Goal: Task Accomplishment & Management: Manage account settings

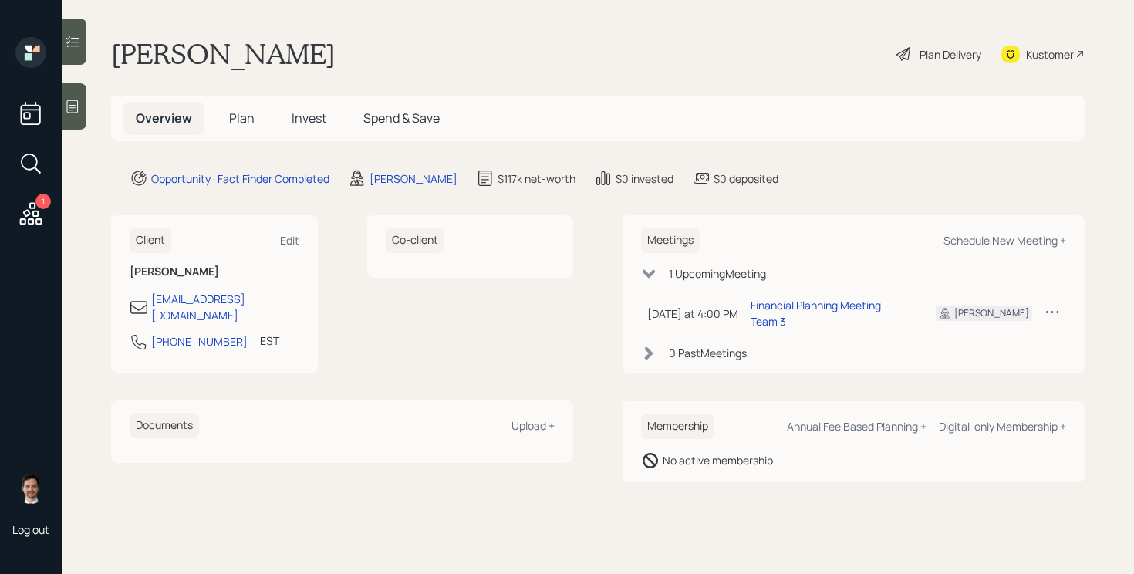
click at [238, 124] on span "Plan" at bounding box center [241, 118] width 25 height 17
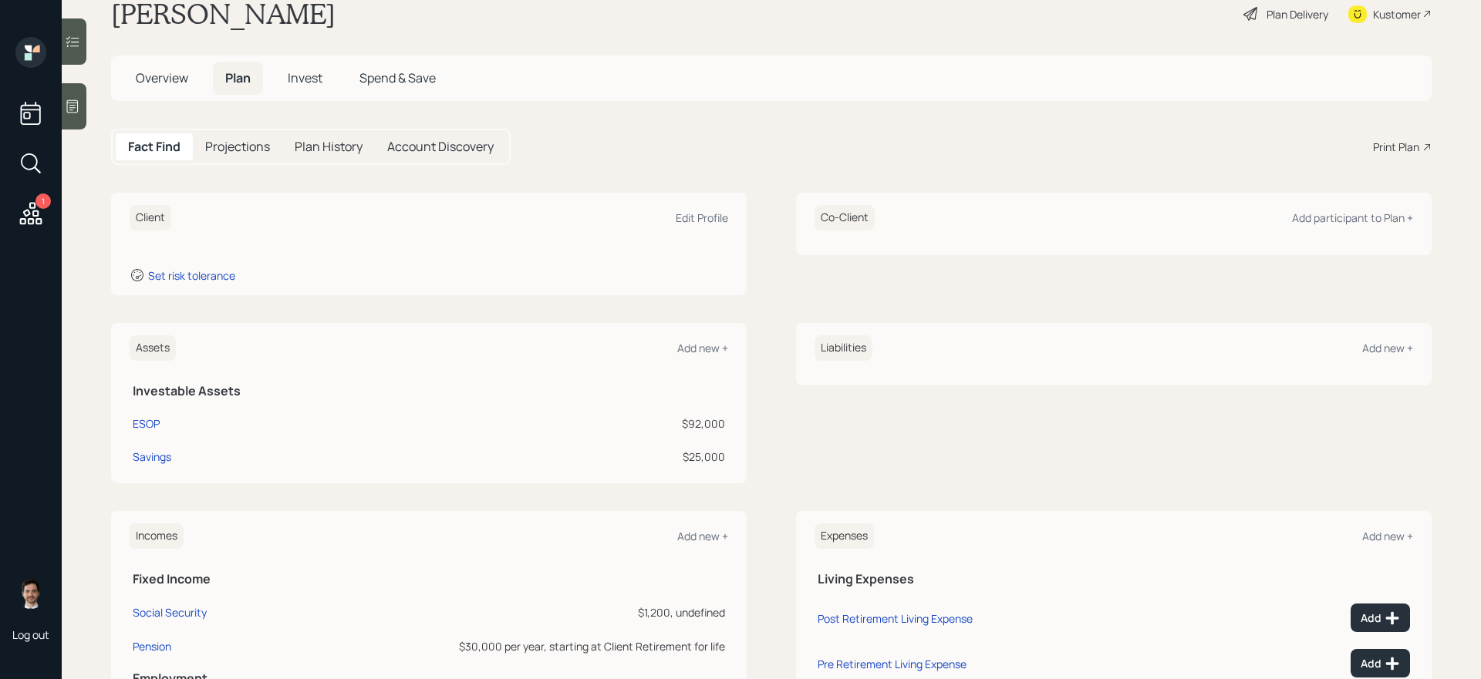
scroll to position [9, 0]
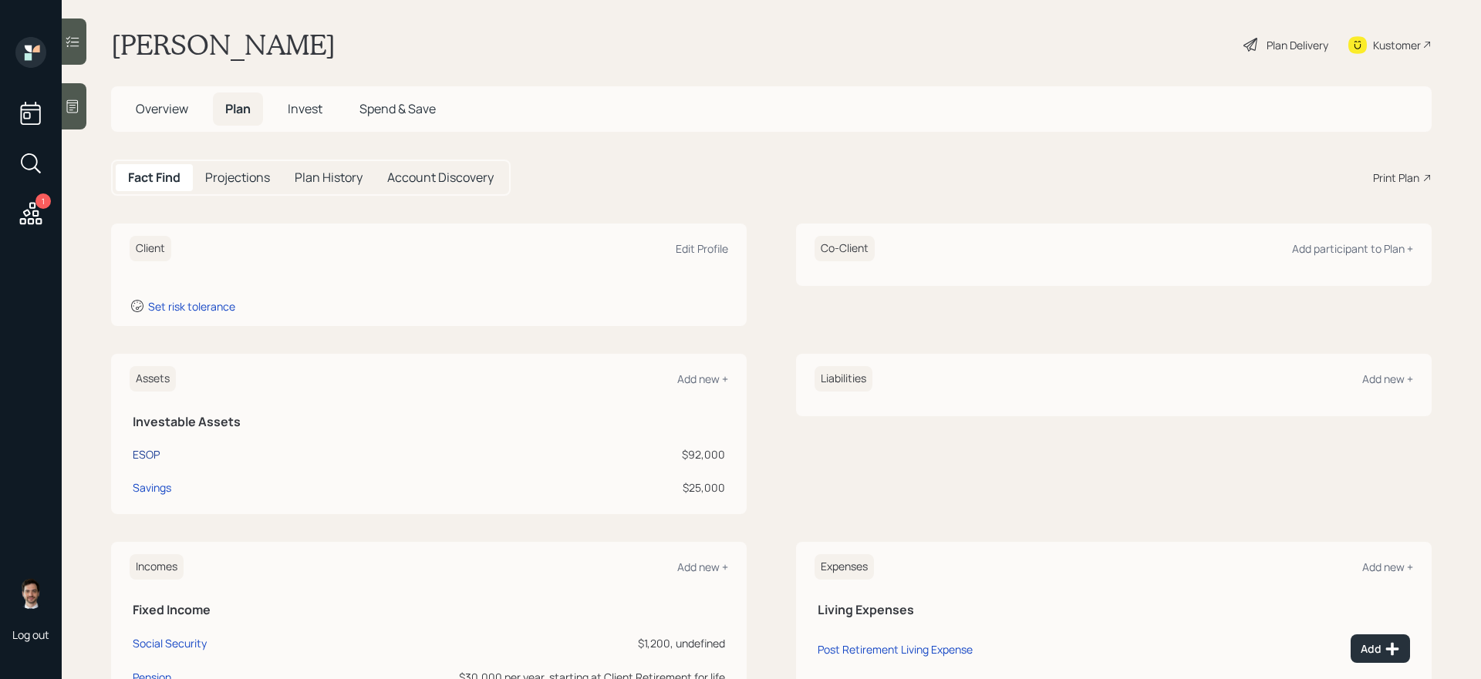
click at [154, 460] on div "ESOP" at bounding box center [146, 455] width 27 height 16
select select "taxable"
select select "balanced"
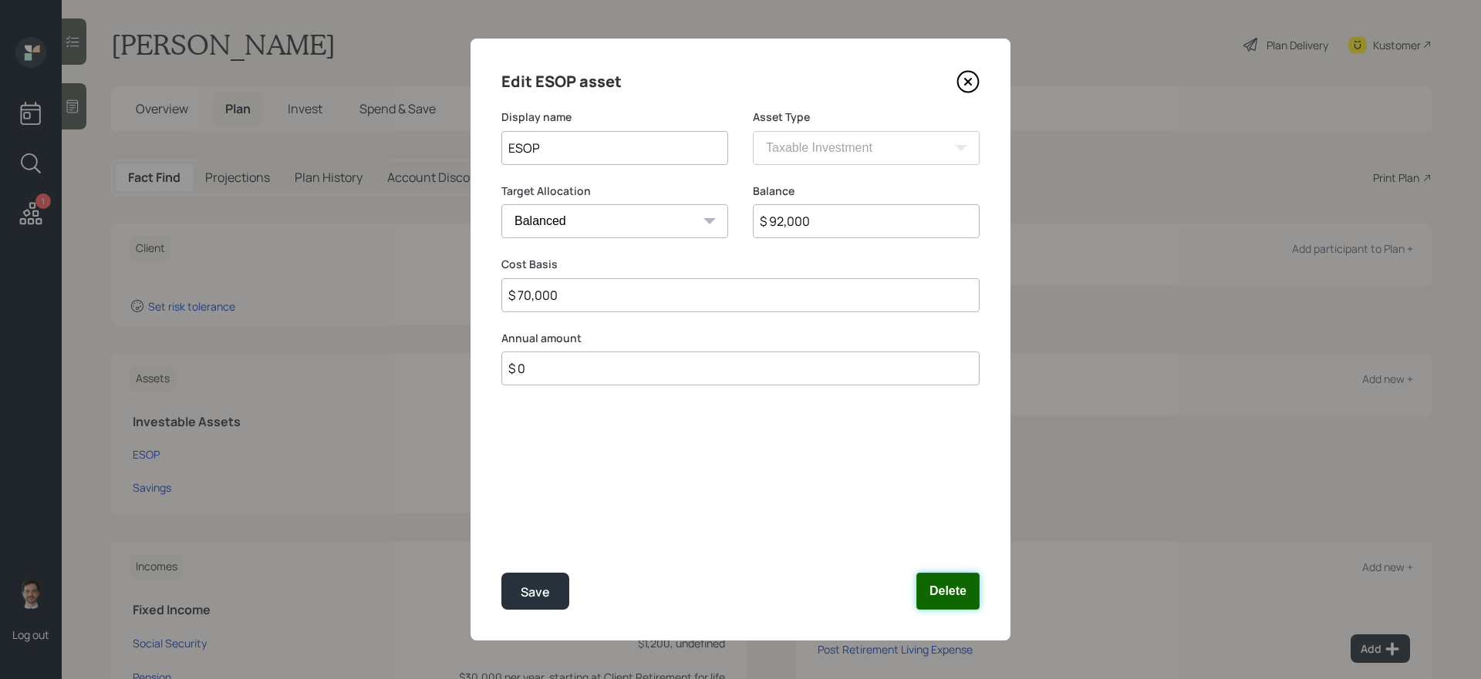
click at [938, 573] on button "Delete" at bounding box center [947, 591] width 63 height 37
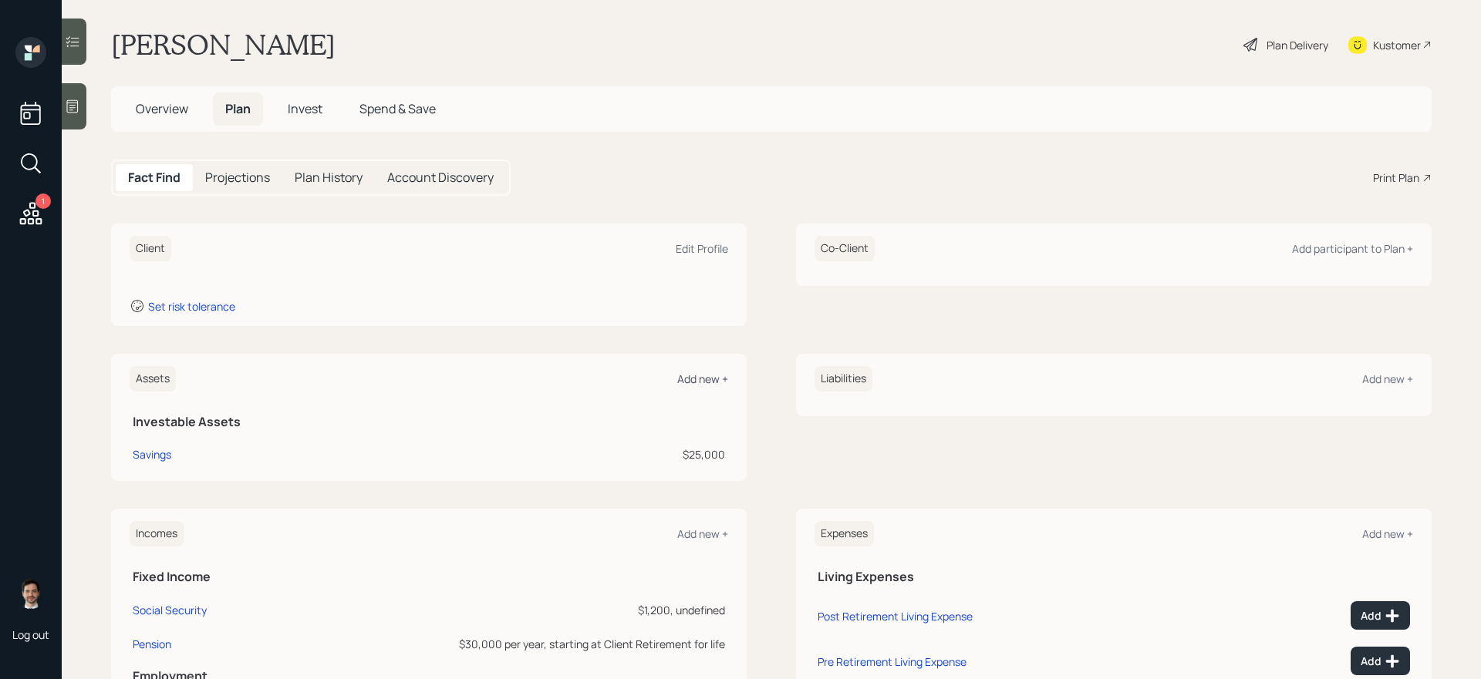
click at [703, 377] on div "Add new +" at bounding box center [702, 379] width 51 height 15
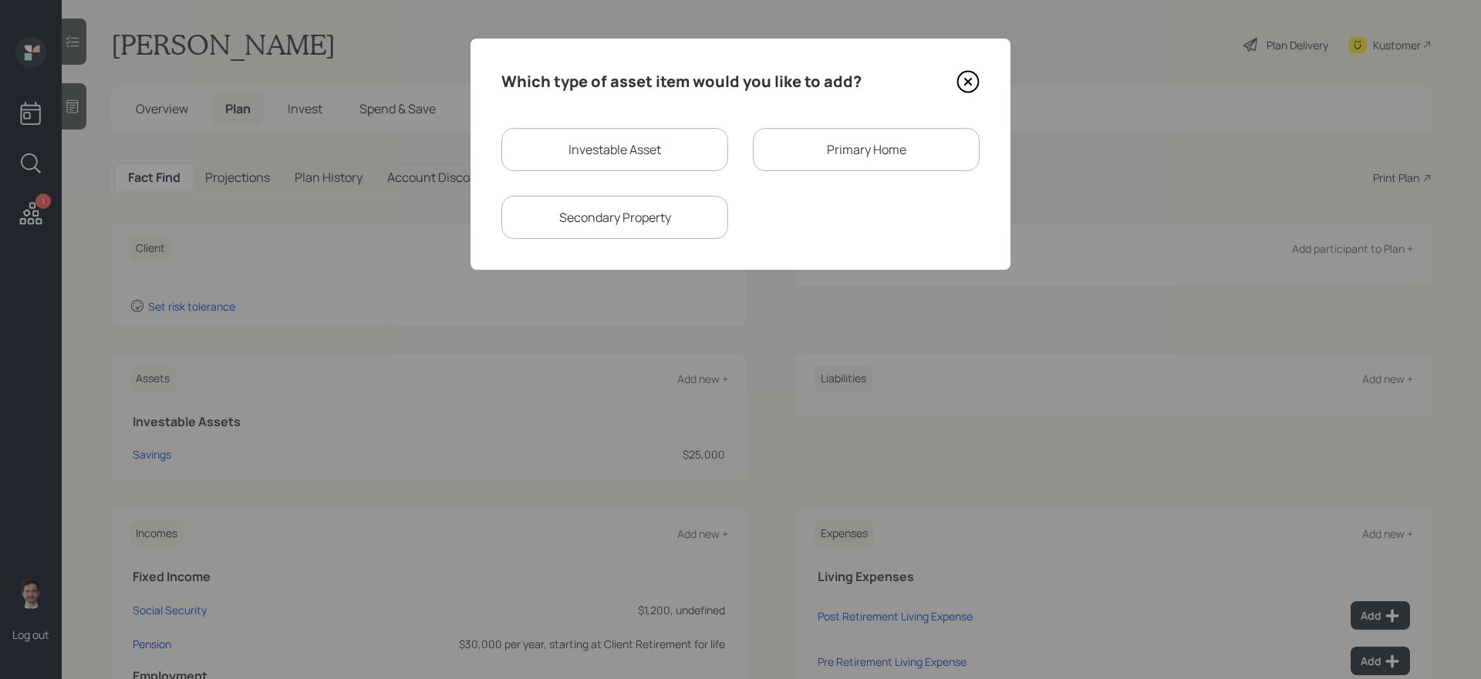
click at [657, 143] on div "Investable Asset" at bounding box center [614, 149] width 227 height 43
select select "taxable"
select select "balanced"
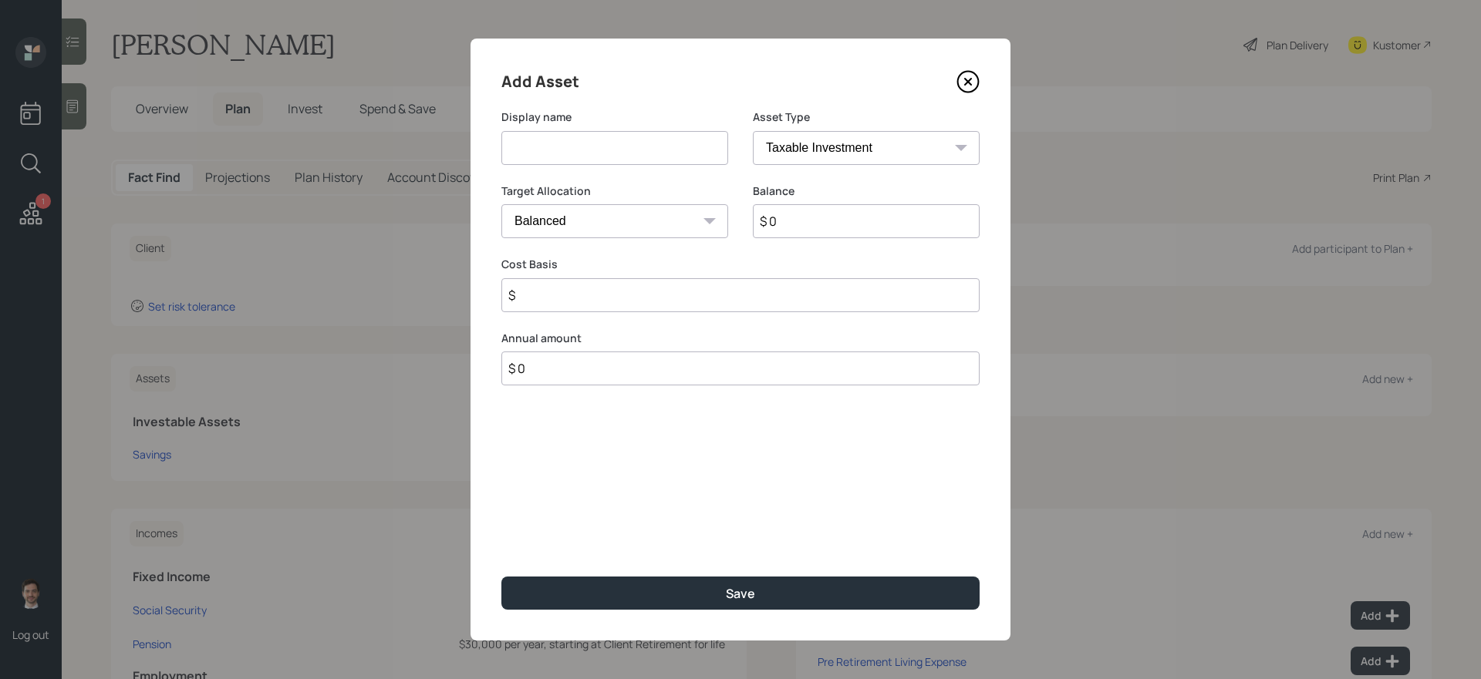
click at [659, 153] on input at bounding box center [614, 148] width 227 height 34
type input "ESOP"
select select "ira"
type input "$"
type input "$ 92,000"
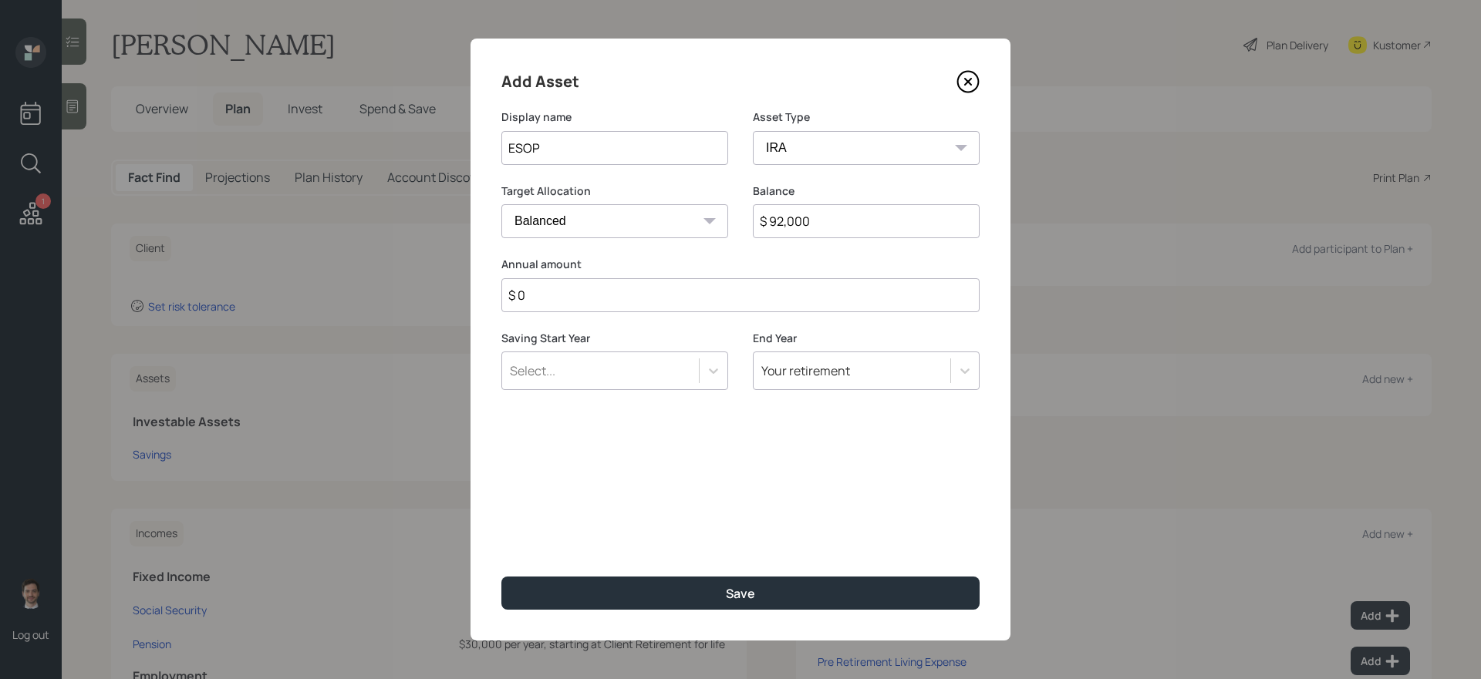
type input "$ 0"
click at [501, 573] on button "Save" at bounding box center [740, 593] width 478 height 33
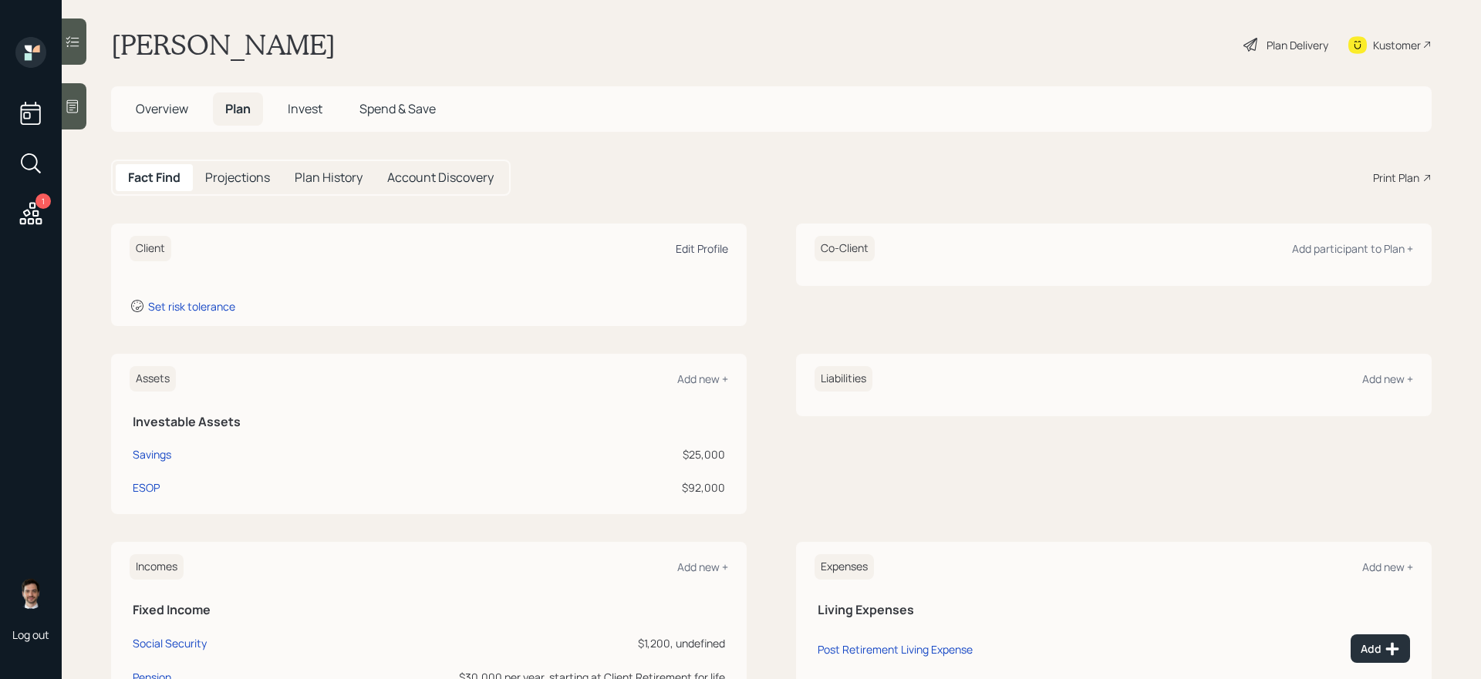
click at [716, 251] on div "Edit Profile" at bounding box center [702, 248] width 52 height 15
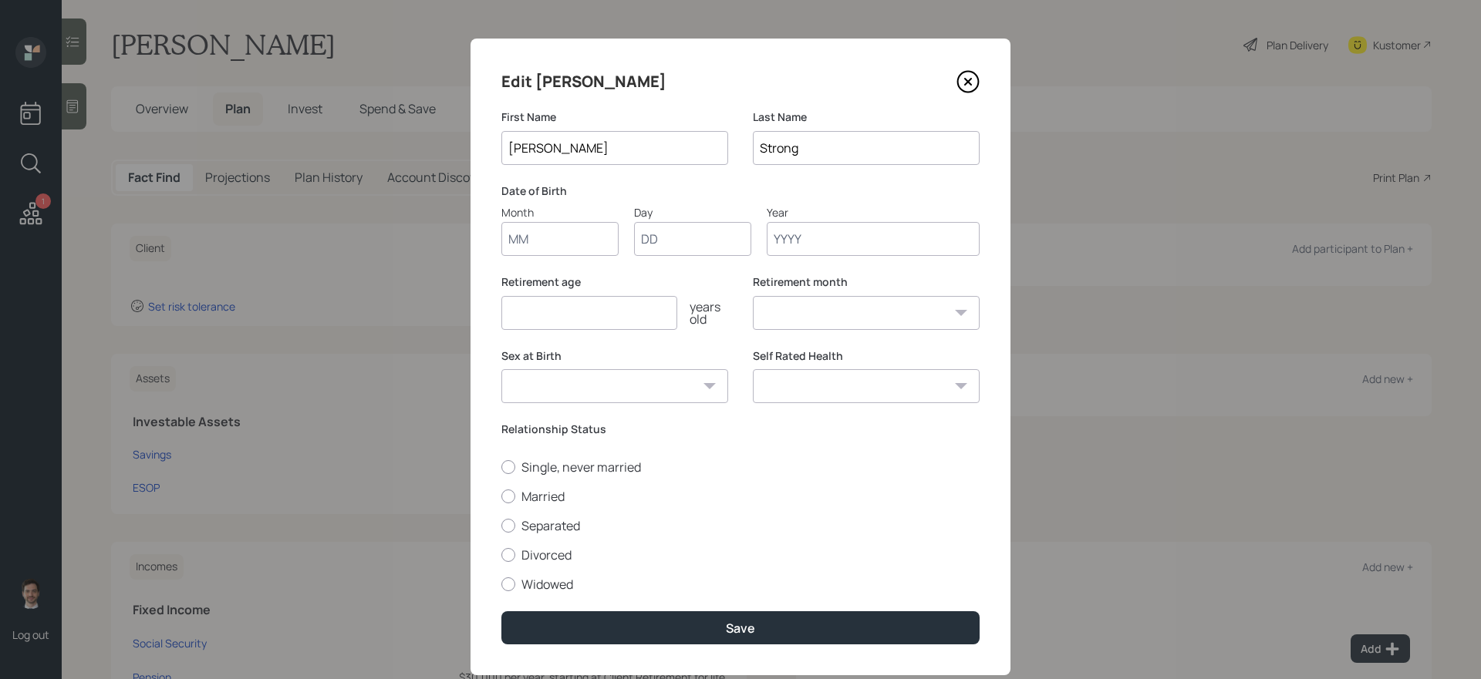
click at [539, 236] on input "Month" at bounding box center [559, 239] width 117 height 34
type input "11"
type input "27"
type input "1960"
select select "11"
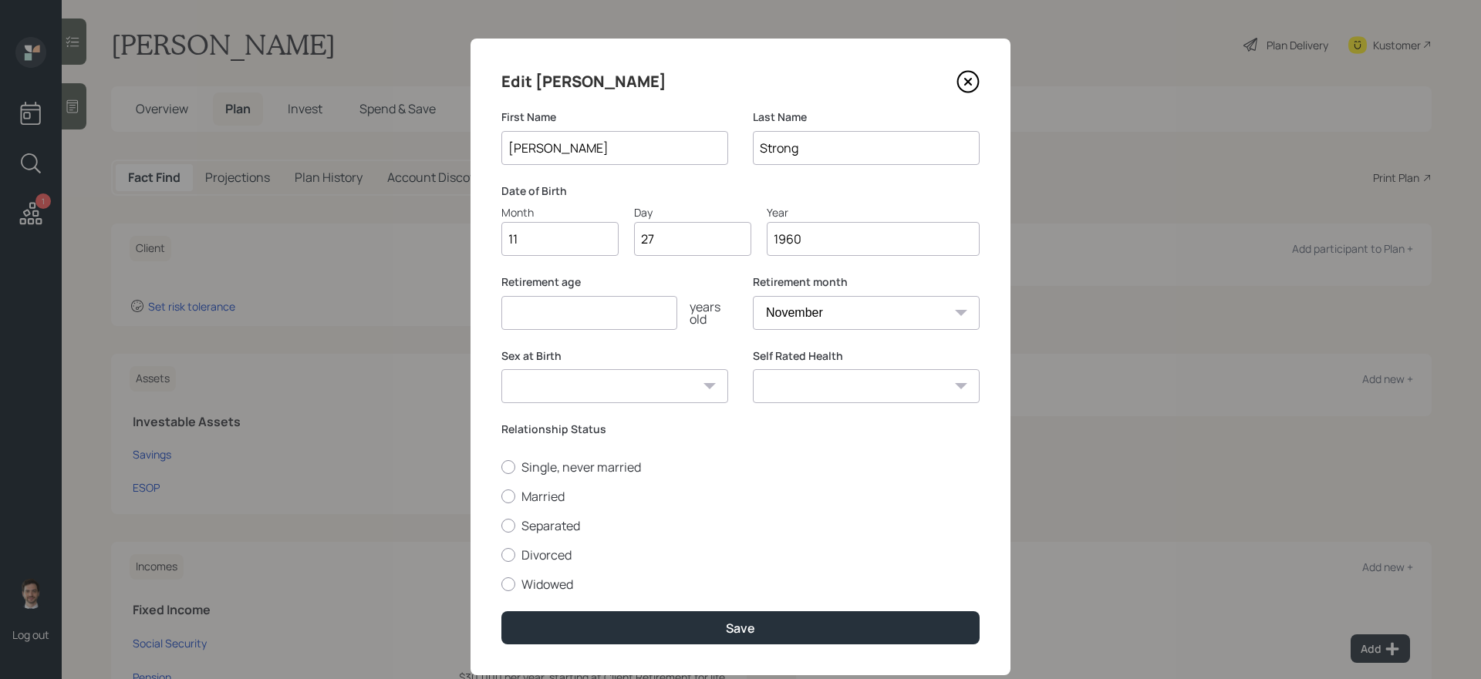
type input "1960"
click at [544, 314] on input "number" at bounding box center [589, 313] width 176 height 34
click at [624, 305] on input "number" at bounding box center [589, 313] width 176 height 34
type input "66"
click at [615, 389] on select "Male Female Other / Prefer not to say" at bounding box center [614, 386] width 227 height 34
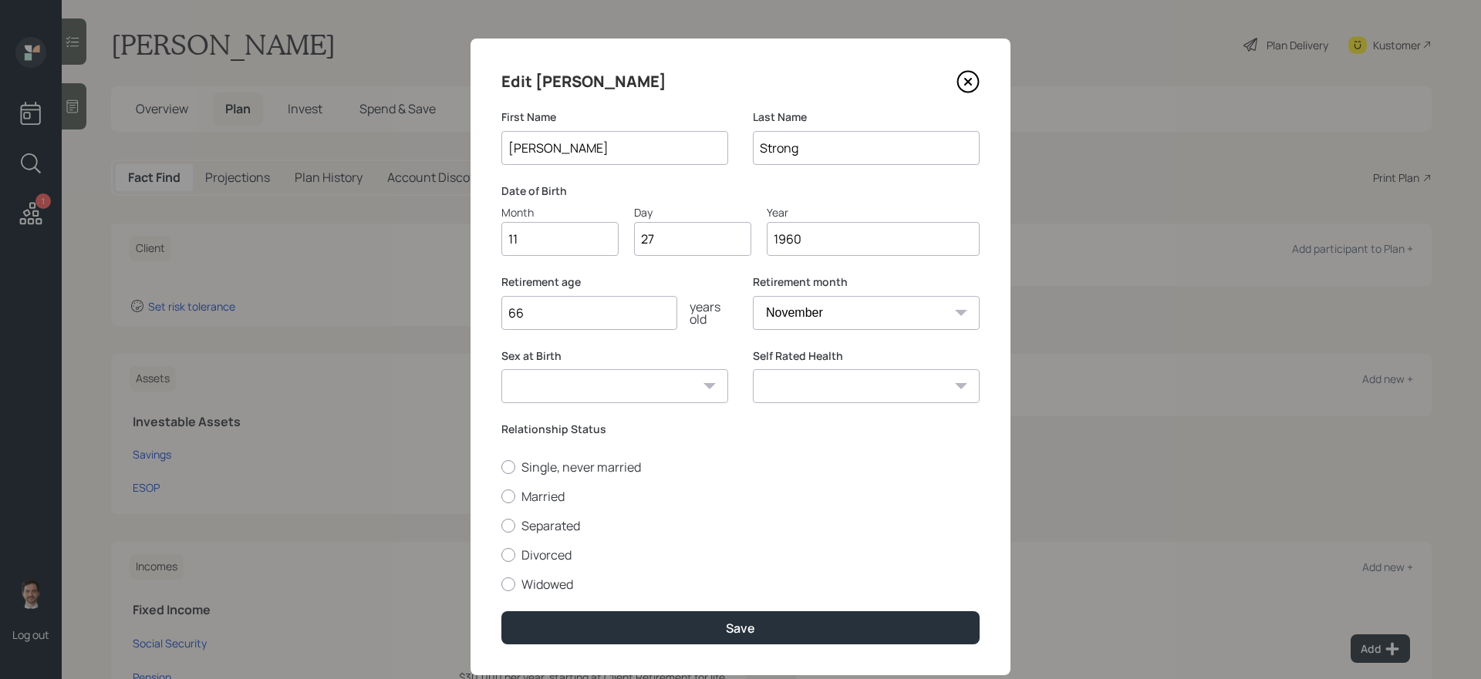
select select "female"
click at [501, 369] on select "Male Female Other / Prefer not to say" at bounding box center [614, 386] width 227 height 34
click at [542, 499] on label "Married" at bounding box center [740, 496] width 478 height 17
click at [501, 497] on input "Married" at bounding box center [501, 496] width 1 height 1
radio input "true"
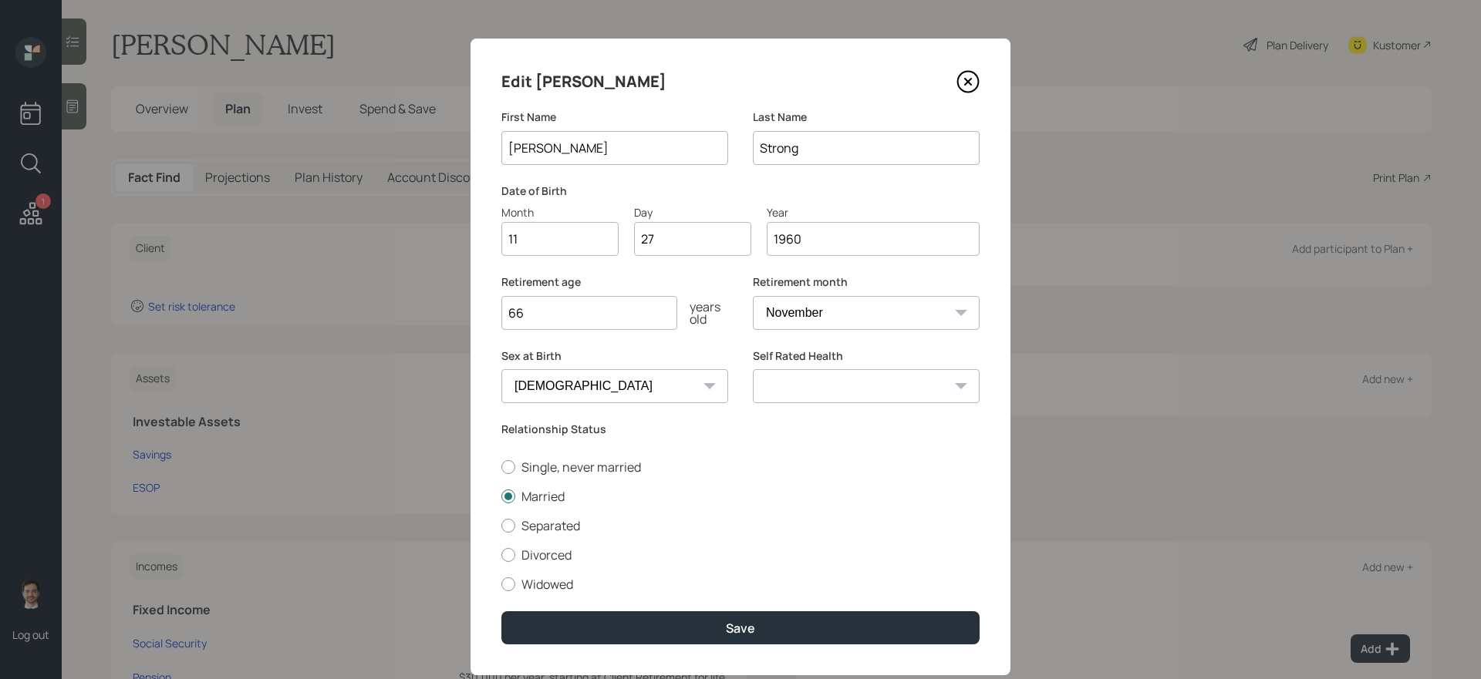
click at [883, 388] on select "Excellent Very Good Good Fair Poor" at bounding box center [866, 386] width 227 height 34
select select "good"
click at [753, 369] on select "Excellent Very Good Good Fair Poor" at bounding box center [866, 386] width 227 height 34
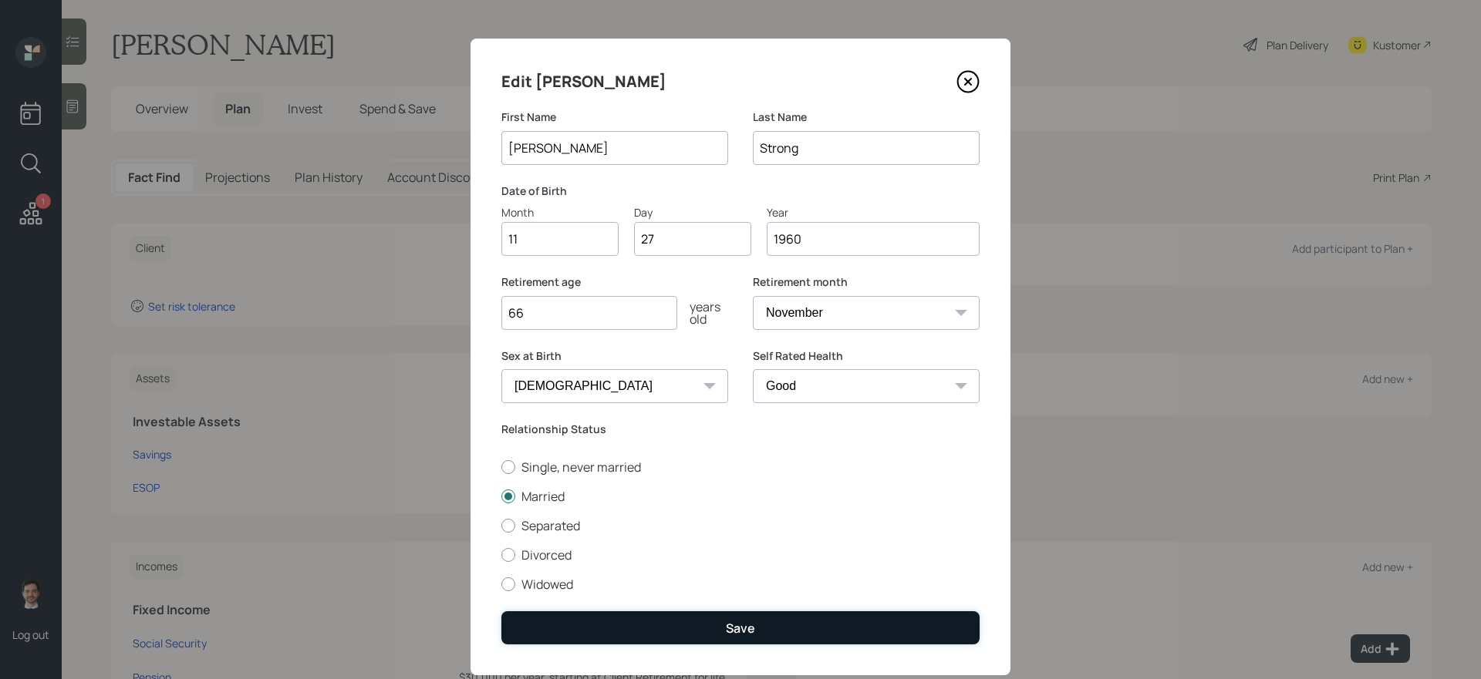
click at [678, 573] on button "Save" at bounding box center [740, 628] width 478 height 33
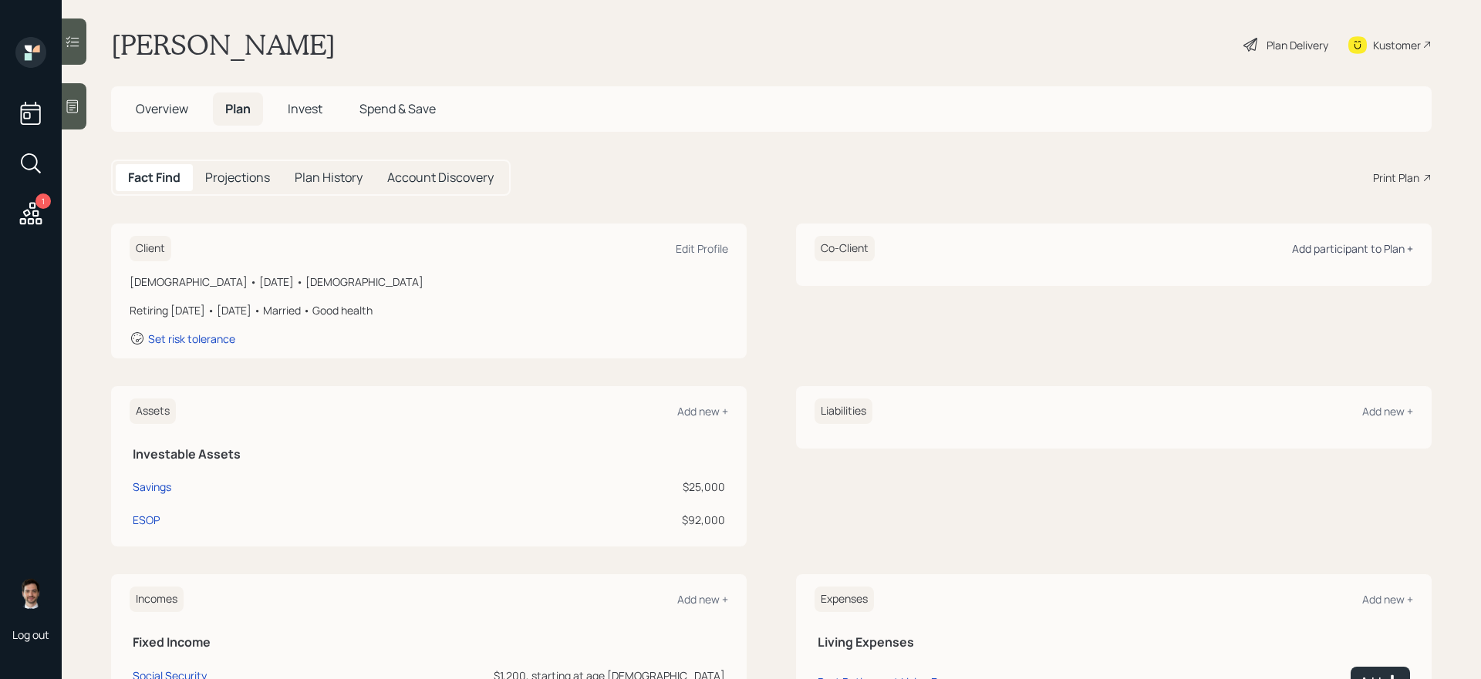
click at [1133, 249] on div "Add participant to Plan +" at bounding box center [1352, 248] width 121 height 15
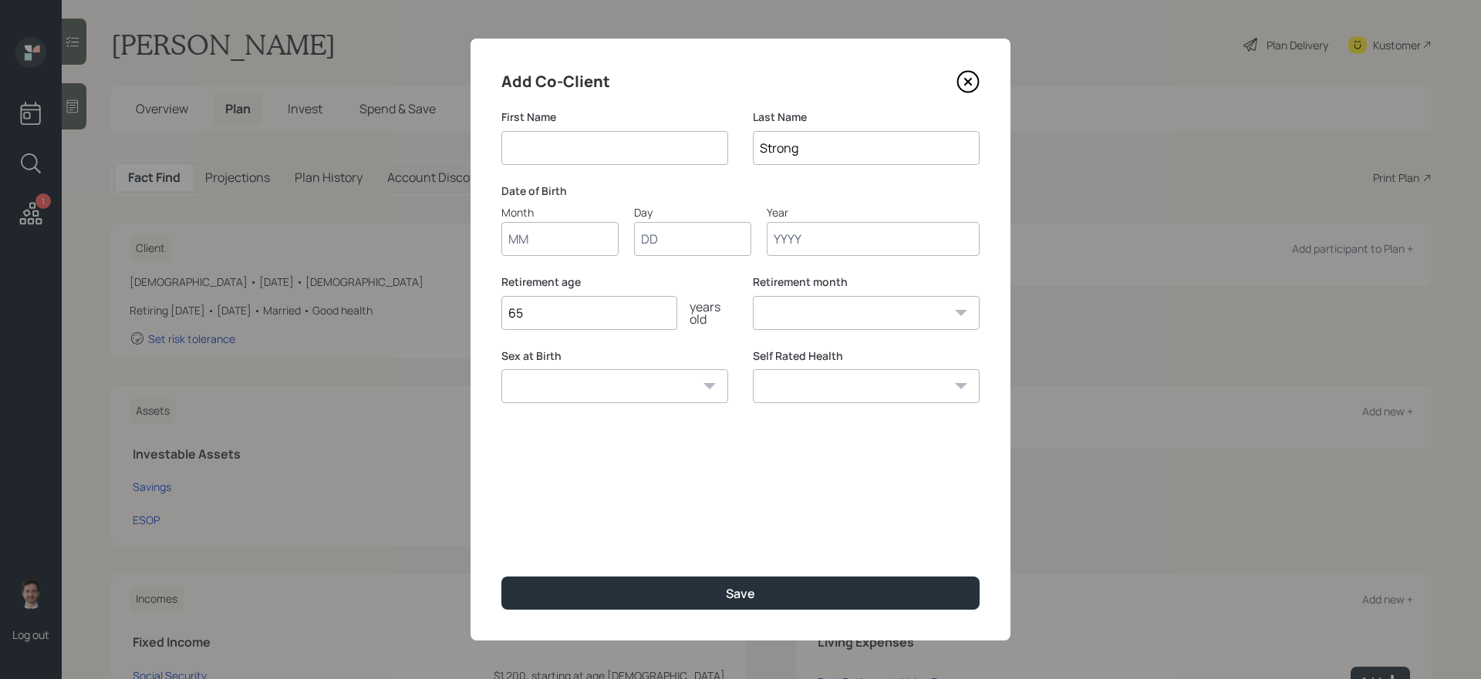
click at [555, 143] on input at bounding box center [614, 148] width 227 height 34
type input "[PERSON_NAME]"
type input "06"
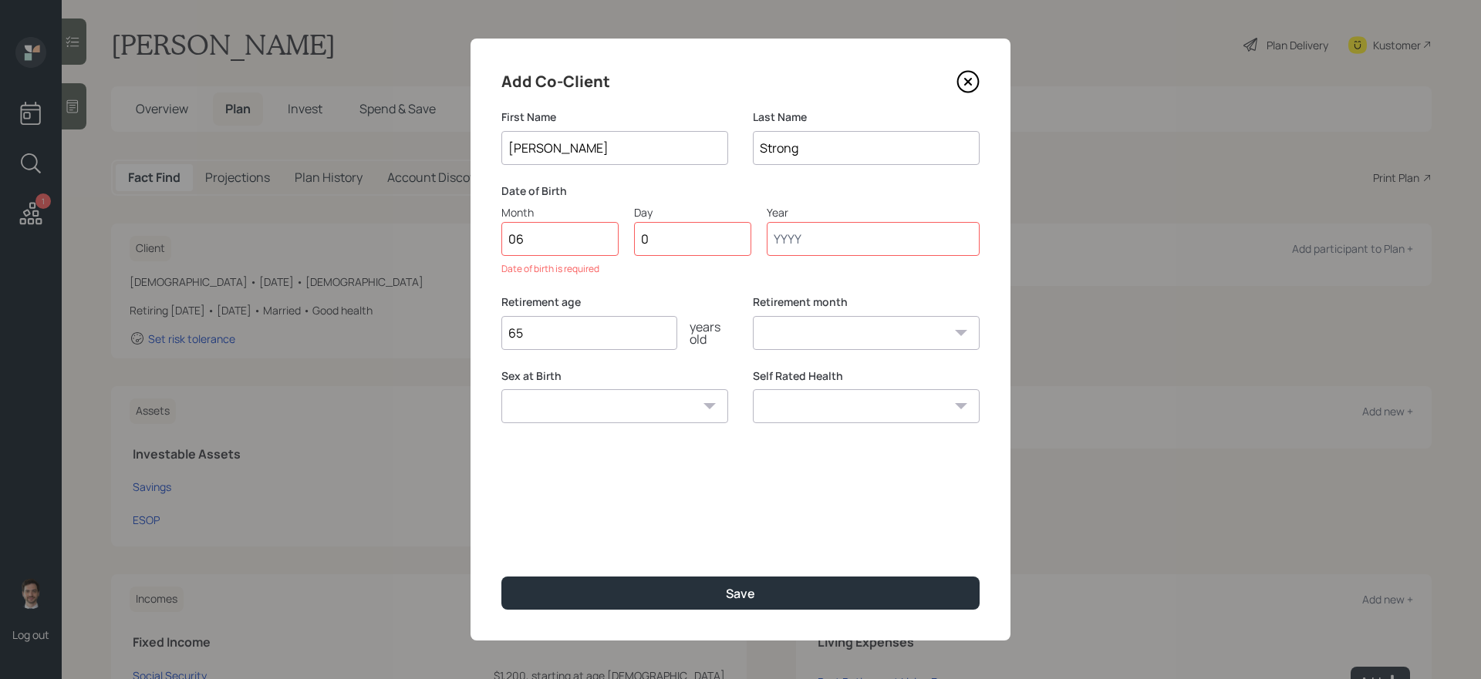
type input "06"
type input "1957"
select select "6"
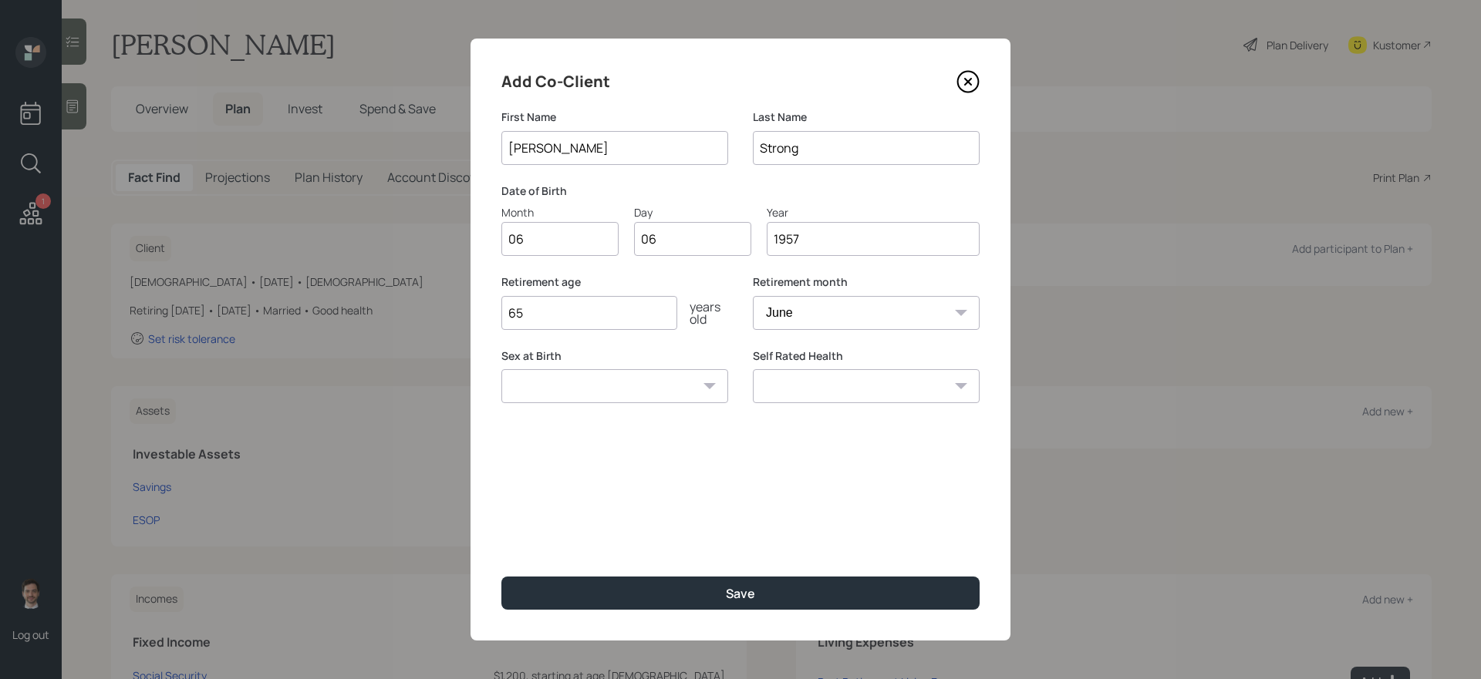
type input "1957"
click at [839, 395] on select "Excellent Very Good Good Fair Poor" at bounding box center [866, 386] width 227 height 34
select select "good"
click at [753, 369] on select "Excellent Very Good Good Fair Poor" at bounding box center [866, 386] width 227 height 34
click at [654, 393] on select "Male Female Other / Prefer not to say" at bounding box center [614, 386] width 227 height 34
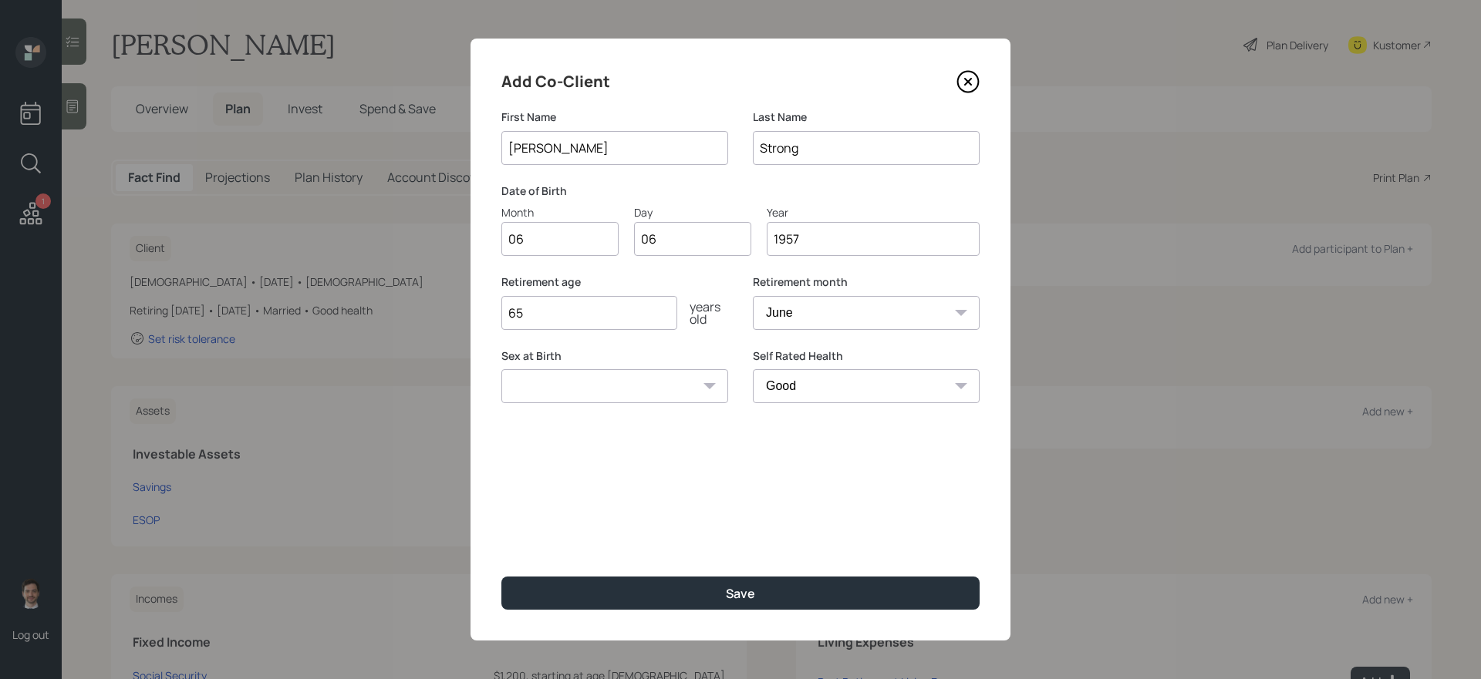
select select "male"
click at [501, 369] on select "Male Female Other / Prefer not to say" at bounding box center [614, 386] width 227 height 34
click at [659, 573] on div "Add Co-Client First Name Marty Last Name Strong Date of Birth Month 06 Day 06 Y…" at bounding box center [740, 340] width 540 height 602
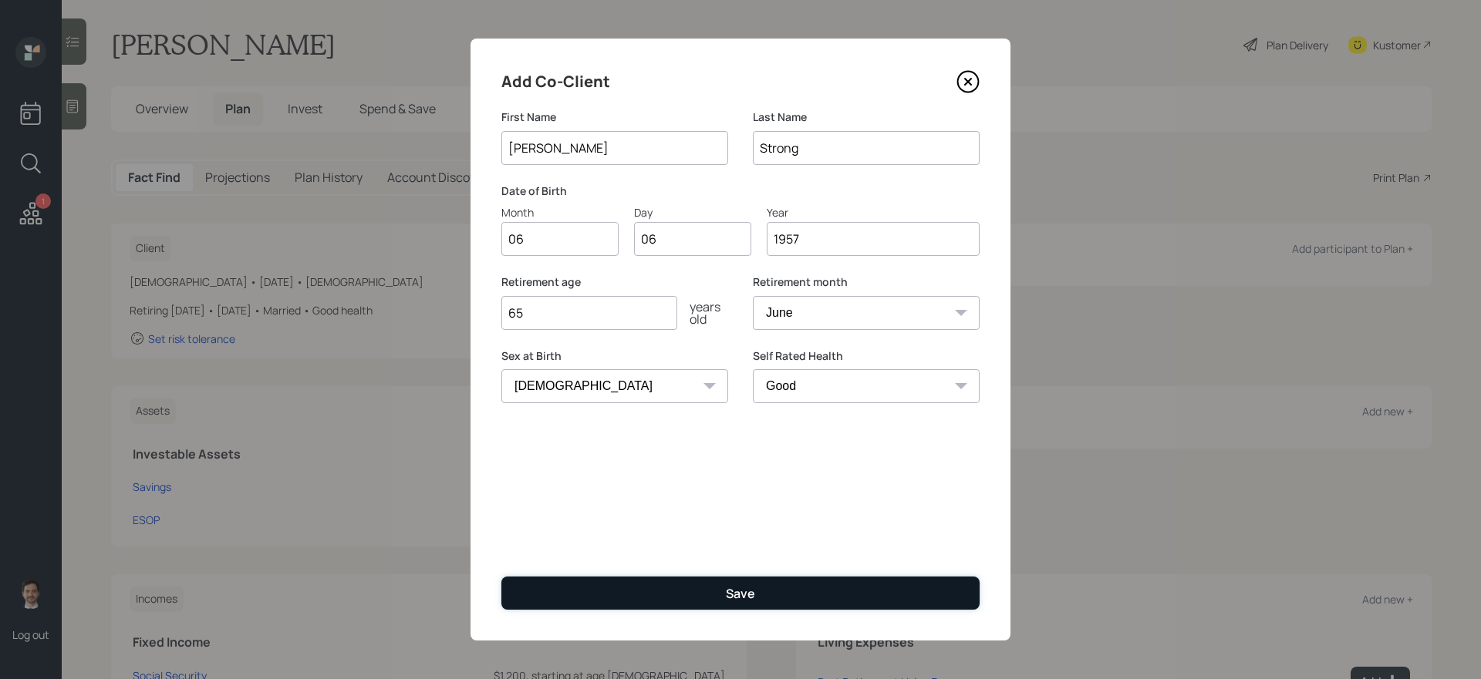
click at [664, 573] on button "Save" at bounding box center [740, 593] width 478 height 33
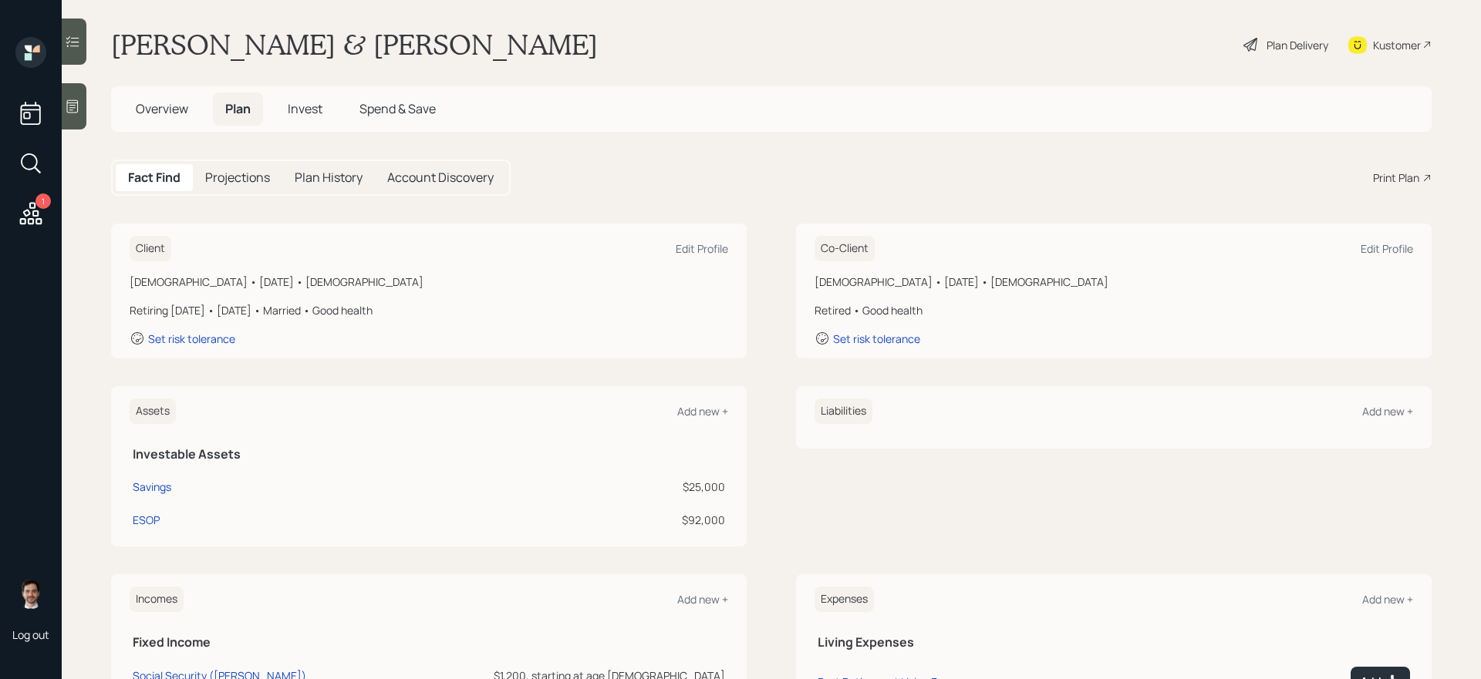
click at [1133, 46] on div "Plan Delivery" at bounding box center [1297, 45] width 62 height 16
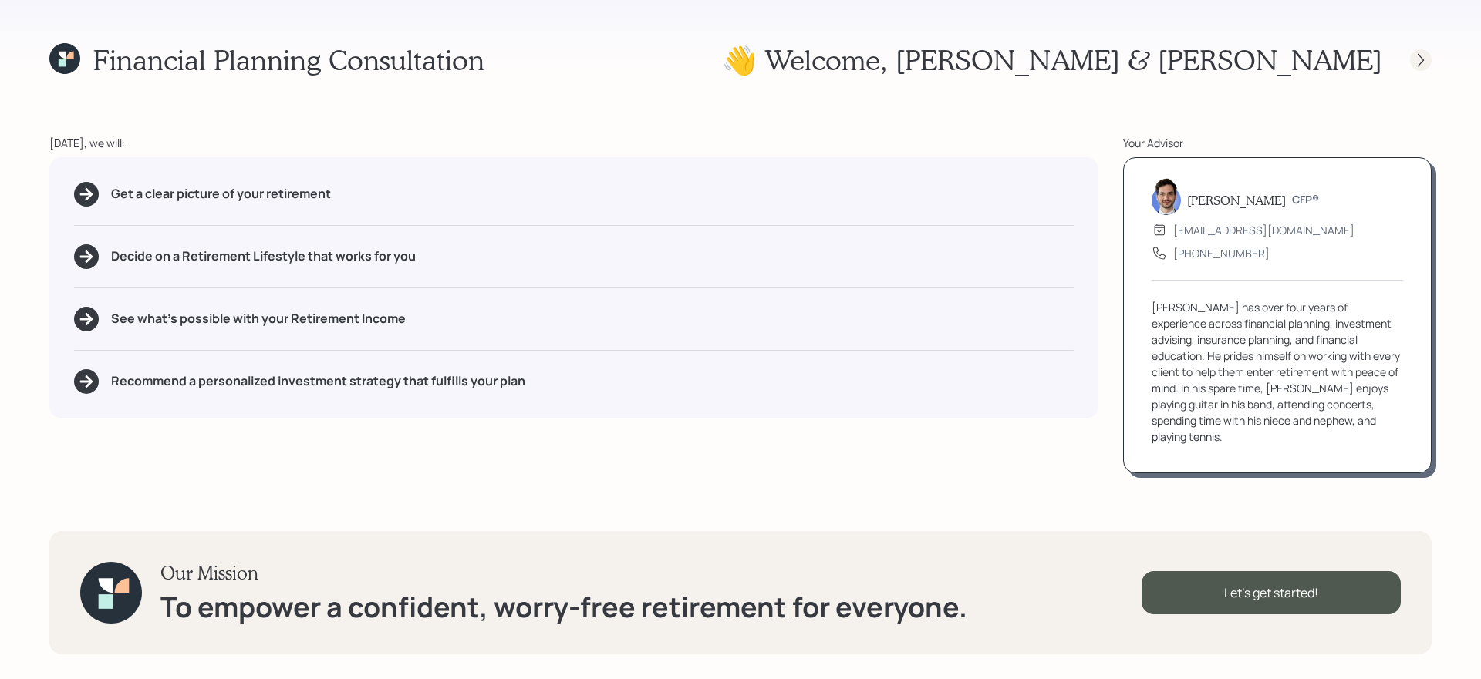
click at [1133, 68] on div at bounding box center [1421, 60] width 22 height 22
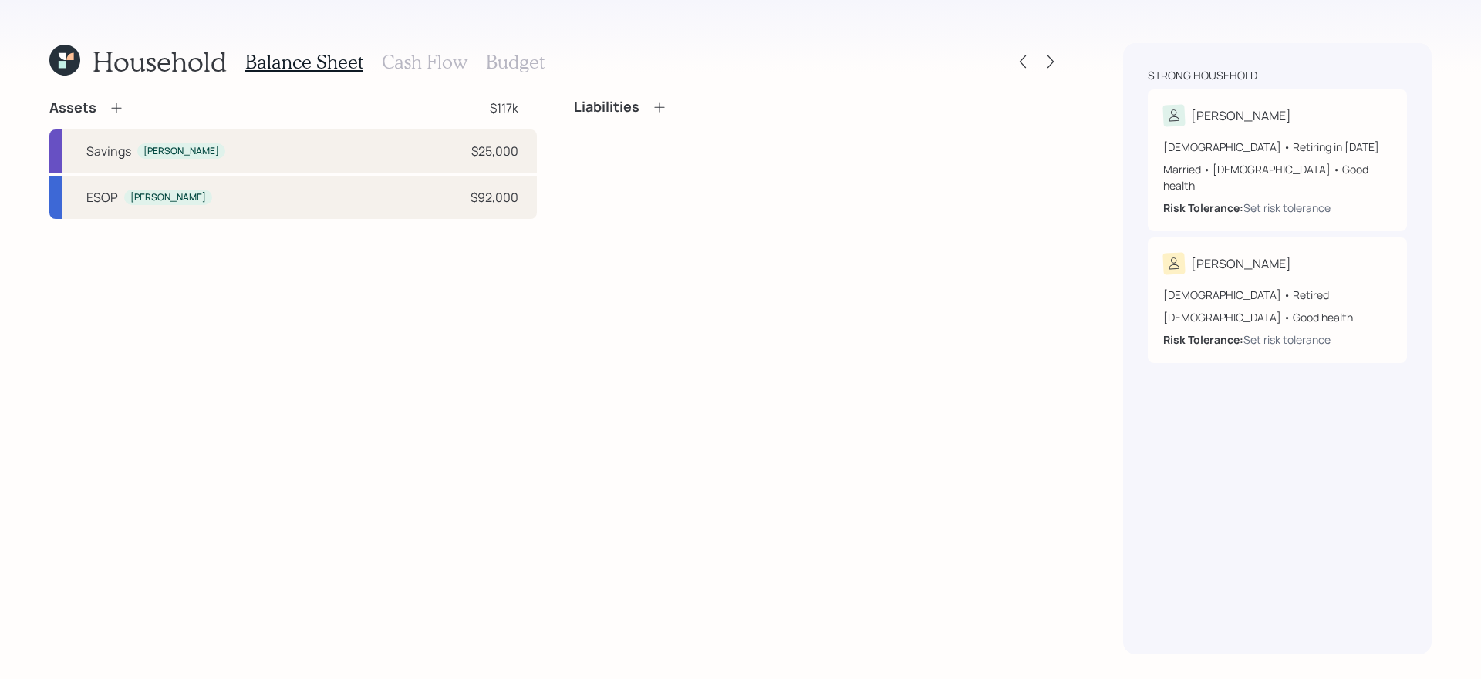
click at [315, 265] on div "Assets $117k Savings Wanda $25,000 ESOP Wanda $92,000 Liabilities" at bounding box center [555, 377] width 1012 height 556
click at [110, 109] on icon at bounding box center [116, 107] width 15 height 15
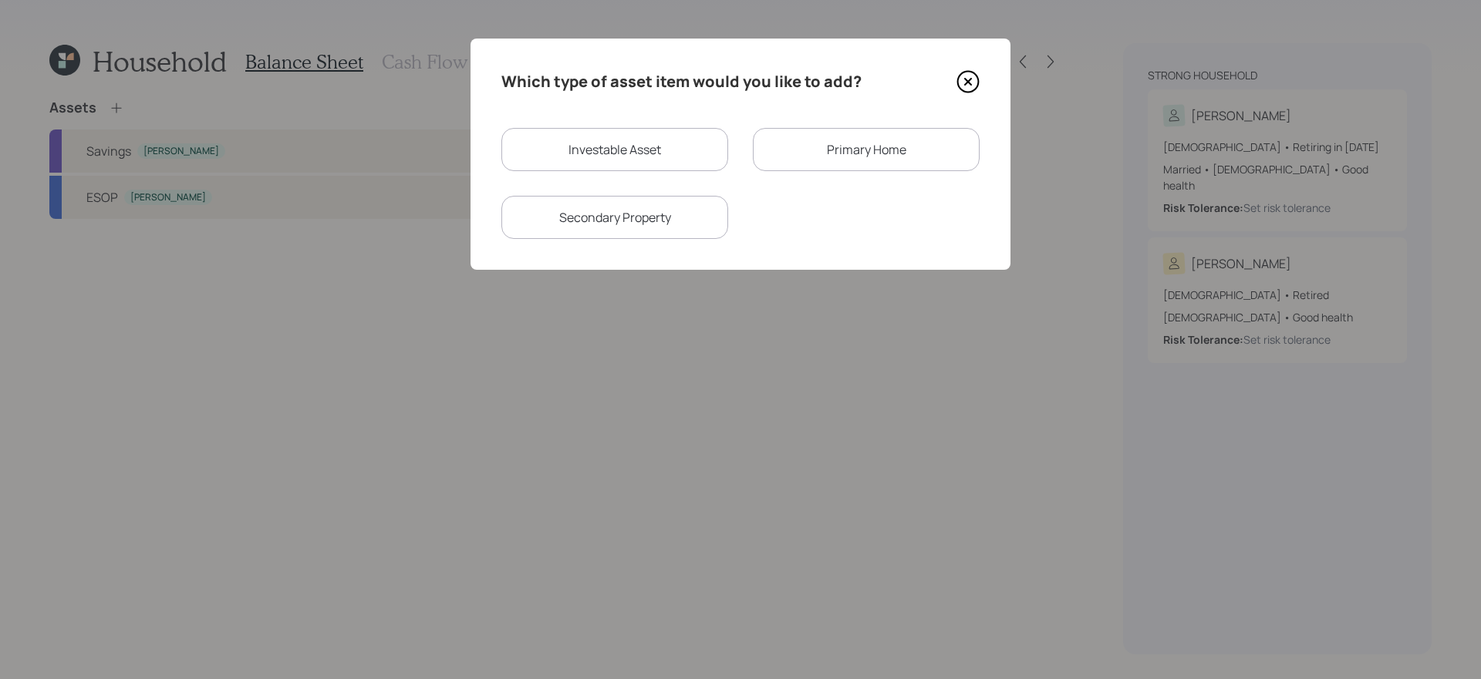
click at [872, 142] on div "Primary Home" at bounding box center [866, 149] width 227 height 43
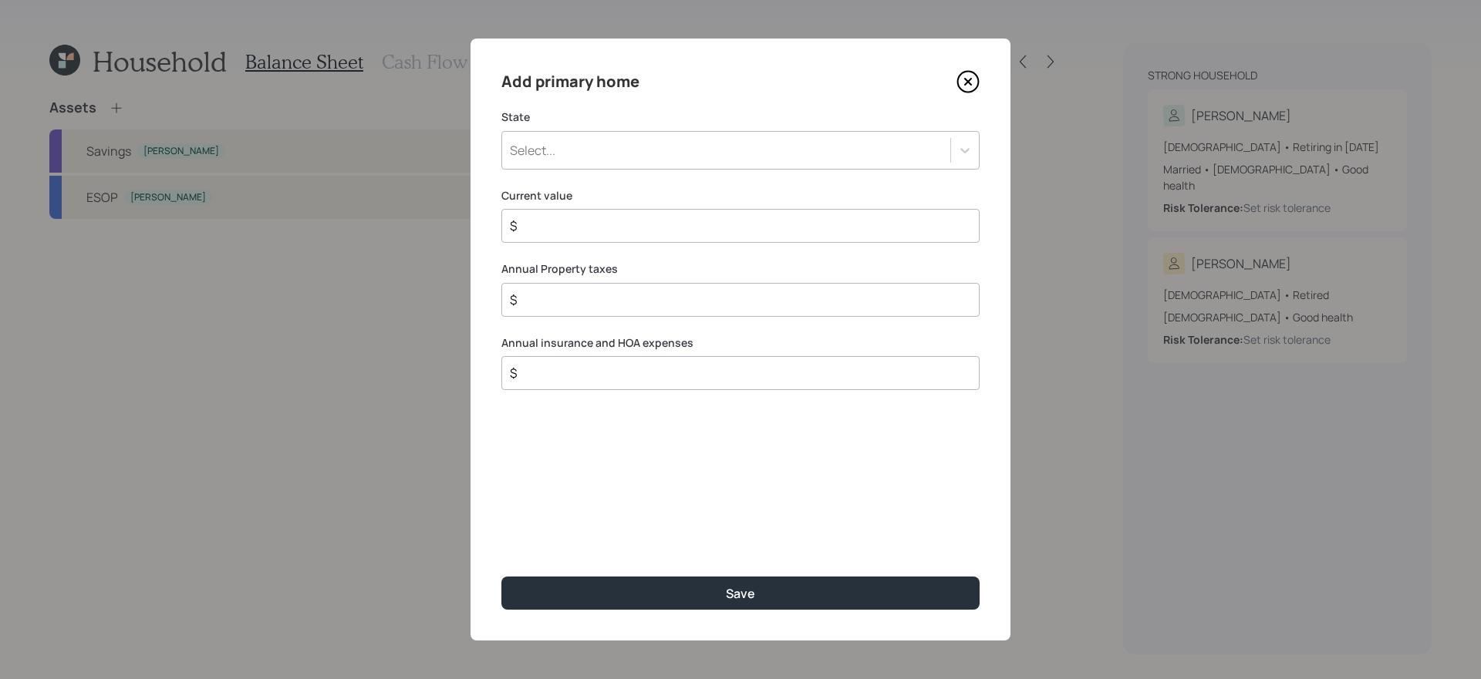
click at [700, 155] on div "Select..." at bounding box center [726, 150] width 448 height 26
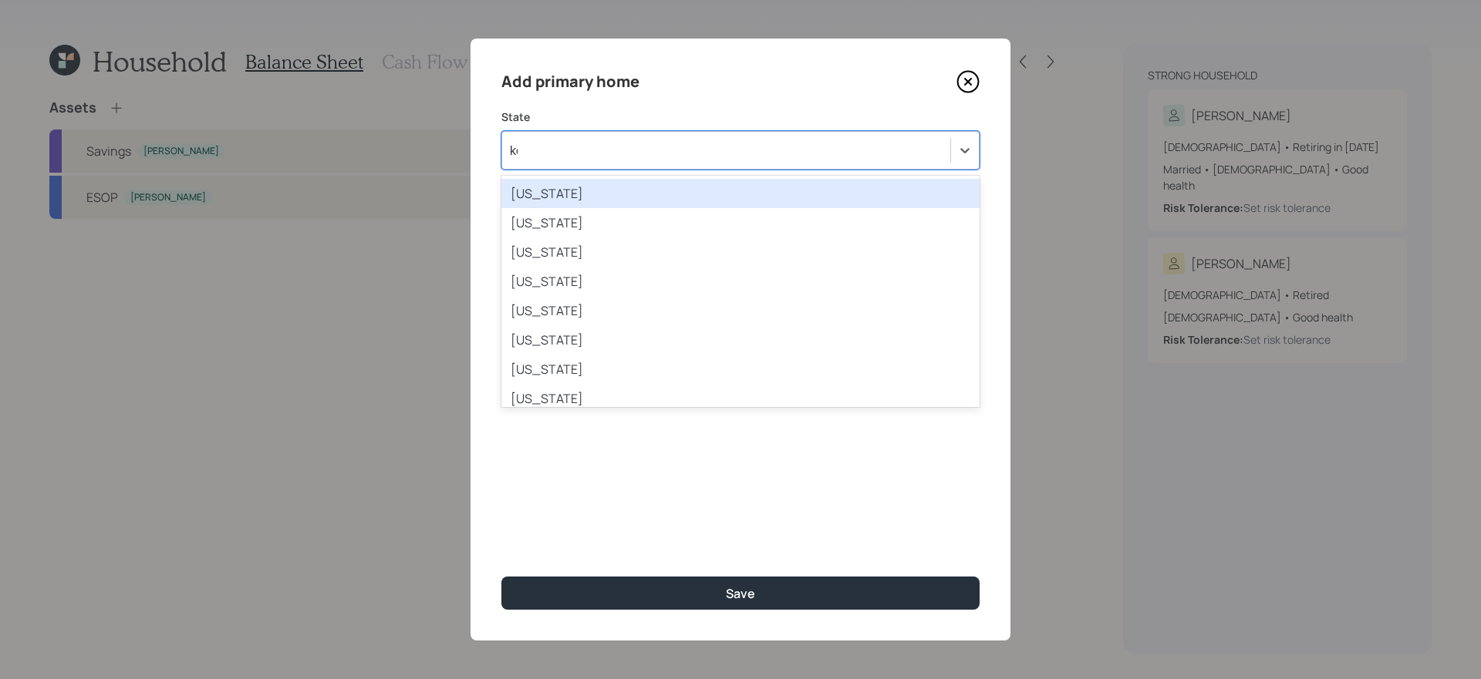
type input "ken"
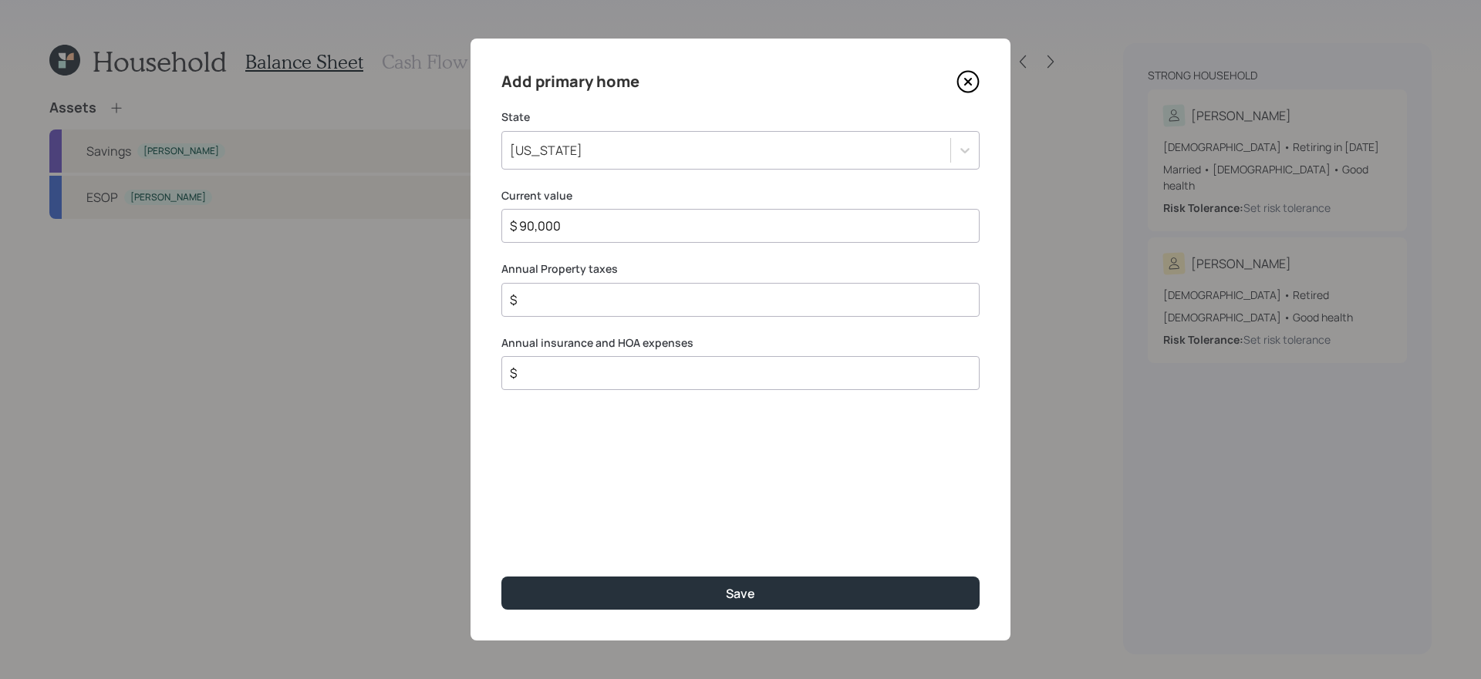
type input "$ 90,000"
type input "$"
type input "$ 1,700"
type input "$ 0"
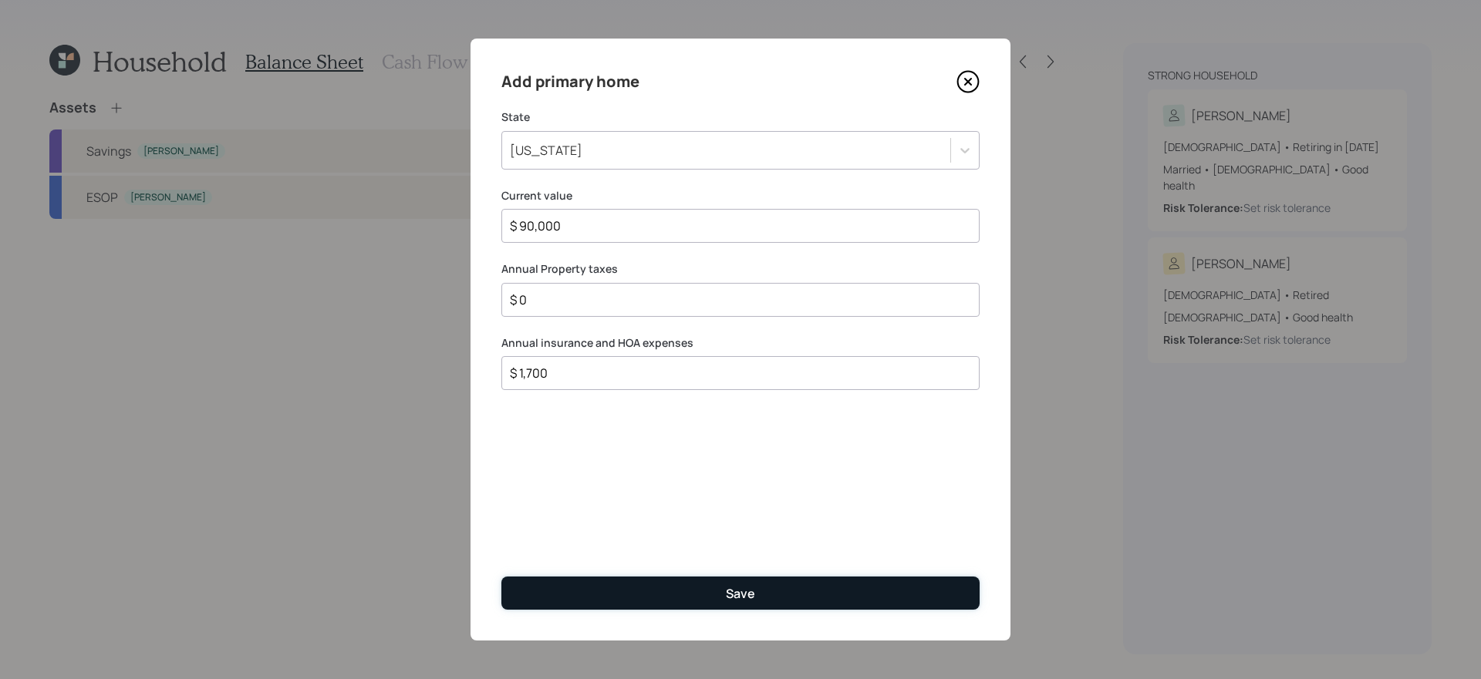
click at [549, 573] on button "Save" at bounding box center [740, 593] width 478 height 33
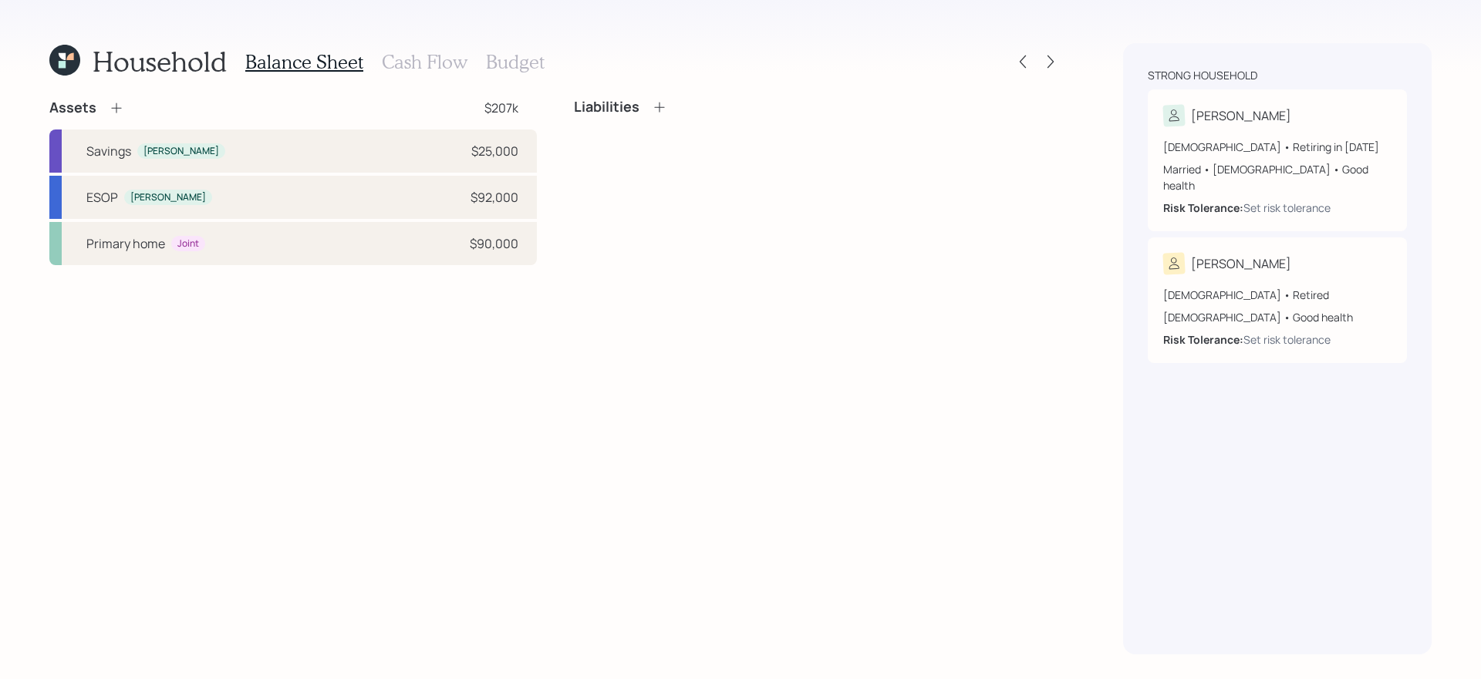
click at [663, 109] on icon at bounding box center [659, 106] width 15 height 15
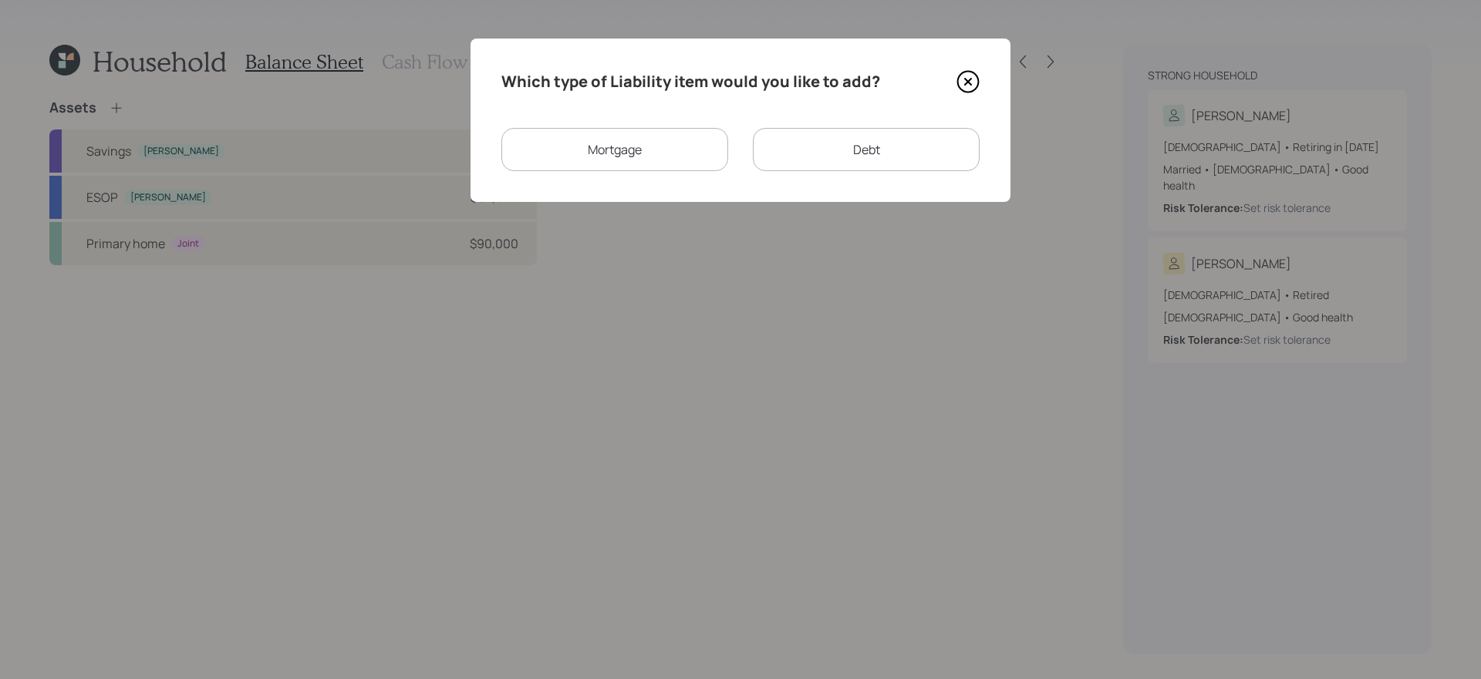
click at [681, 150] on div "Mortgage" at bounding box center [614, 149] width 227 height 43
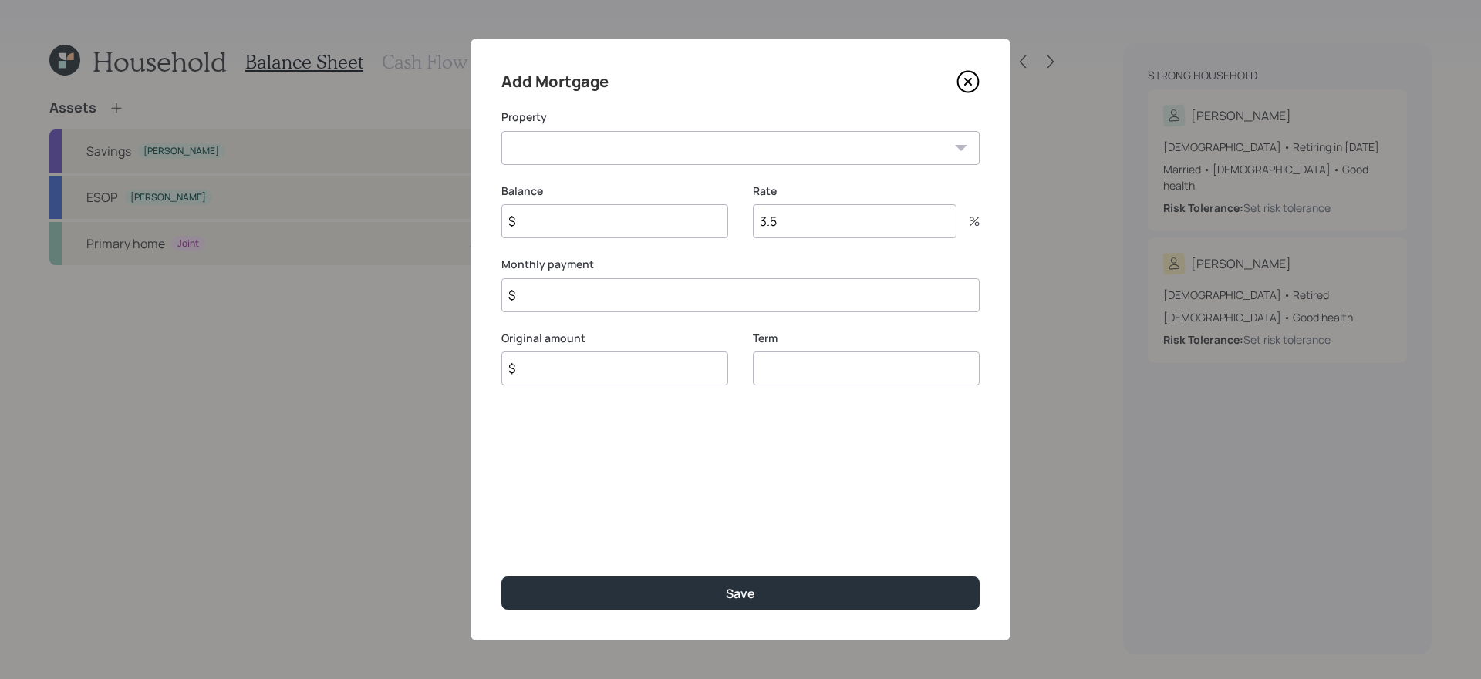
click at [607, 150] on select "KY Primary home" at bounding box center [740, 148] width 478 height 34
select select "049e89d2-daca-4c6b-8f51-ad22350ba0c6"
click at [501, 131] on select "KY Primary home" at bounding box center [740, 148] width 478 height 34
click at [582, 227] on input "$" at bounding box center [614, 221] width 227 height 34
type input "$ 66,000"
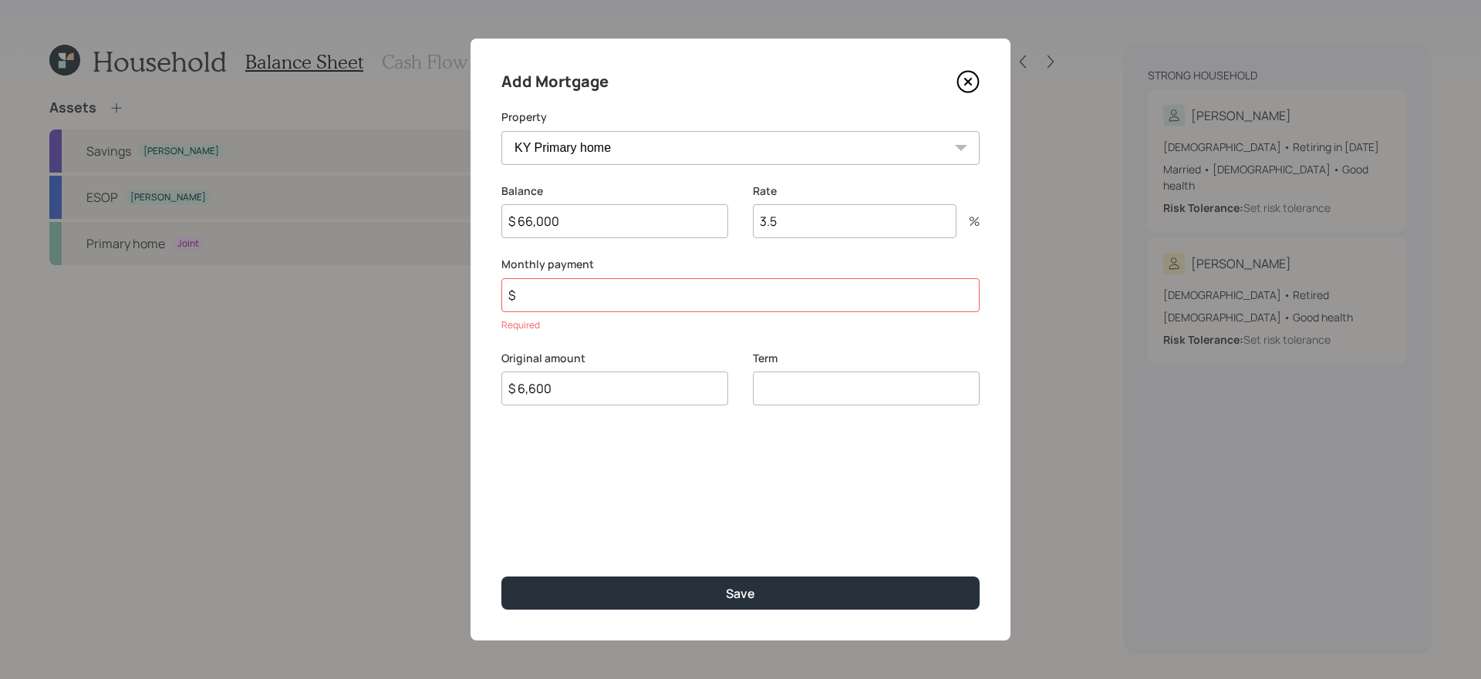
type input "$ 6,600"
type input "30"
type input "$ 66,000"
type input "$ 468"
type input "5.75"
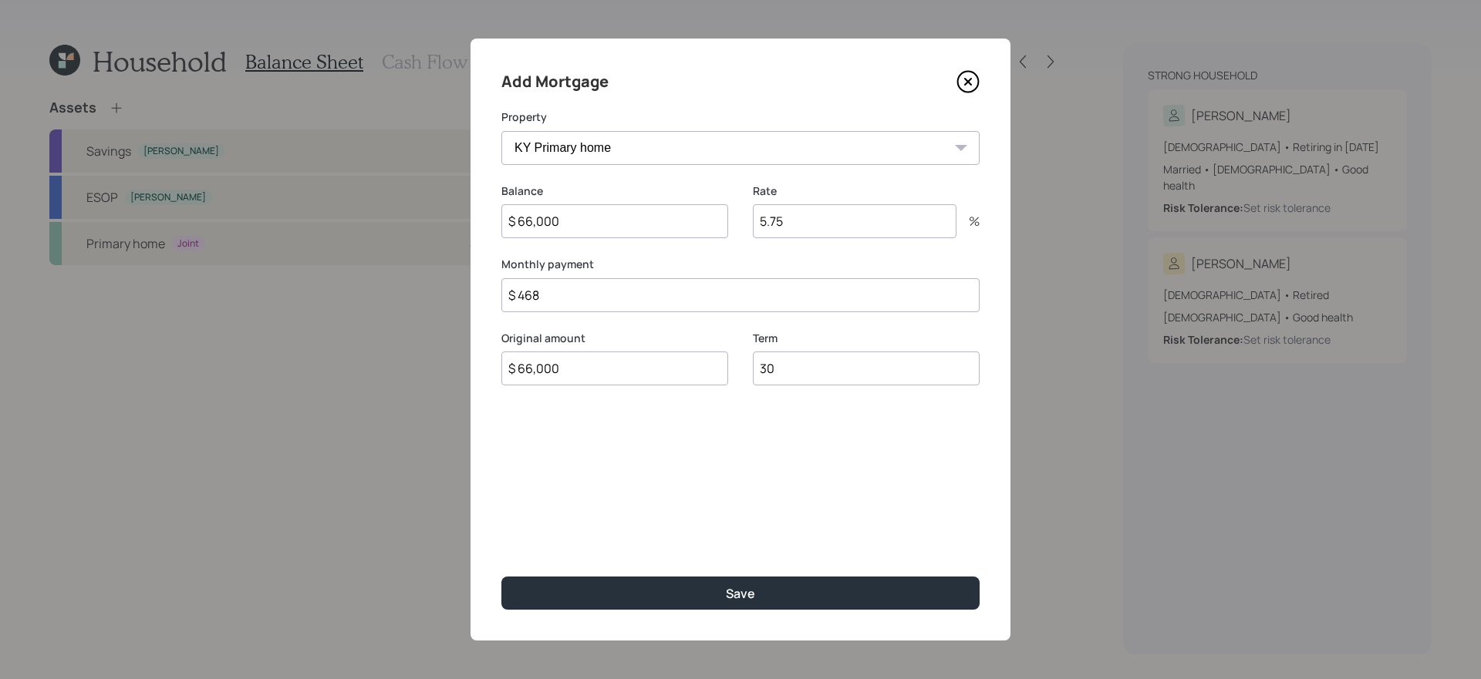
click at [501, 573] on button "Save" at bounding box center [740, 593] width 478 height 33
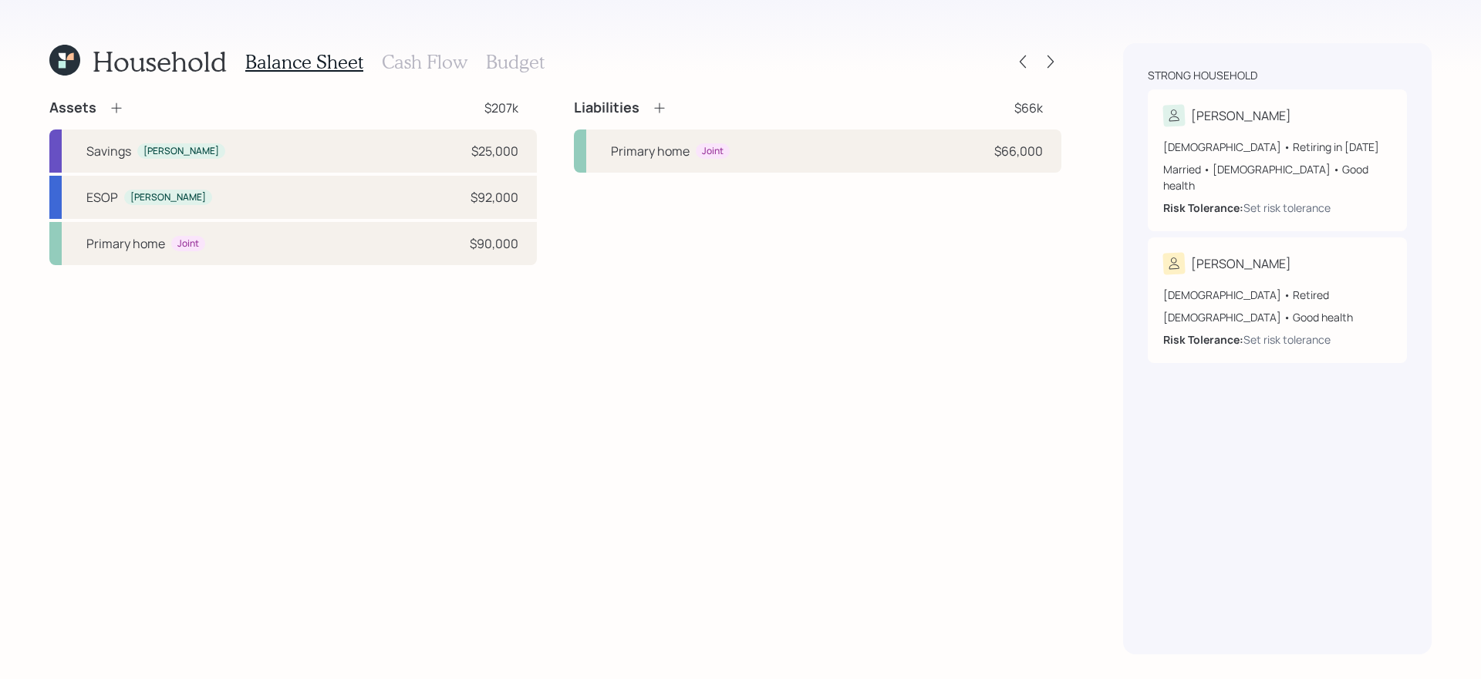
click at [660, 102] on icon at bounding box center [659, 107] width 15 height 15
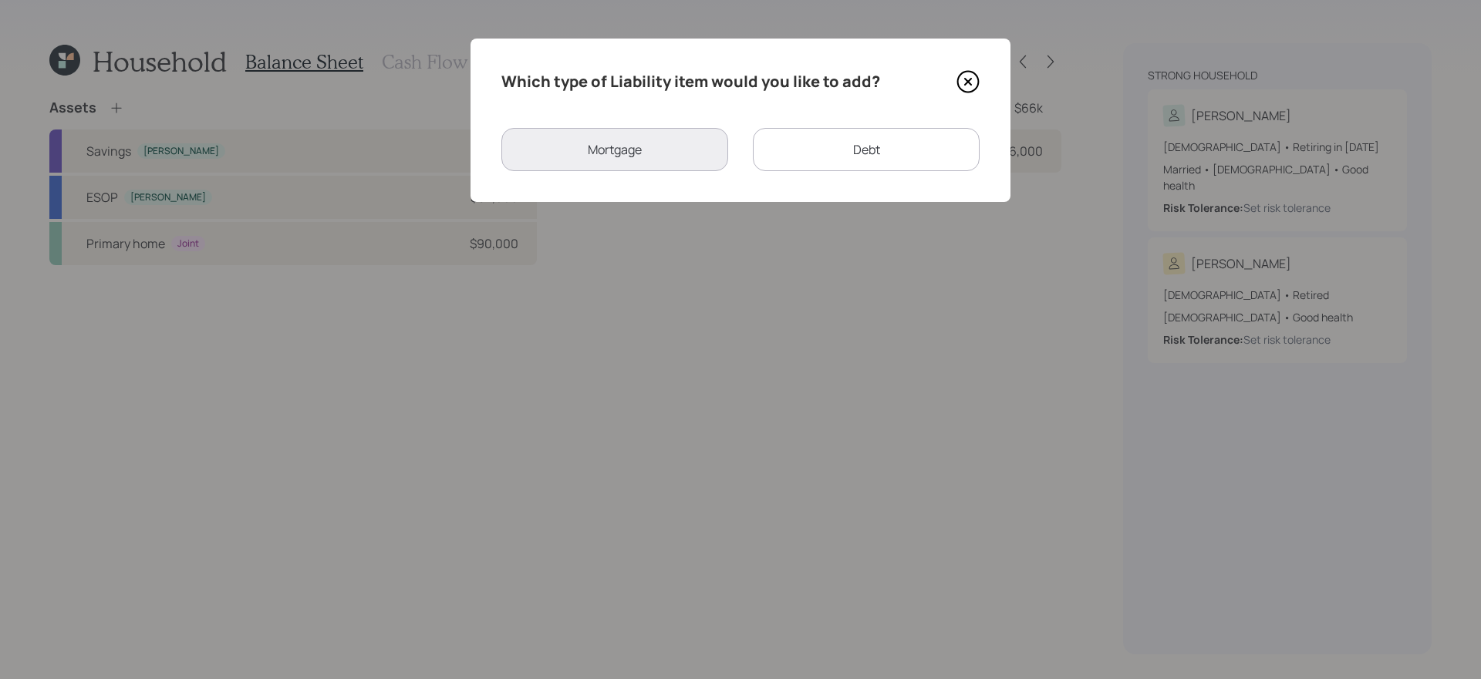
click at [821, 154] on div "Debt" at bounding box center [866, 149] width 227 height 43
select select "credit_card"
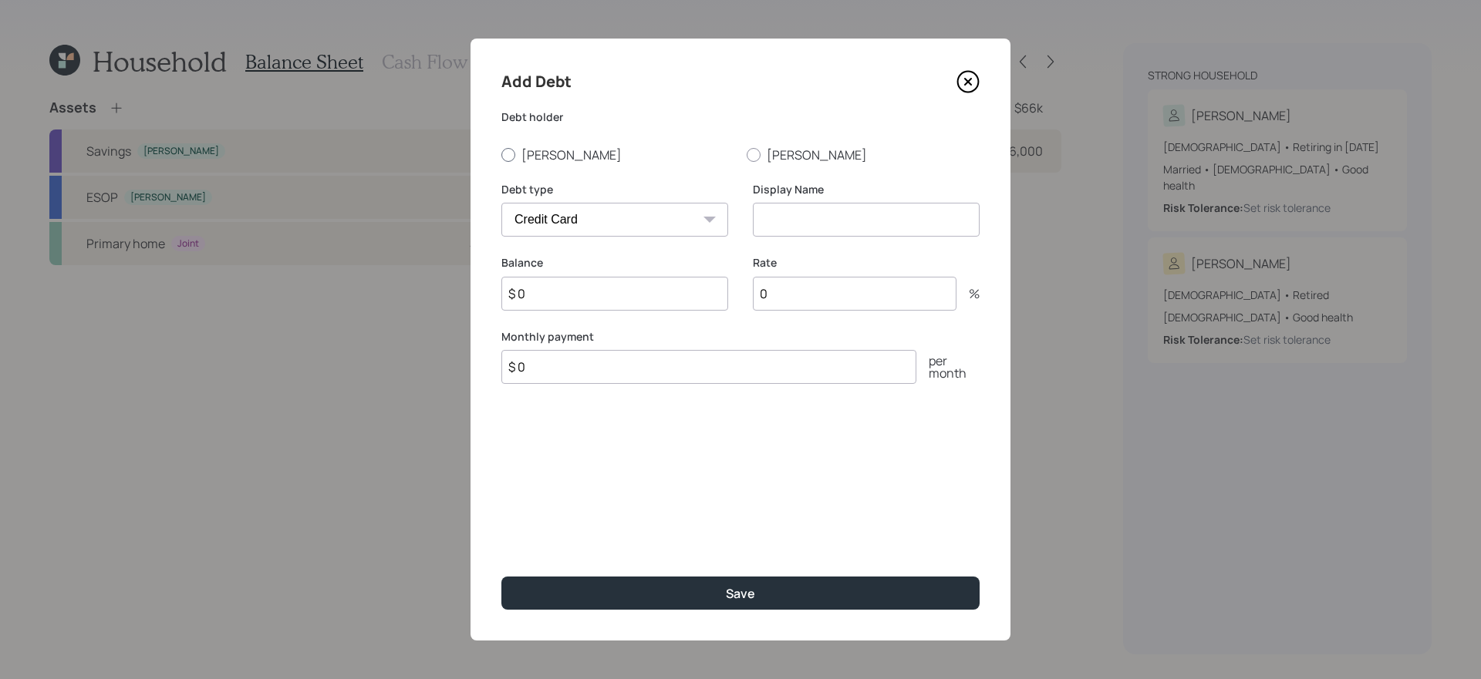
click at [524, 161] on label "[PERSON_NAME]" at bounding box center [617, 155] width 233 height 17
click at [501, 155] on input "[PERSON_NAME]" at bounding box center [501, 154] width 1 height 1
radio input "true"
click at [646, 214] on select "Car Credit Card Medical Student Other" at bounding box center [614, 220] width 227 height 34
select select "car"
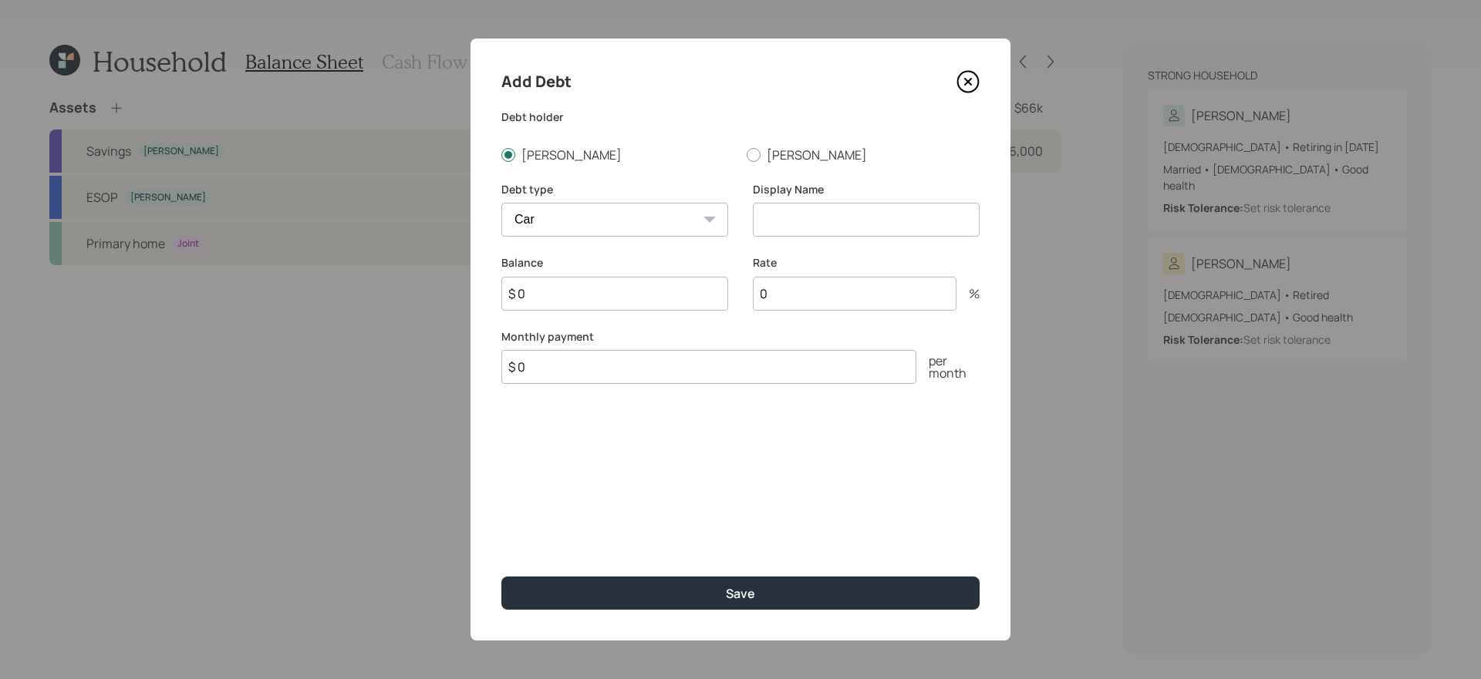
click at [501, 203] on select "Car Credit Card Medical Student Other" at bounding box center [614, 220] width 227 height 34
click at [646, 300] on input "$ 0" at bounding box center [614, 294] width 227 height 34
click at [585, 376] on input "$ 0" at bounding box center [708, 367] width 415 height 34
type input "$ 330"
type input "Car Loan"
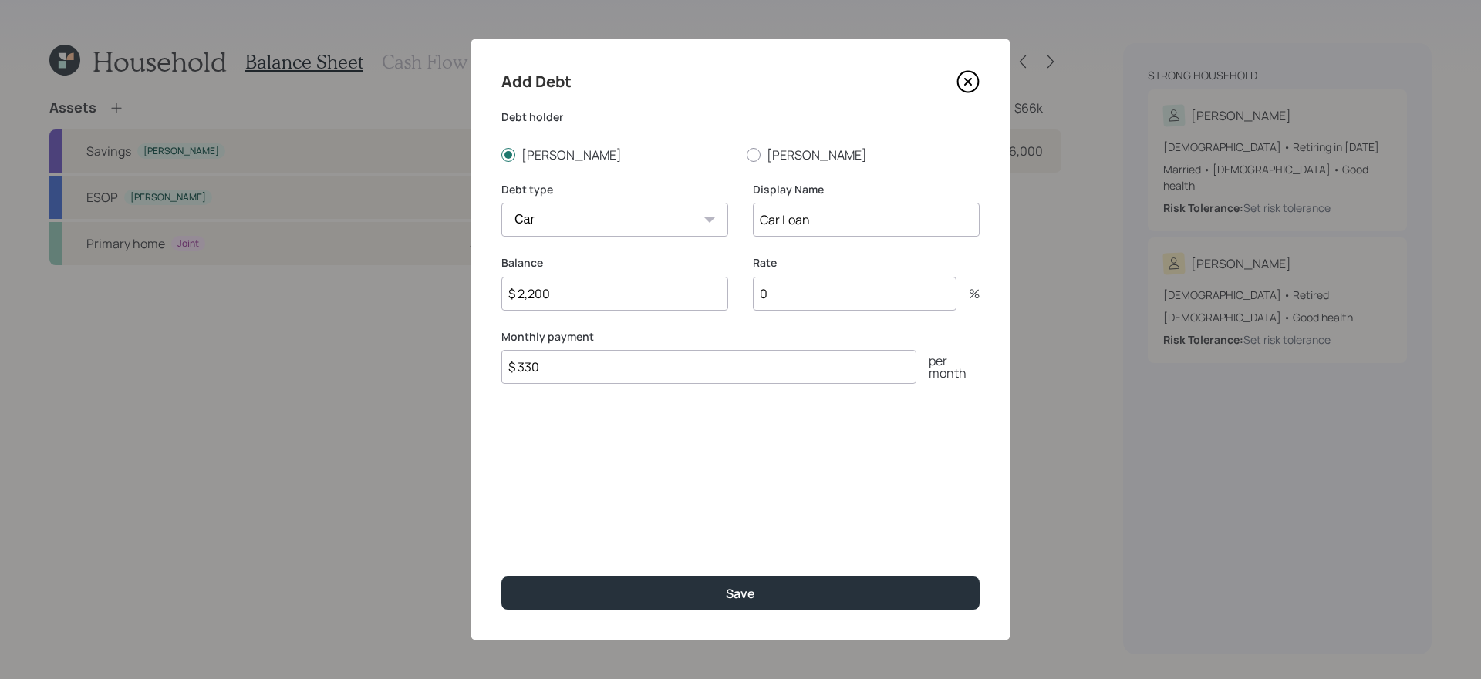
type input "$ 2,200"
type input "5.4"
click at [501, 573] on button "Save" at bounding box center [740, 593] width 478 height 33
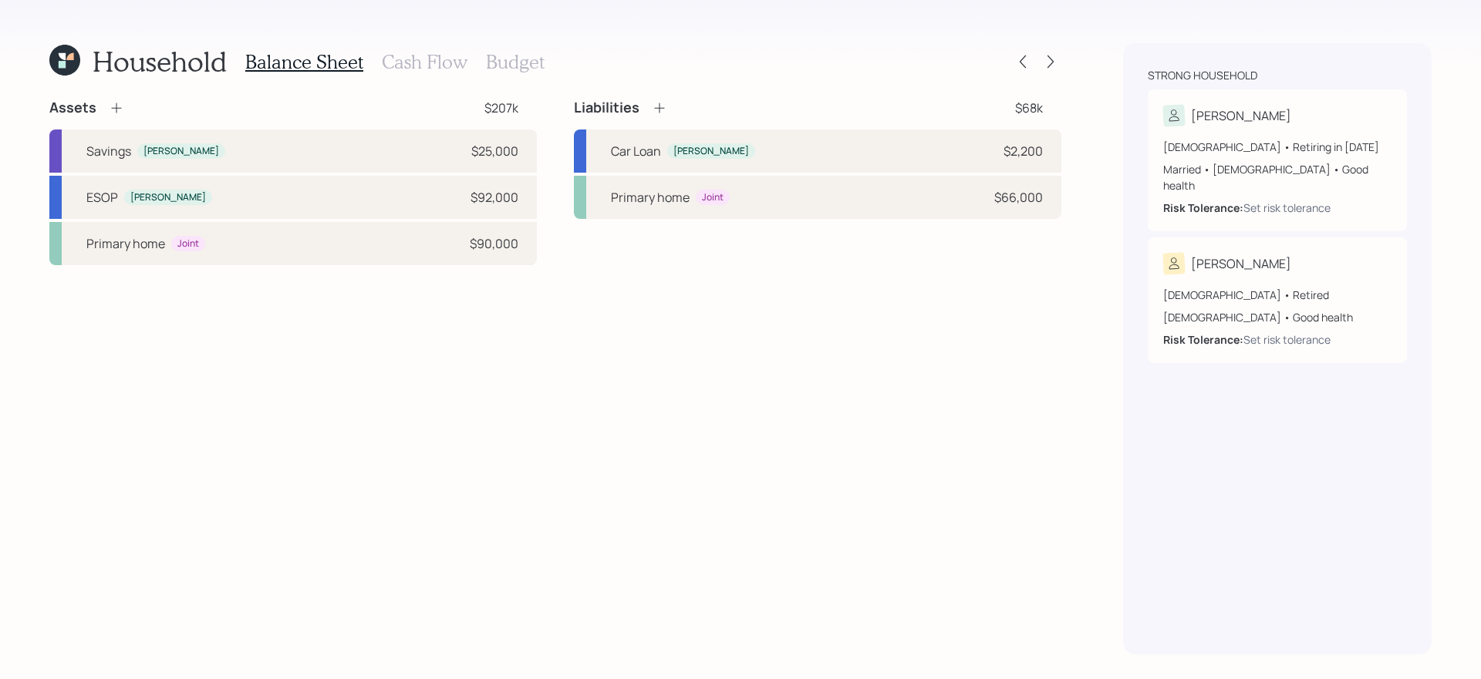
click at [666, 110] on icon at bounding box center [659, 107] width 15 height 15
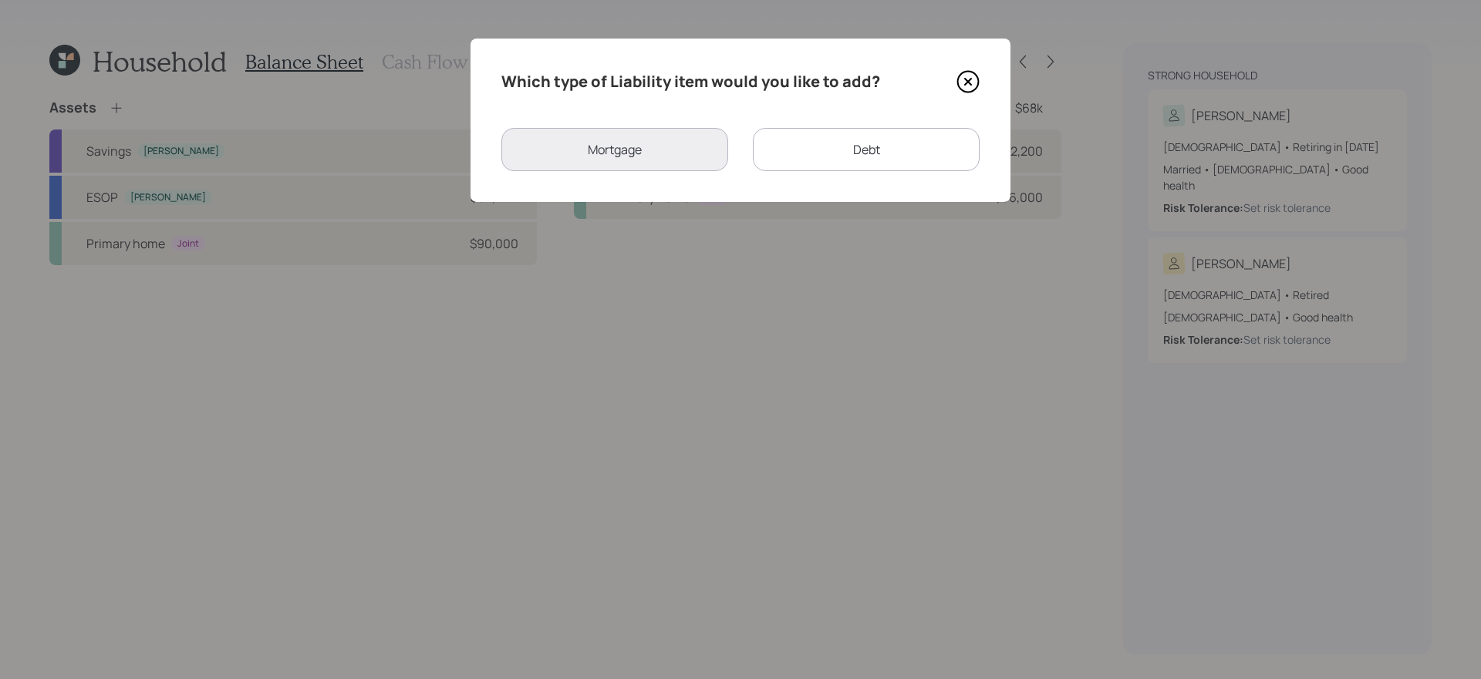
click at [821, 161] on div "Debt" at bounding box center [866, 149] width 227 height 43
select select "credit_card"
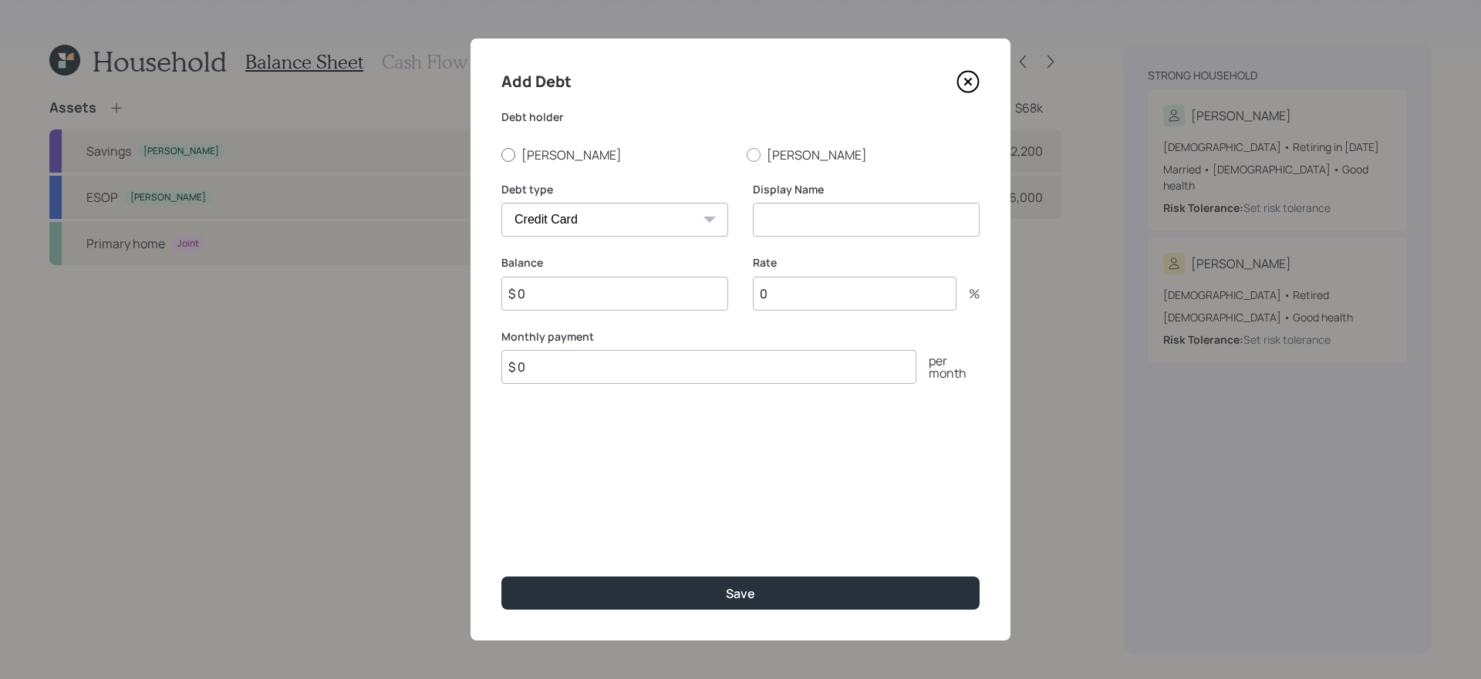
click at [567, 159] on label "[PERSON_NAME]" at bounding box center [617, 155] width 233 height 17
click at [501, 155] on input "[PERSON_NAME]" at bounding box center [501, 154] width 1 height 1
radio input "true"
click at [603, 222] on select "Car Credit Card Medical Student Other" at bounding box center [614, 220] width 227 height 34
select select "medical"
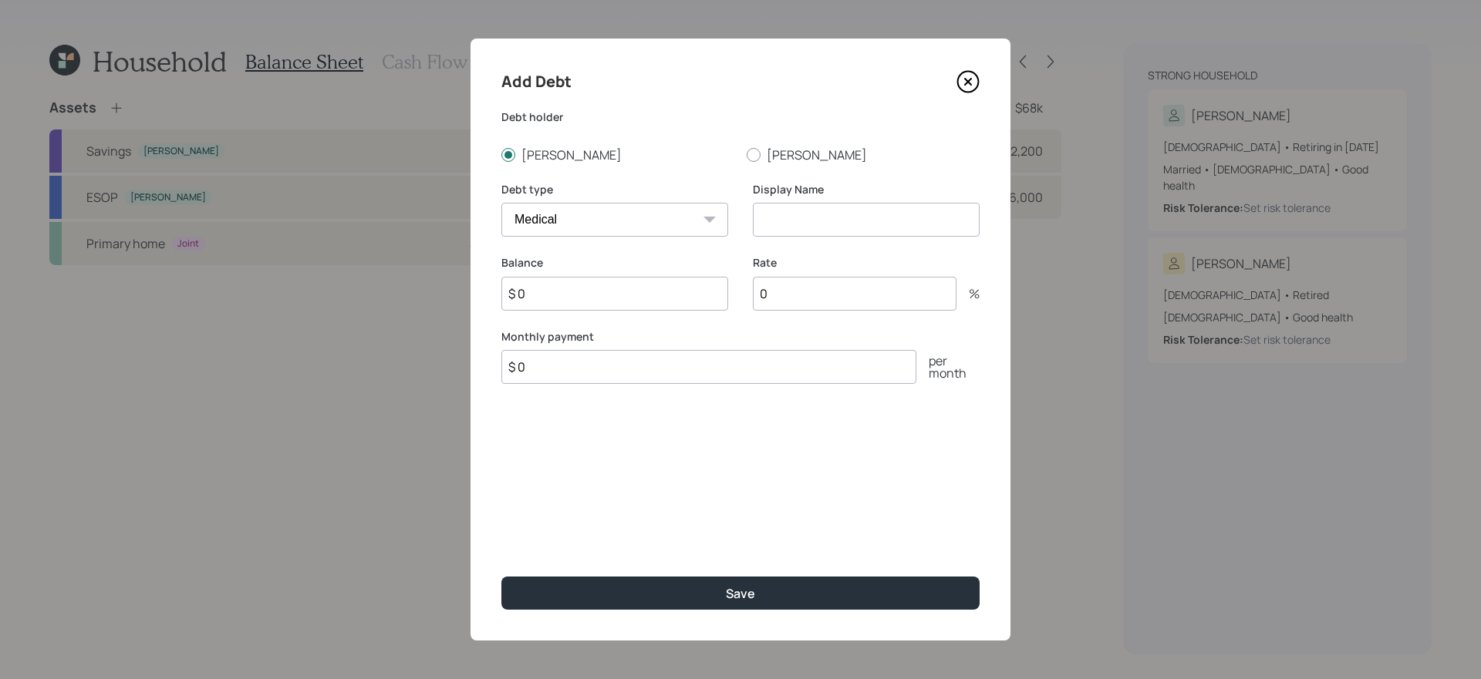
click at [501, 203] on select "Car Credit Card Medical Student Other" at bounding box center [614, 220] width 227 height 34
click at [859, 222] on input at bounding box center [866, 220] width 227 height 34
type input "Medical"
click at [676, 211] on select "Car Credit Card Medical Student Other" at bounding box center [614, 220] width 227 height 34
select select "other"
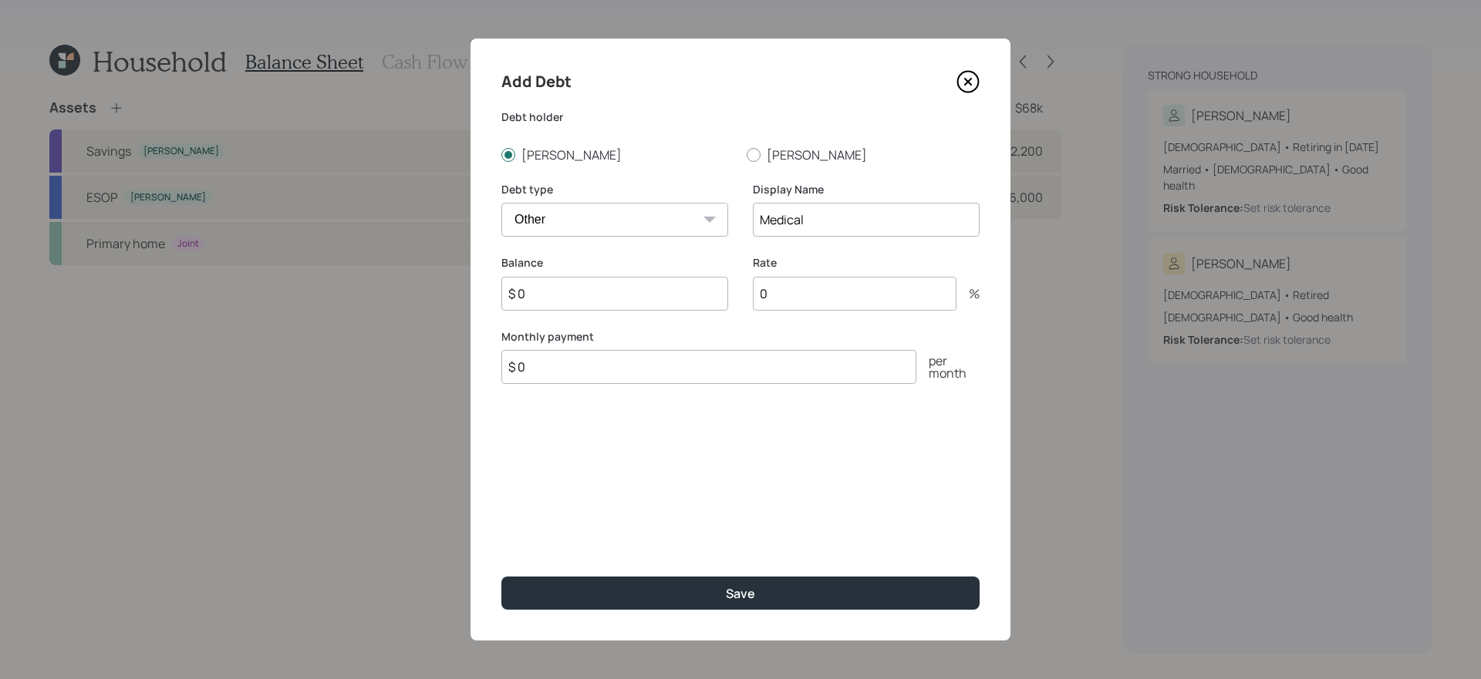
click at [501, 203] on select "Car Credit Card Medical Student Other" at bounding box center [614, 220] width 227 height 34
click at [865, 216] on input "Medical" at bounding box center [866, 220] width 227 height 34
type input "CC"
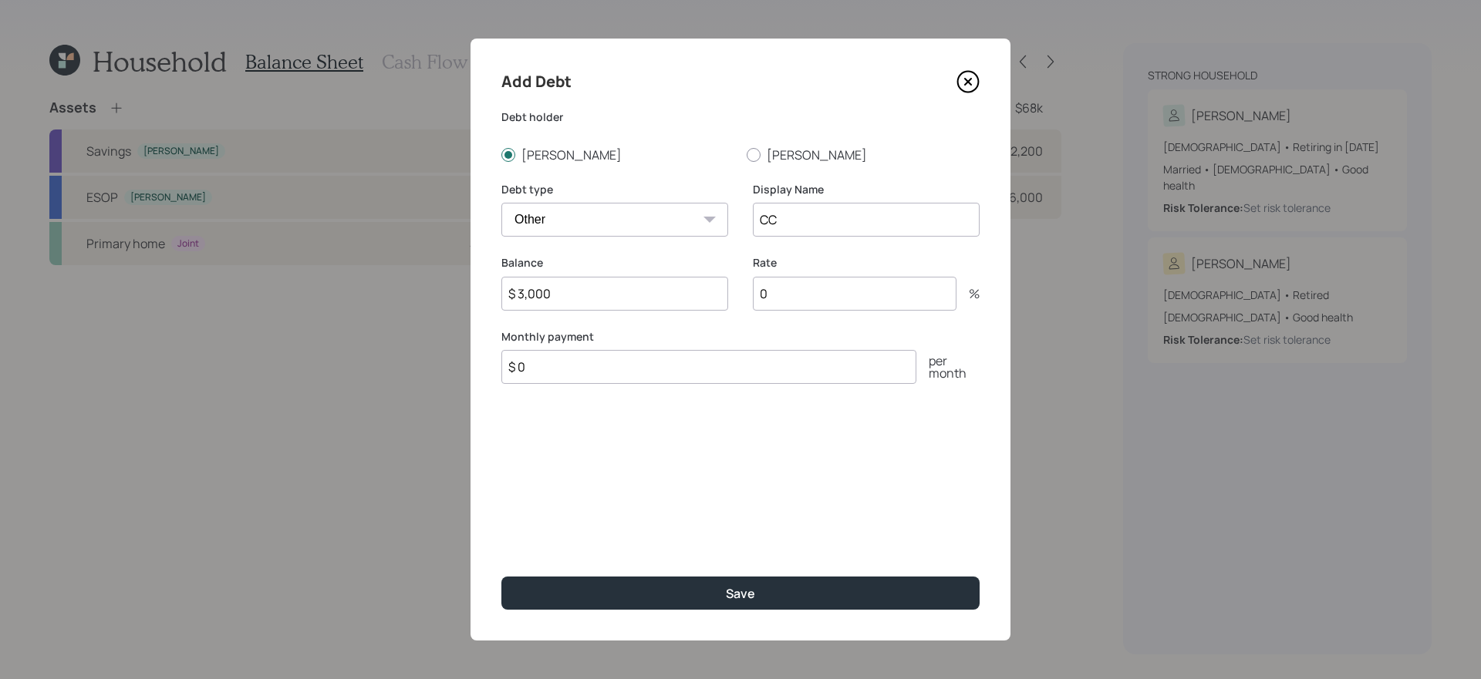
type input "$ 3,000"
type input "CC Debt"
type input "$ 300"
type input "18"
click at [501, 573] on button "Save" at bounding box center [740, 593] width 478 height 33
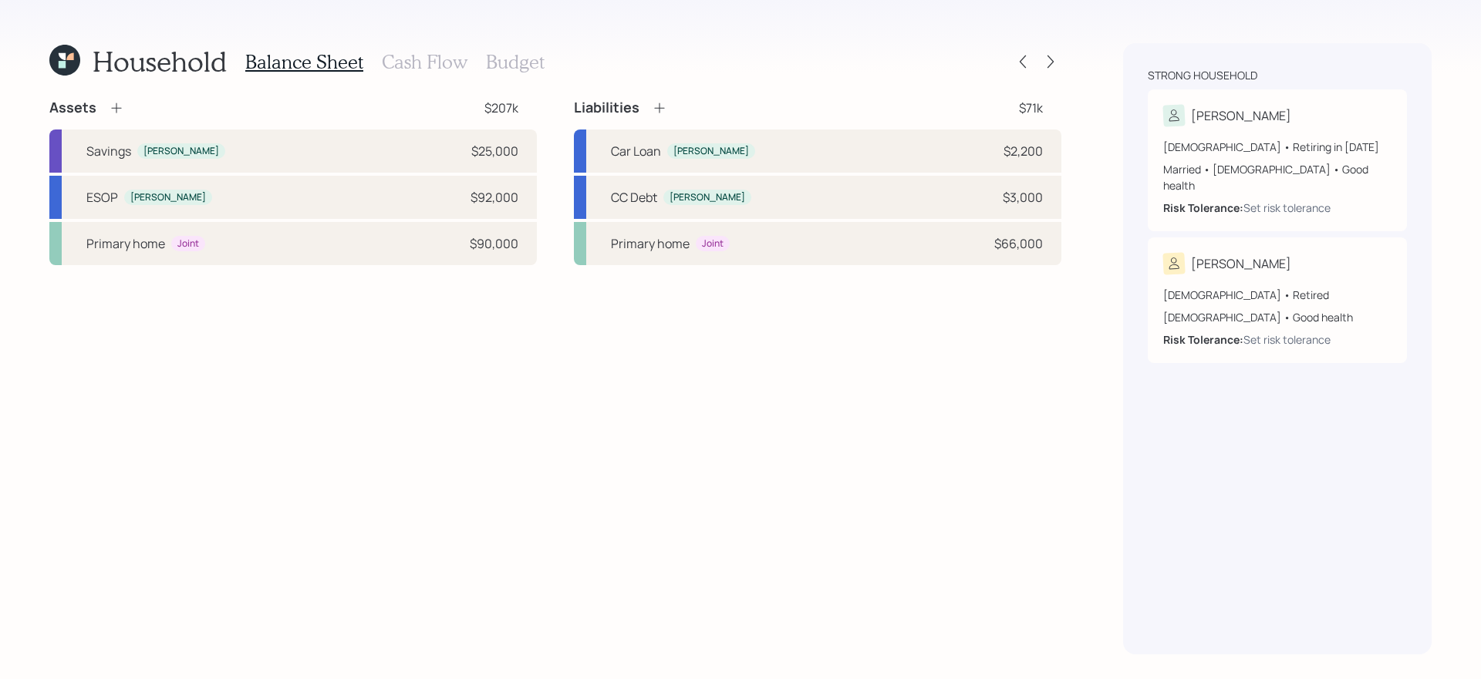
click at [659, 111] on icon at bounding box center [659, 107] width 15 height 15
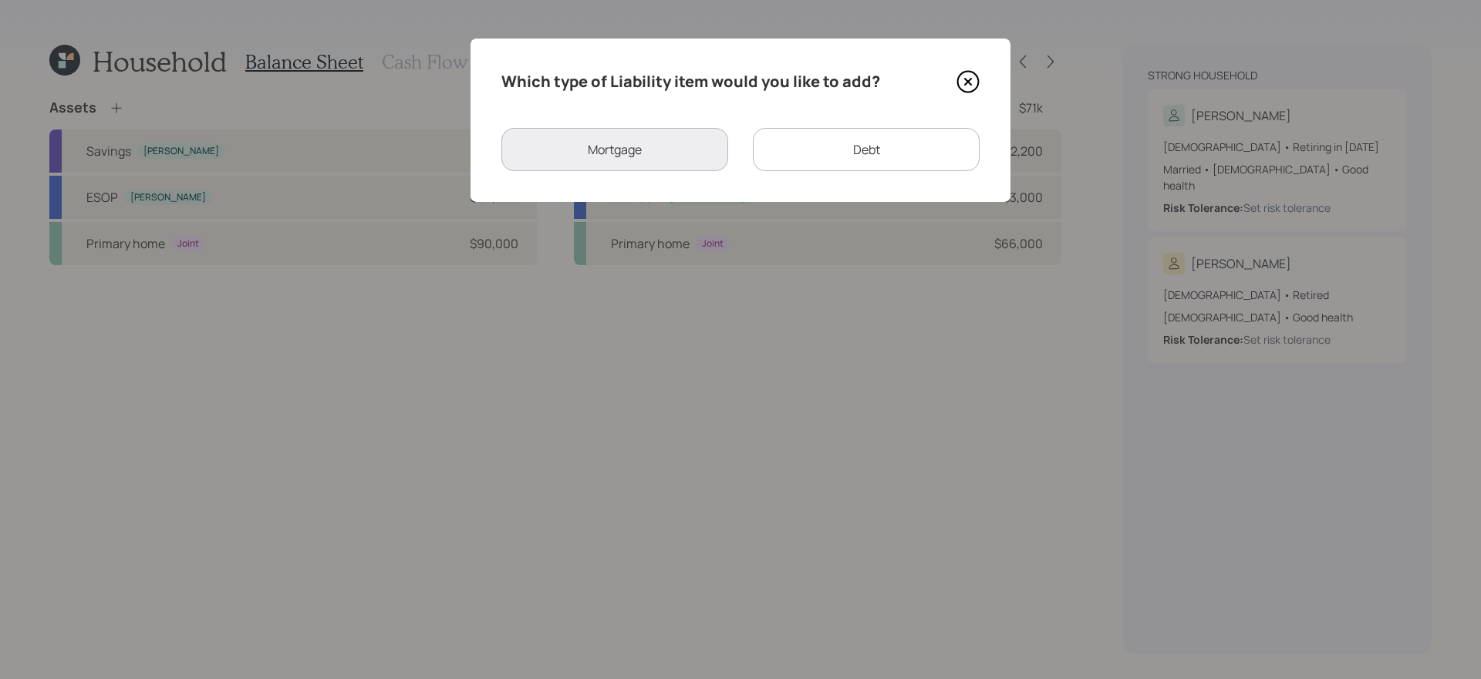
click at [929, 163] on div "Debt" at bounding box center [866, 149] width 227 height 43
select select "credit_card"
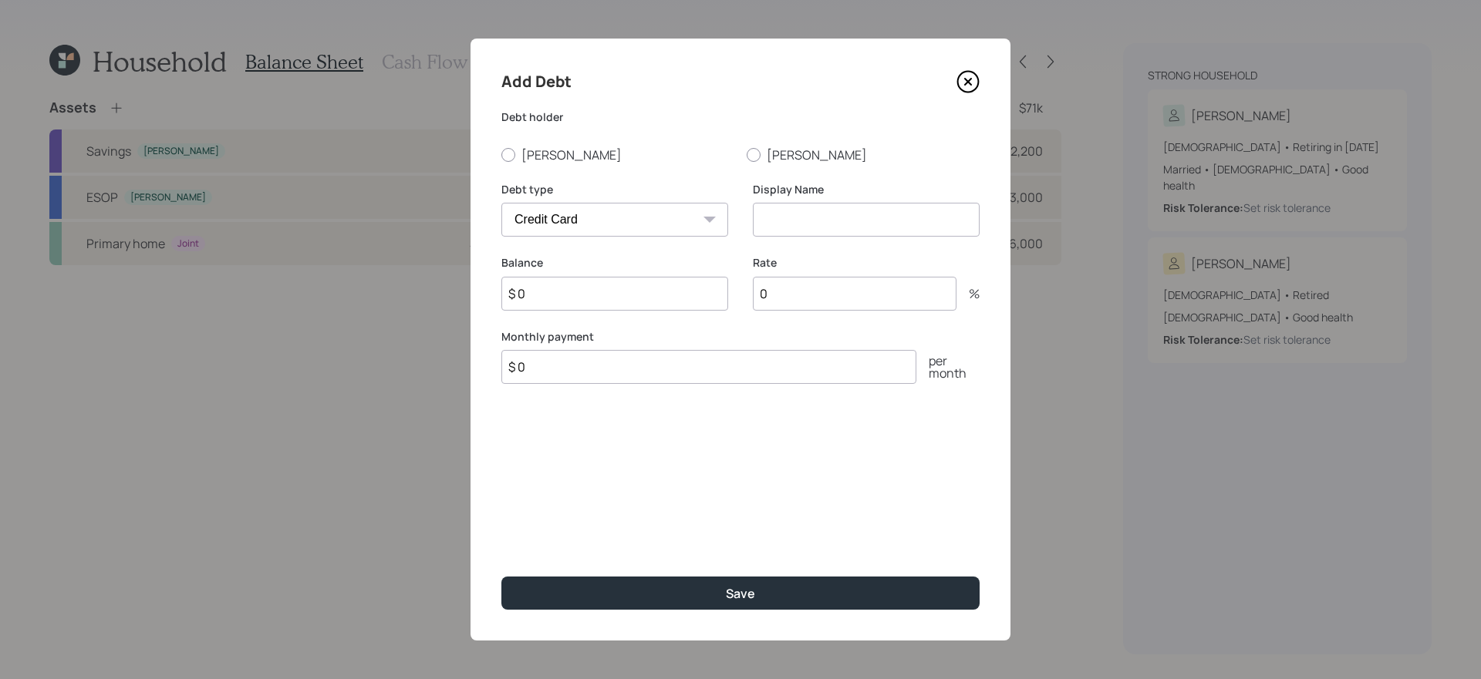
click at [520, 140] on div "Debt holder Wanda Marty" at bounding box center [740, 137] width 478 height 54
click at [524, 160] on label "[PERSON_NAME]" at bounding box center [617, 155] width 233 height 17
click at [501, 155] on input "[PERSON_NAME]" at bounding box center [501, 154] width 1 height 1
radio input "true"
click at [603, 217] on select "Car Credit Card Medical Student Other" at bounding box center [614, 220] width 227 height 34
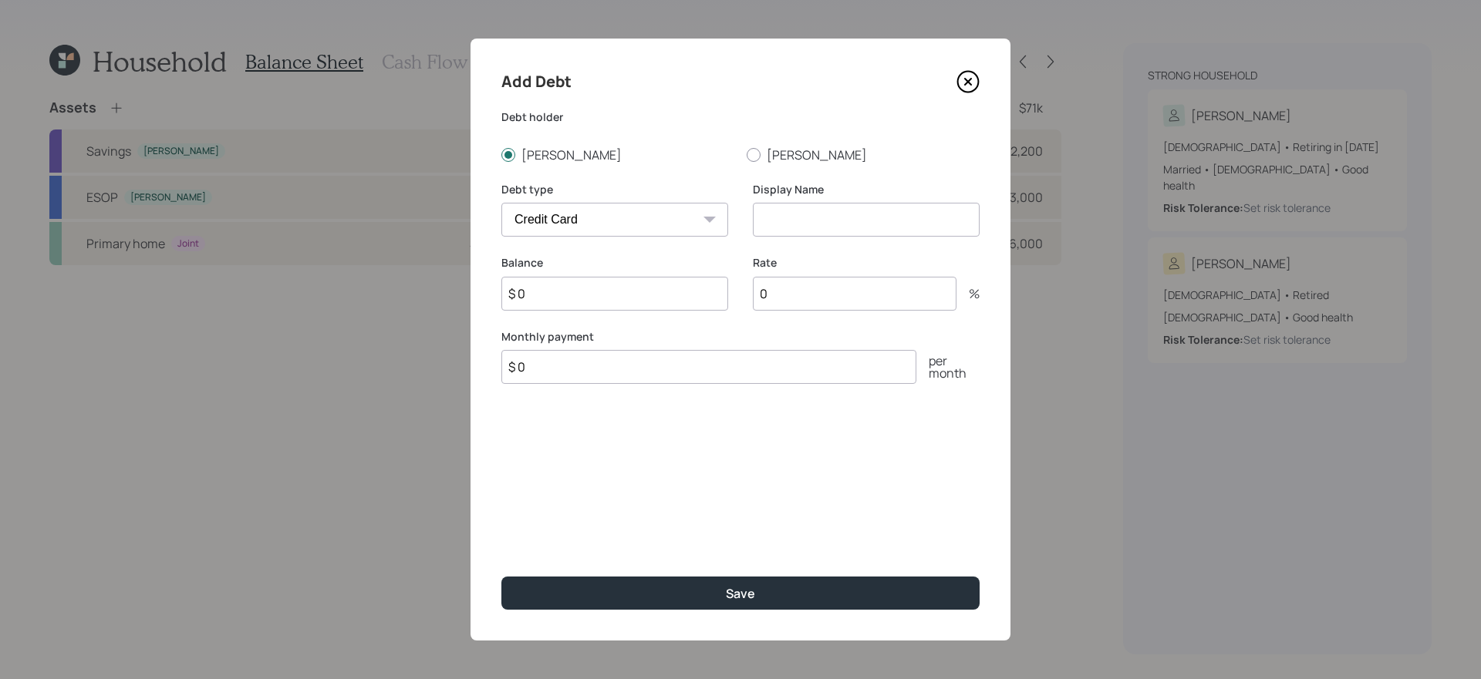
select select "medical"
click at [501, 203] on select "Car Credit Card Medical Student Other" at bounding box center [614, 220] width 227 height 34
click at [860, 219] on input at bounding box center [866, 220] width 227 height 34
type input "Medical Debt"
type input "$ 310"
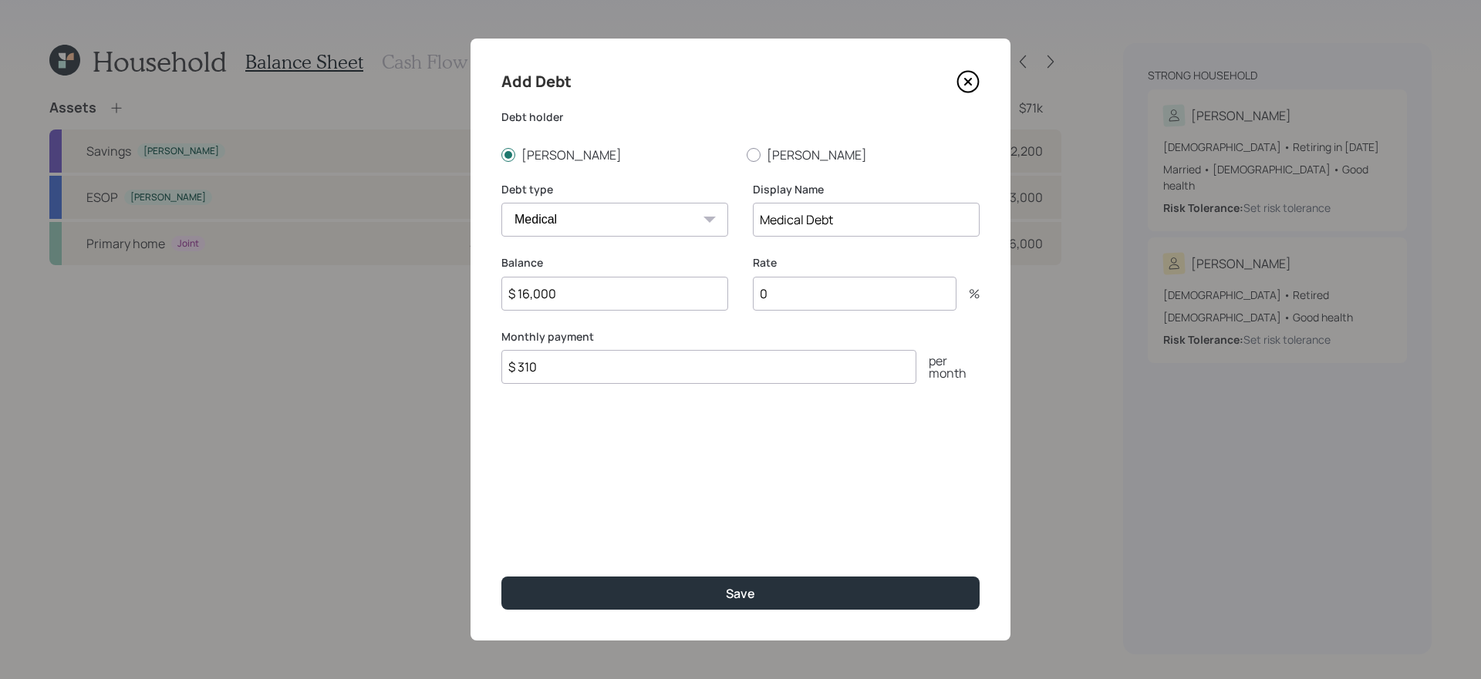
type input "$ 16,000"
click at [501, 573] on button "Save" at bounding box center [740, 593] width 478 height 33
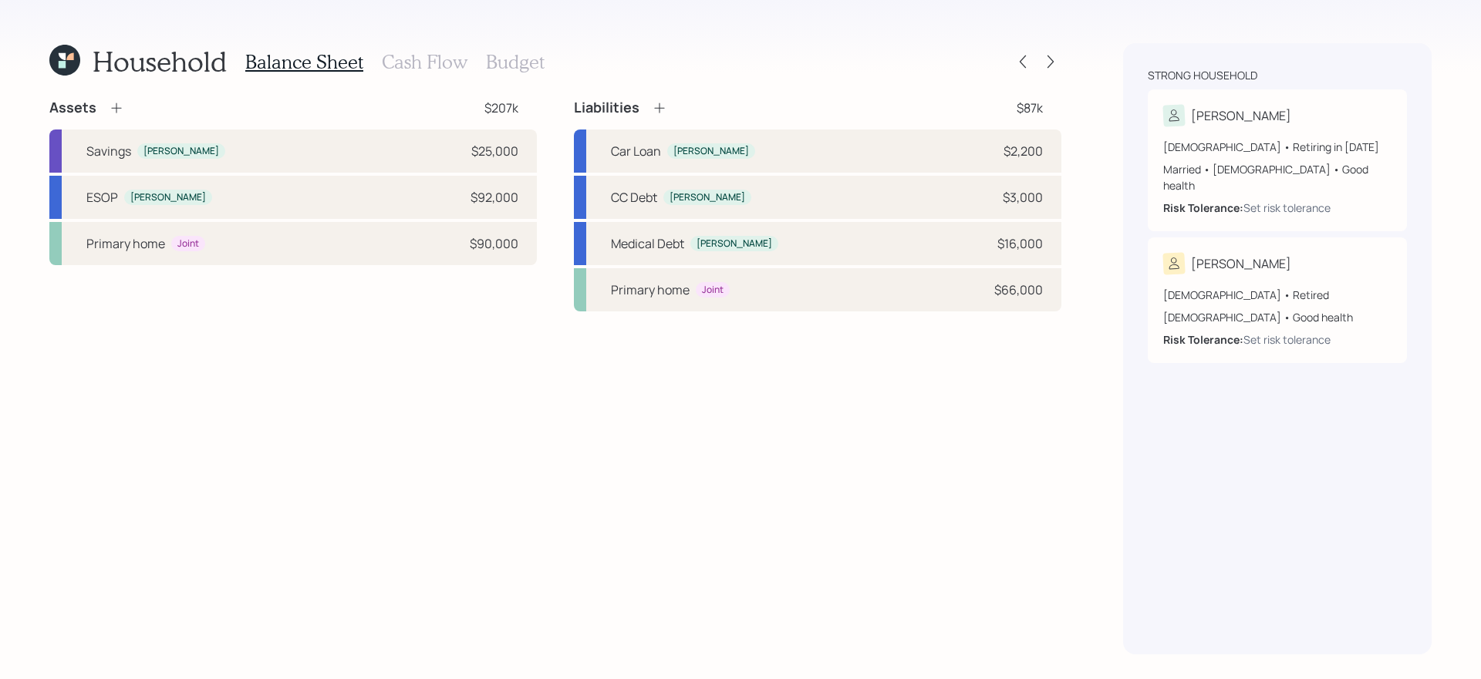
click at [443, 57] on h3 "Cash Flow" at bounding box center [425, 62] width 86 height 22
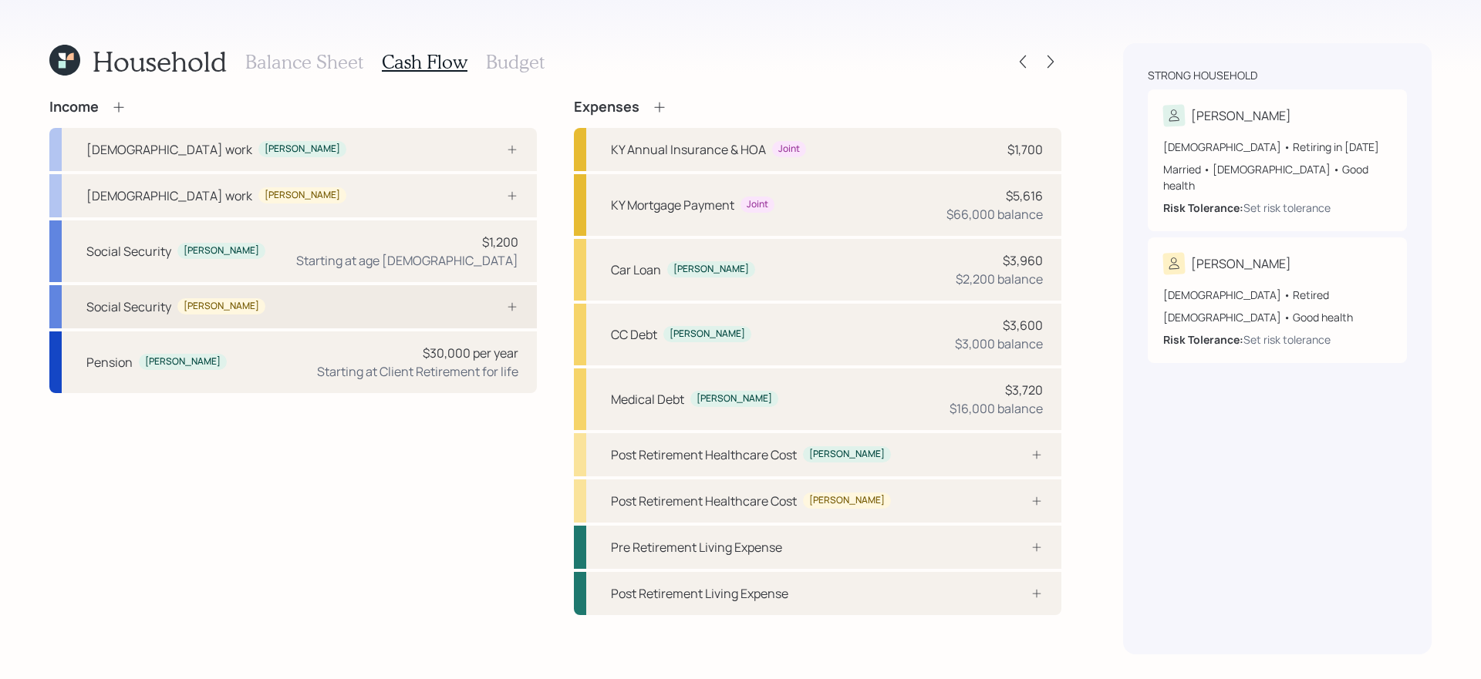
click at [338, 305] on div "Social Security Marty" at bounding box center [292, 306] width 487 height 43
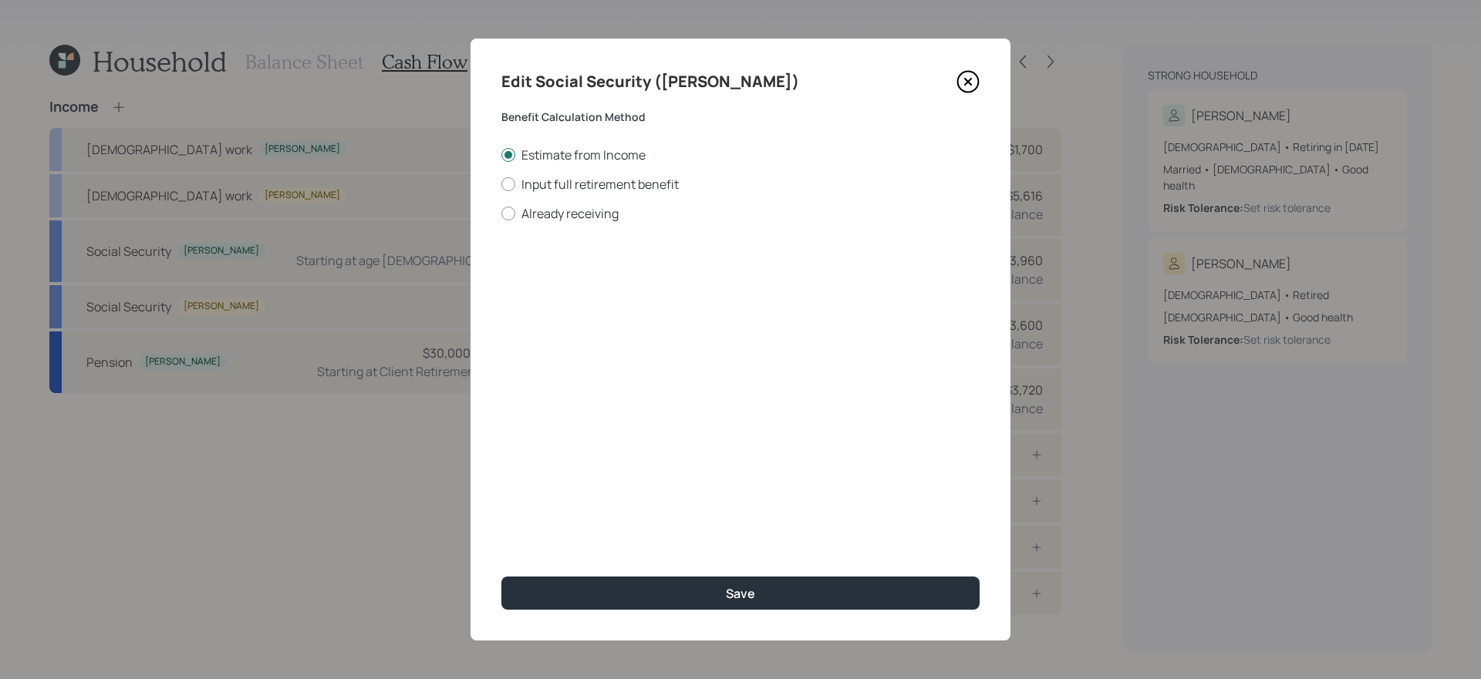
click at [974, 79] on icon at bounding box center [967, 81] width 23 height 23
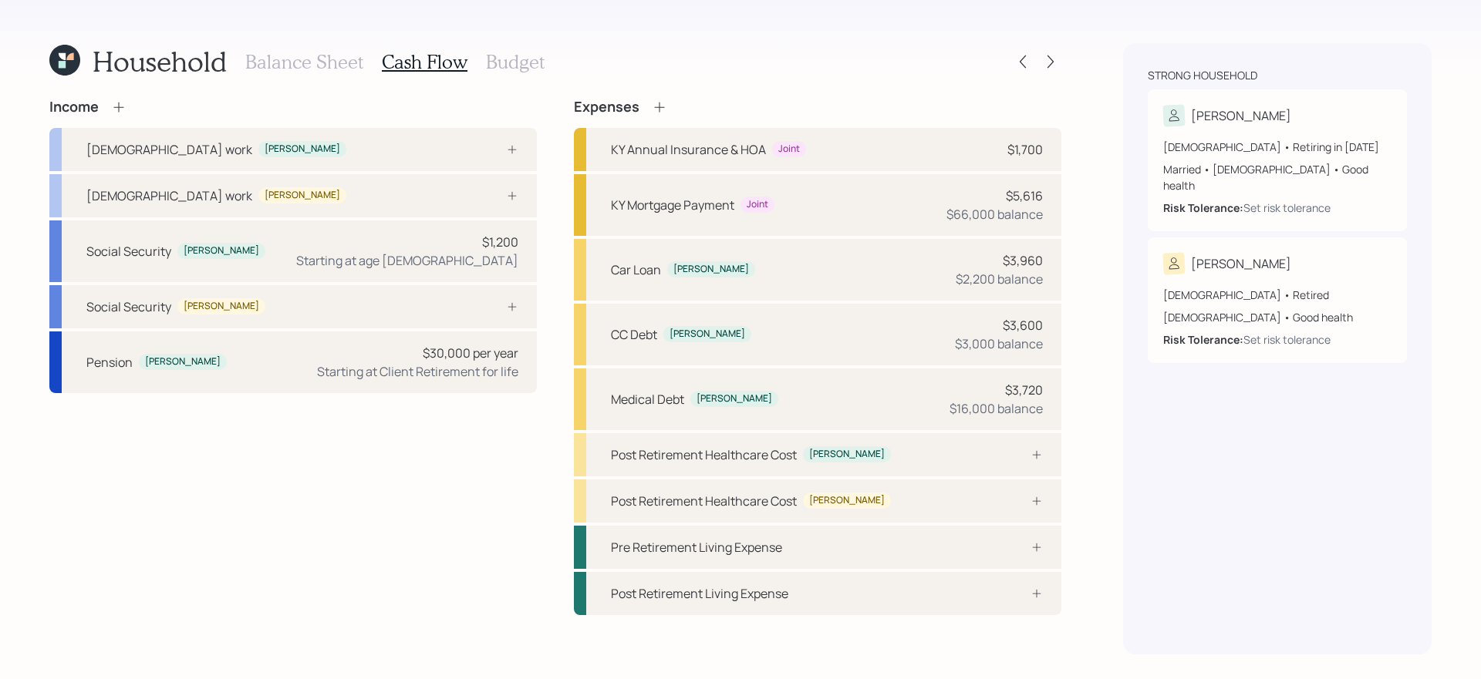
click at [123, 105] on icon at bounding box center [118, 106] width 15 height 15
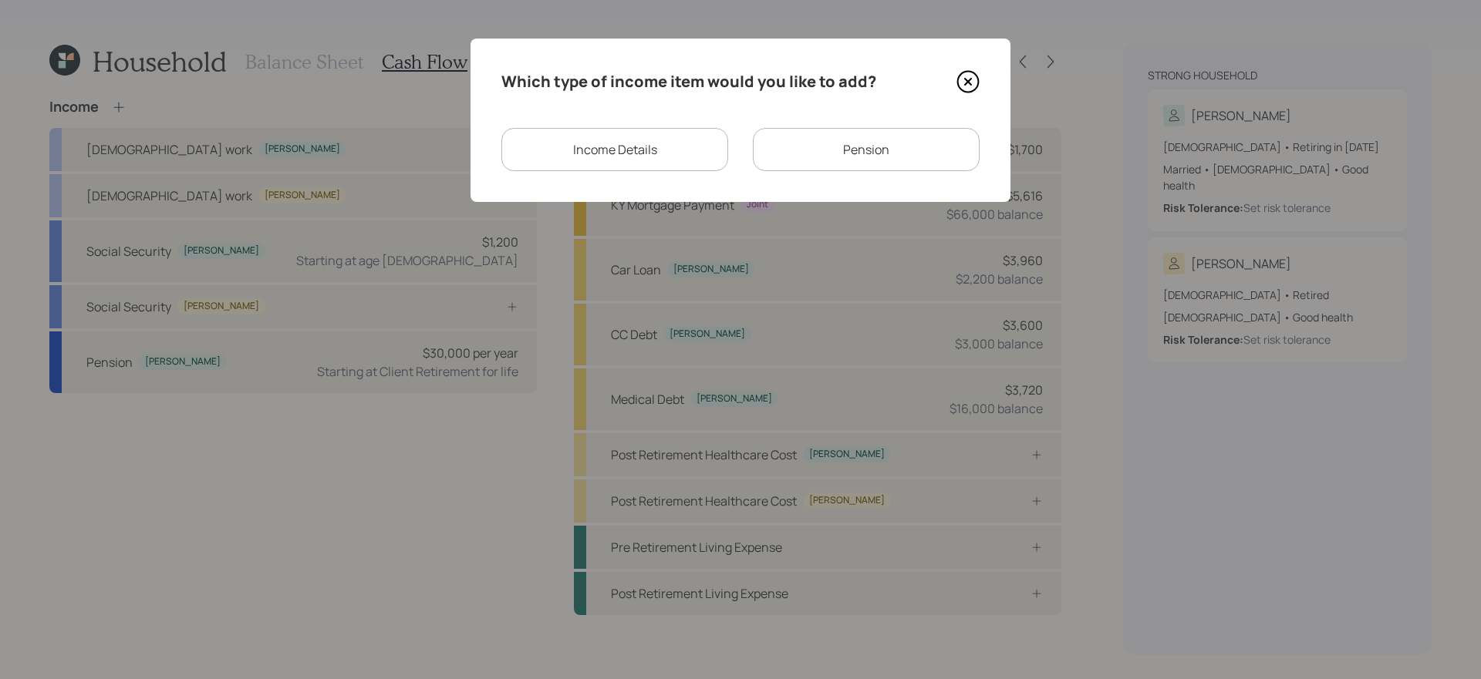
click at [812, 155] on div "Pension" at bounding box center [866, 149] width 227 height 43
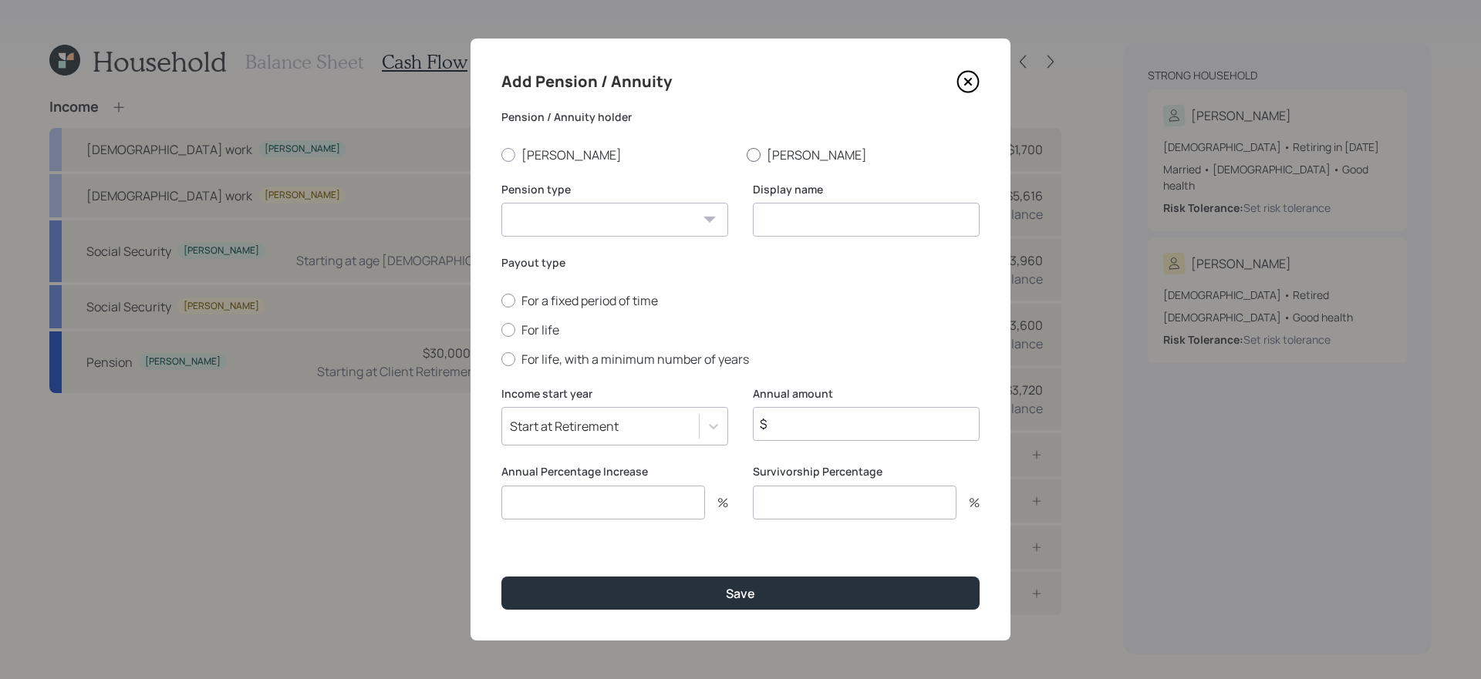
click at [799, 152] on label "[PERSON_NAME]" at bounding box center [863, 155] width 233 height 17
click at [747, 154] on input "[PERSON_NAME]" at bounding box center [746, 154] width 1 height 1
radio input "true"
click at [615, 234] on select "Pension Annuity" at bounding box center [614, 220] width 227 height 34
select select "pension"
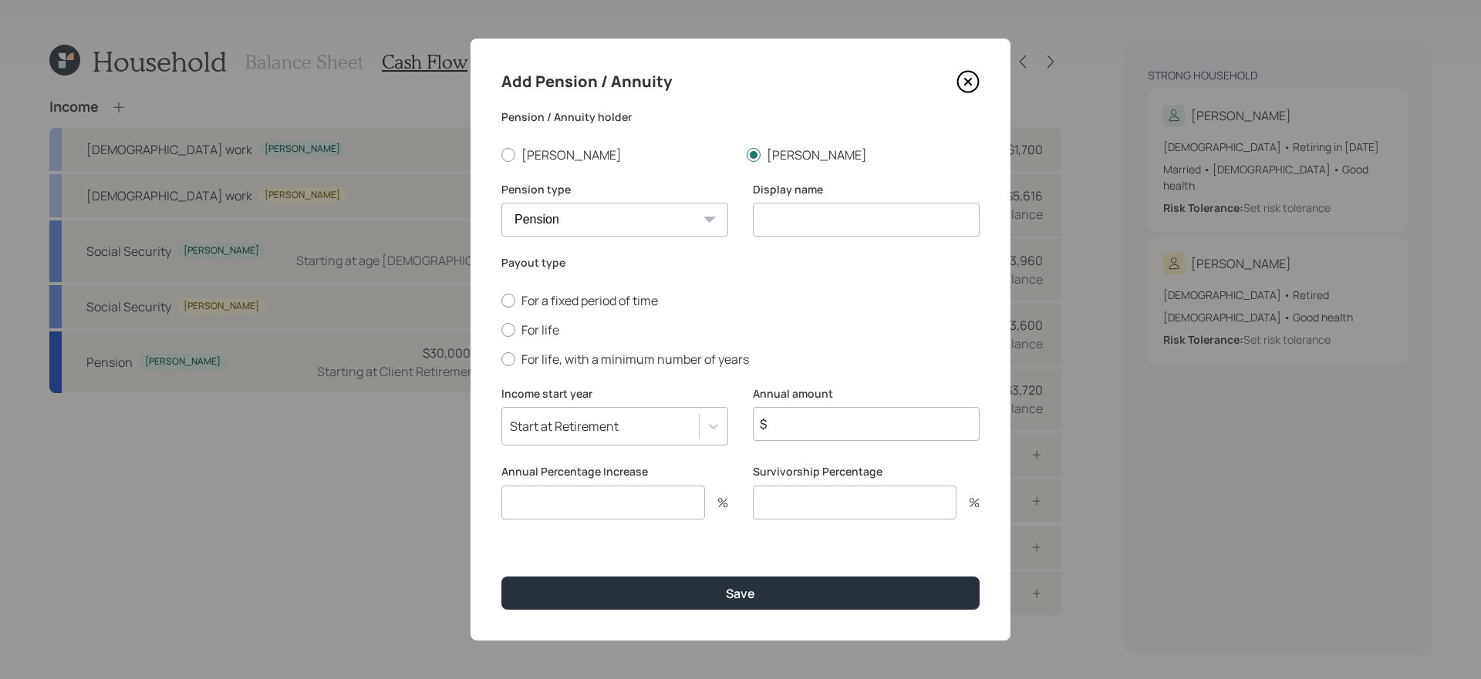
click at [501, 203] on select "Pension Annuity" at bounding box center [614, 220] width 227 height 34
click at [546, 326] on label "For life" at bounding box center [740, 330] width 478 height 17
click at [501, 329] on input "For life" at bounding box center [501, 329] width 1 height 1
radio input "true"
click at [823, 222] on input at bounding box center [866, 220] width 227 height 34
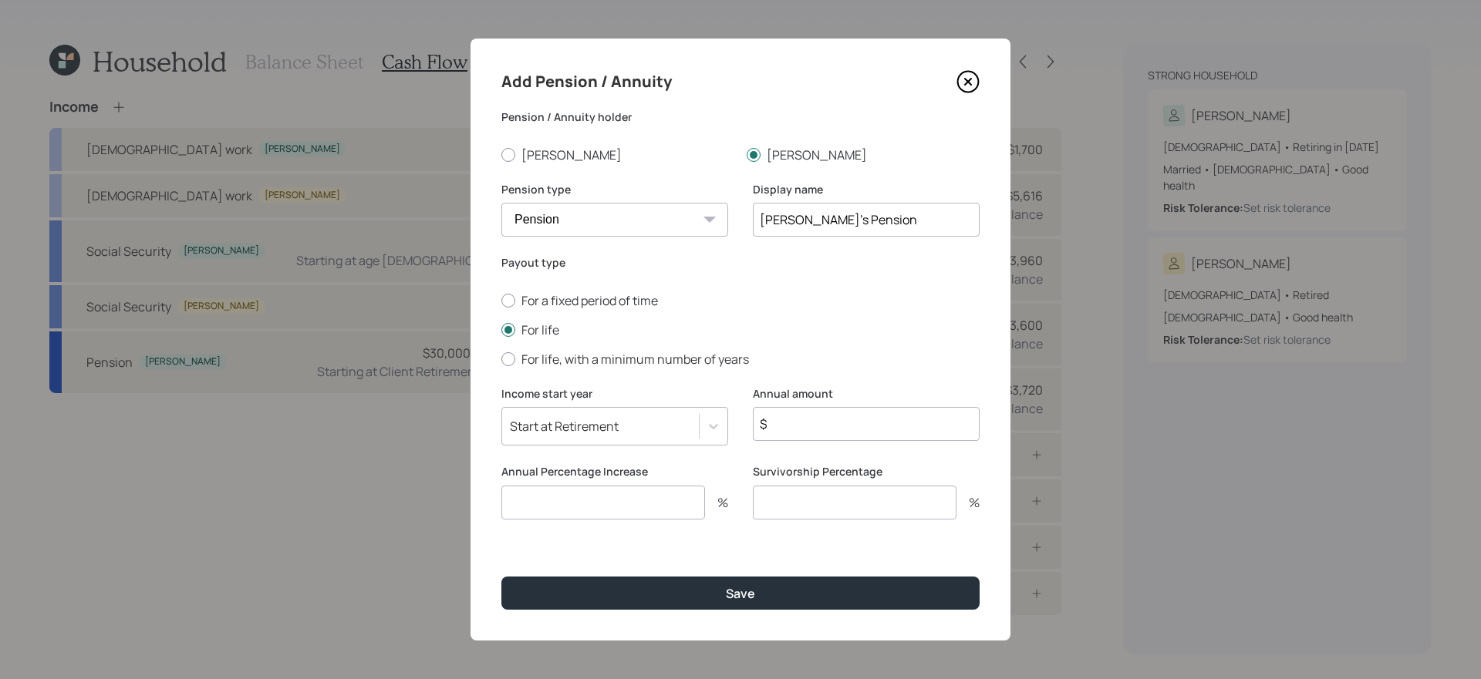
type input "Marty's Pension"
click at [853, 430] on input "$" at bounding box center [866, 424] width 227 height 34
type input "$ 33,200"
click at [583, 506] on input "number" at bounding box center [603, 503] width 204 height 34
type input "0"
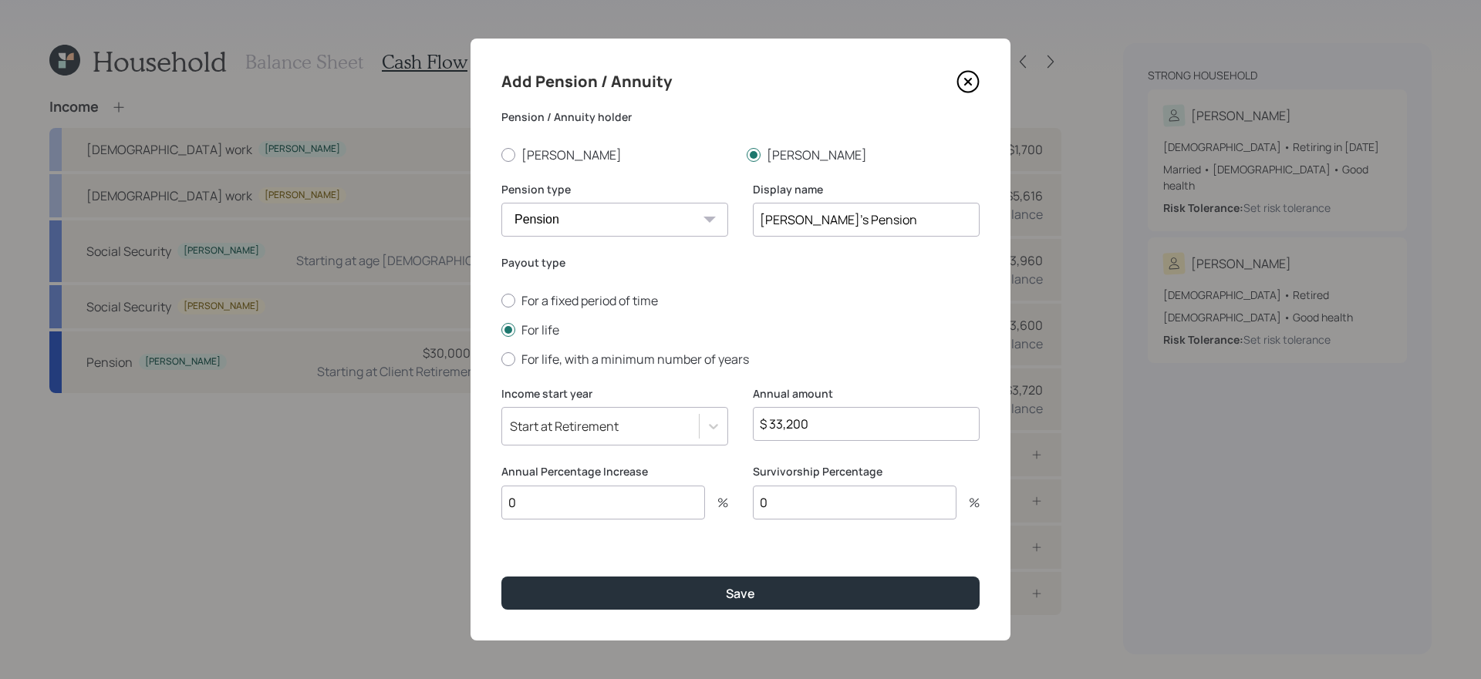
type input "0"
click at [501, 573] on button "Save" at bounding box center [740, 593] width 478 height 33
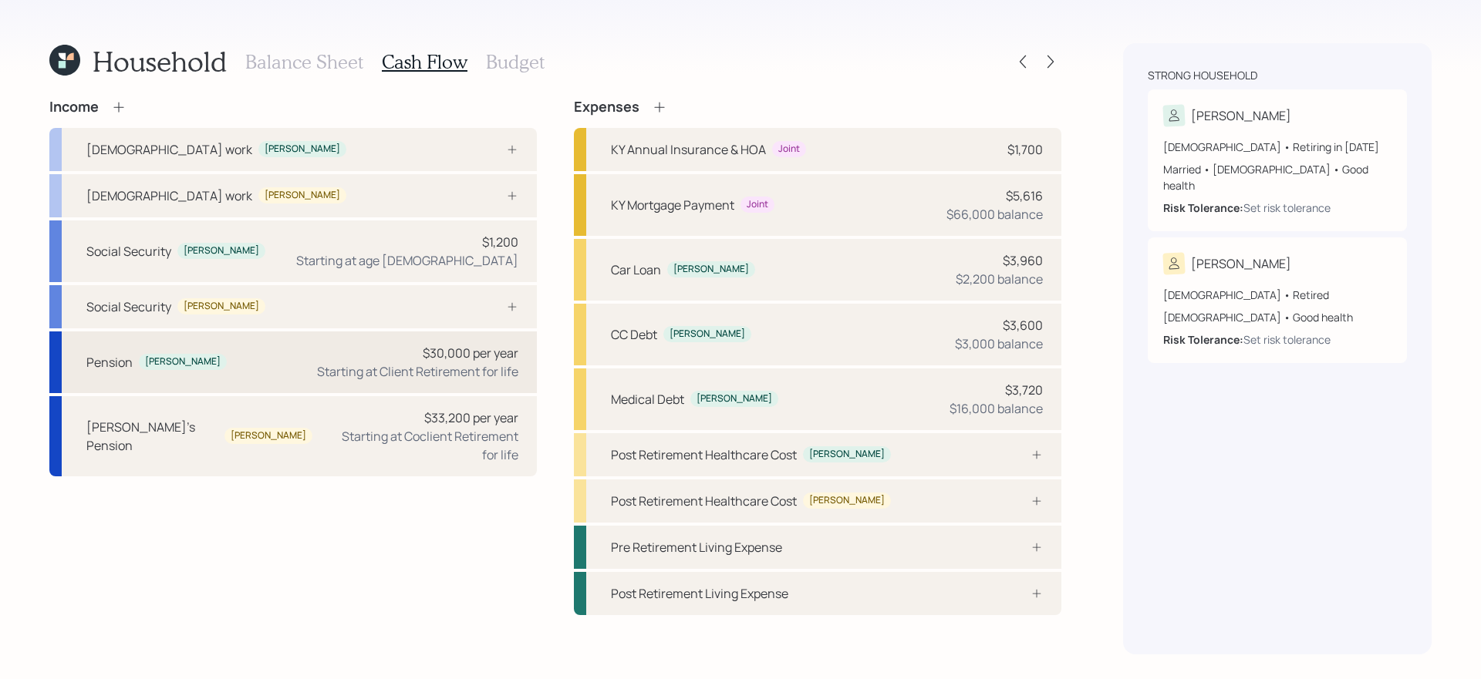
click at [303, 359] on div "Pension Wanda $30,000 per year Starting at Client Retirement for life" at bounding box center [292, 363] width 487 height 62
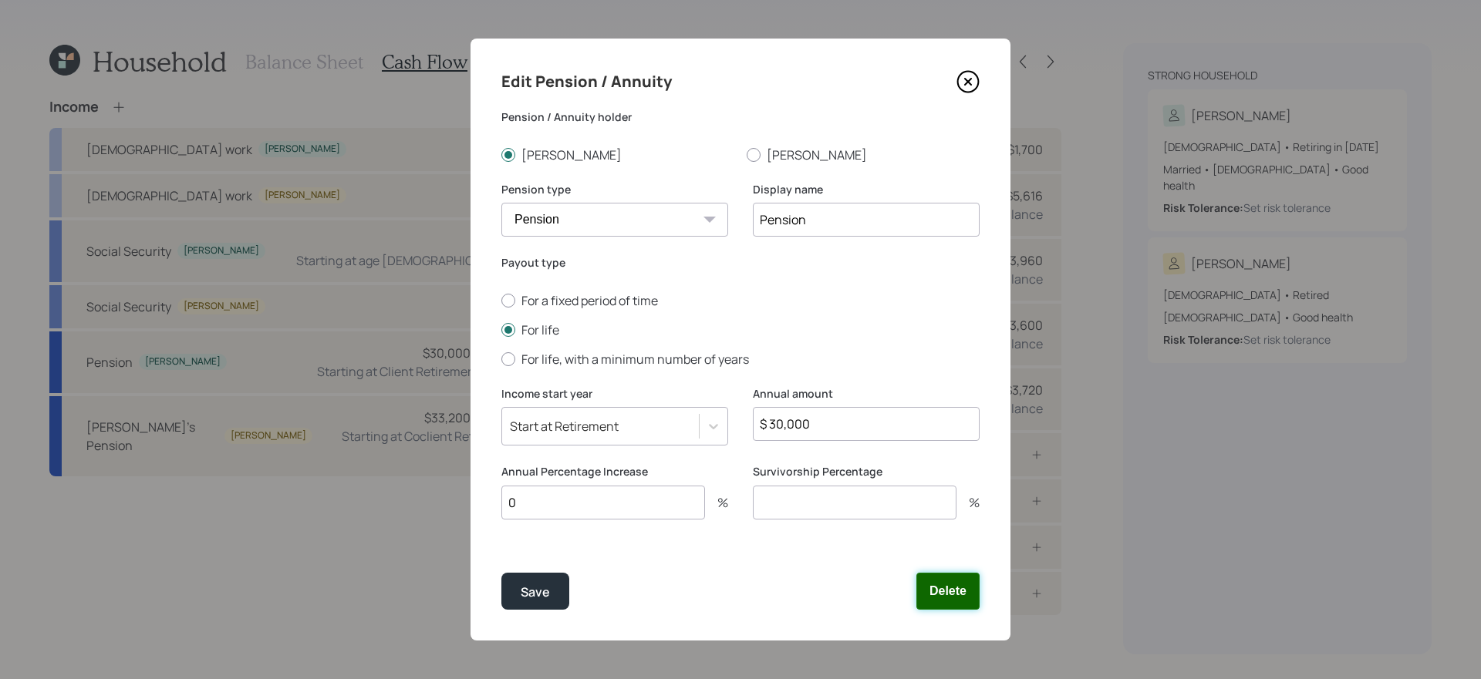
click at [942, 573] on button "Delete" at bounding box center [947, 591] width 63 height 37
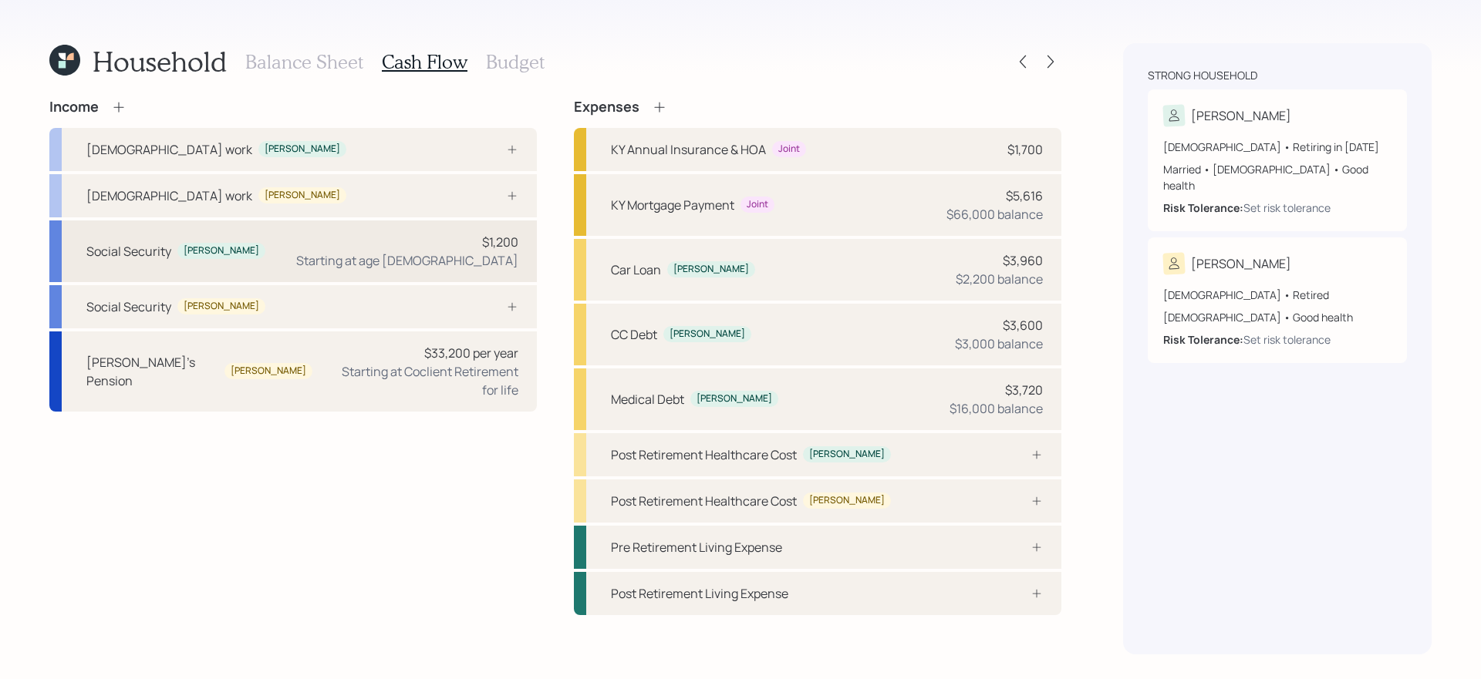
click at [303, 260] on div "Social Security Wanda $1,200 Starting at age 64" at bounding box center [292, 252] width 487 height 62
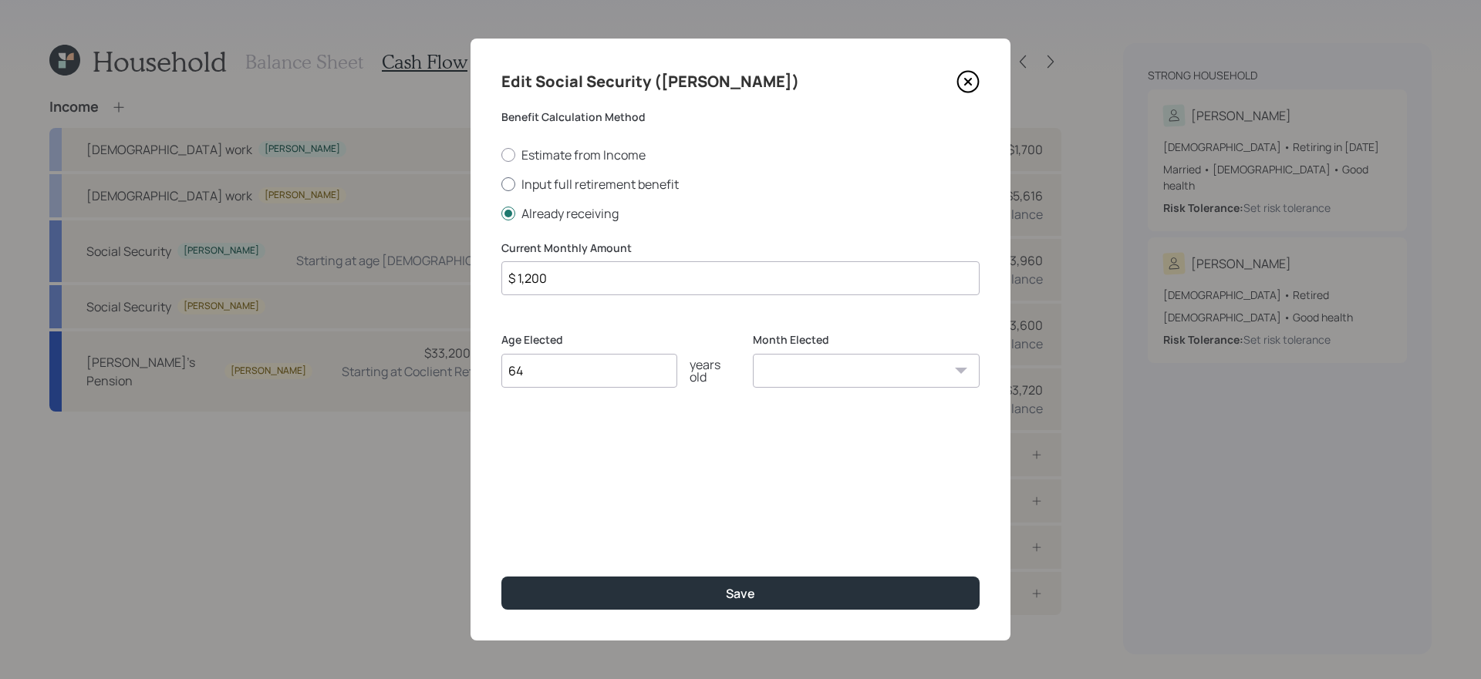
click at [573, 184] on label "Input full retirement benefit" at bounding box center [740, 184] width 478 height 17
click at [501, 184] on input "Input full retirement benefit" at bounding box center [501, 184] width 1 height 1
radio input "true"
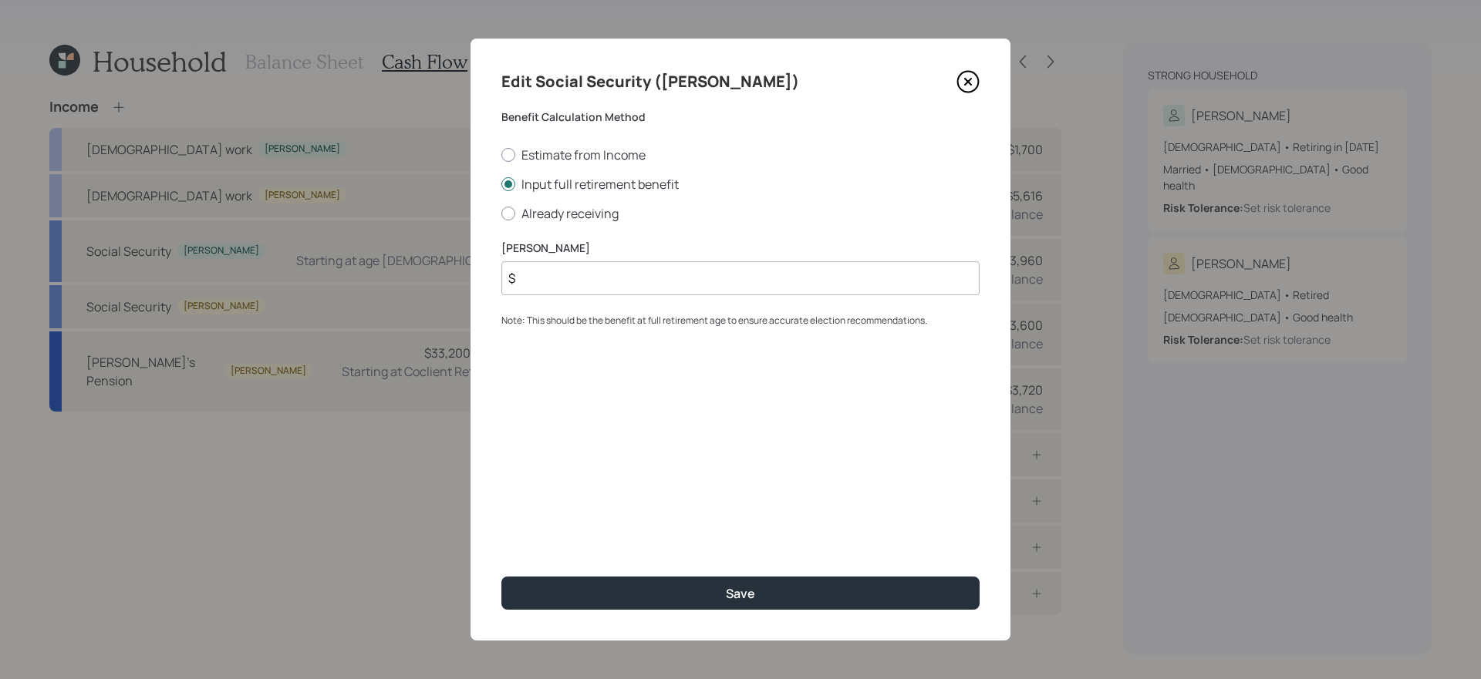
click at [571, 286] on input "$" at bounding box center [740, 278] width 478 height 34
type input "$ 1,342"
click at [501, 573] on button "Save" at bounding box center [740, 593] width 478 height 33
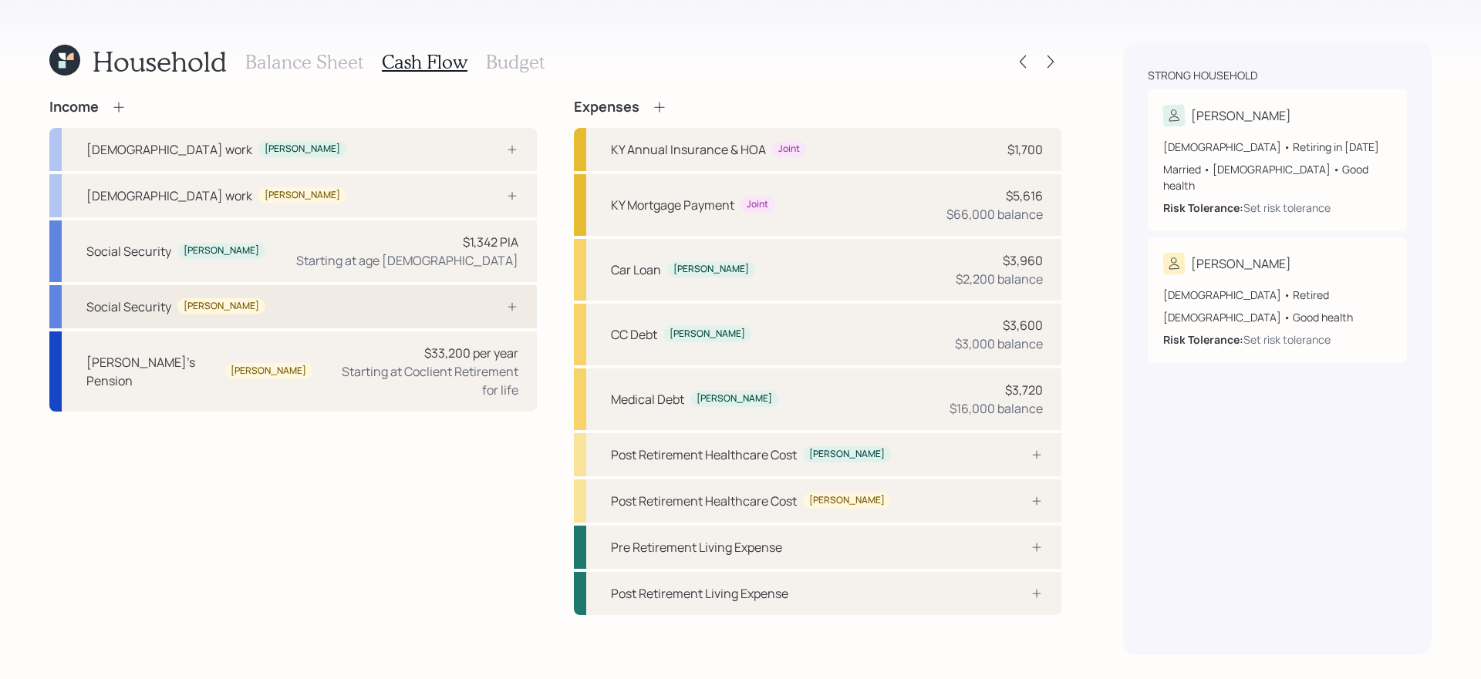
click at [400, 313] on div "Social Security Marty" at bounding box center [292, 306] width 487 height 43
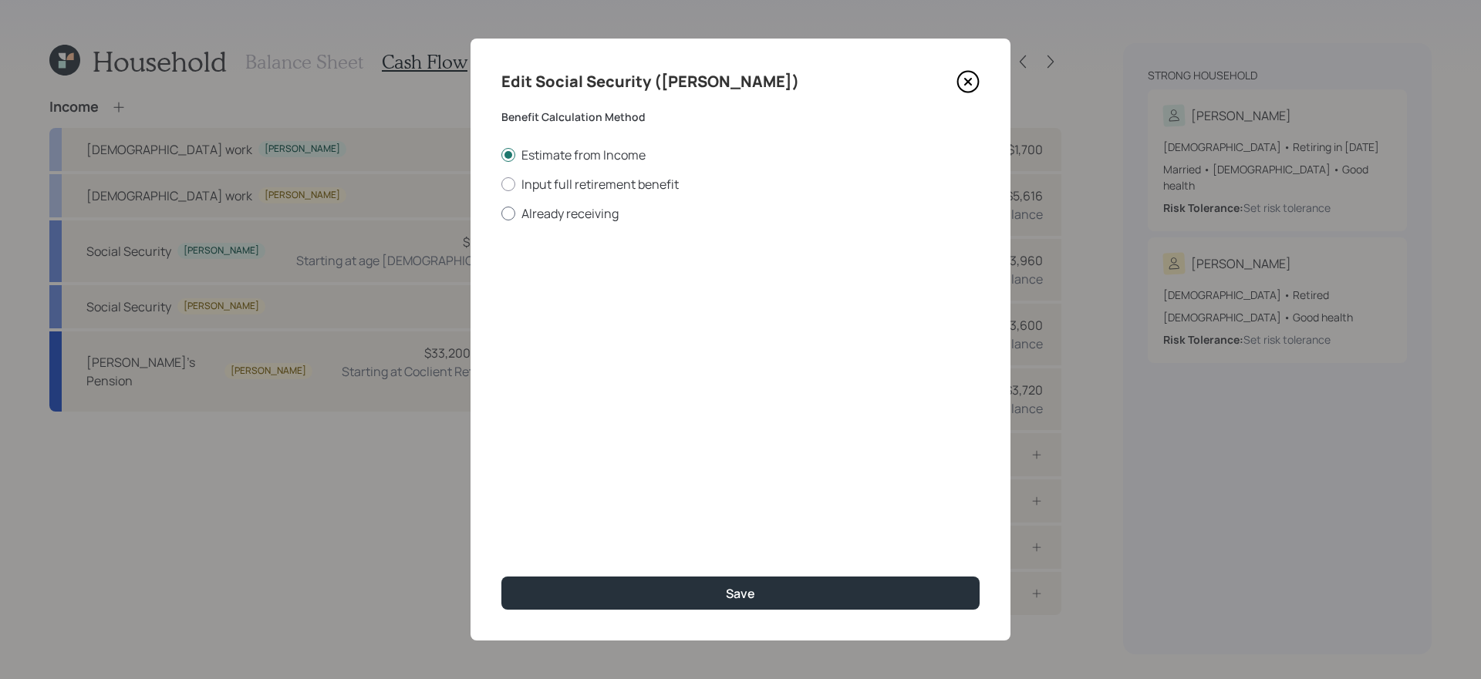
click at [589, 211] on label "Already receiving" at bounding box center [740, 213] width 478 height 17
click at [501, 213] on input "Already receiving" at bounding box center [501, 213] width 1 height 1
radio input "true"
click at [570, 361] on input "number" at bounding box center [589, 371] width 176 height 34
type input "67"
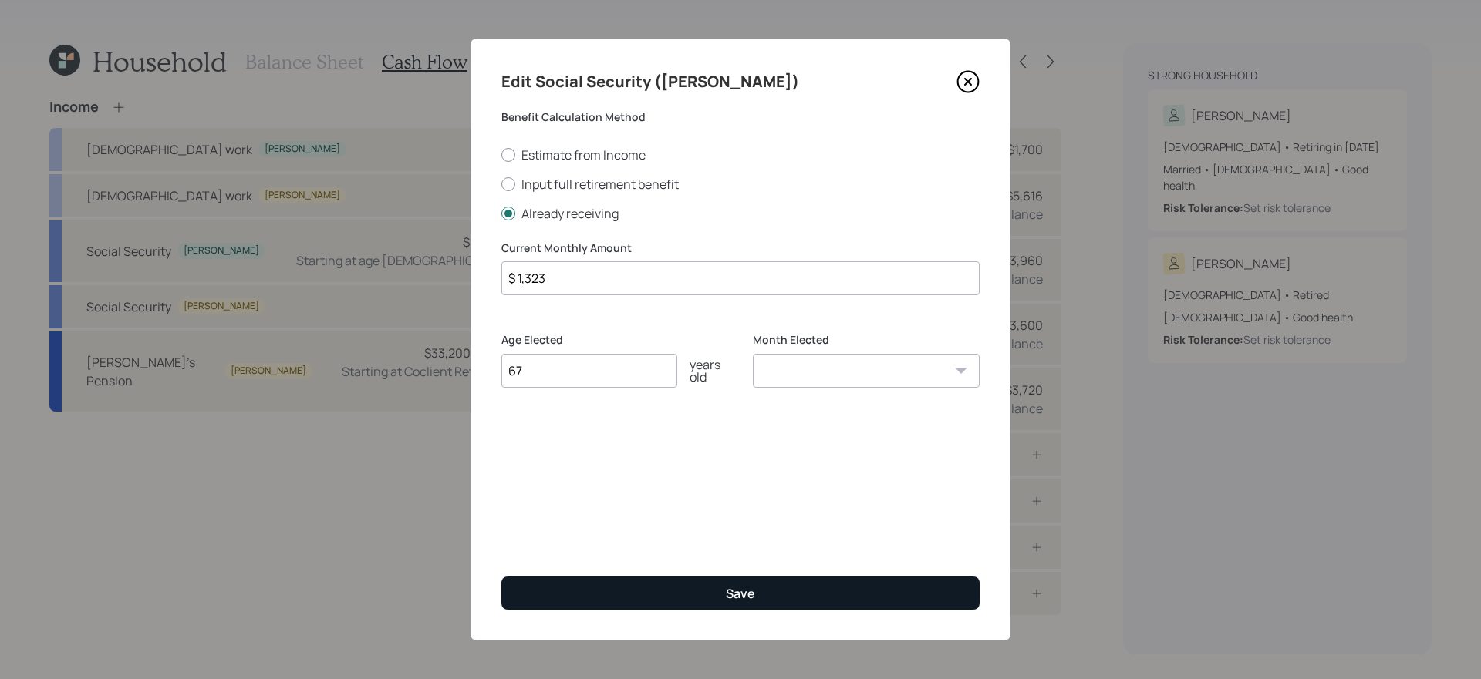
type input "$ 1,323"
click at [597, 573] on button "Save" at bounding box center [740, 593] width 478 height 33
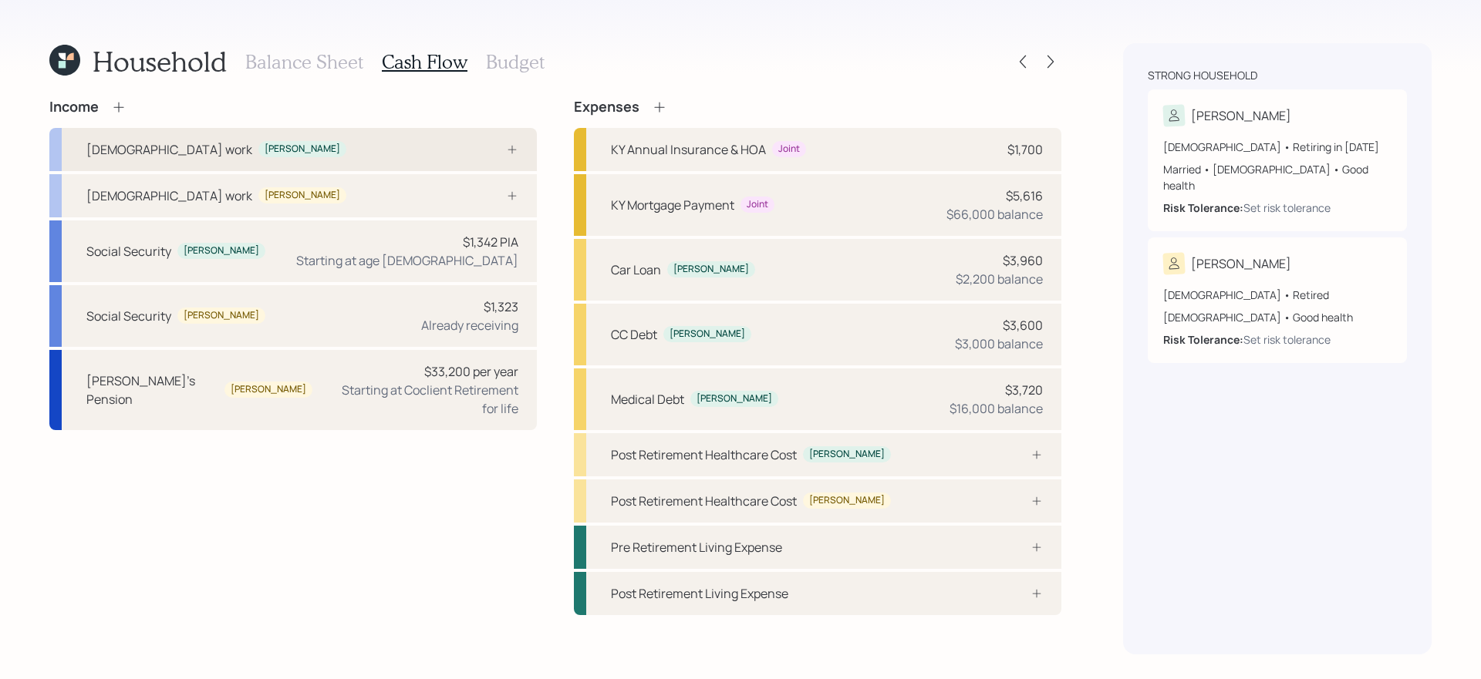
click at [505, 153] on div at bounding box center [495, 149] width 46 height 12
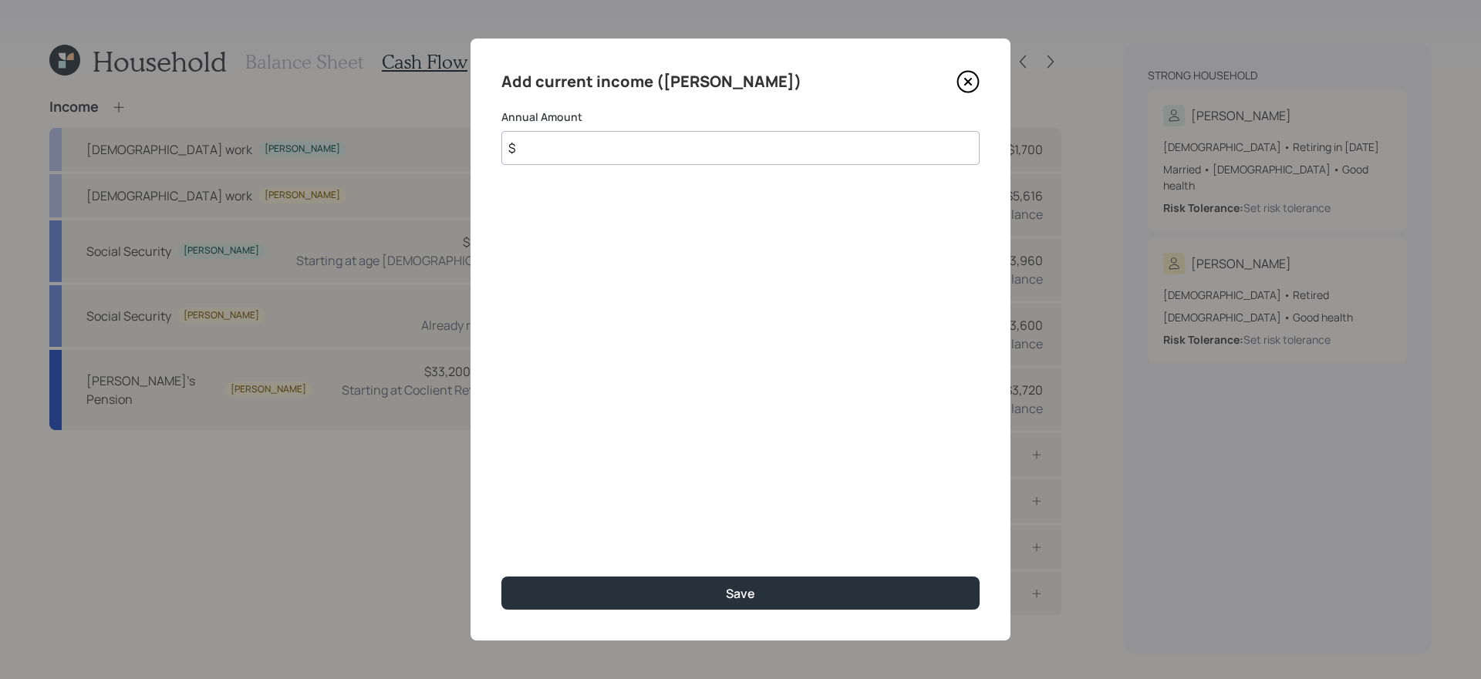
click at [613, 147] on input "$" at bounding box center [740, 148] width 478 height 34
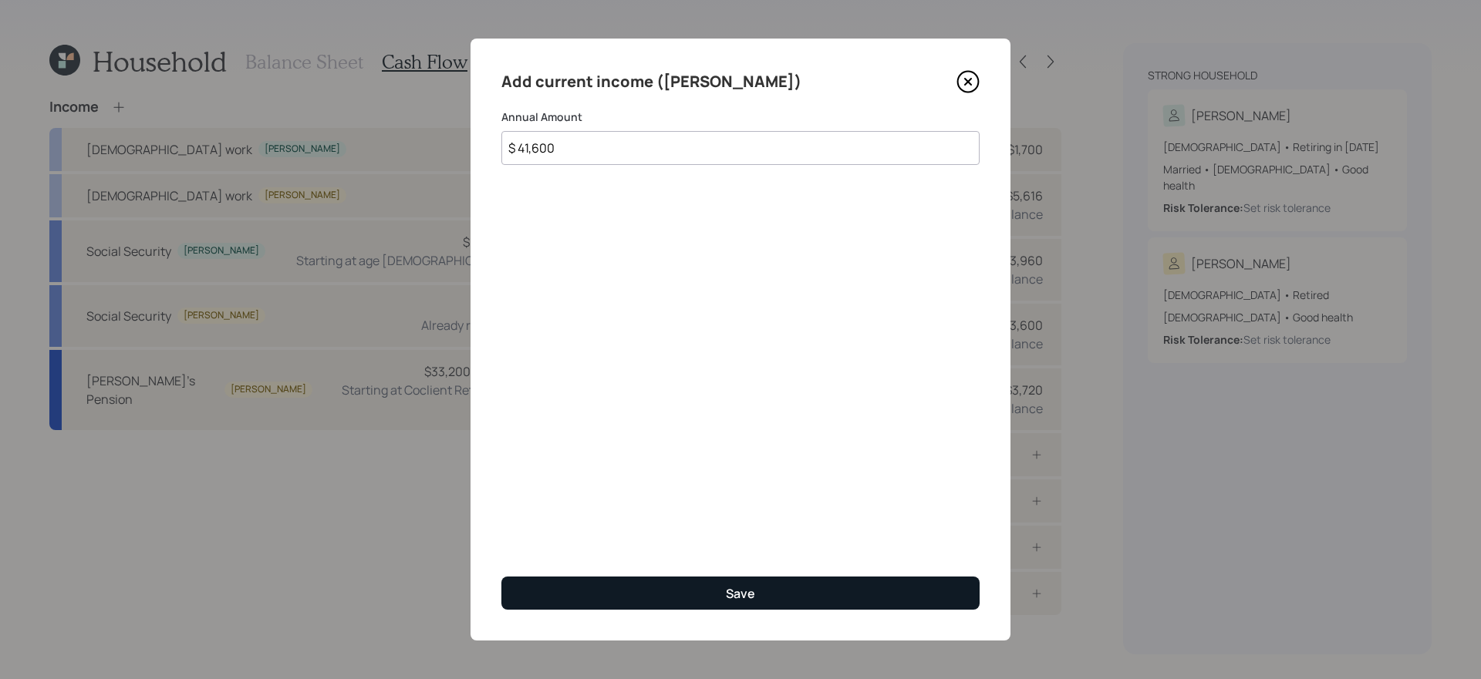
type input "$ 41,600"
click at [710, 573] on button "Save" at bounding box center [740, 593] width 478 height 33
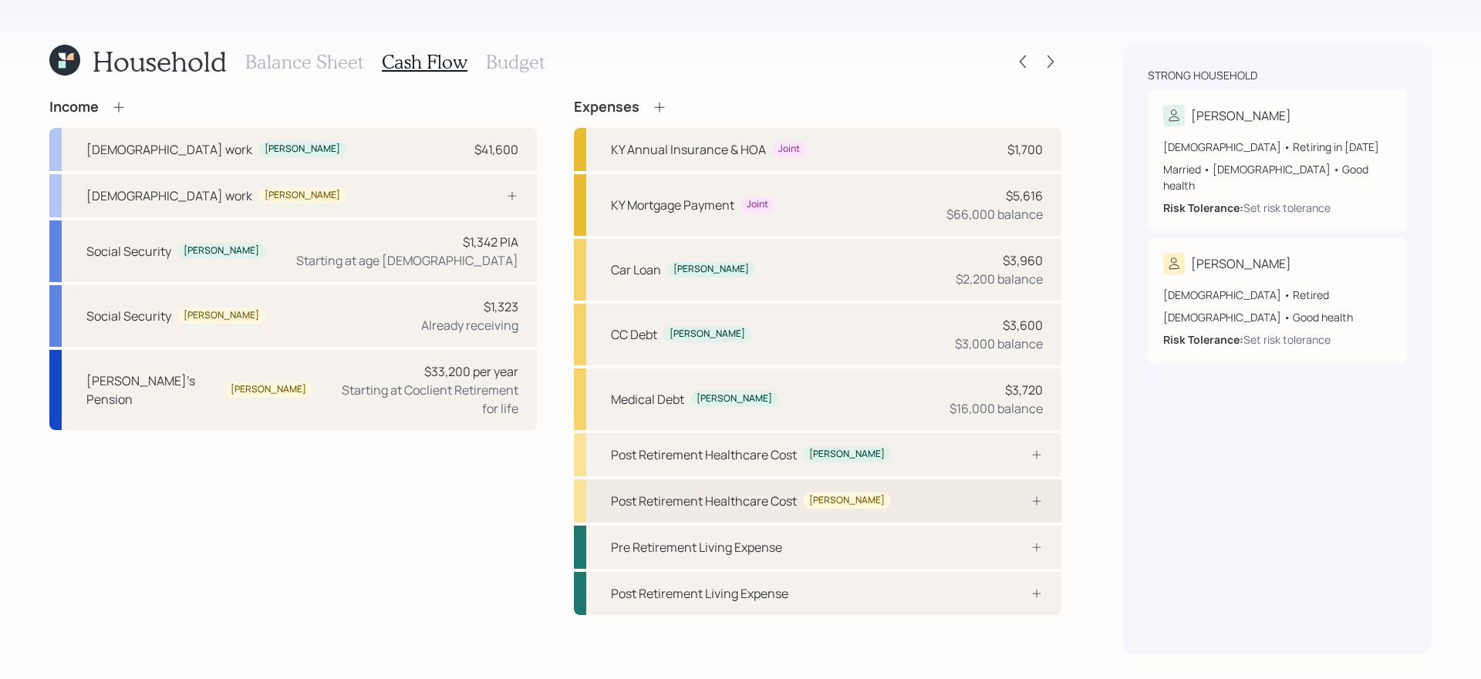
click at [924, 504] on div "Post Retirement Healthcare Cost Marty" at bounding box center [817, 501] width 487 height 43
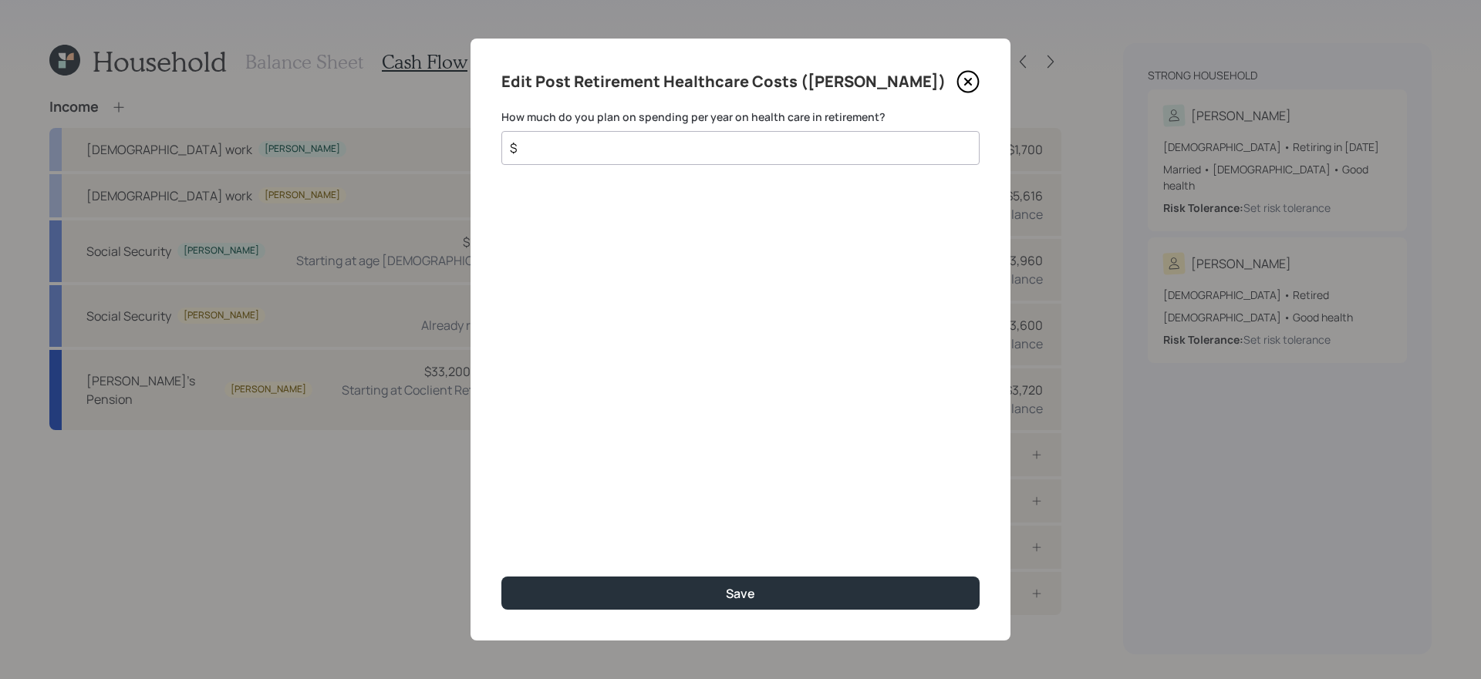
click at [738, 149] on input "$" at bounding box center [734, 148] width 452 height 19
type input "$ 3,000"
click at [501, 573] on button "Save" at bounding box center [740, 593] width 478 height 33
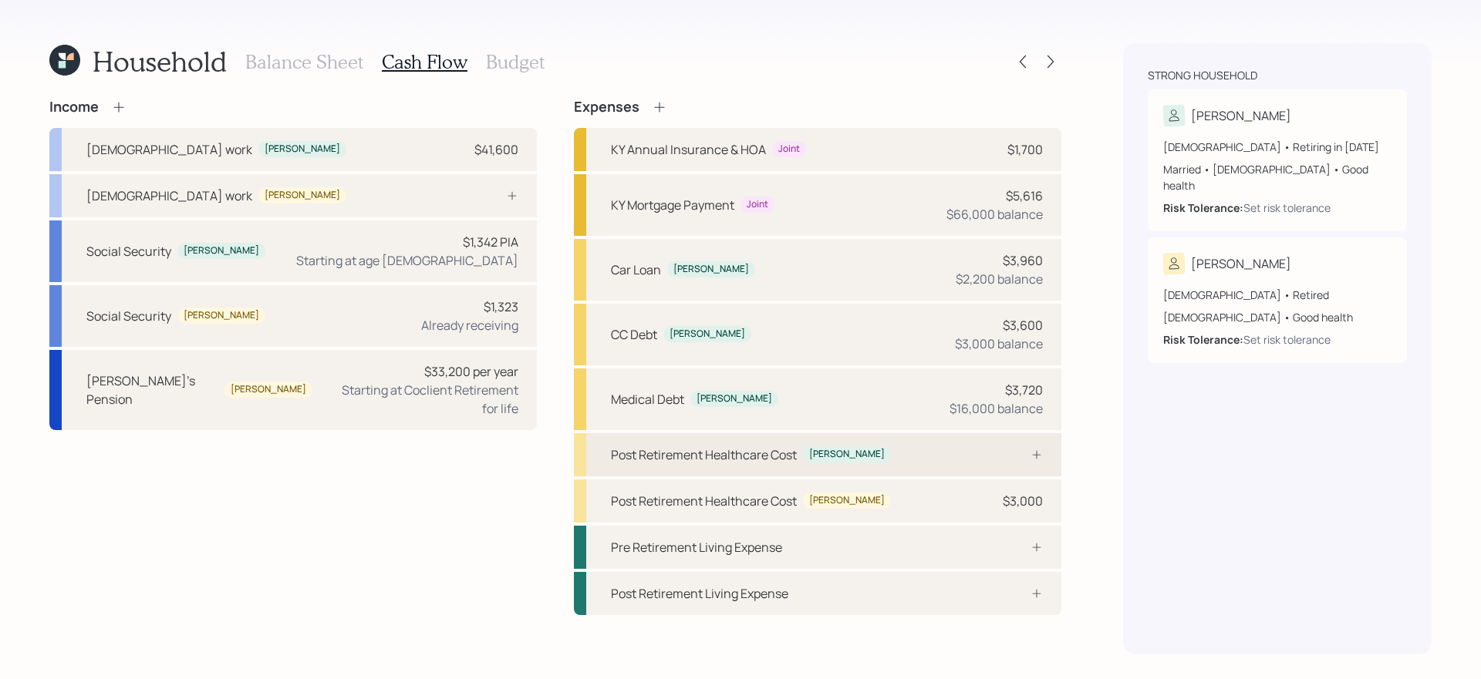
click at [913, 451] on div "Post Retirement Healthcare Cost Wanda" at bounding box center [817, 454] width 487 height 43
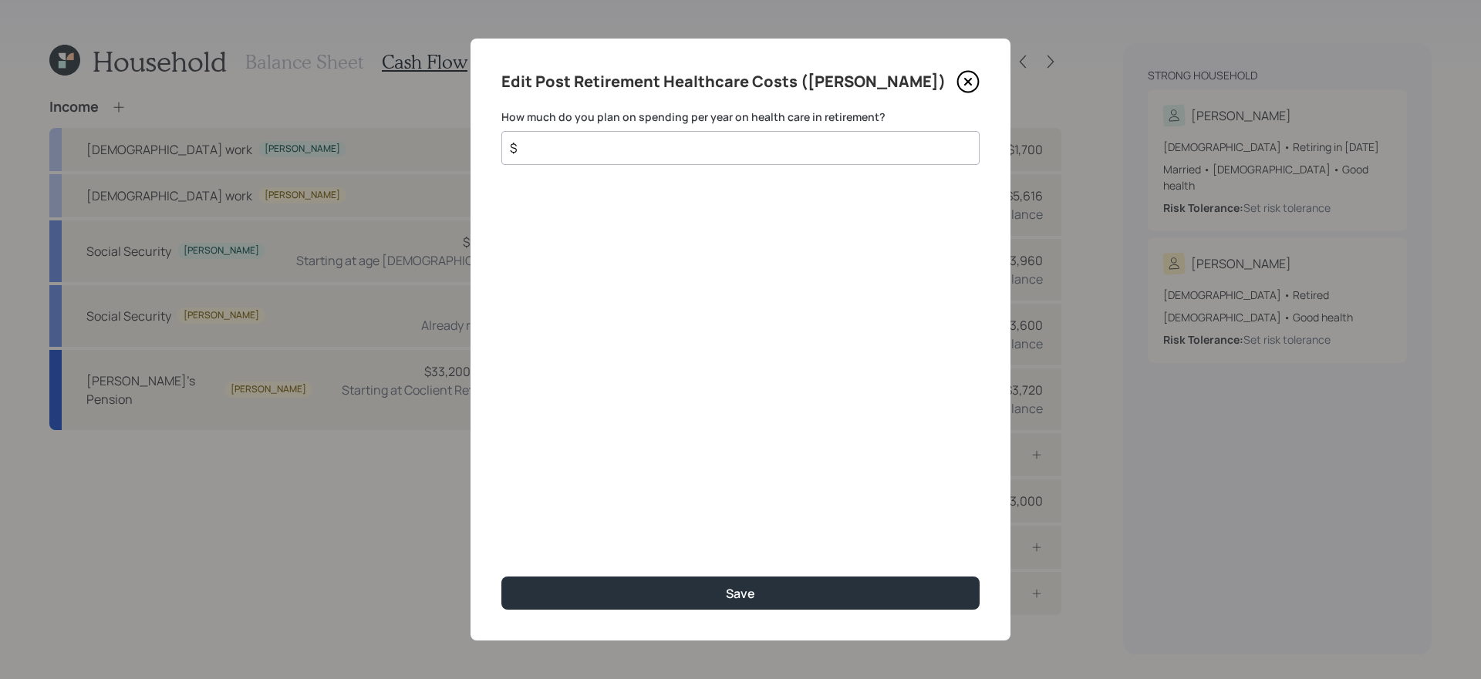
click at [845, 152] on input "$" at bounding box center [734, 148] width 452 height 19
type input "$ 4,000"
click at [501, 573] on button "Save" at bounding box center [740, 593] width 478 height 33
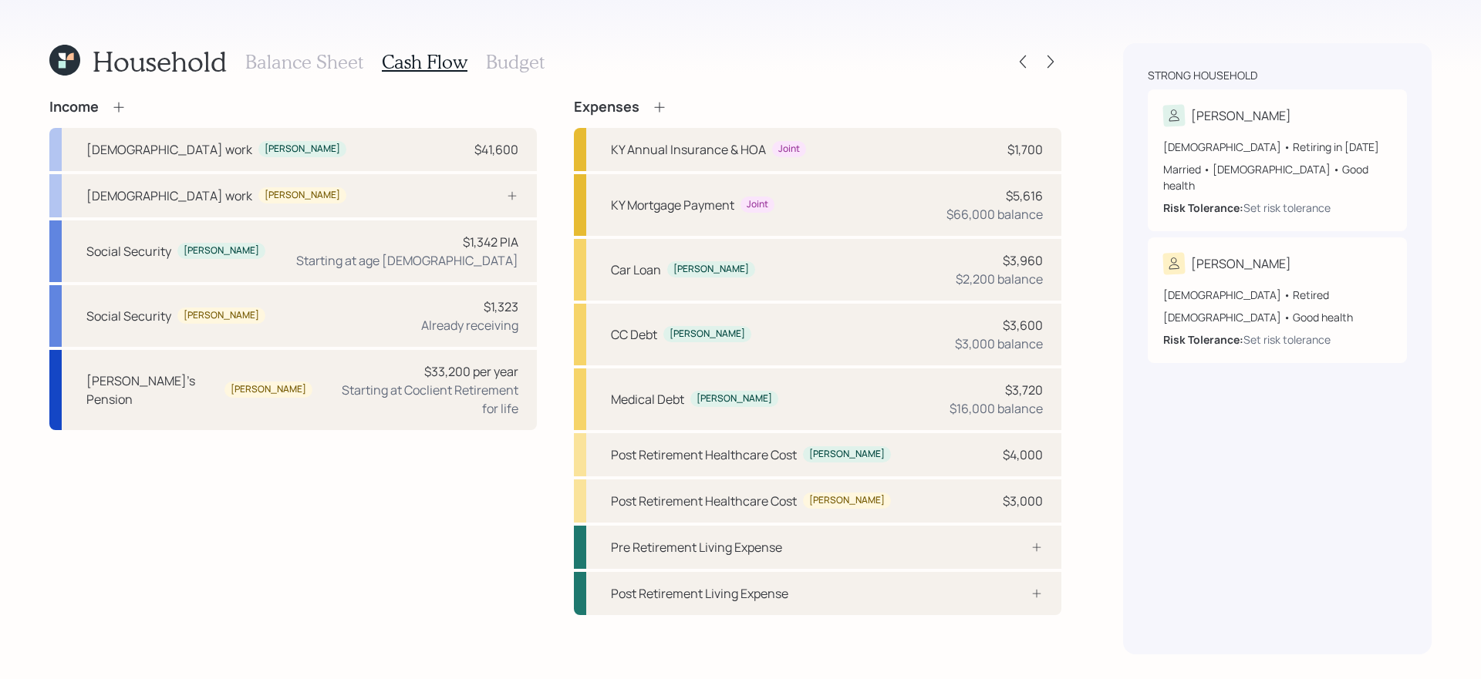
click at [509, 62] on h3 "Budget" at bounding box center [515, 62] width 59 height 22
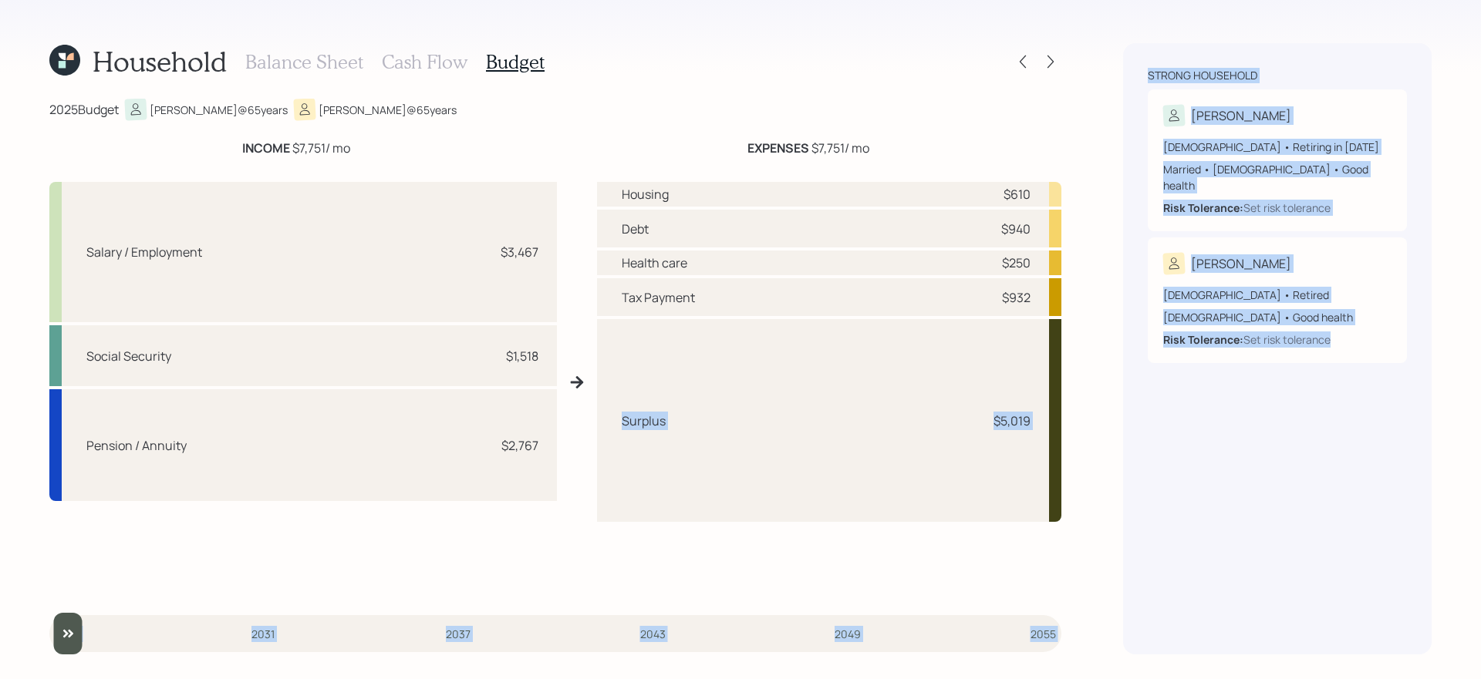
drag, startPoint x: 612, startPoint y: 428, endPoint x: 1217, endPoint y: 454, distance: 605.2
click at [1133, 454] on div "Household Balance Sheet Cash Flow Budget 2025 Budget Wanda @ 65 years Marty @ 6…" at bounding box center [740, 339] width 1481 height 679
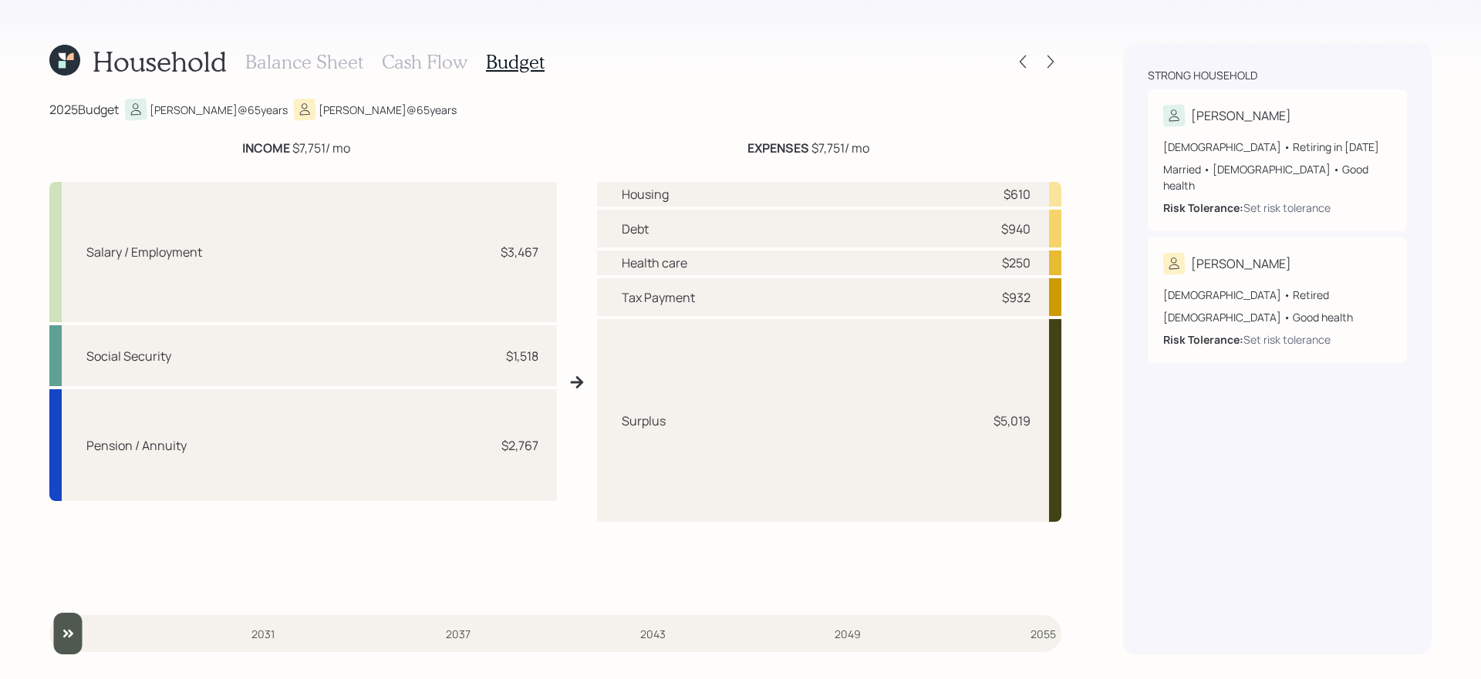
click at [986, 373] on div "Surplus $5,019" at bounding box center [829, 420] width 465 height 203
drag, startPoint x: 612, startPoint y: 424, endPoint x: 1037, endPoint y: 429, distance: 425.8
click at [1037, 429] on div "Surplus $5,019" at bounding box center [829, 420] width 465 height 203
click at [1010, 433] on div "Surplus $5,019" at bounding box center [829, 420] width 465 height 203
click at [424, 59] on h3 "Cash Flow" at bounding box center [425, 62] width 86 height 22
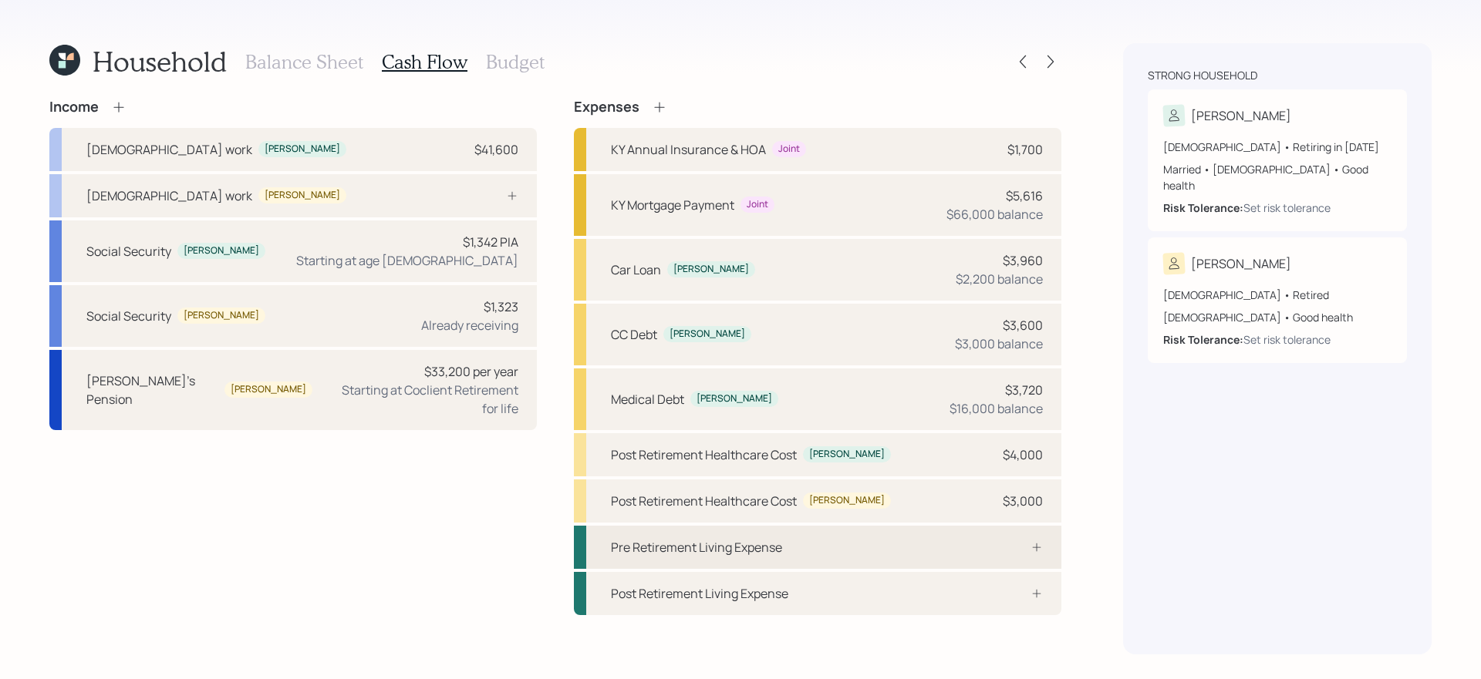
click at [932, 538] on div "Pre Retirement Living Expense" at bounding box center [817, 547] width 487 height 43
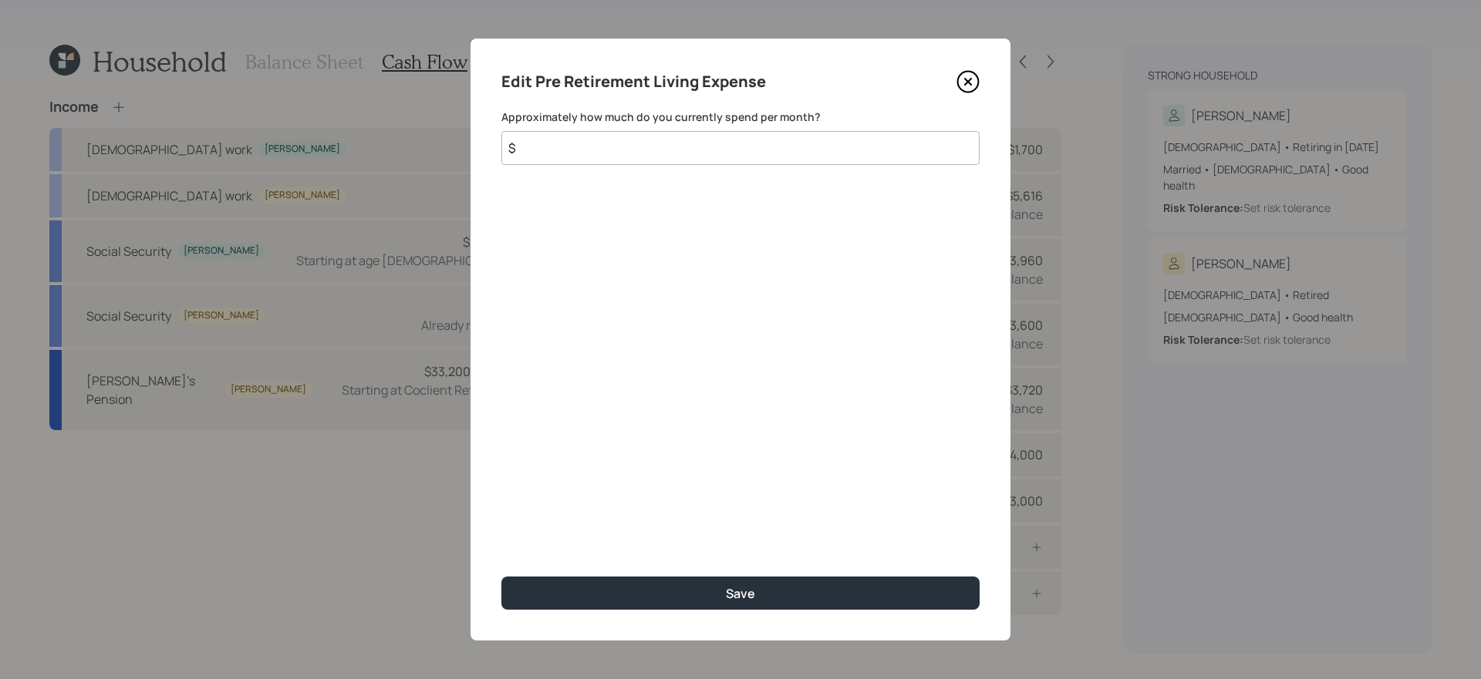
click at [746, 157] on input "$" at bounding box center [740, 148] width 478 height 34
type input "$ 4,500"
click at [501, 573] on button "Save" at bounding box center [740, 593] width 478 height 33
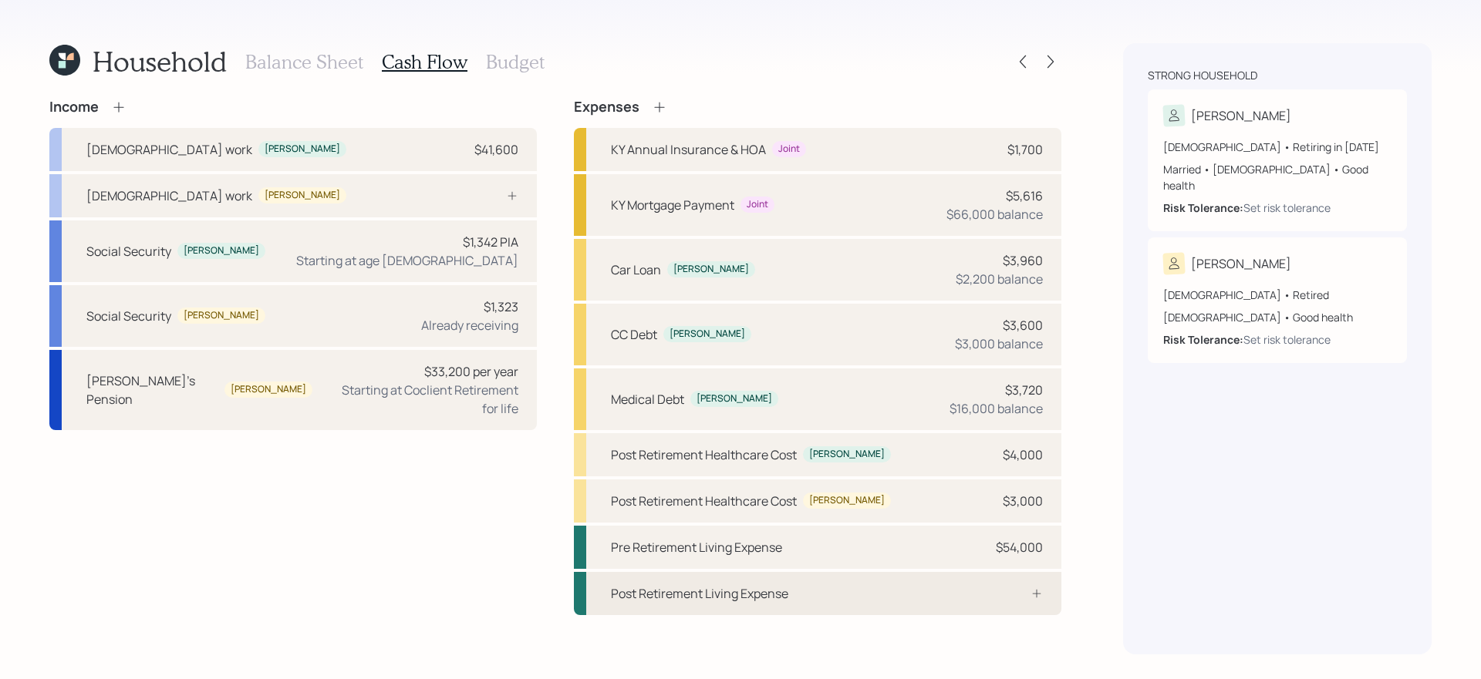
click at [815, 573] on div "Post Retirement Living Expense" at bounding box center [817, 593] width 487 height 43
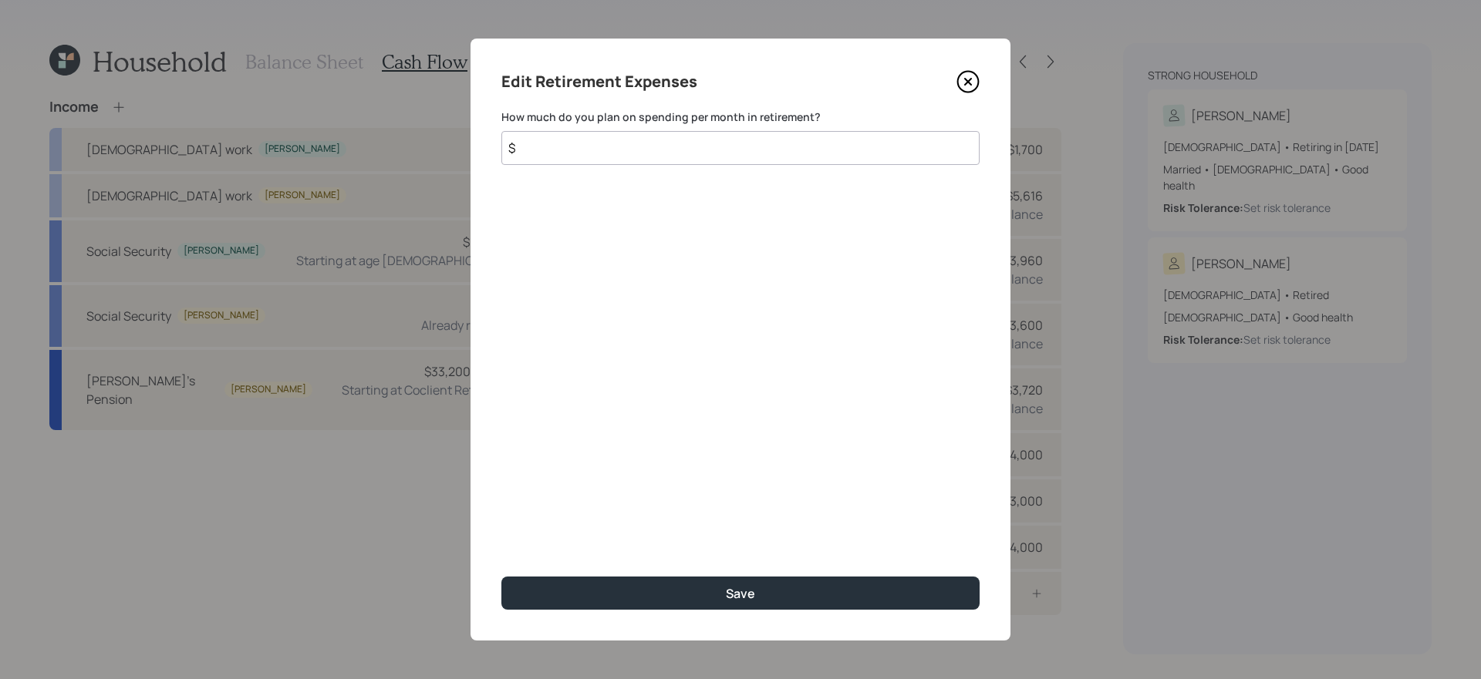
click at [666, 146] on input "$" at bounding box center [740, 148] width 478 height 34
type input "$ 4,500"
click at [501, 573] on button "Save" at bounding box center [740, 593] width 478 height 33
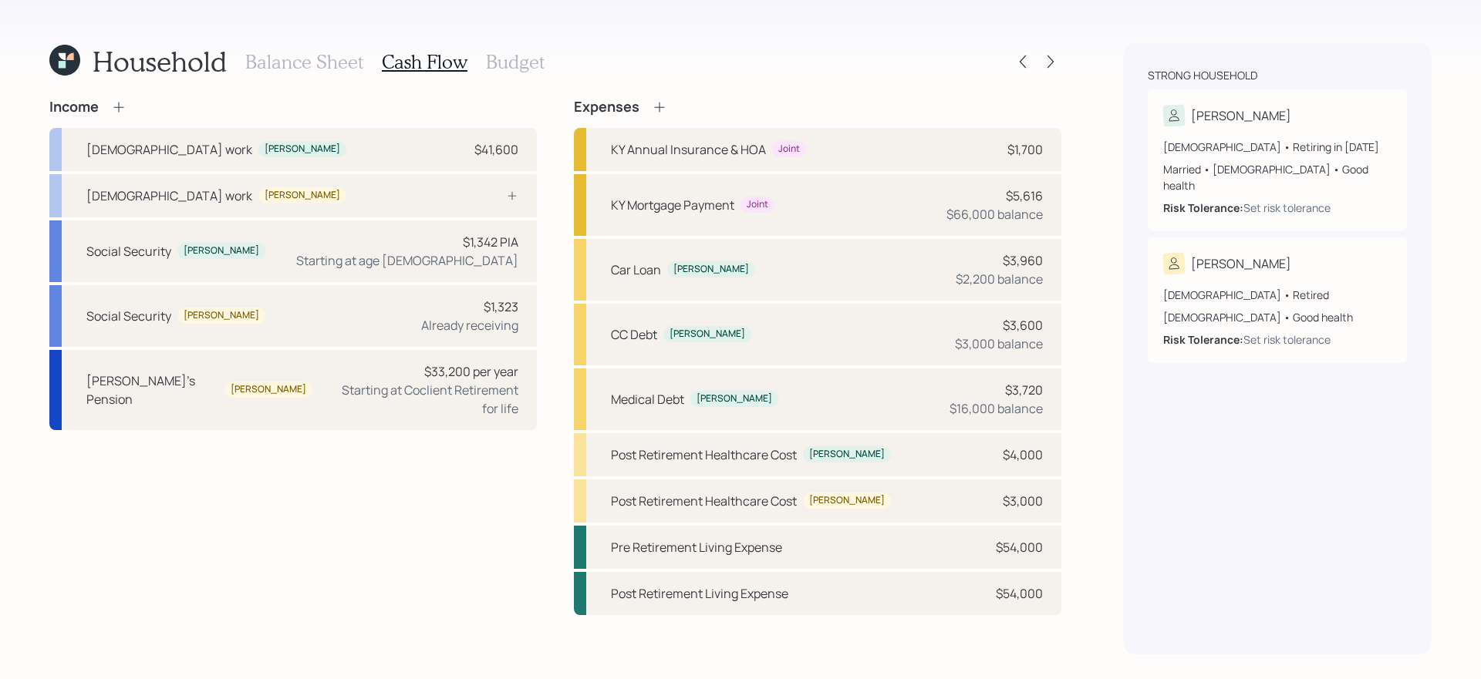
click at [283, 58] on h3 "Balance Sheet" at bounding box center [304, 62] width 118 height 22
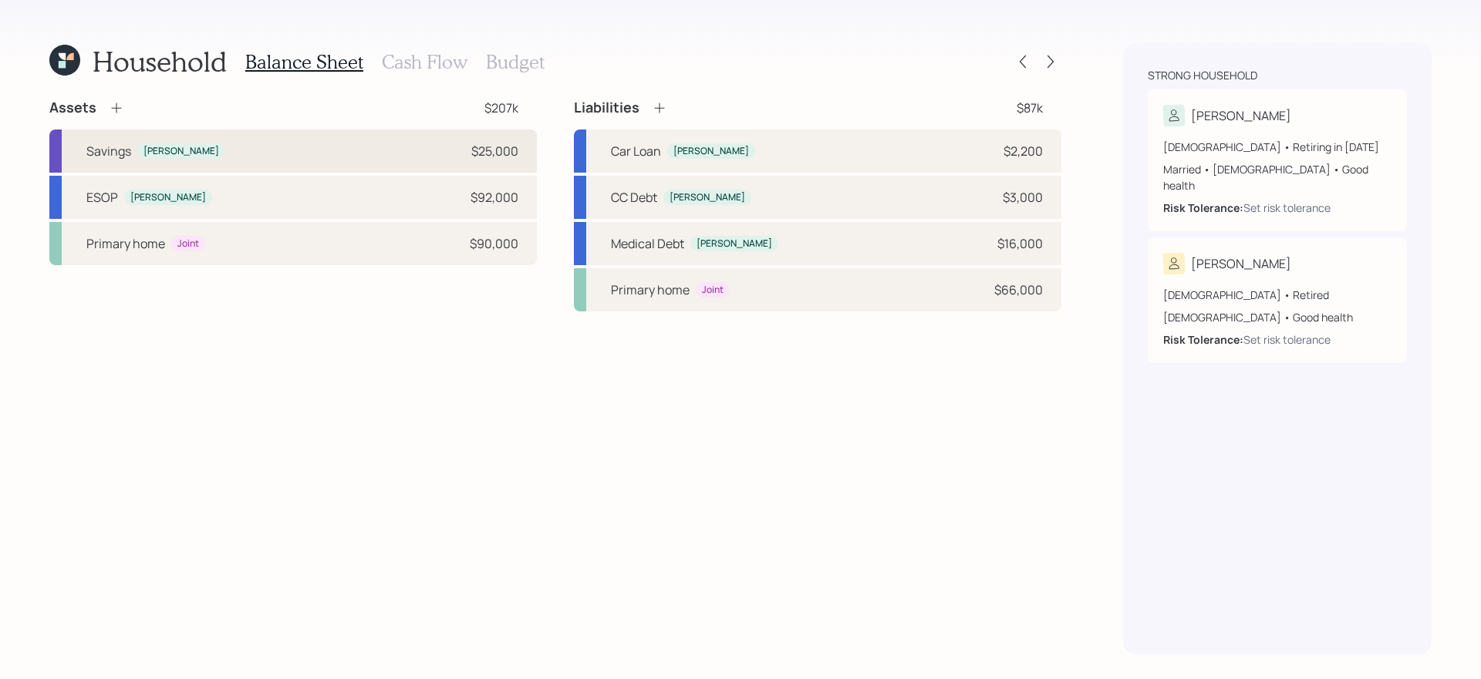
click at [310, 146] on div "Savings Wanda $25,000" at bounding box center [292, 151] width 487 height 43
select select "emergency_fund"
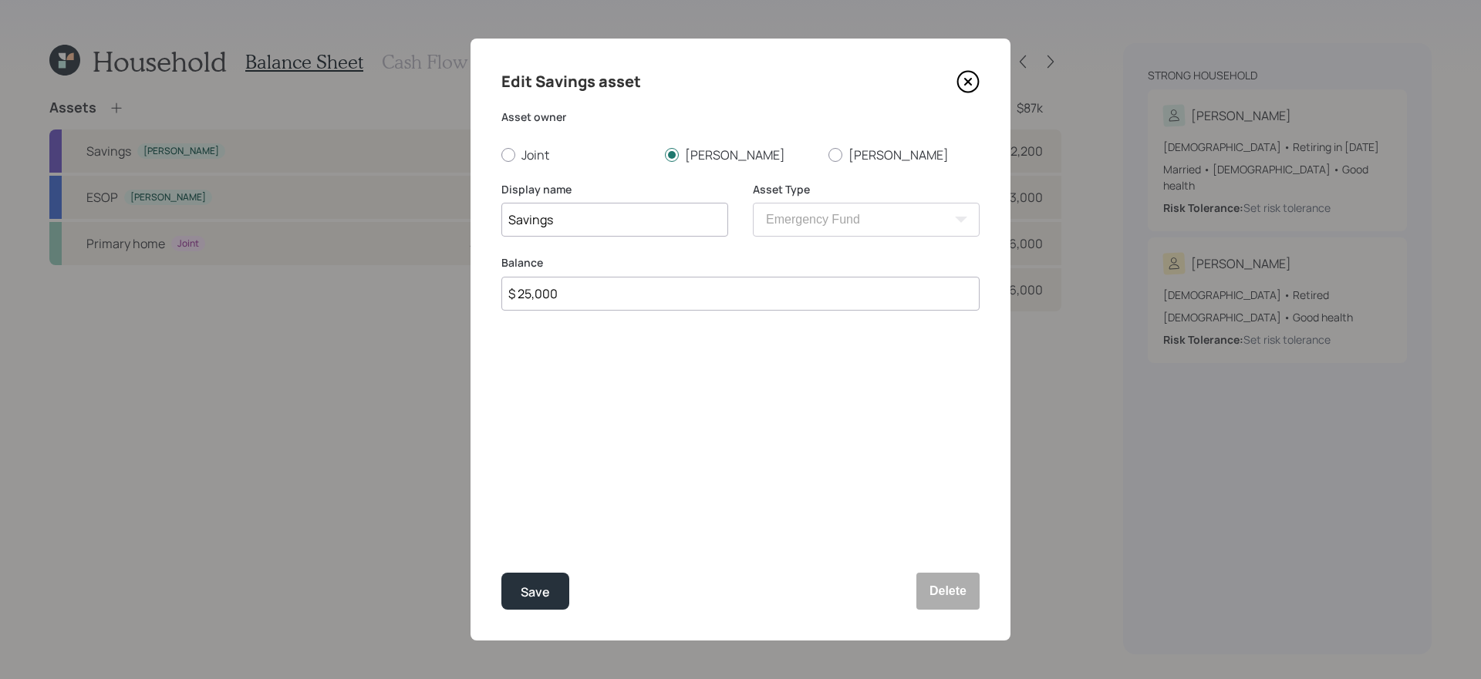
click at [963, 73] on icon at bounding box center [967, 81] width 23 height 23
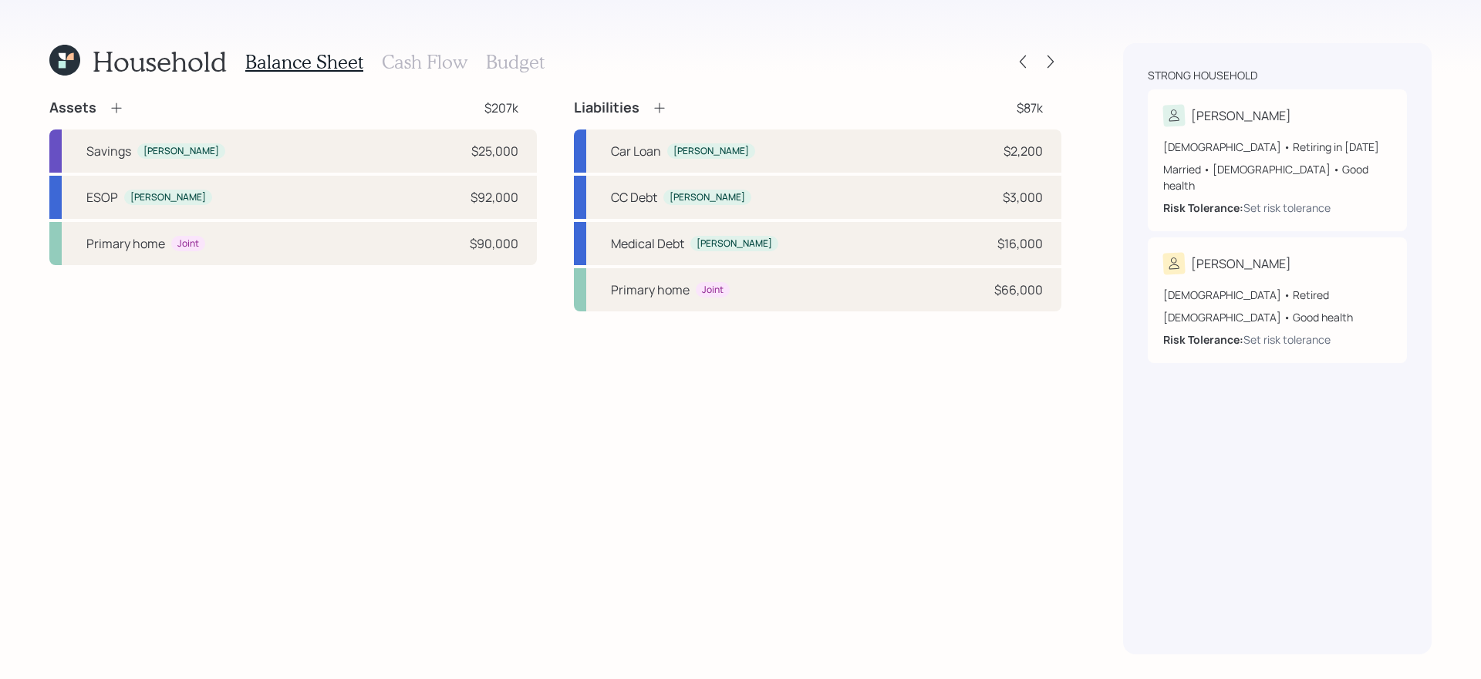
click at [117, 110] on icon at bounding box center [116, 107] width 15 height 15
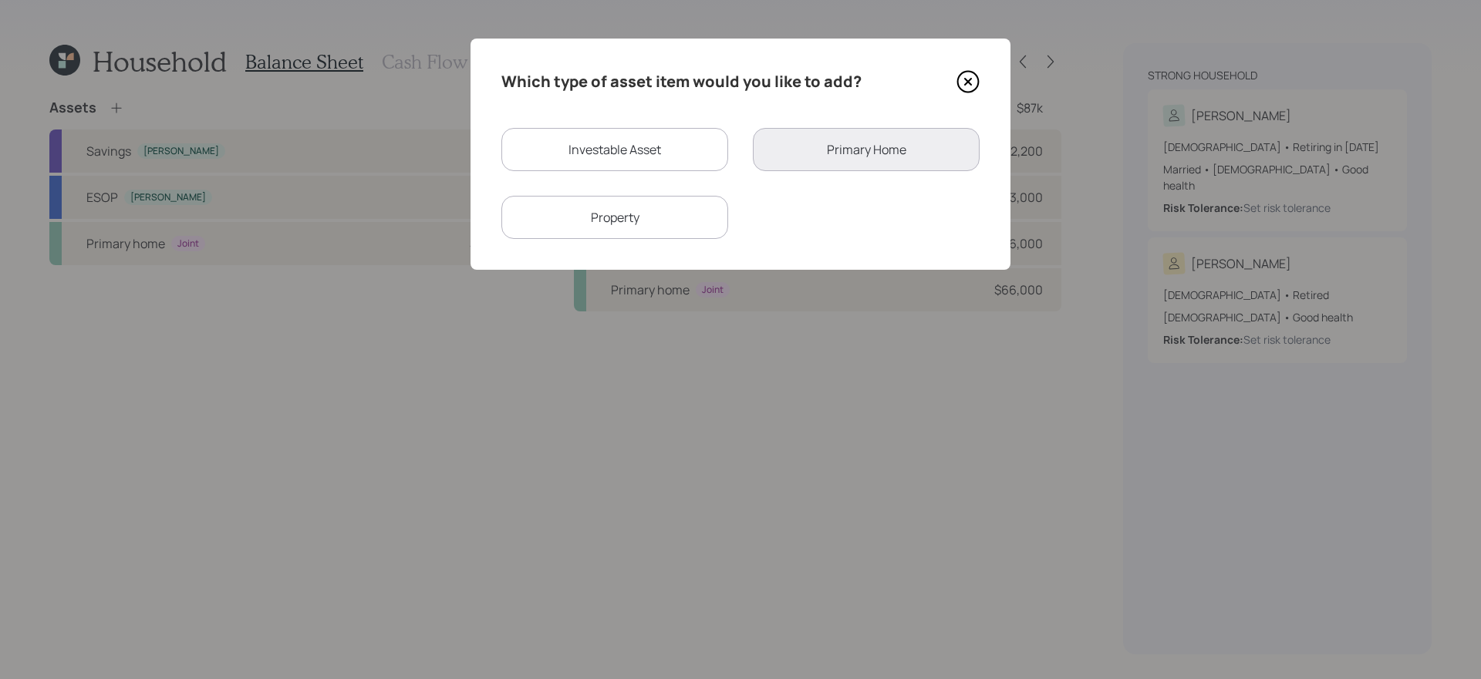
click at [593, 153] on div "Investable Asset" at bounding box center [614, 149] width 227 height 43
select select "taxable"
select select "balanced"
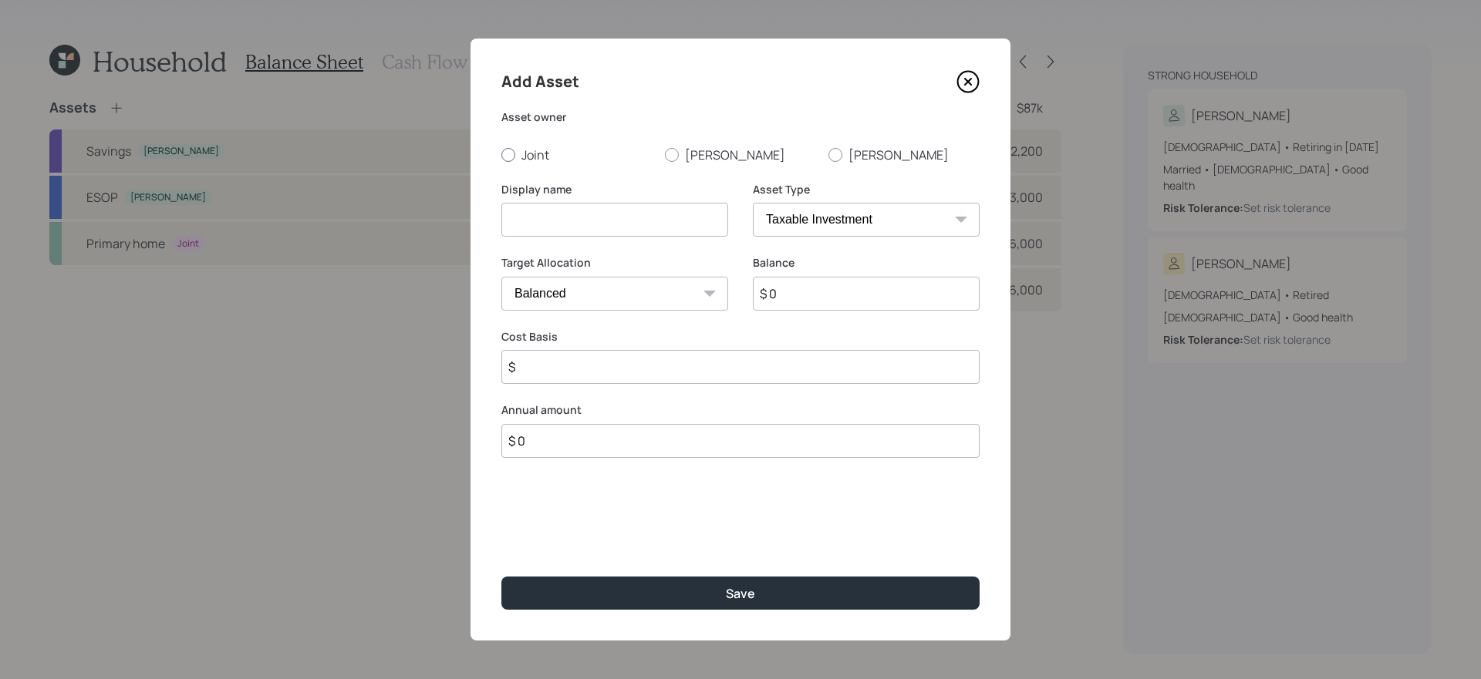
click at [534, 159] on label "Joint" at bounding box center [576, 155] width 151 height 17
click at [501, 155] on input "Joint" at bounding box center [501, 154] width 1 height 1
radio input "true"
click at [548, 218] on input at bounding box center [614, 220] width 227 height 34
type input "E"
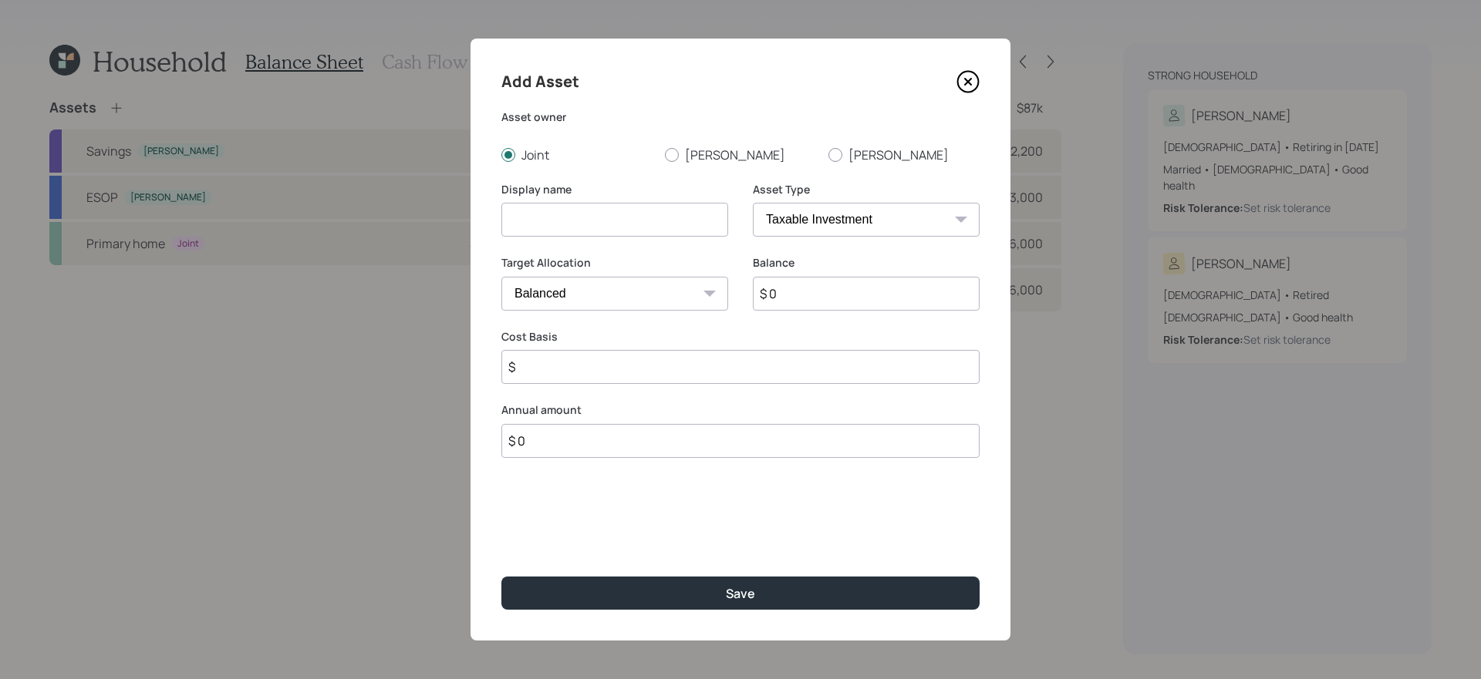
click at [962, 86] on icon at bounding box center [967, 81] width 23 height 23
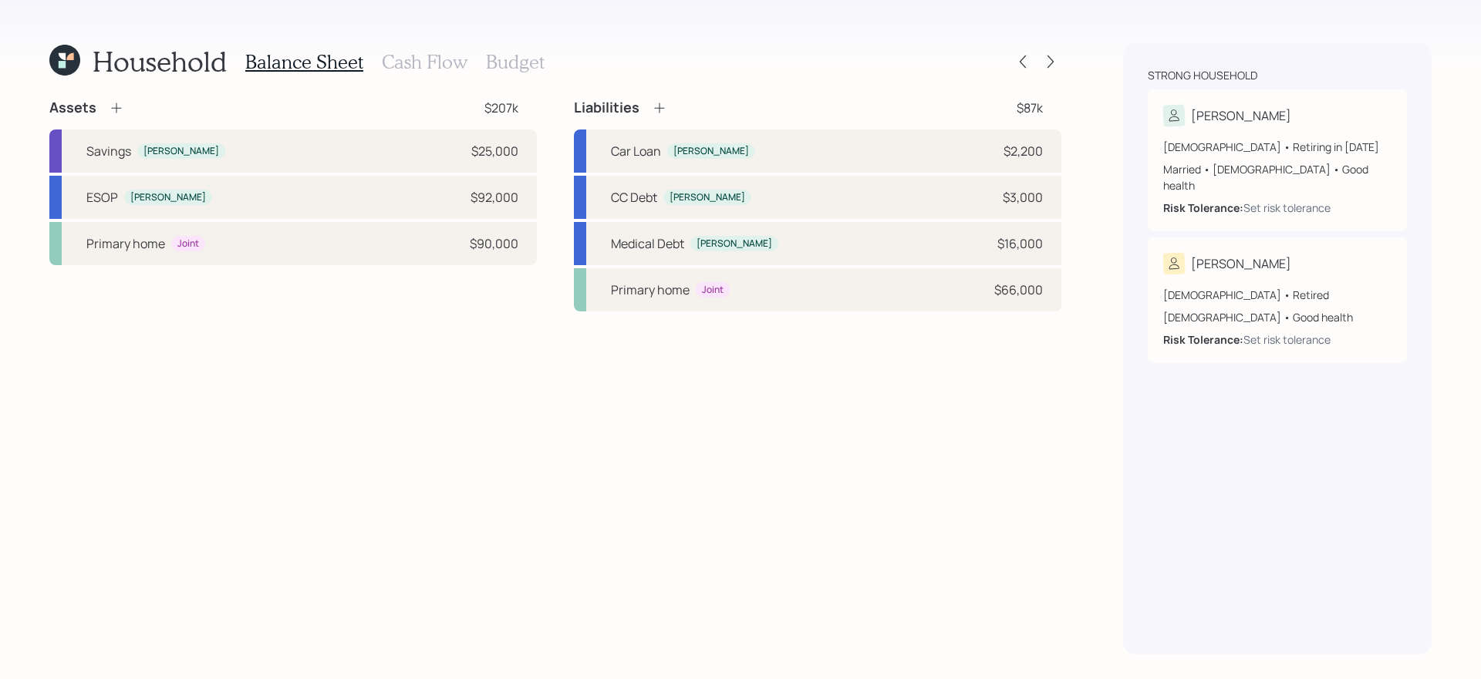
click at [501, 56] on h3 "Budget" at bounding box center [515, 62] width 59 height 22
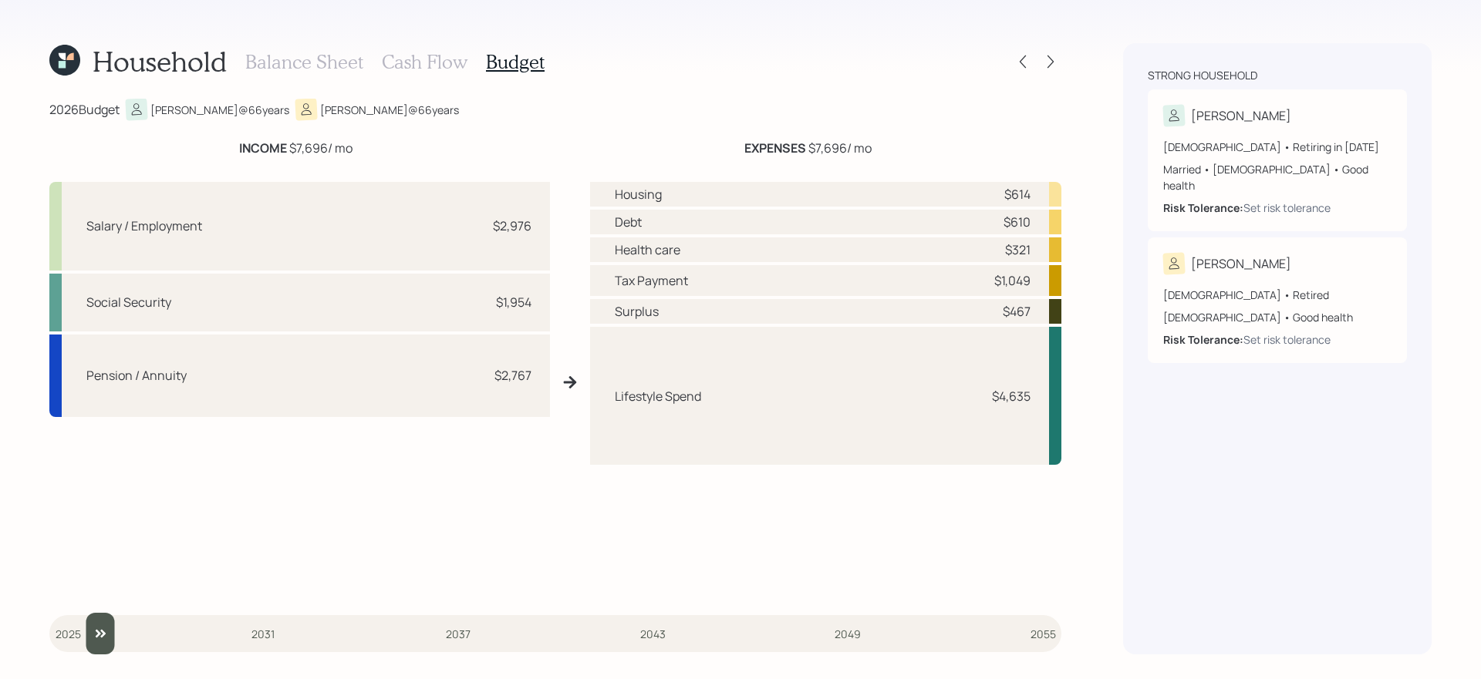
type input "2025"
drag, startPoint x: 76, startPoint y: 628, endPoint x: 65, endPoint y: 627, distance: 10.8
click at [65, 573] on input "slider" at bounding box center [555, 634] width 1012 height 42
click at [409, 74] on div "Balance Sheet Cash Flow Budget" at bounding box center [394, 61] width 299 height 37
click at [428, 55] on h3 "Cash Flow" at bounding box center [425, 62] width 86 height 22
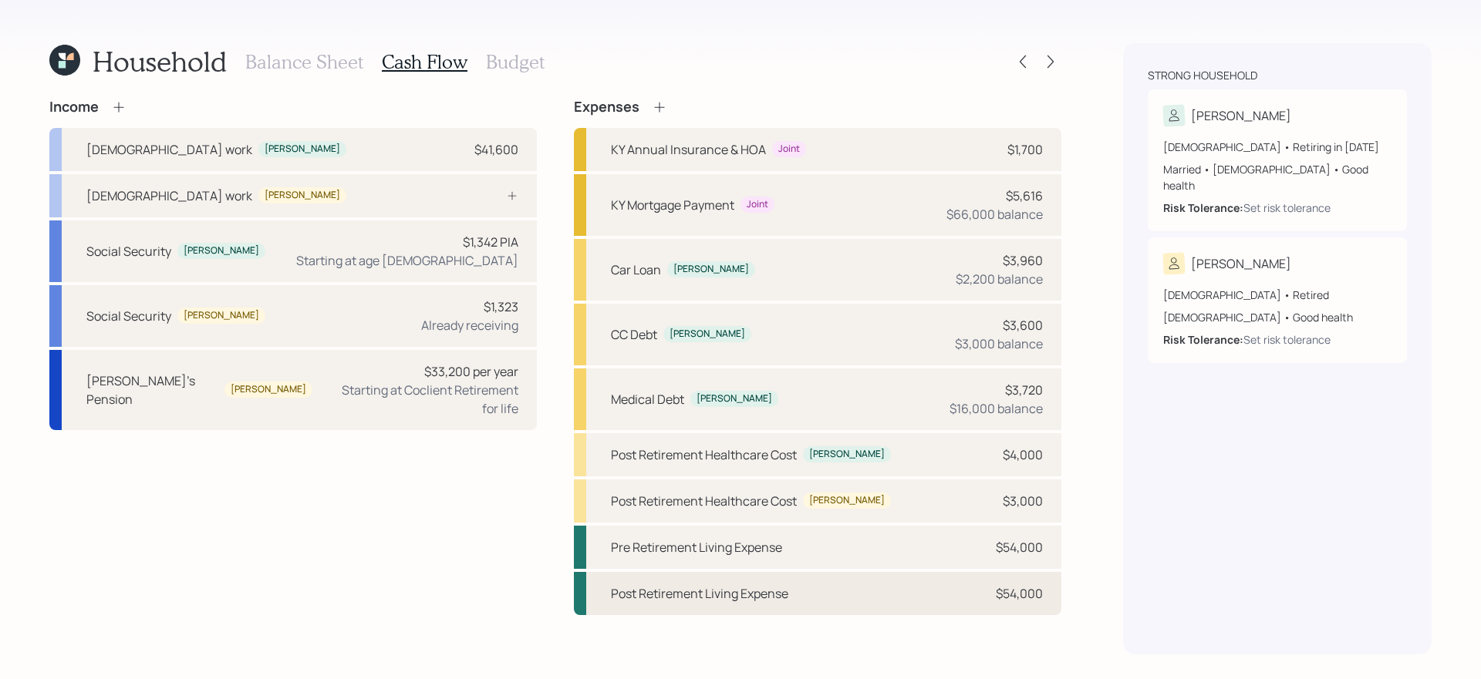
click at [861, 573] on div "Post Retirement Living Expense $54,000" at bounding box center [817, 593] width 487 height 43
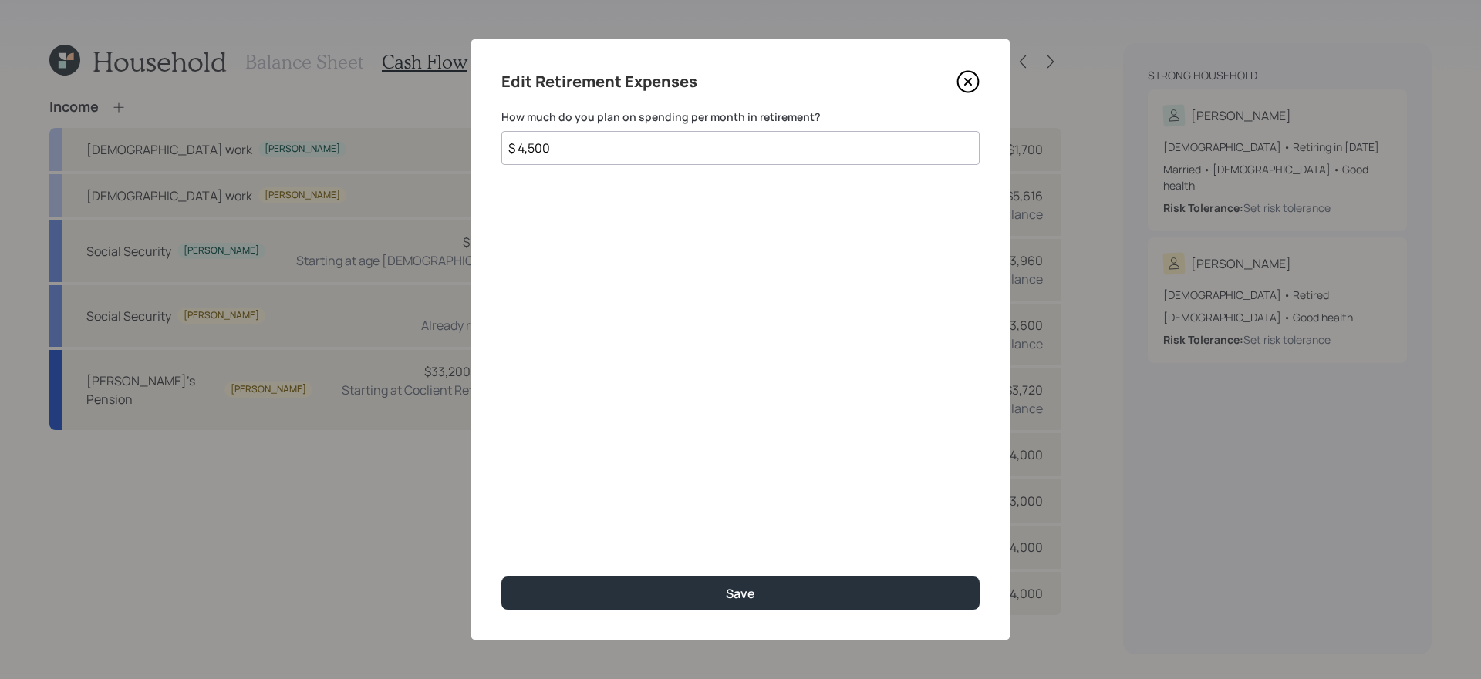
click at [736, 151] on input "$ 4,500" at bounding box center [740, 148] width 478 height 34
type input "$ 5,000"
click at [501, 573] on button "Save" at bounding box center [740, 593] width 478 height 33
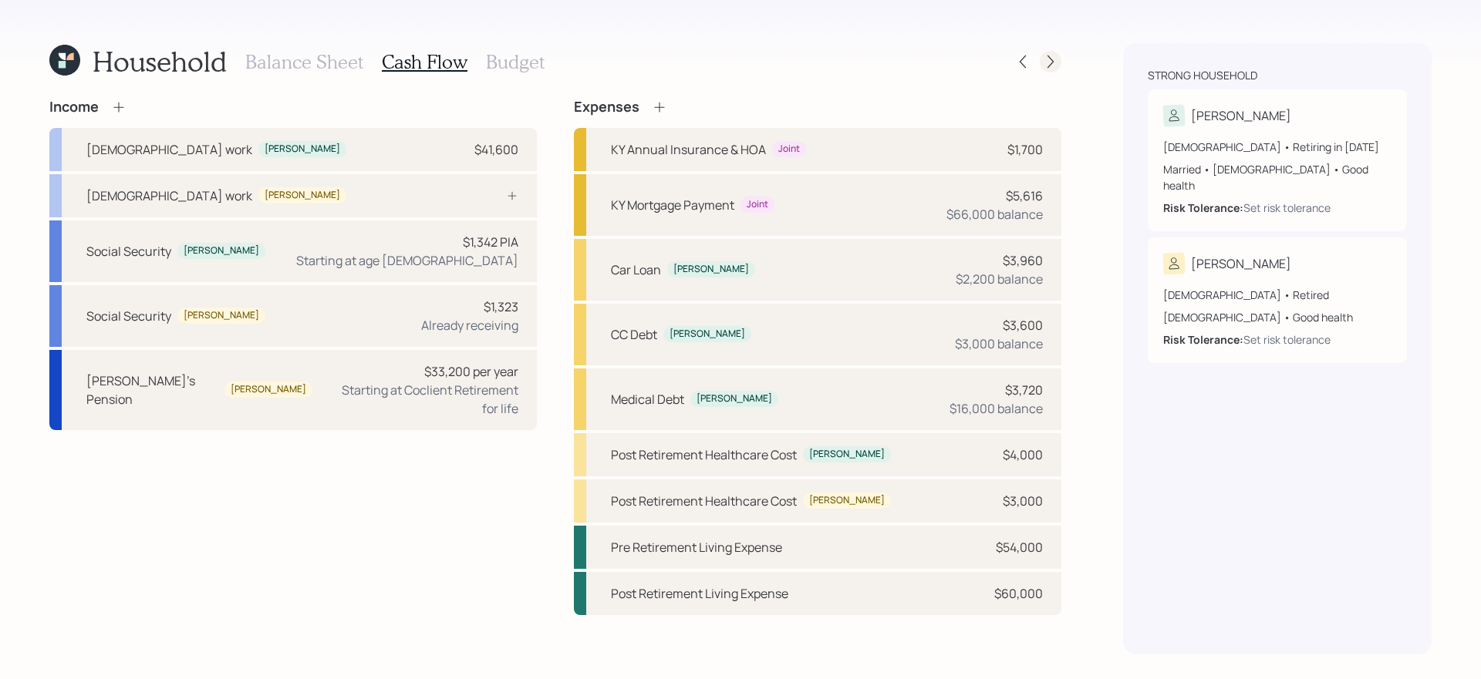
click at [1046, 63] on icon at bounding box center [1050, 61] width 15 height 15
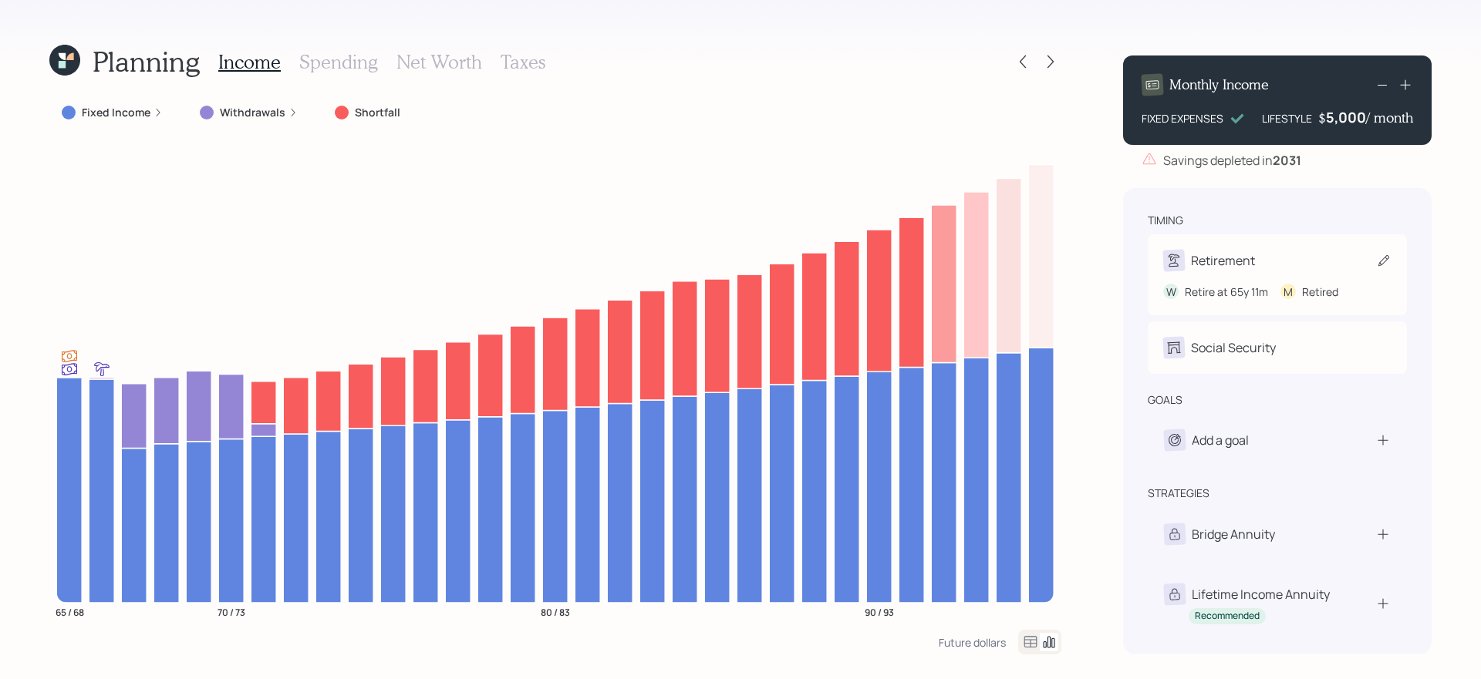
click at [1133, 263] on icon at bounding box center [1383, 260] width 15 height 15
select select "11"
select select "6"
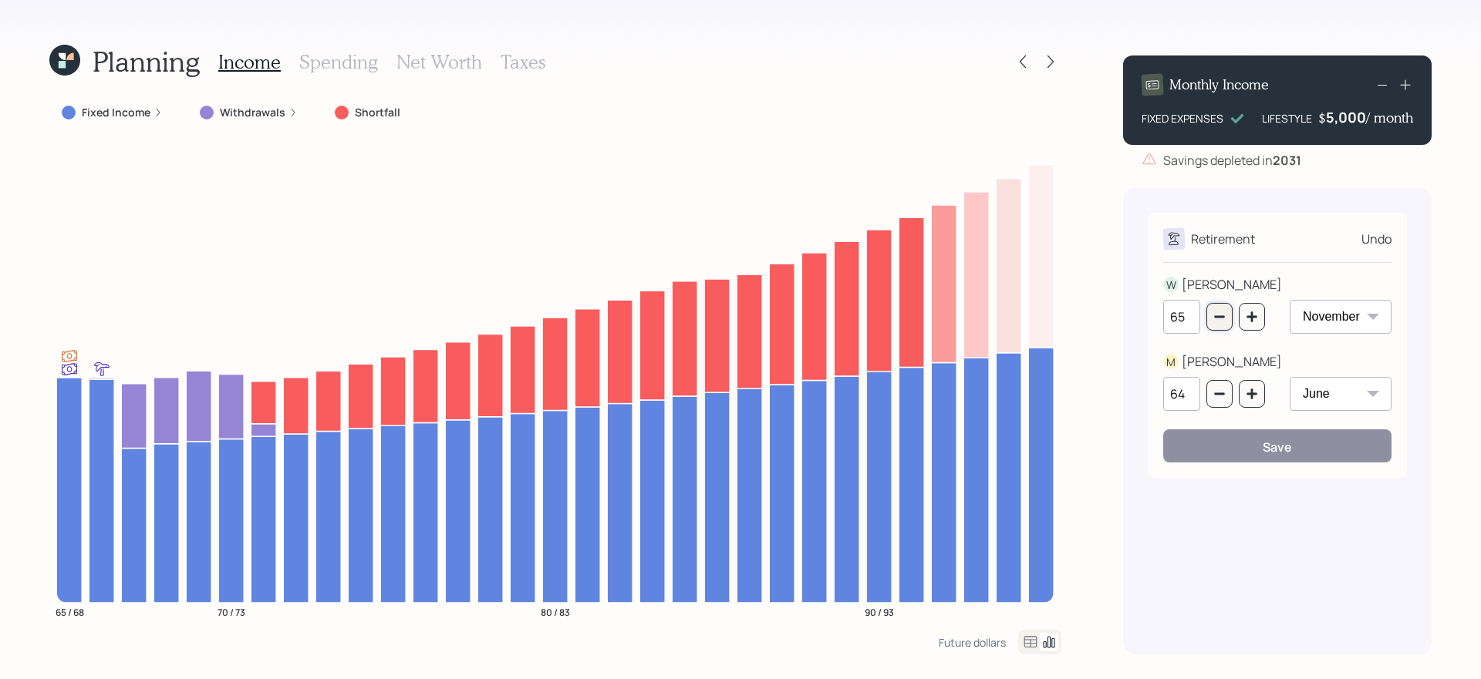
click at [1133, 322] on icon "button" at bounding box center [1219, 317] width 12 height 12
type input "64"
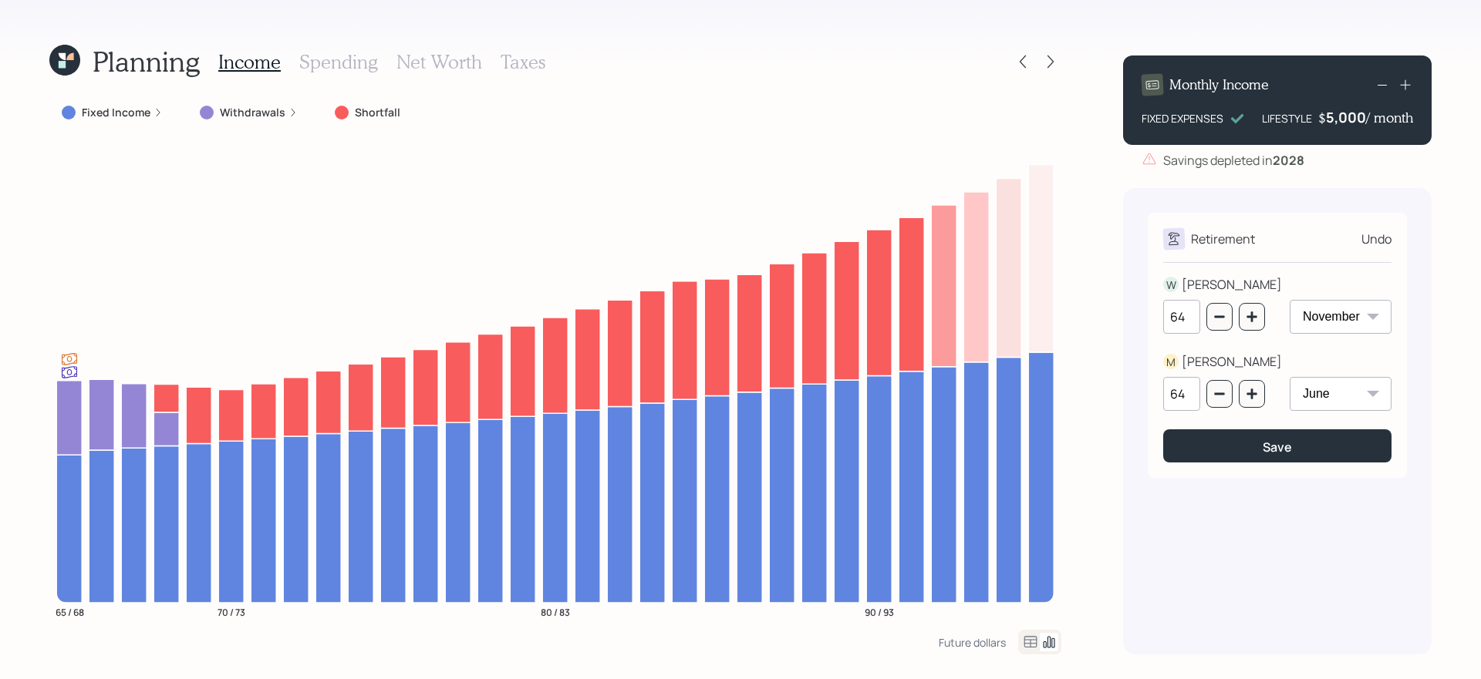
click at [1133, 312] on select "January February March April May June July August September October November De…" at bounding box center [1341, 317] width 102 height 34
select select "1"
click at [1133, 300] on select "January February March April May June July August September October November De…" at bounding box center [1341, 317] width 102 height 34
click at [1133, 329] on button "button" at bounding box center [1252, 317] width 26 height 28
type input "65"
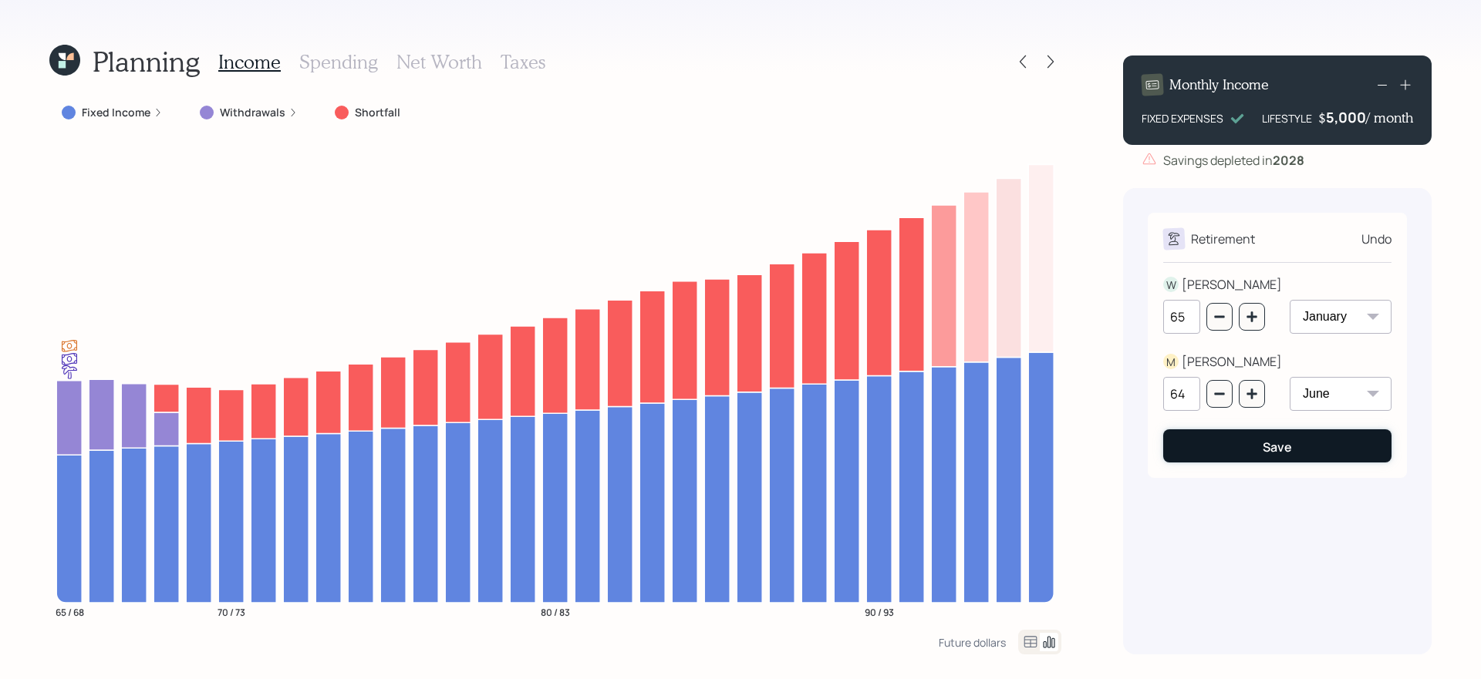
click at [1133, 433] on button "Save" at bounding box center [1277, 446] width 228 height 33
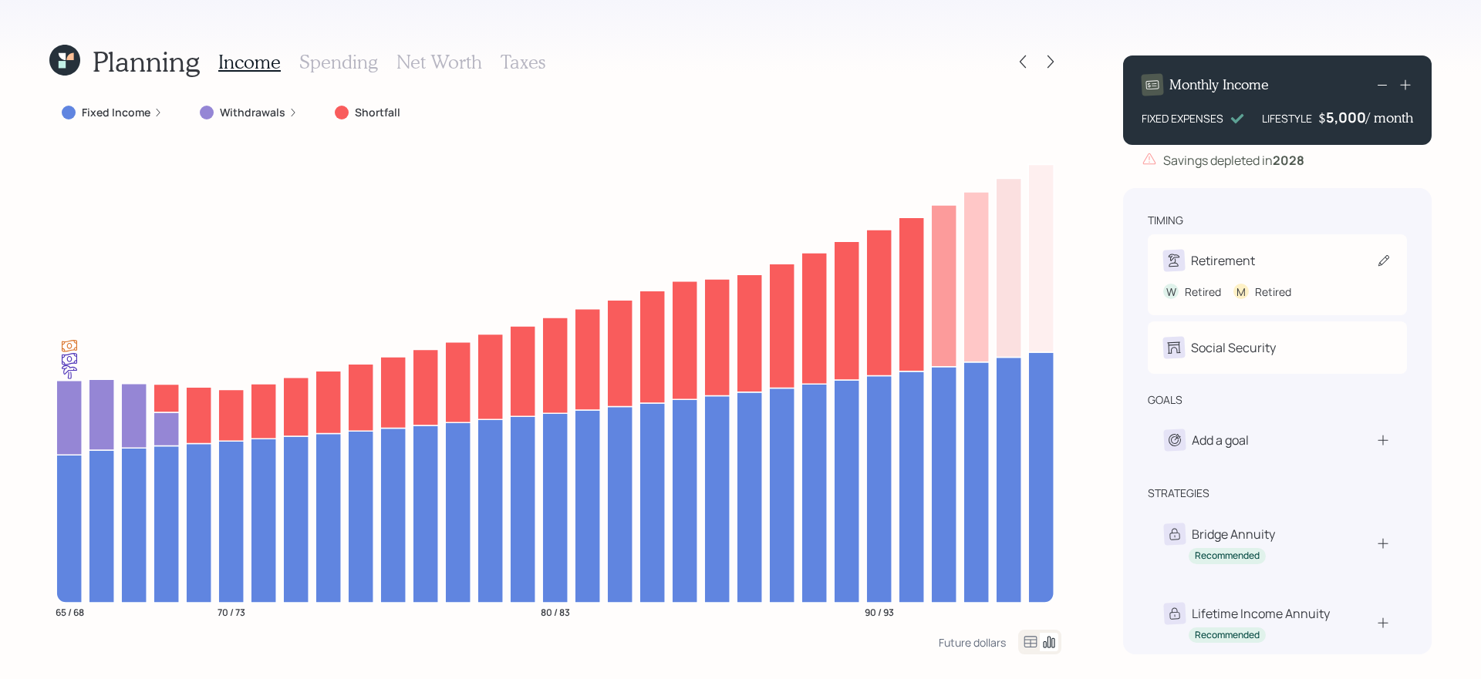
click at [1133, 257] on div "Retirement" at bounding box center [1277, 261] width 228 height 22
select select "6"
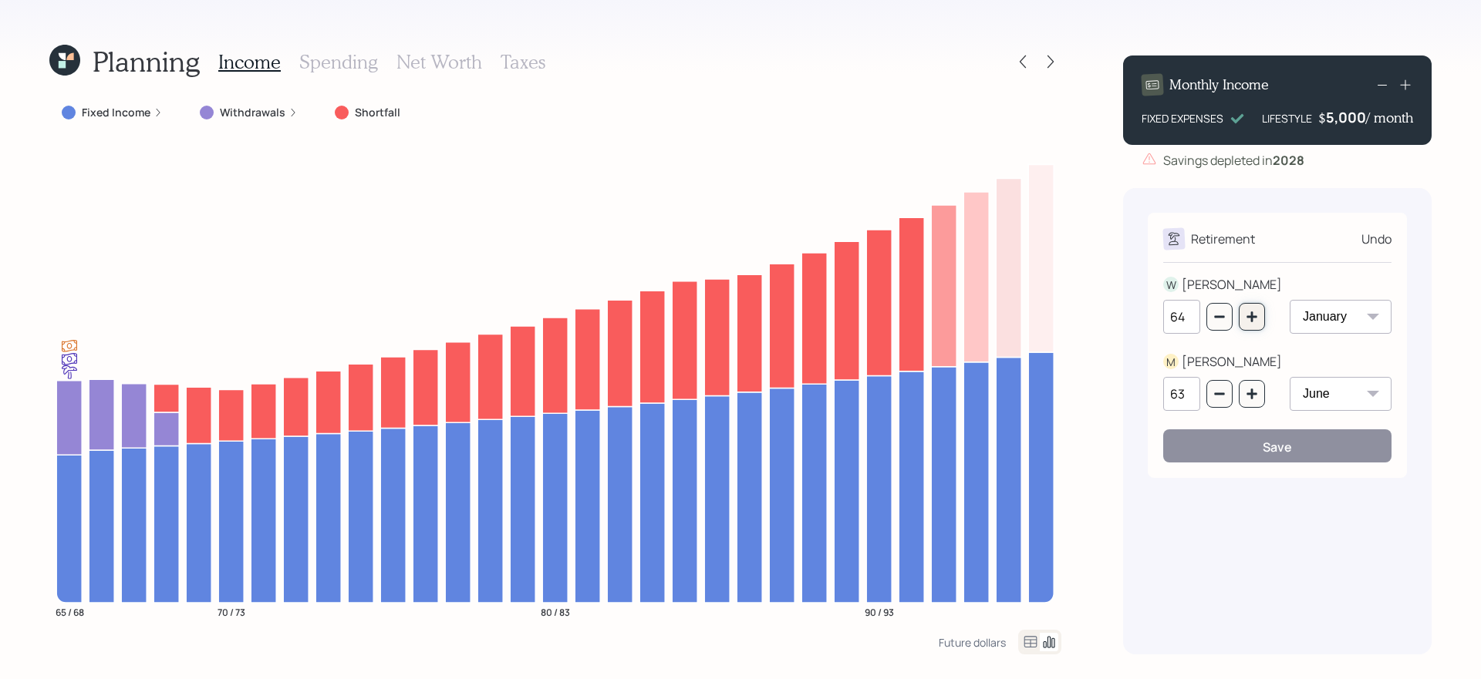
click at [1133, 317] on icon "button" at bounding box center [1252, 317] width 12 height 12
type input "65"
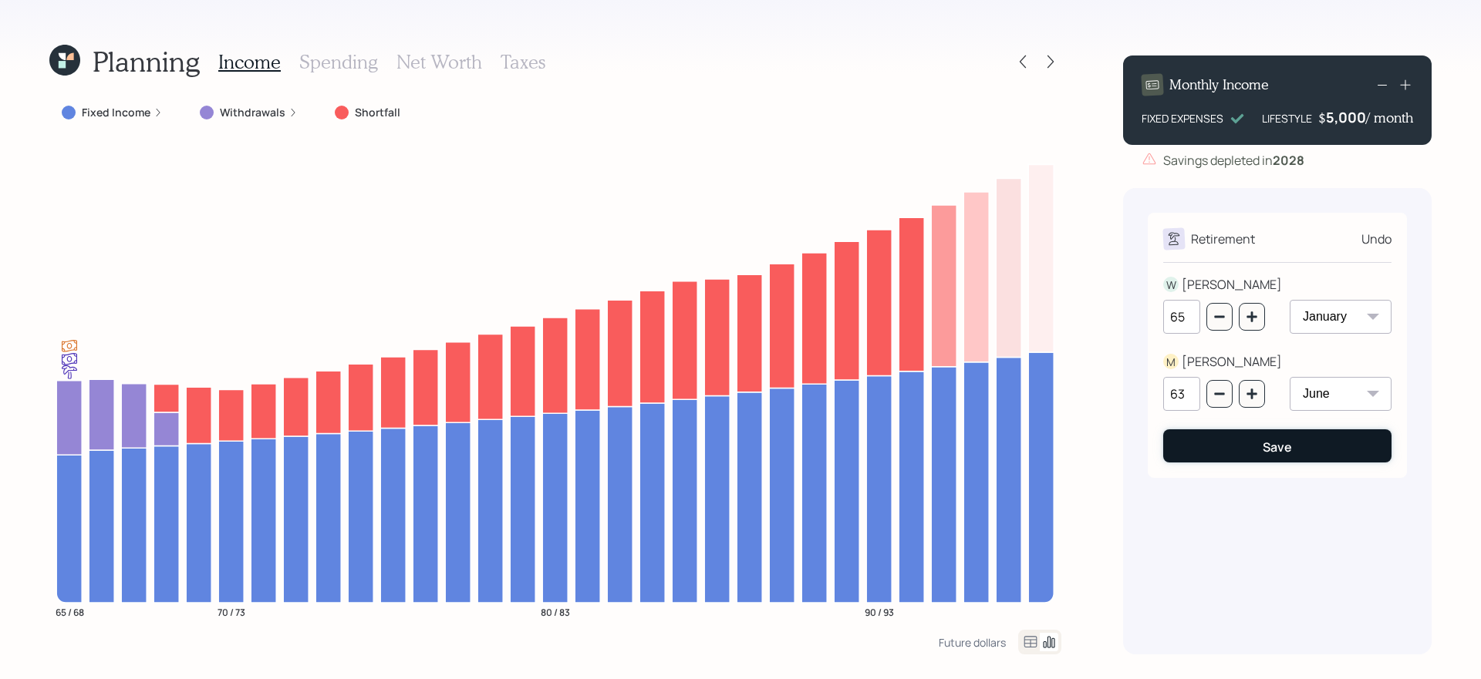
click at [1133, 450] on button "Save" at bounding box center [1277, 446] width 228 height 33
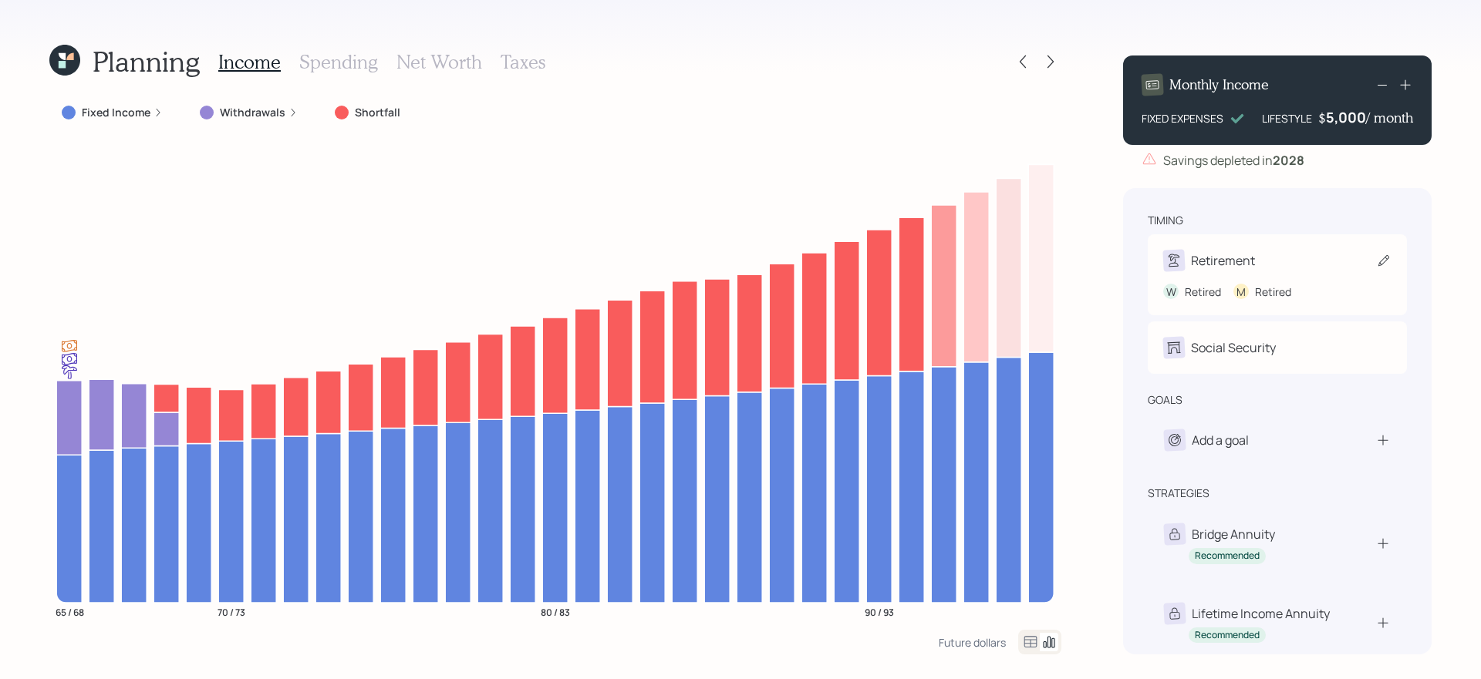
click at [1133, 263] on icon at bounding box center [1383, 260] width 11 height 11
select select "6"
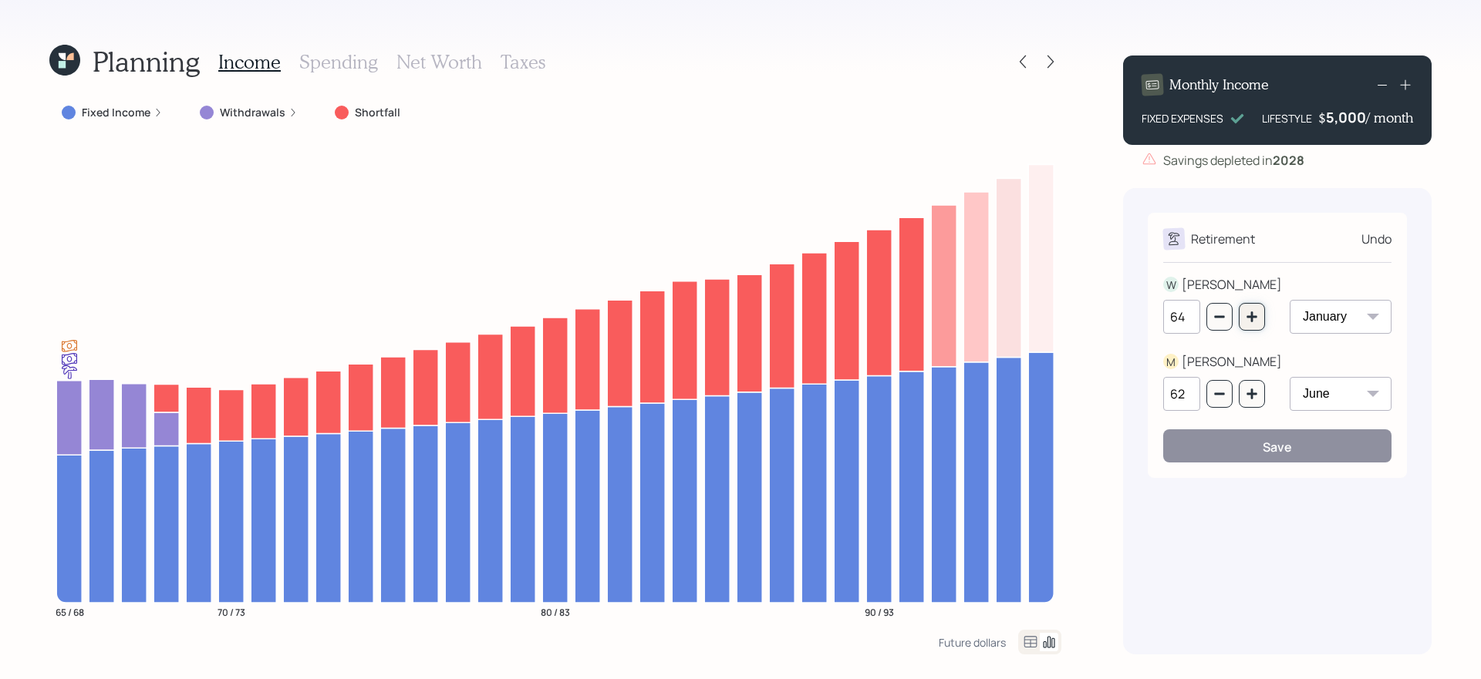
click at [1133, 325] on button "button" at bounding box center [1252, 317] width 26 height 28
type input "65"
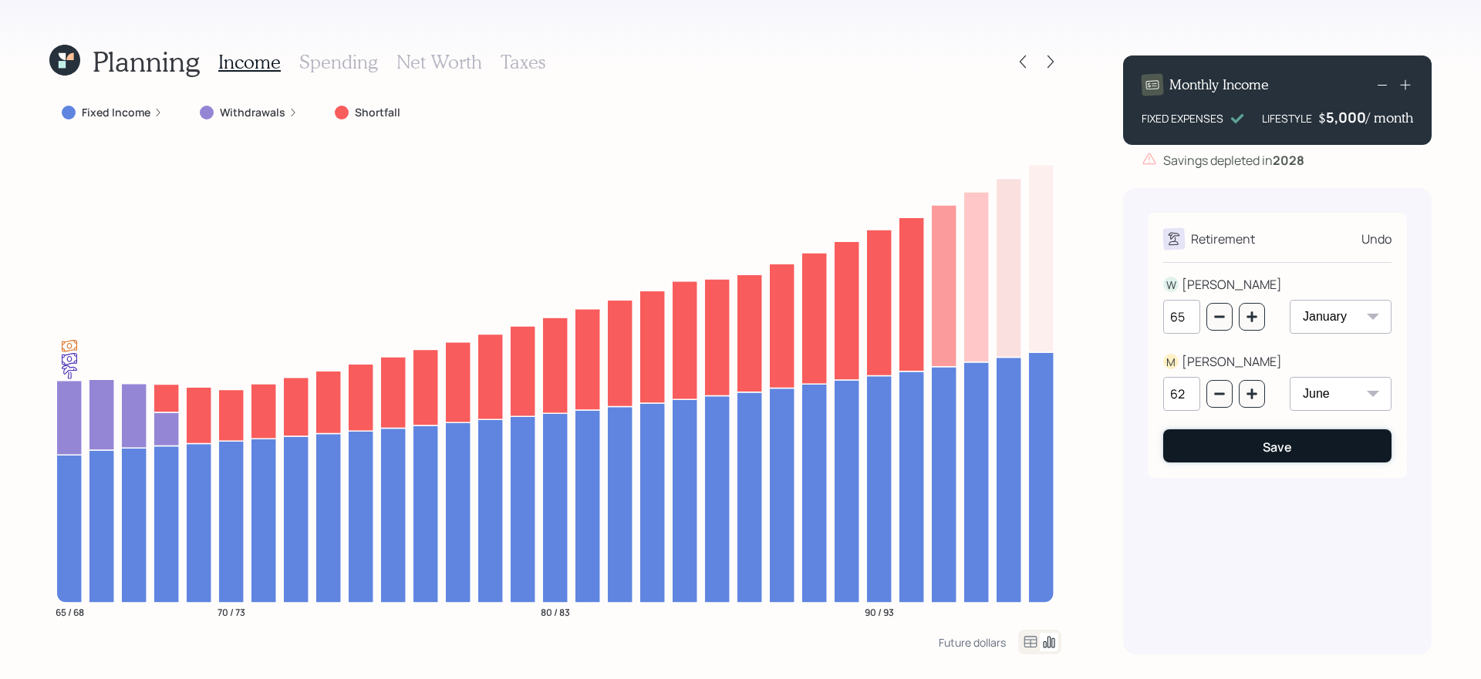
click at [1133, 459] on button "Save" at bounding box center [1277, 446] width 228 height 33
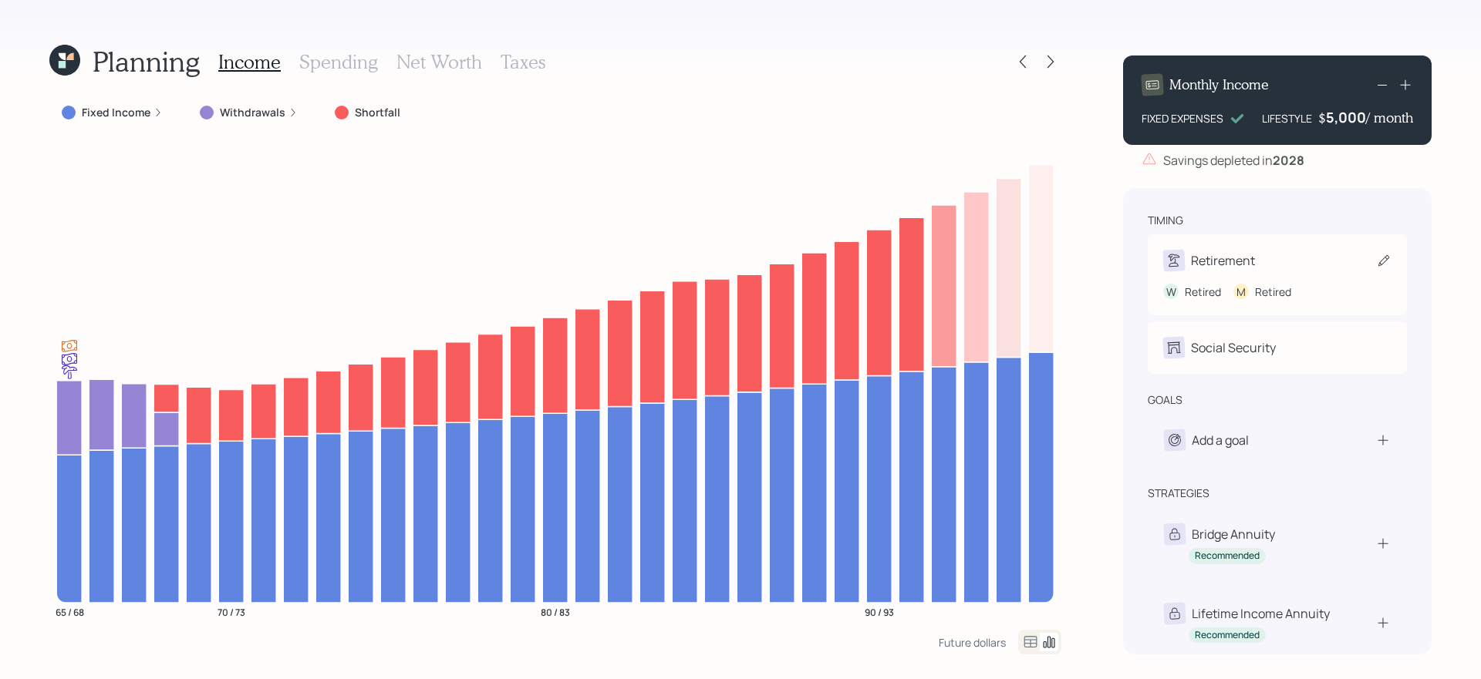
click at [1133, 254] on div "Retirement" at bounding box center [1277, 261] width 228 height 22
select select "6"
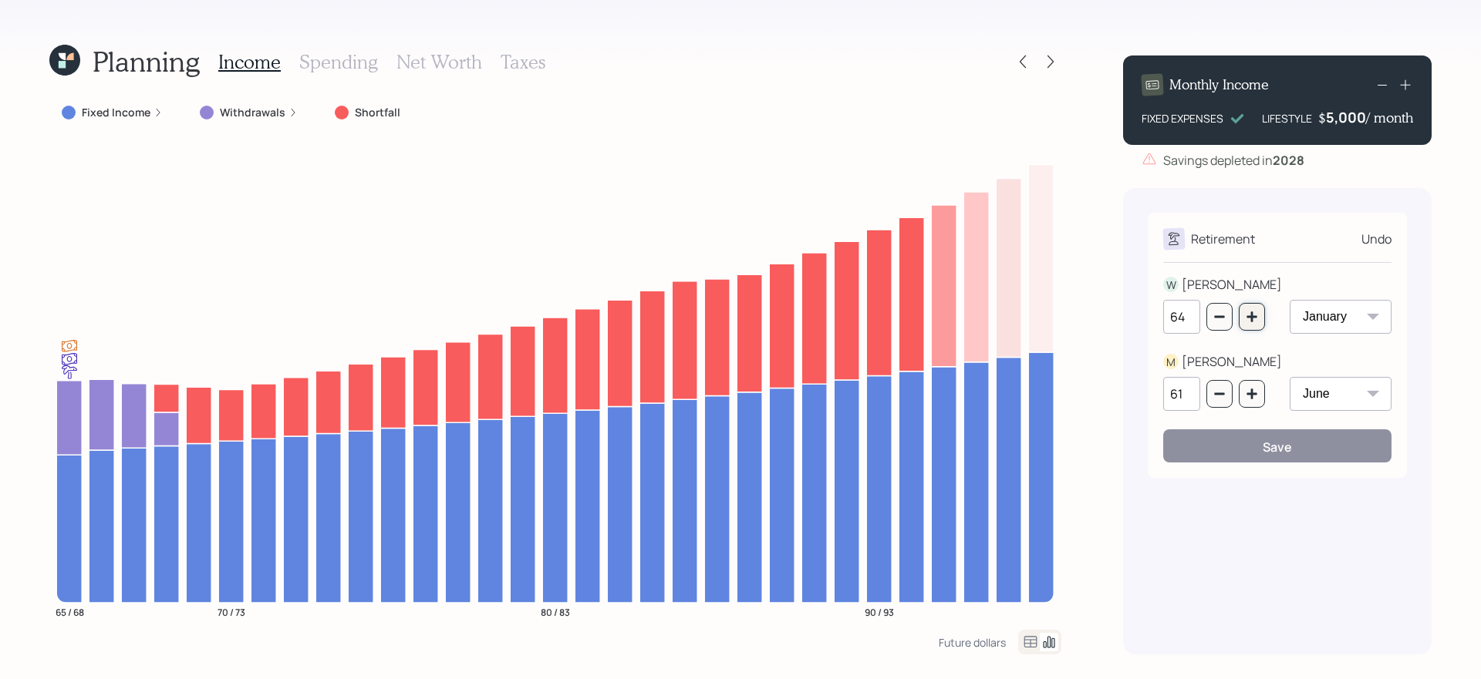
click at [1133, 320] on icon "button" at bounding box center [1252, 317] width 12 height 12
type input "66"
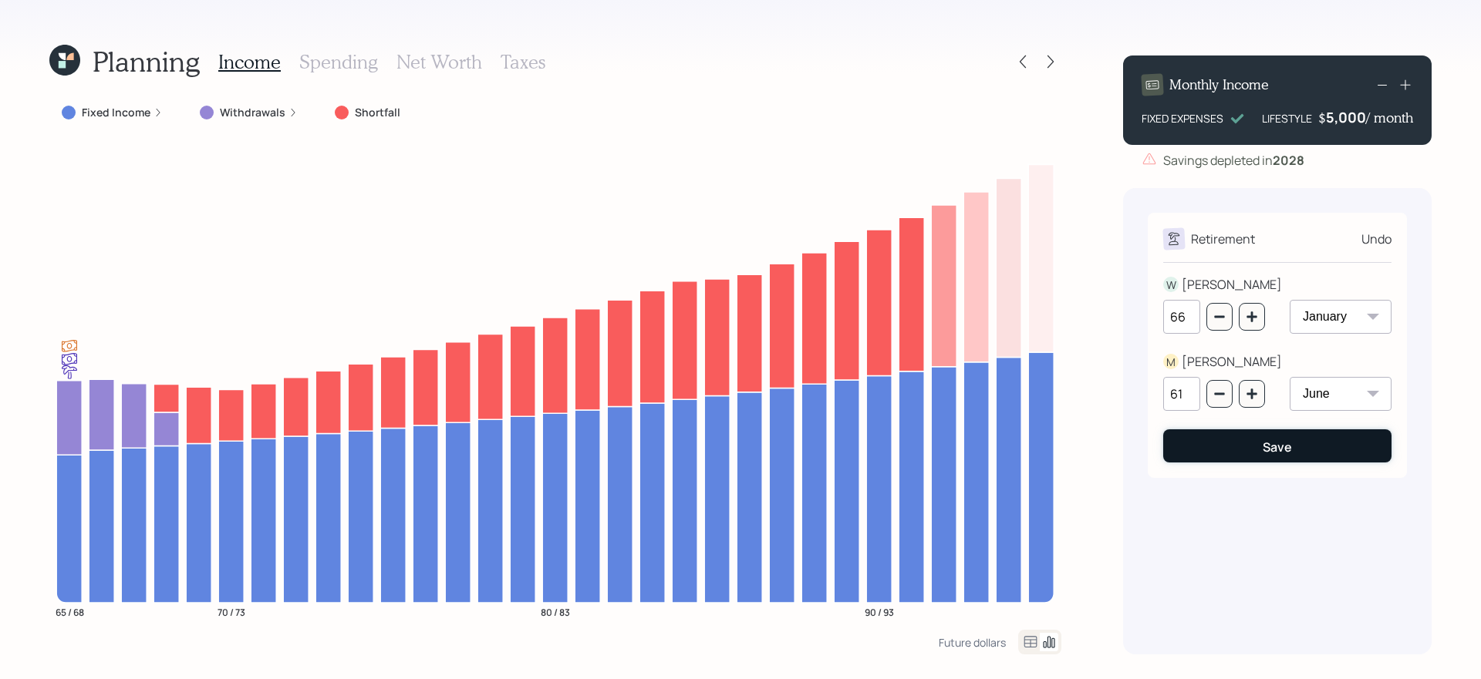
click at [1133, 445] on button "Save" at bounding box center [1277, 446] width 228 height 33
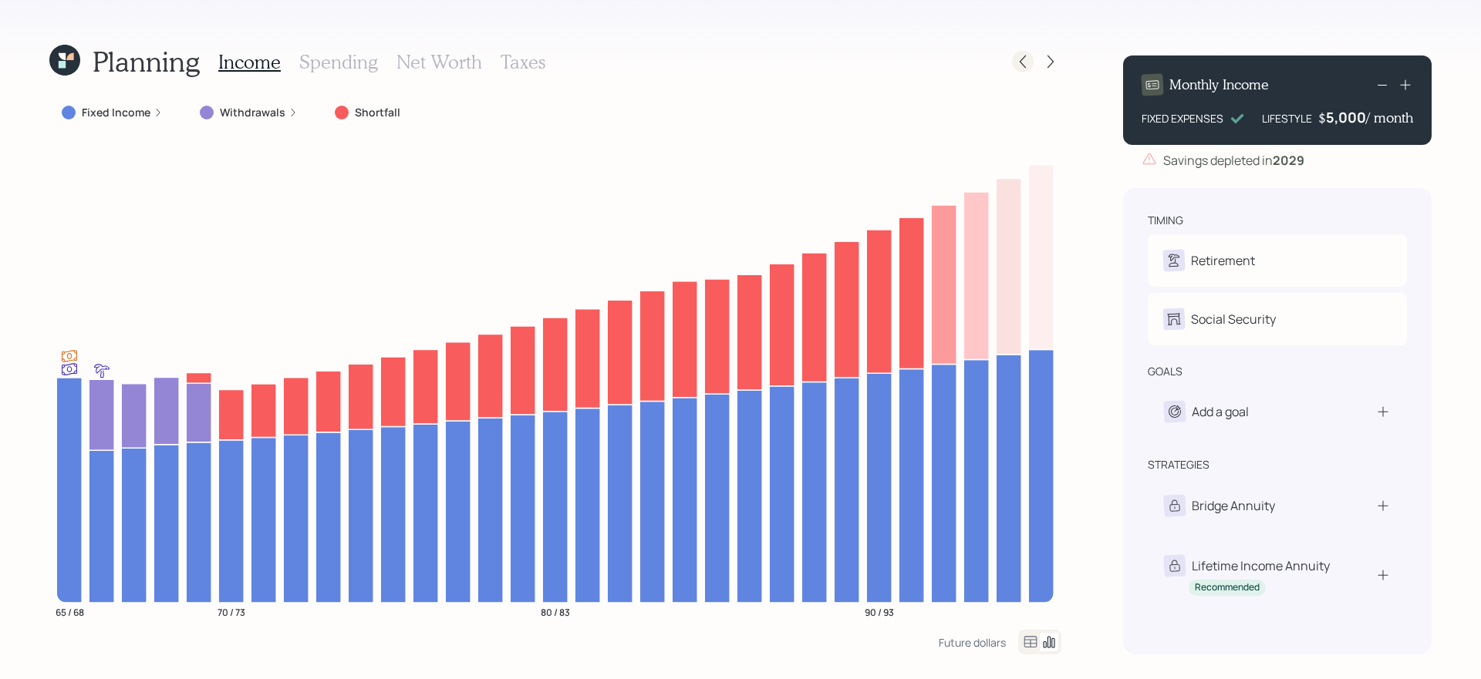
click at [1031, 62] on div at bounding box center [1023, 62] width 22 height 22
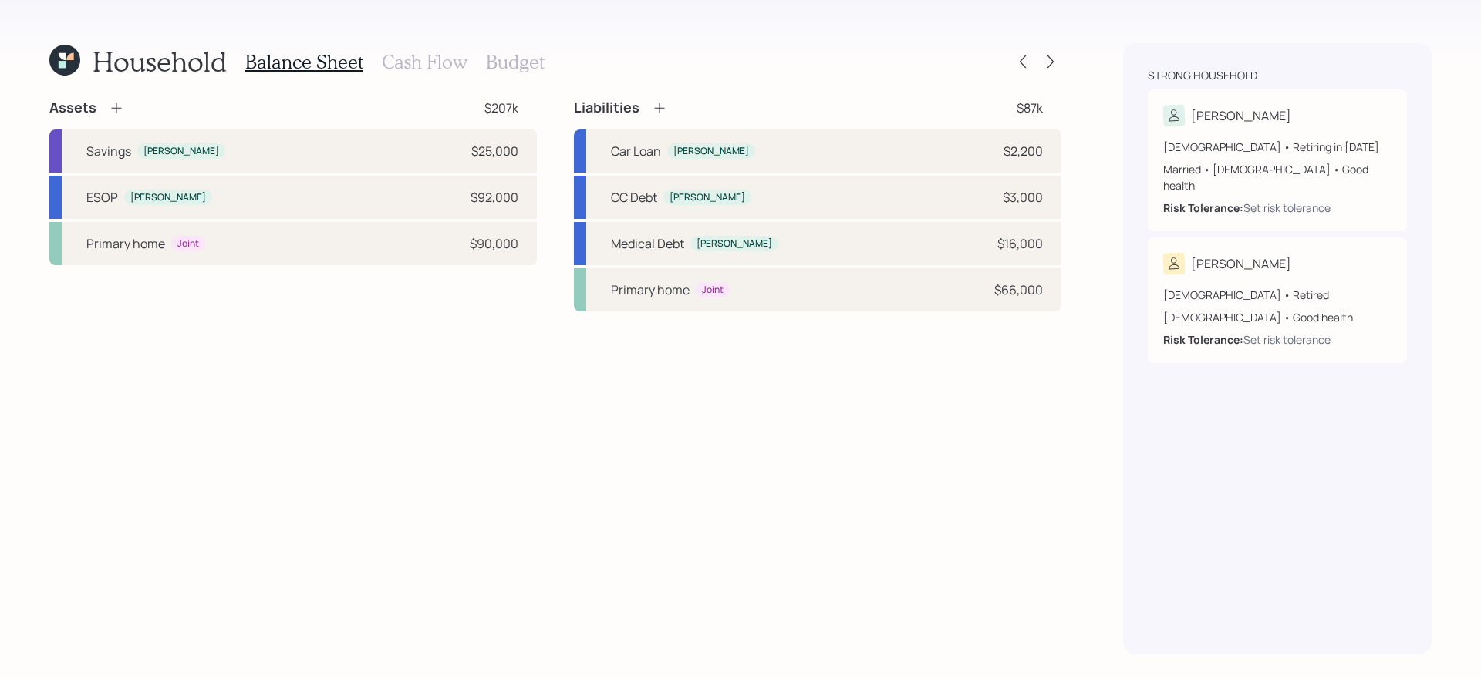
click at [523, 61] on h3 "Budget" at bounding box center [515, 62] width 59 height 22
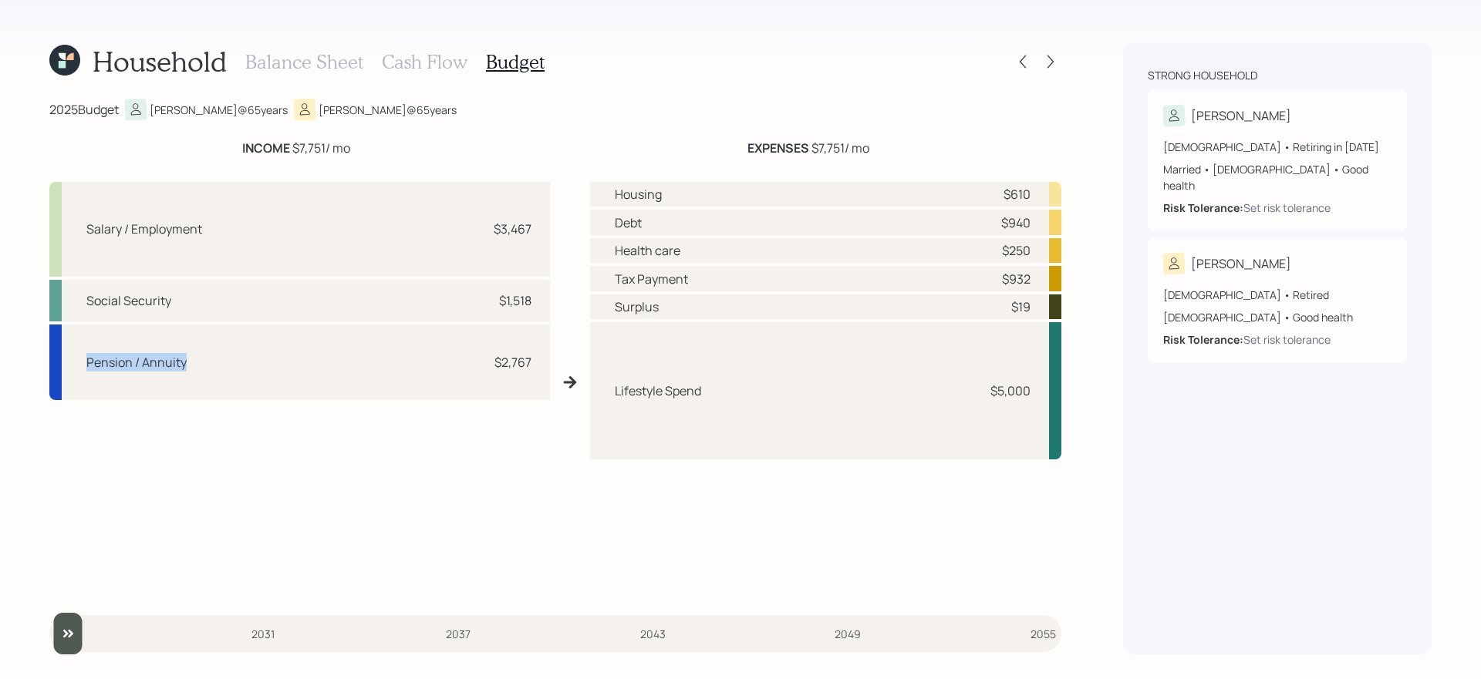
drag, startPoint x: 85, startPoint y: 363, endPoint x: 303, endPoint y: 366, distance: 218.3
click at [303, 366] on div "Pension / Annuity $2,767" at bounding box center [299, 363] width 501 height 76
click at [365, 503] on div "Salary / Employment $3,467 Social Security $1,518 Pension / Annuity $2,767" at bounding box center [299, 388] width 501 height 413
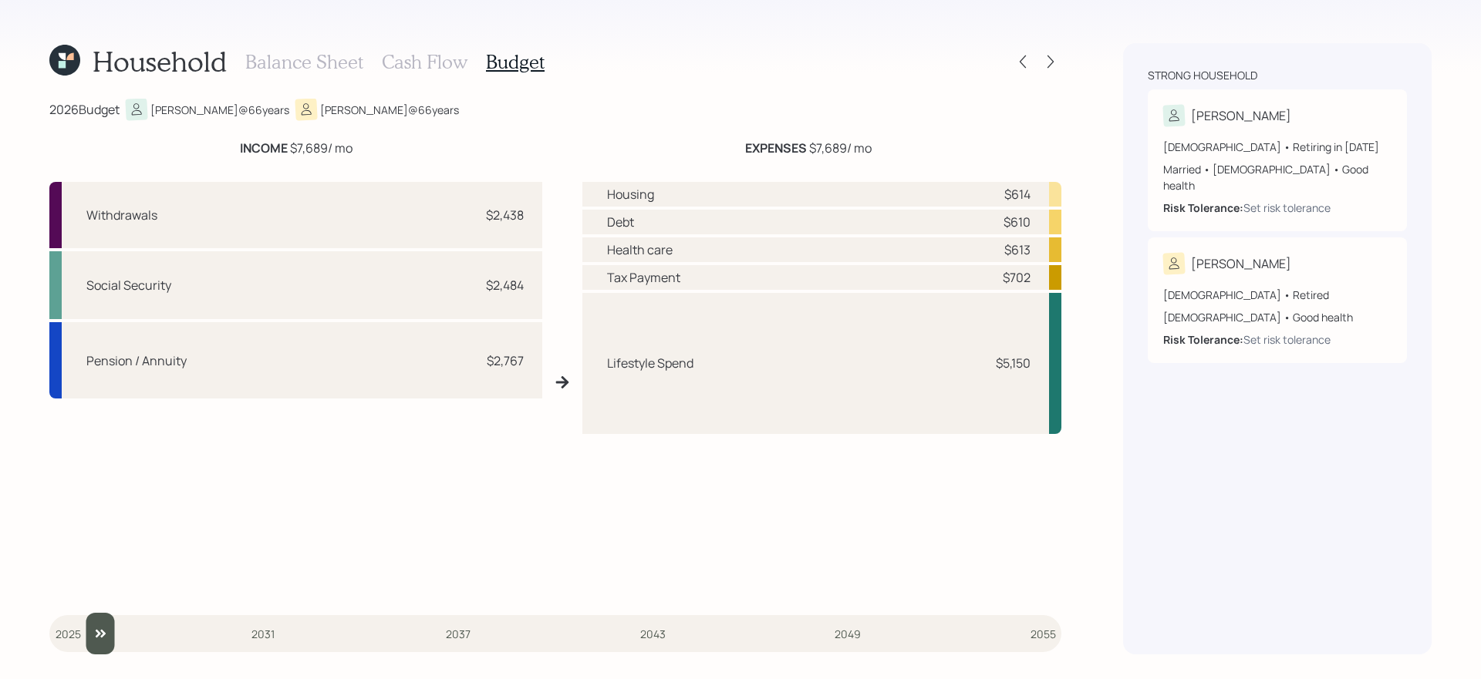
drag, startPoint x: 66, startPoint y: 638, endPoint x: 99, endPoint y: 636, distance: 32.5
click at [99, 573] on input "slider" at bounding box center [555, 634] width 1012 height 42
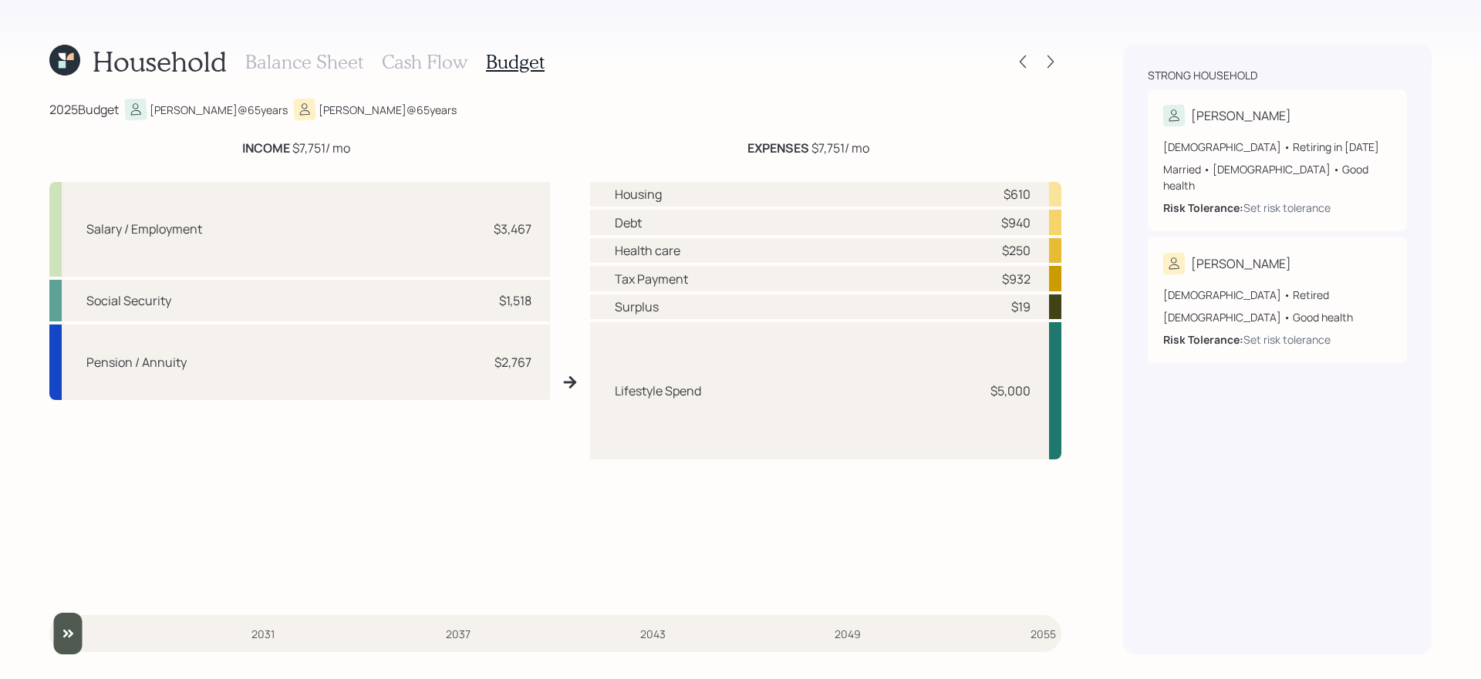
type input "2026"
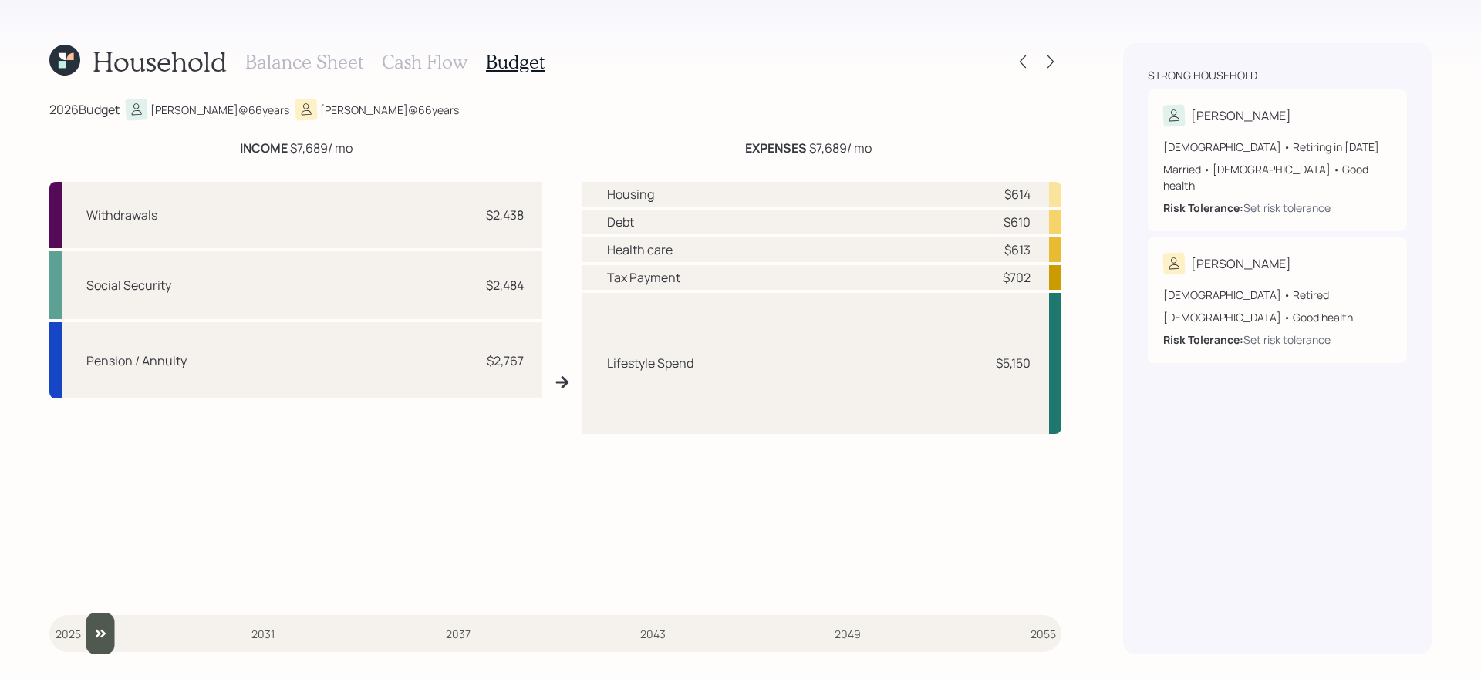
drag, startPoint x: 102, startPoint y: 642, endPoint x: 82, endPoint y: 634, distance: 21.8
click at [82, 573] on input "slider" at bounding box center [555, 634] width 1012 height 42
drag, startPoint x: 433, startPoint y: 227, endPoint x: 473, endPoint y: 206, distance: 44.5
click at [473, 206] on div "Withdrawals $2,438" at bounding box center [295, 215] width 493 height 66
click at [67, 63] on icon at bounding box center [64, 60] width 31 height 31
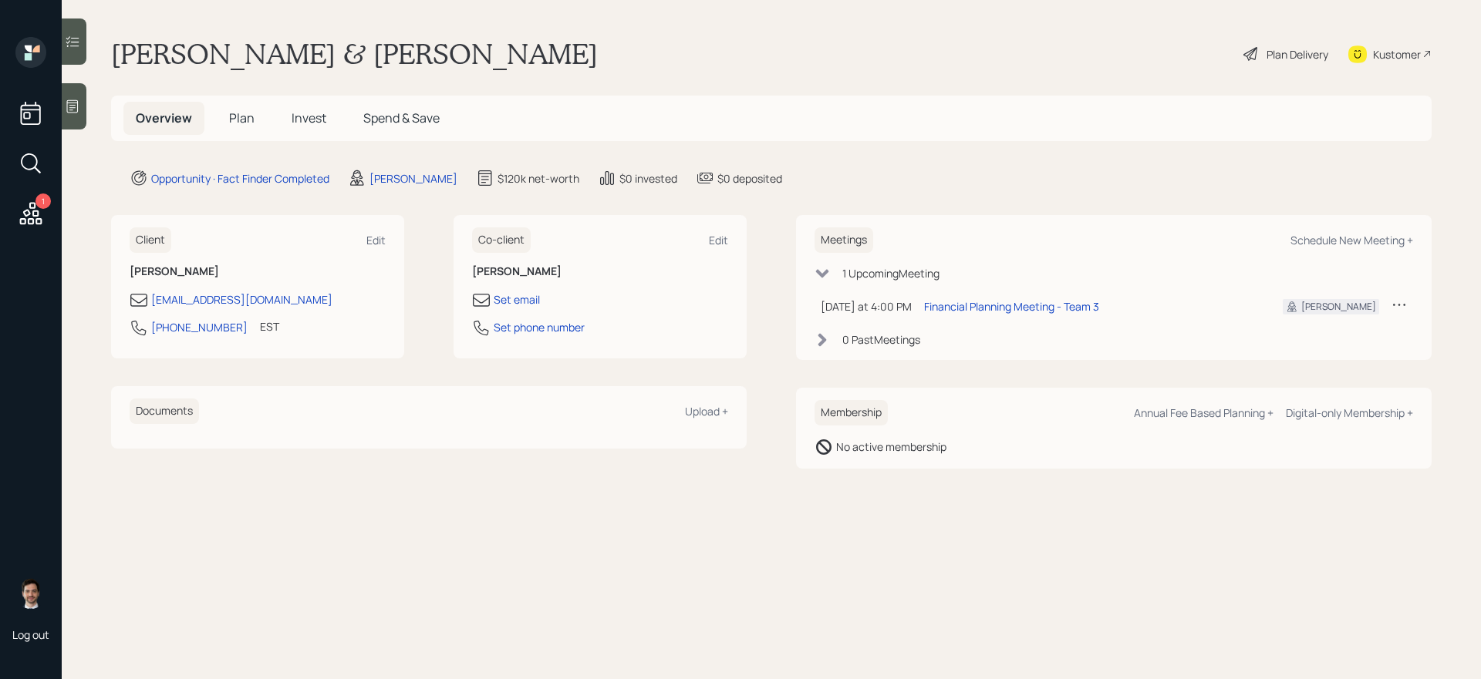
click at [1133, 45] on div "Plan Delivery" at bounding box center [1286, 54] width 88 height 34
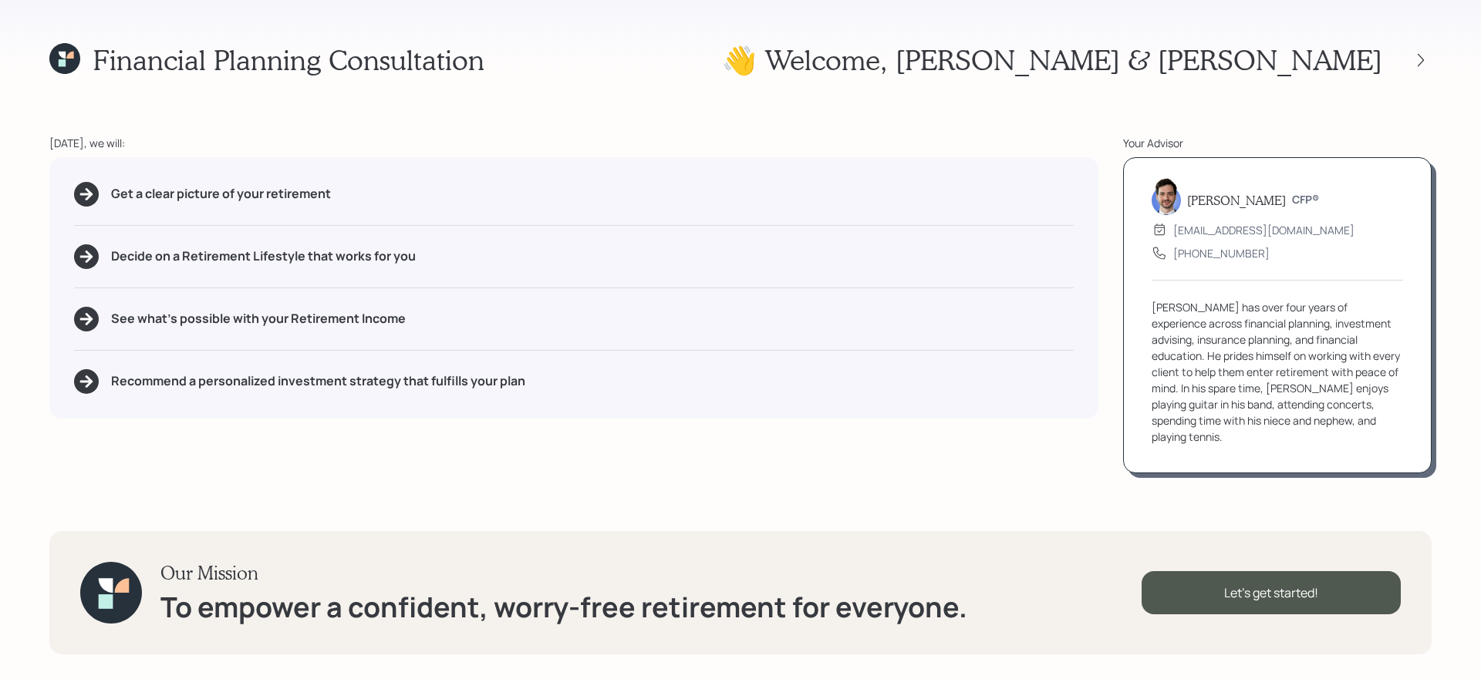
click at [1133, 63] on div "Financial Planning Consultation 👋 Welcome , Wanda & Marty Today, we will: Get a…" at bounding box center [740, 339] width 1481 height 679
click at [1133, 61] on icon at bounding box center [1421, 59] width 6 height 13
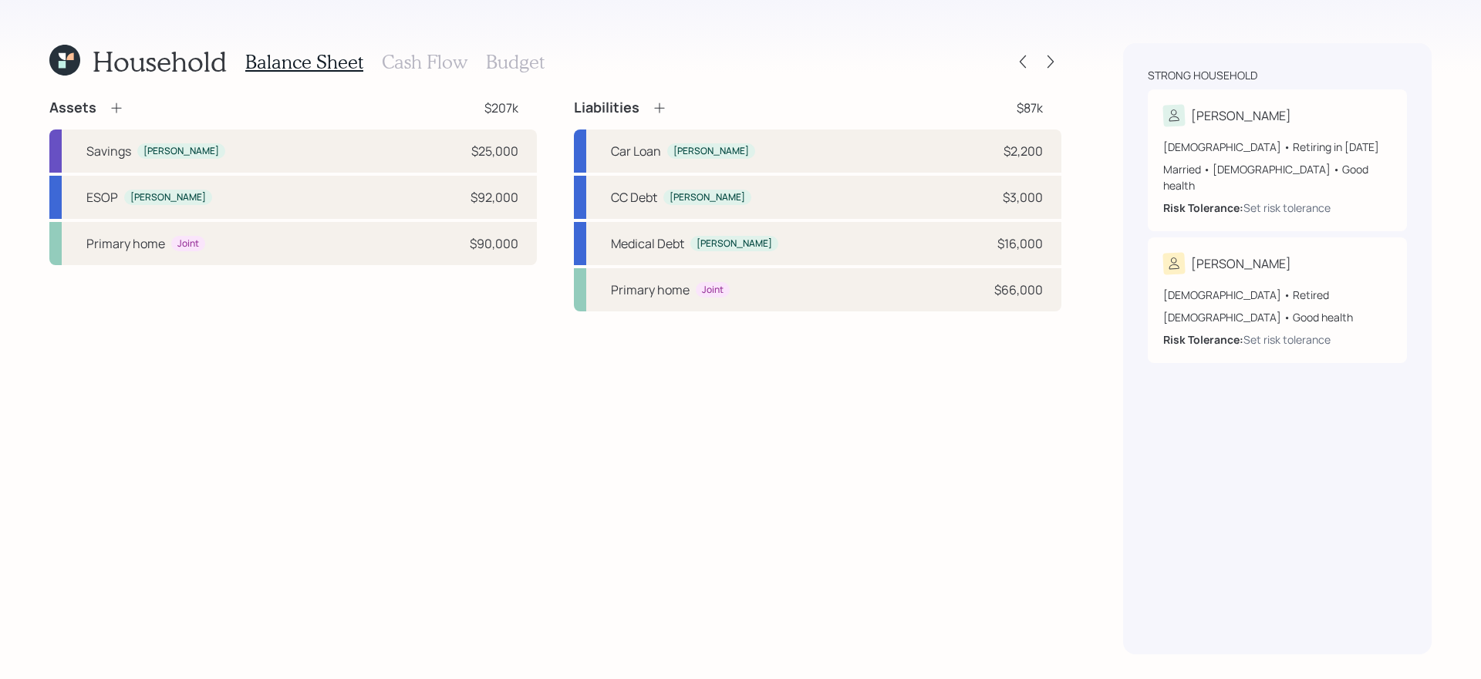
click at [456, 64] on h3 "Cash Flow" at bounding box center [425, 62] width 86 height 22
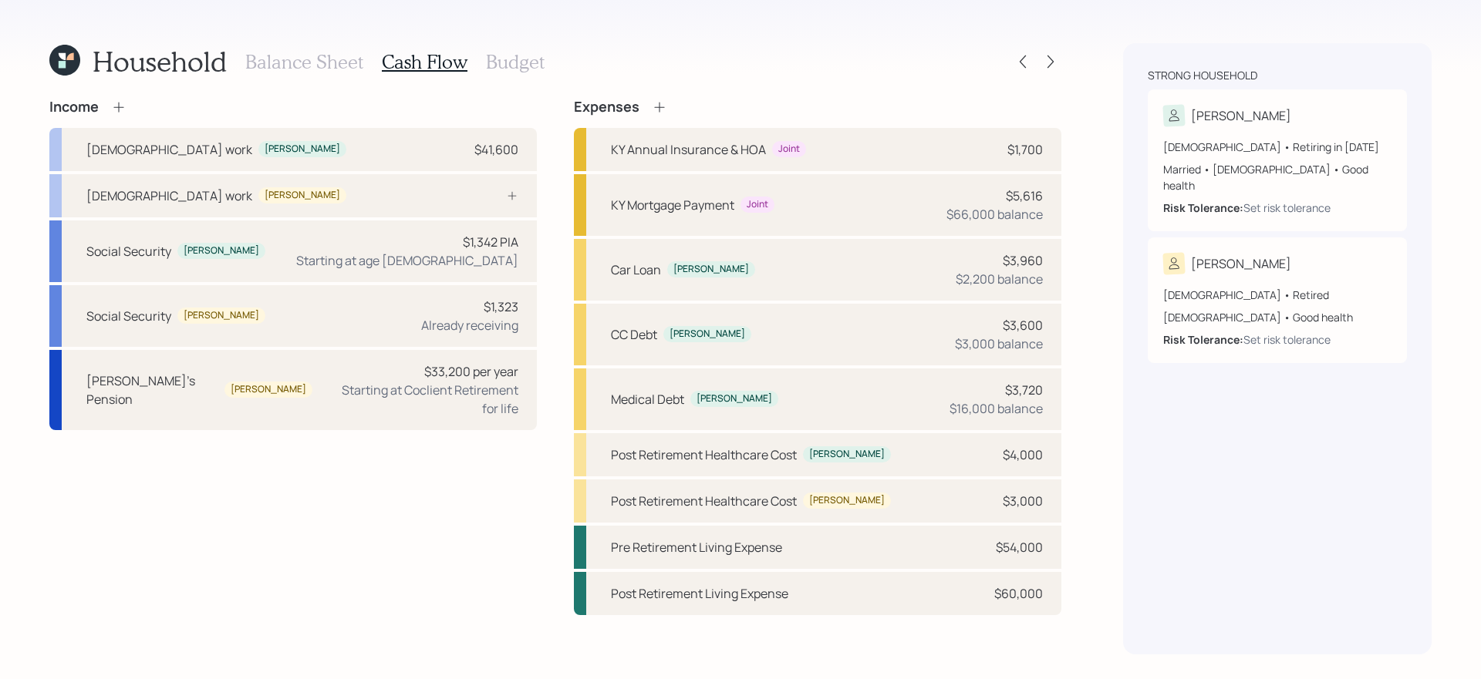
click at [116, 103] on icon at bounding box center [118, 106] width 15 height 15
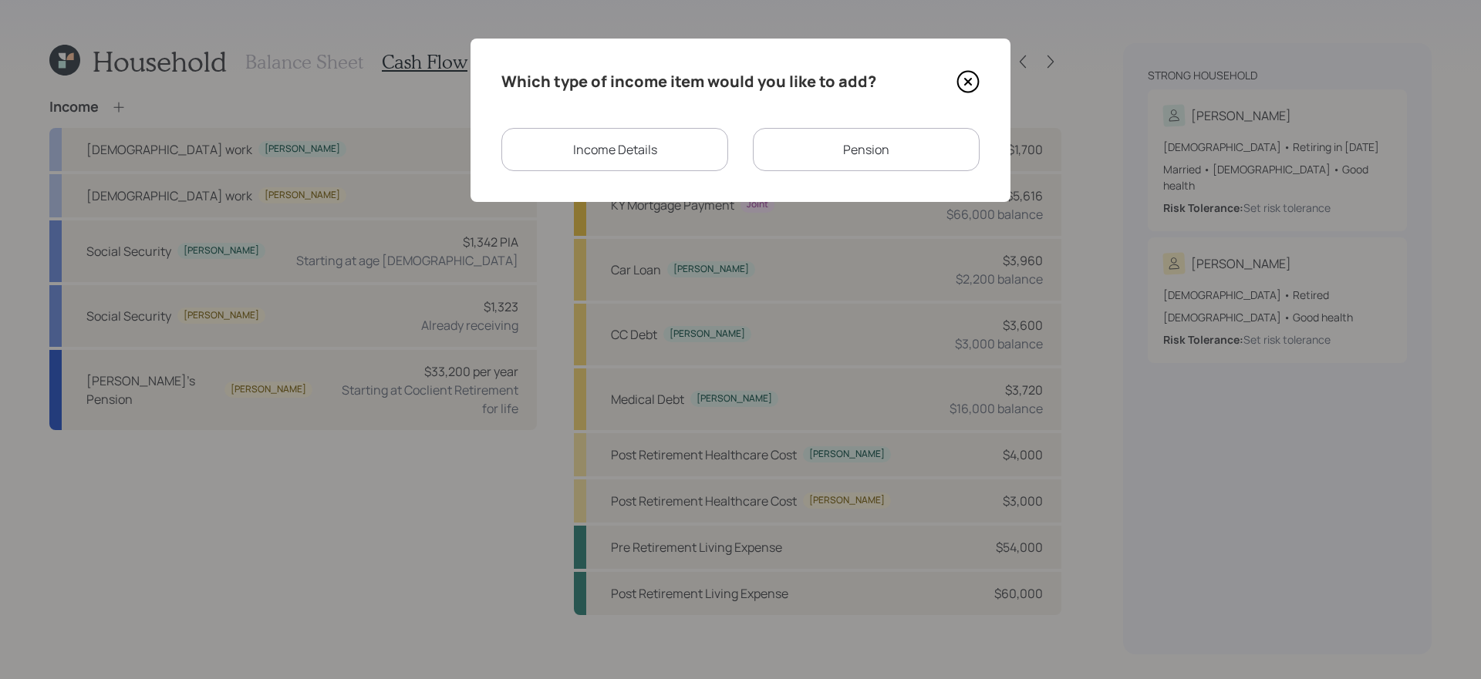
click at [622, 150] on div "Income Details" at bounding box center [614, 149] width 227 height 43
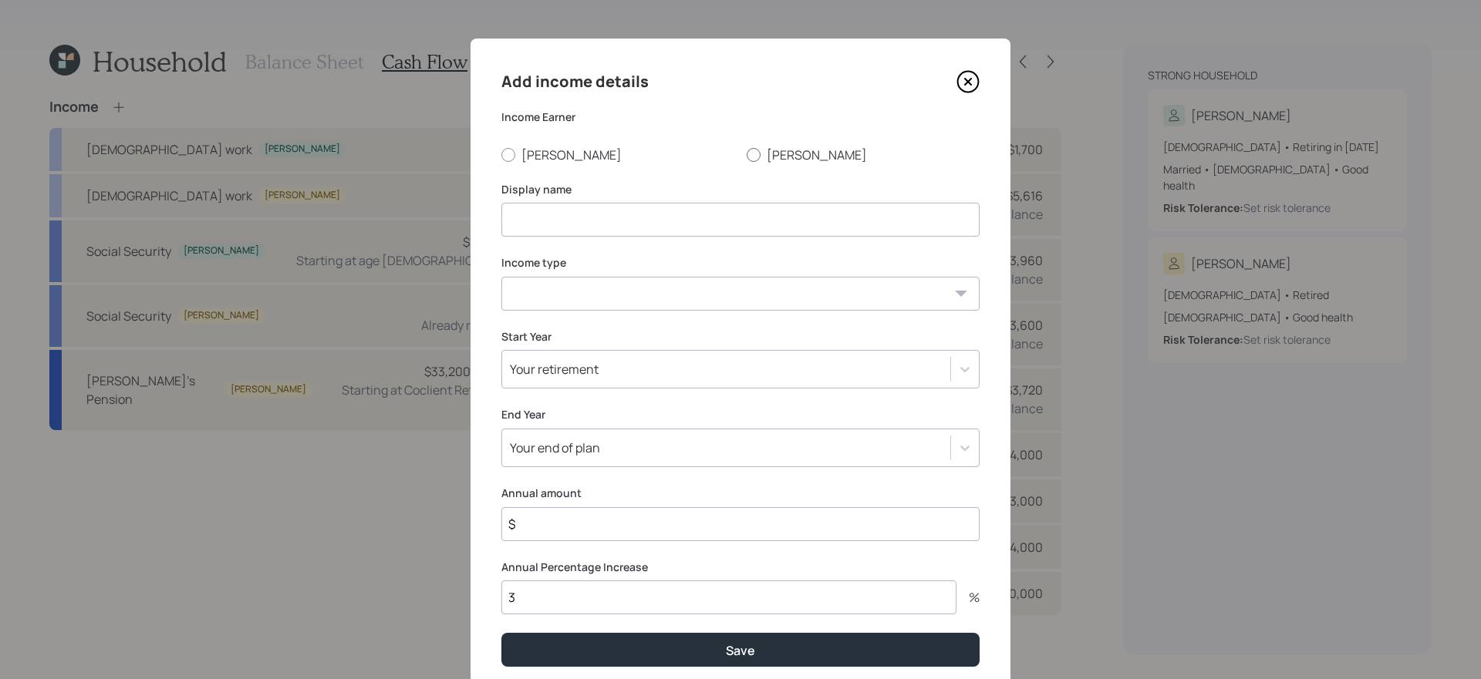
click at [760, 150] on label "[PERSON_NAME]" at bounding box center [863, 155] width 233 height 17
click at [747, 154] on input "[PERSON_NAME]" at bounding box center [746, 154] width 1 height 1
radio input "true"
click at [605, 231] on input at bounding box center [740, 220] width 478 height 34
click at [544, 150] on label "[PERSON_NAME]" at bounding box center [617, 155] width 233 height 17
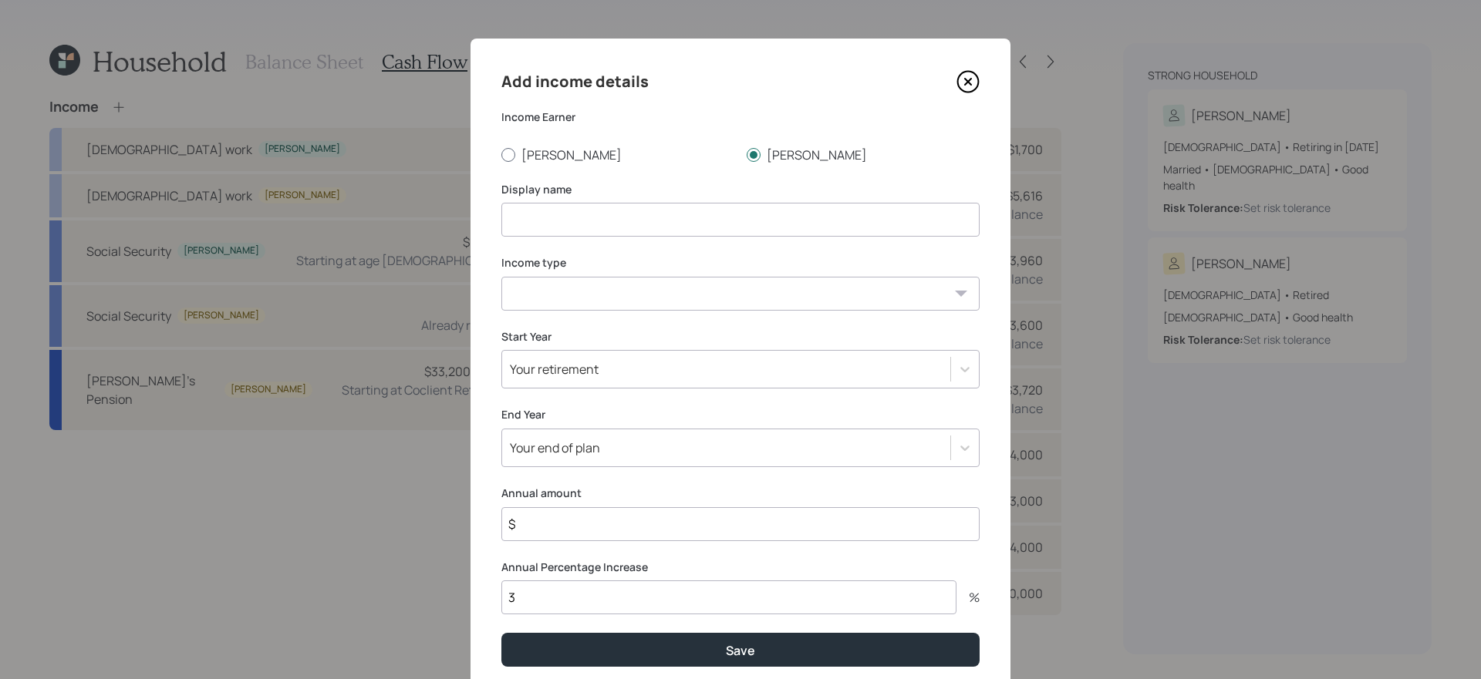
click at [501, 154] on input "[PERSON_NAME]" at bounding box center [501, 154] width 1 height 1
radio input "true"
click at [562, 221] on input at bounding box center [740, 220] width 478 height 34
type input "Part Time Work"
select select "part_time"
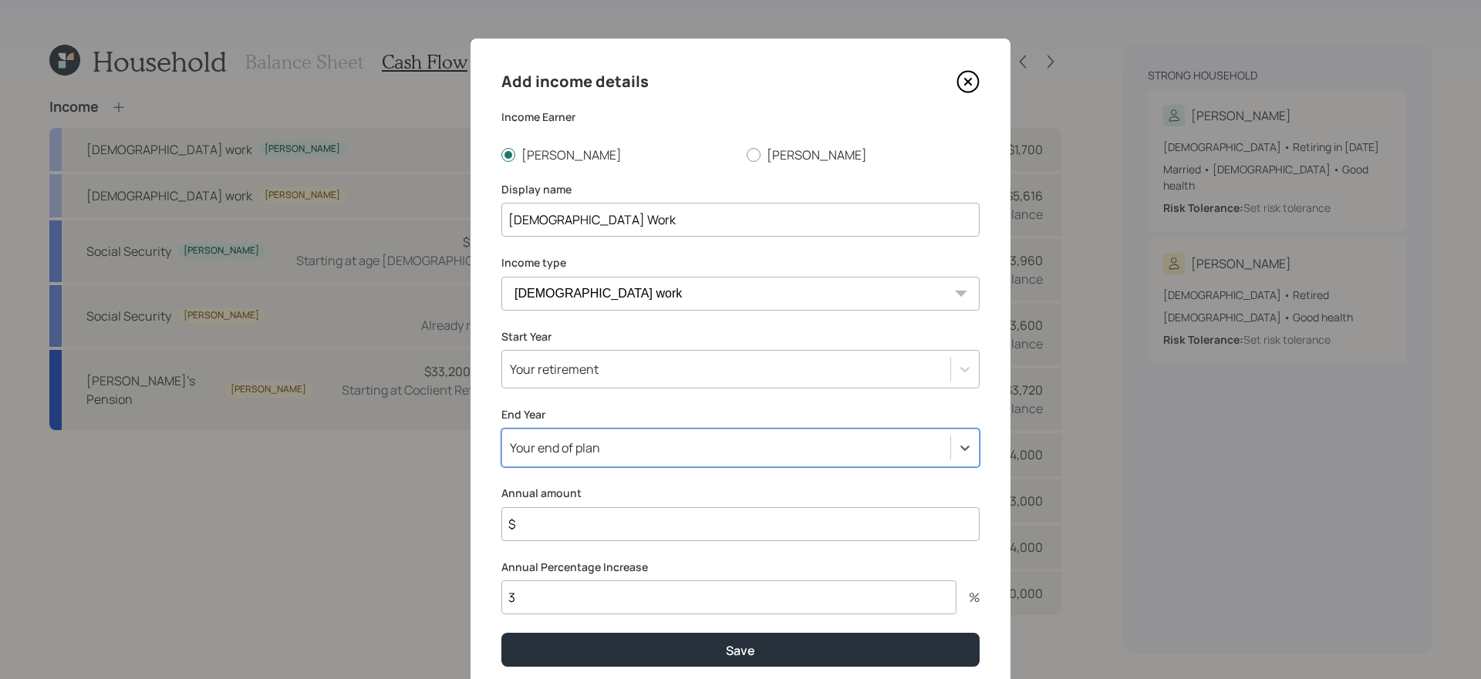
click at [649, 459] on div "Select is focused ,type to refine list, press Down to open the menu, Your end o…" at bounding box center [740, 448] width 478 height 39
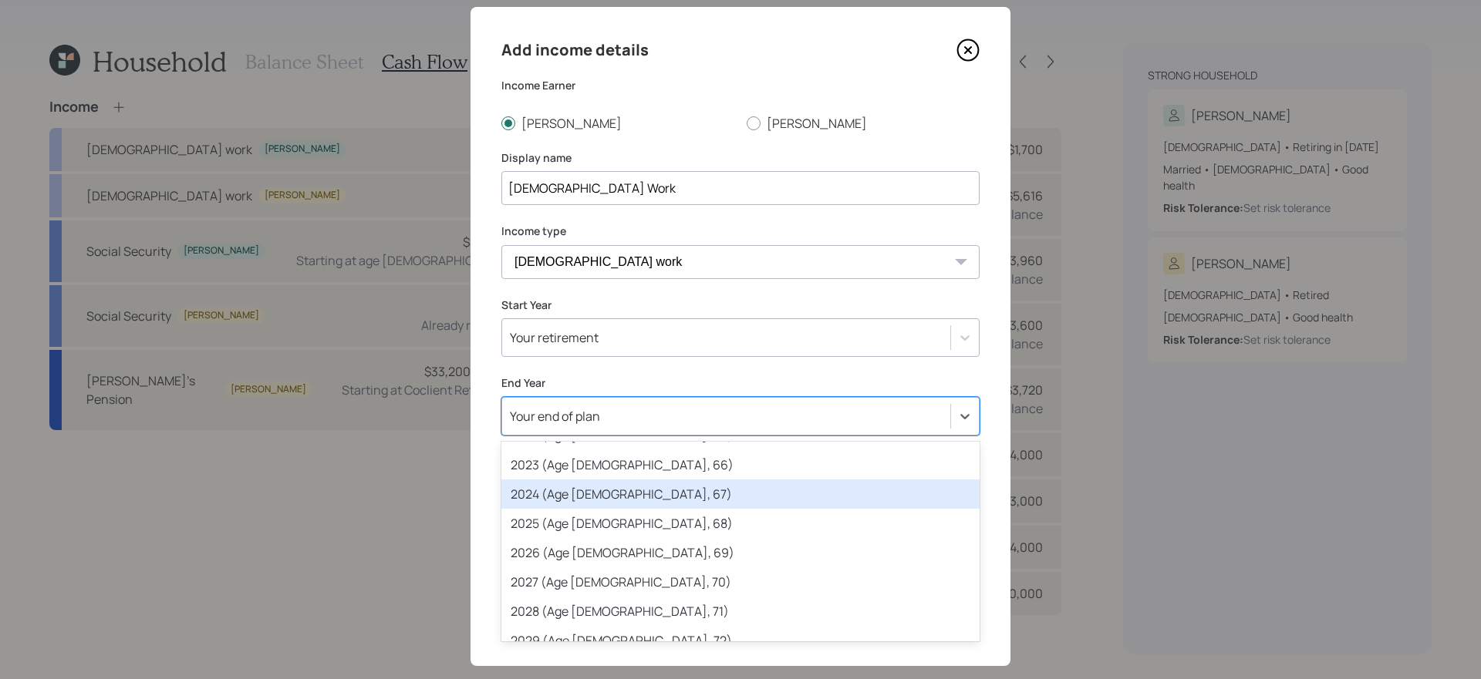
scroll to position [148, 0]
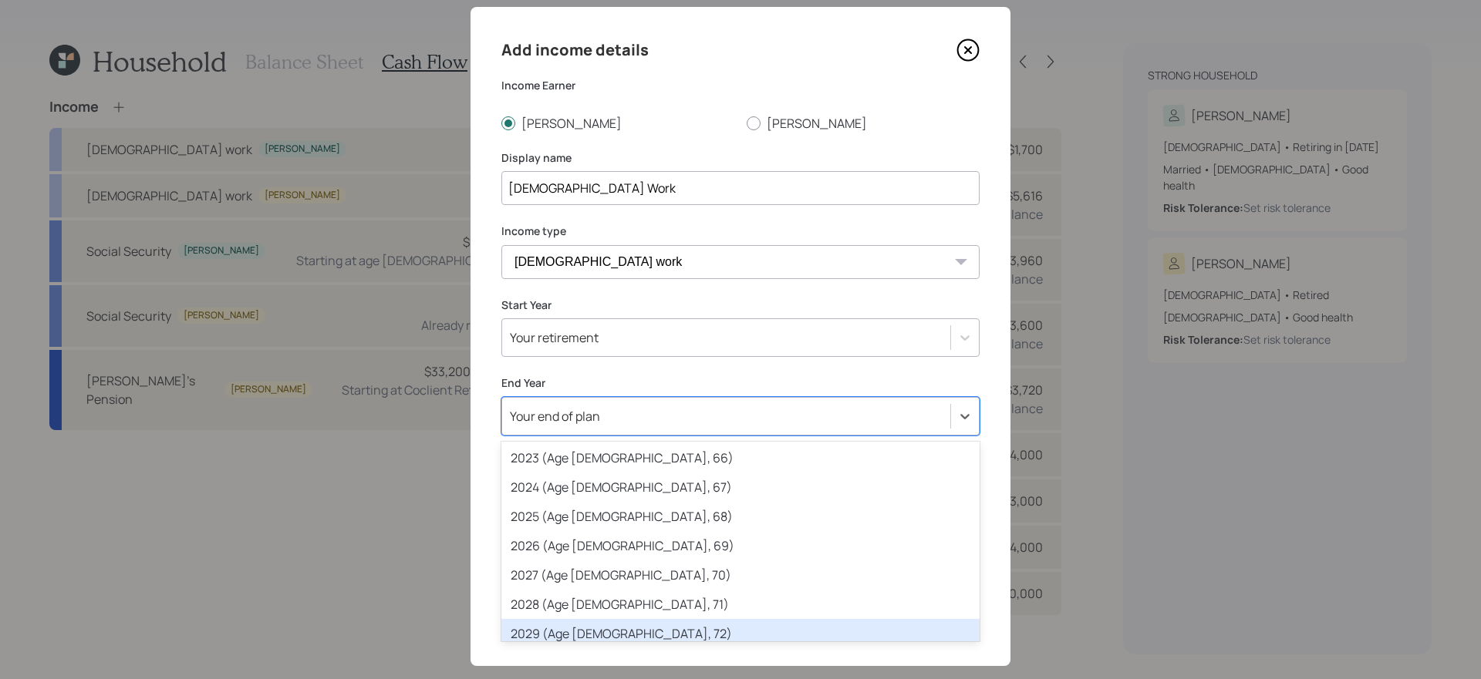
click at [602, 573] on div "2029 (Age 69, 72)" at bounding box center [740, 633] width 478 height 29
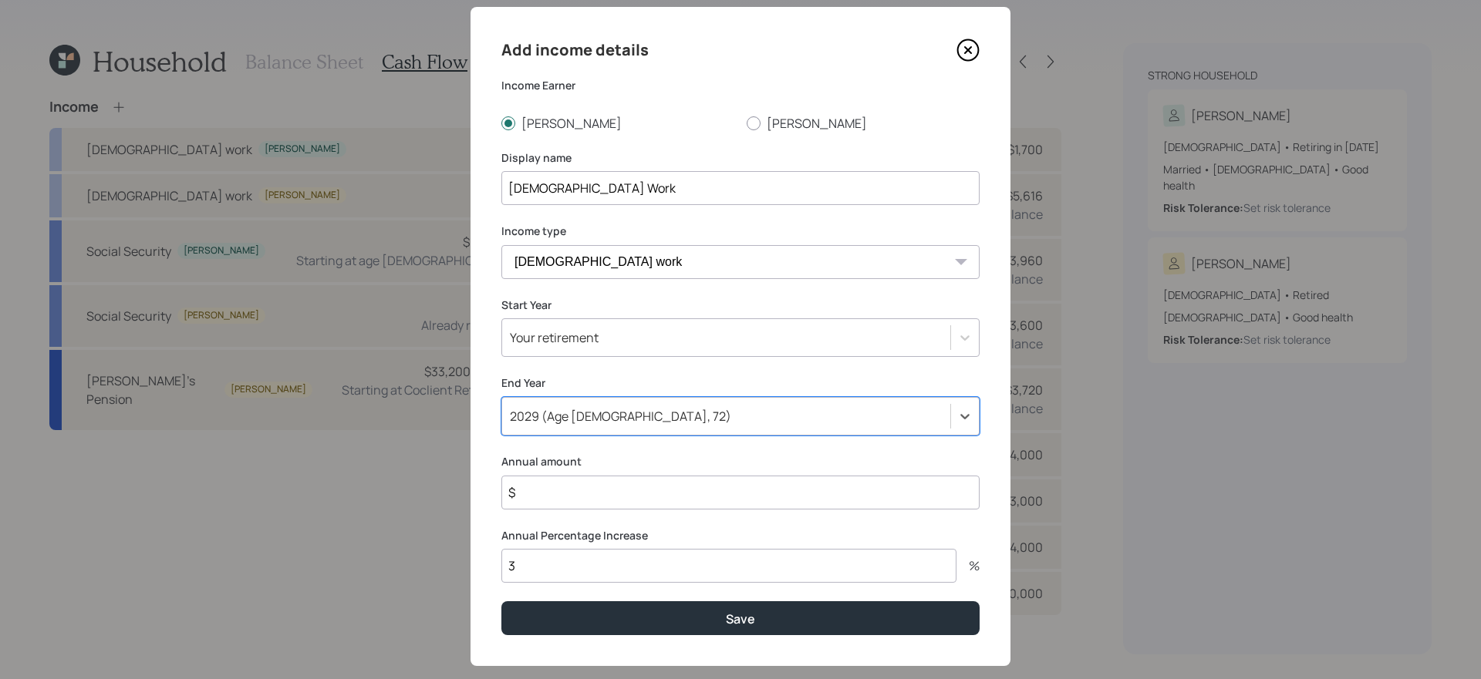
click at [681, 493] on input "$" at bounding box center [740, 493] width 478 height 34
type input "$ 21,000"
click at [501, 573] on button "Save" at bounding box center [740, 618] width 478 height 33
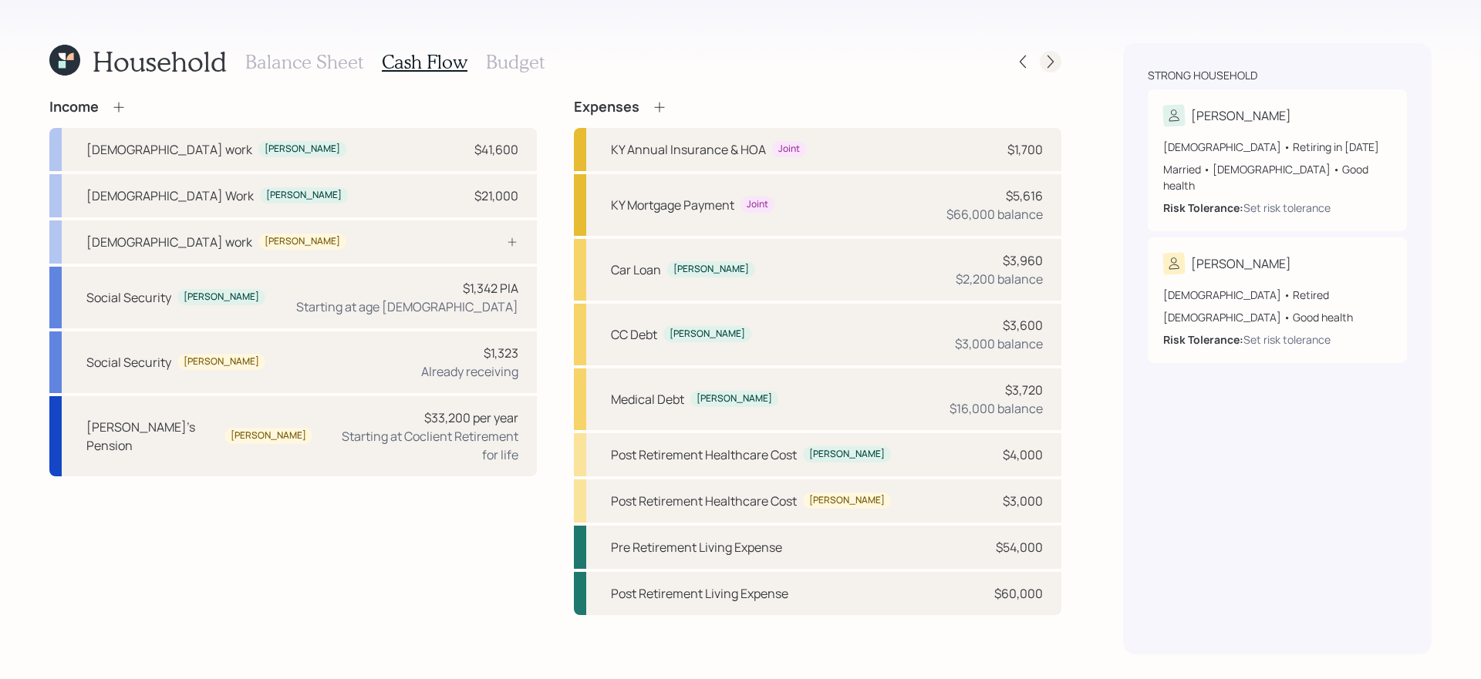
click at [1050, 59] on icon at bounding box center [1050, 62] width 6 height 13
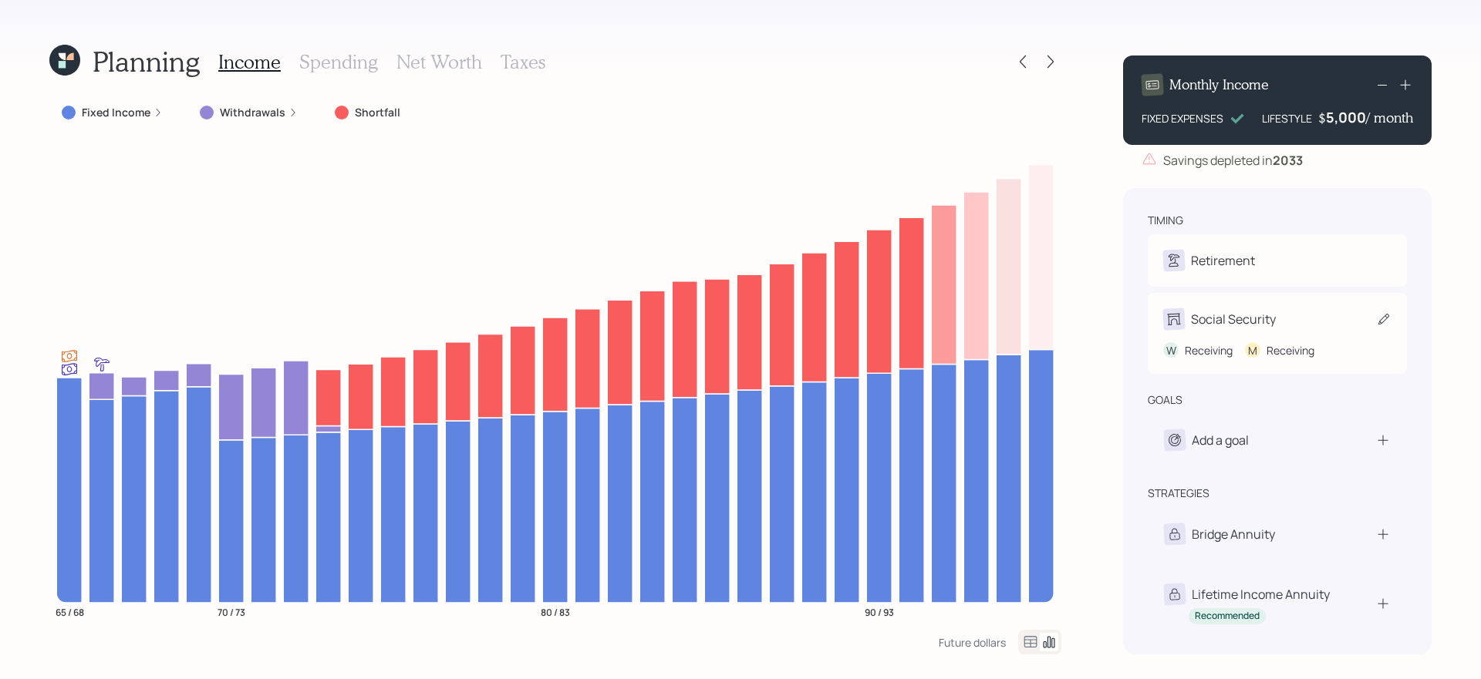
click at [1359, 337] on div "W Receiving M Receiving" at bounding box center [1277, 344] width 228 height 29
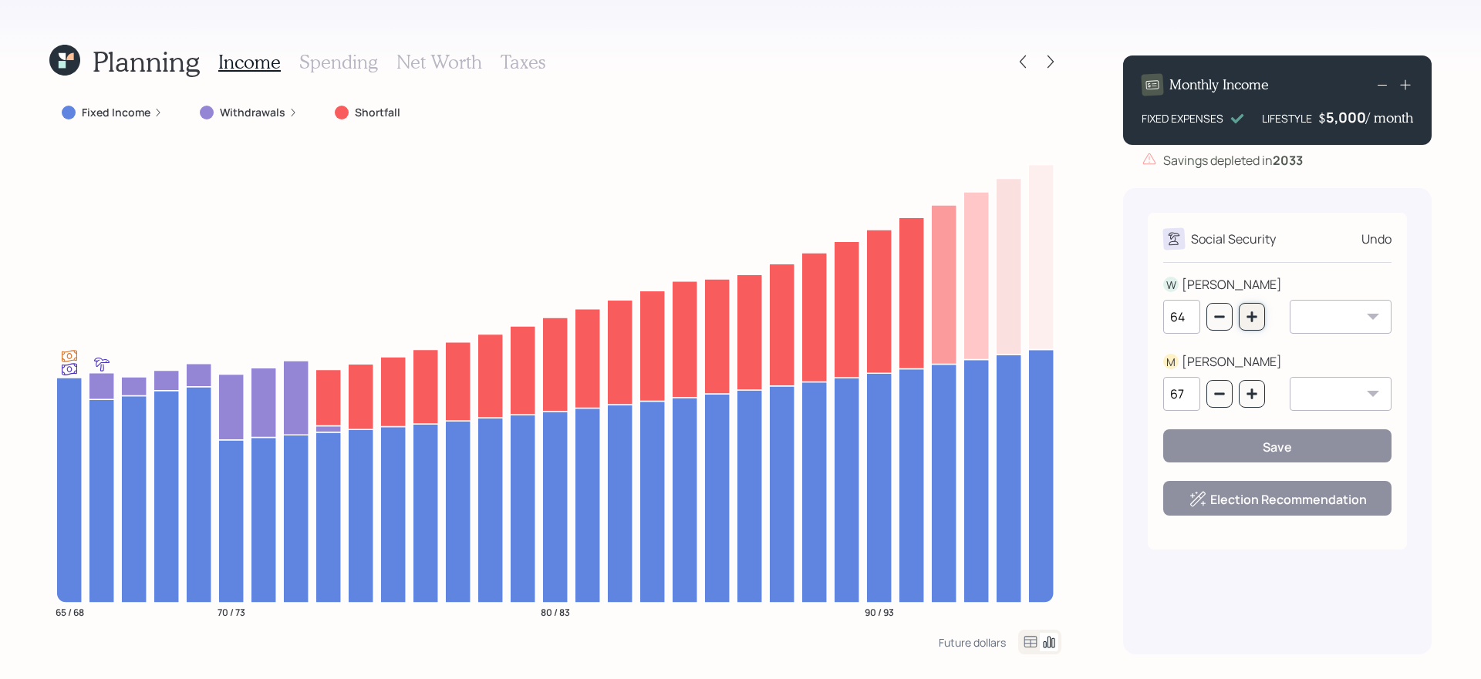
click at [1255, 319] on icon "button" at bounding box center [1252, 317] width 12 height 12
type input "67"
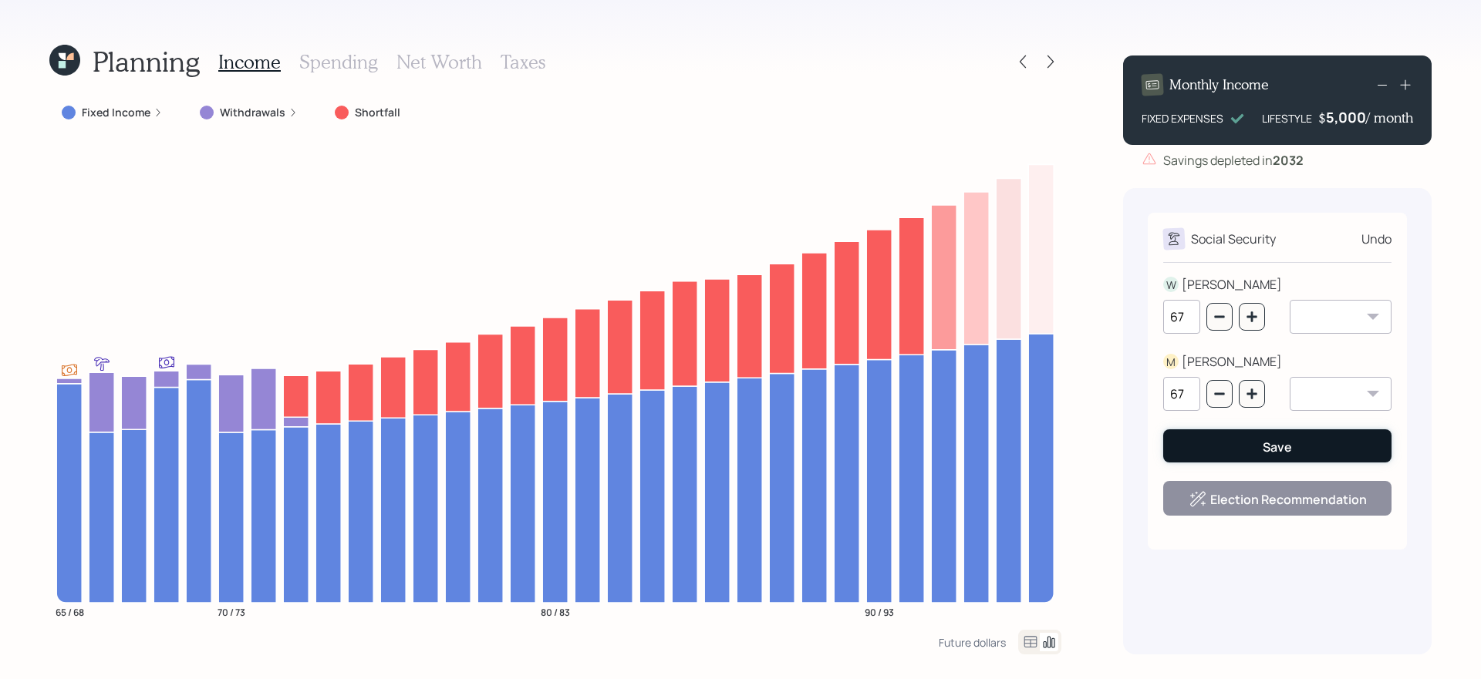
click at [1228, 458] on button "Save" at bounding box center [1277, 446] width 228 height 33
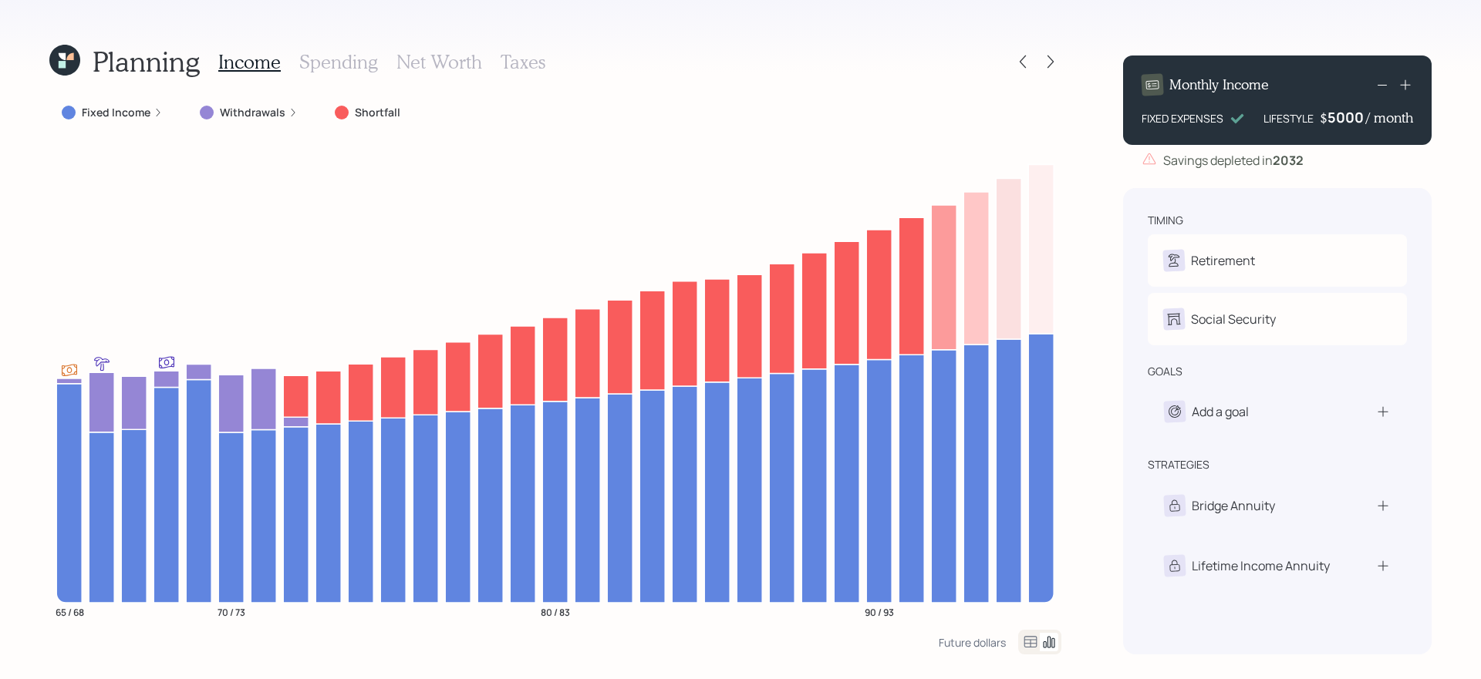
click at [1347, 120] on div "5000" at bounding box center [1346, 117] width 39 height 19
click at [1103, 197] on div "Planning Income Spending Net Worth Taxes Fixed Income Withdrawals Shortfall 65 …" at bounding box center [740, 339] width 1481 height 679
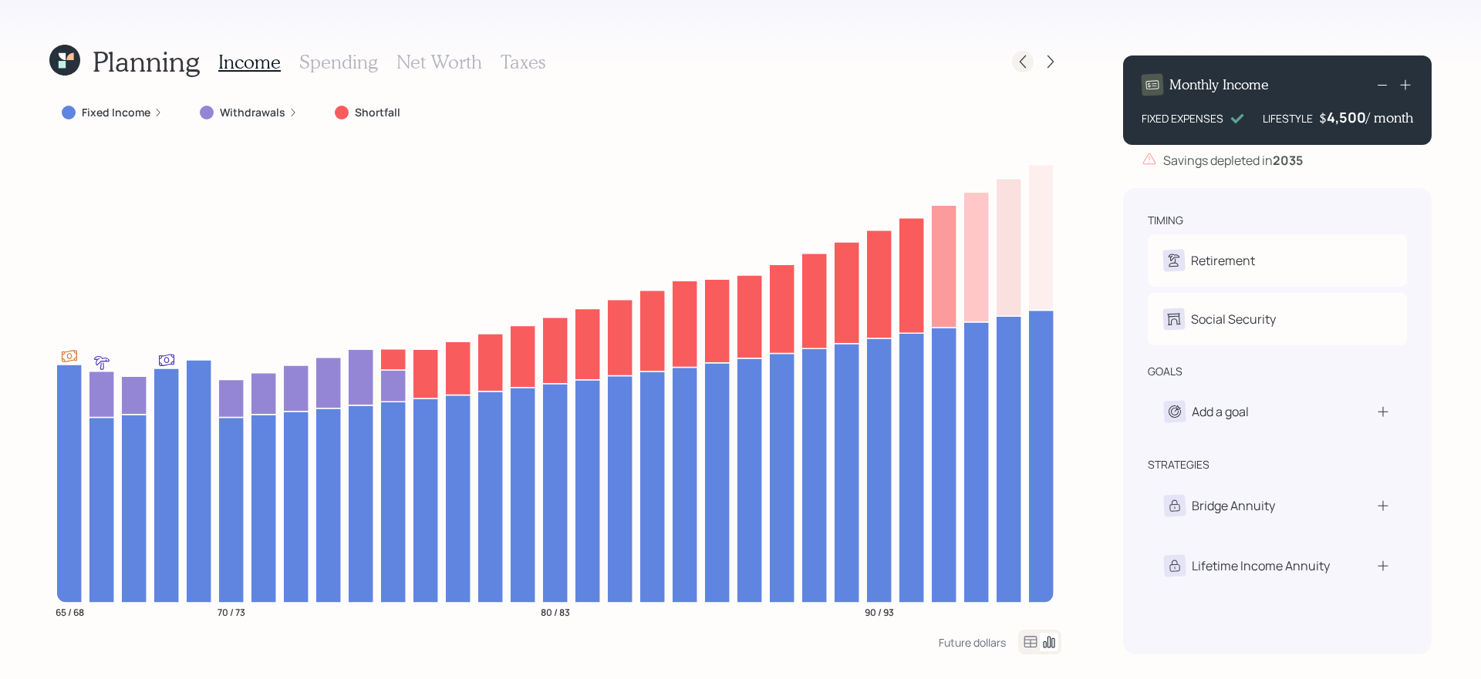
click at [1022, 67] on icon at bounding box center [1022, 61] width 15 height 15
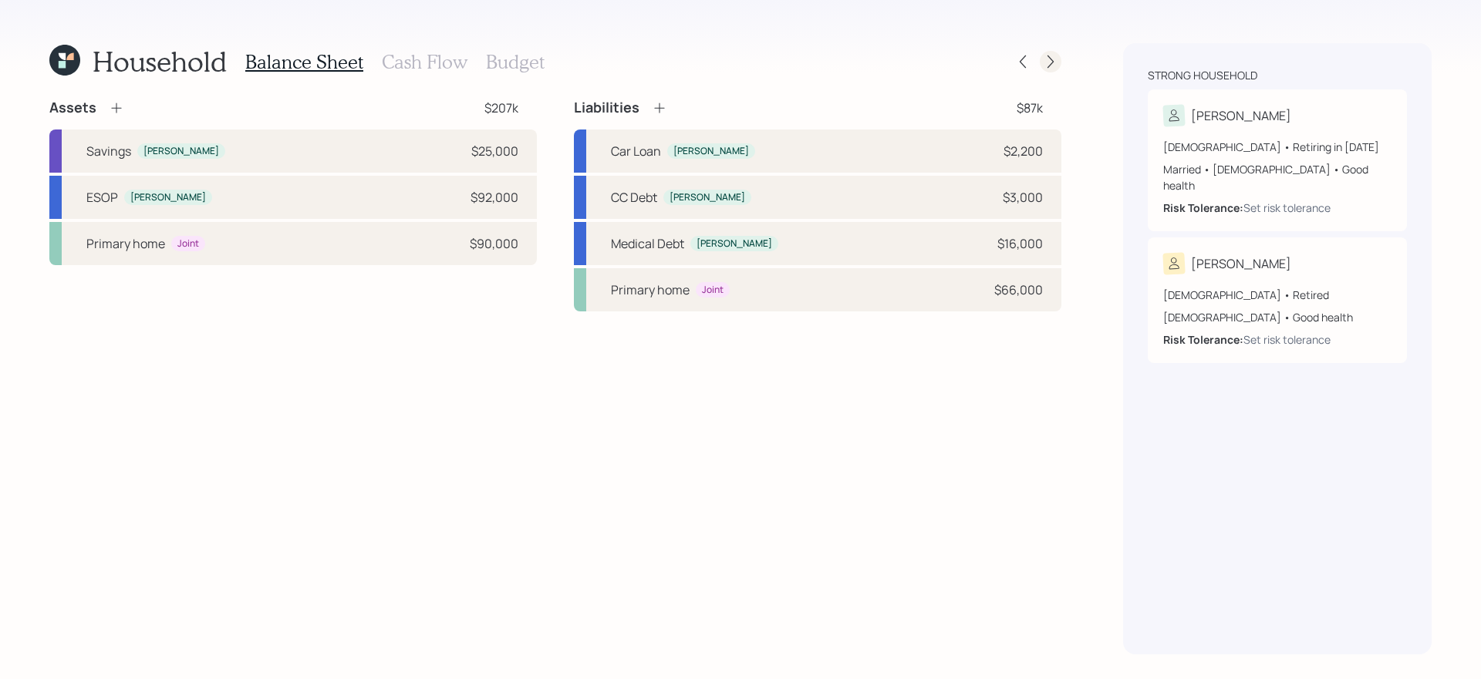
click at [1049, 64] on icon at bounding box center [1050, 61] width 15 height 15
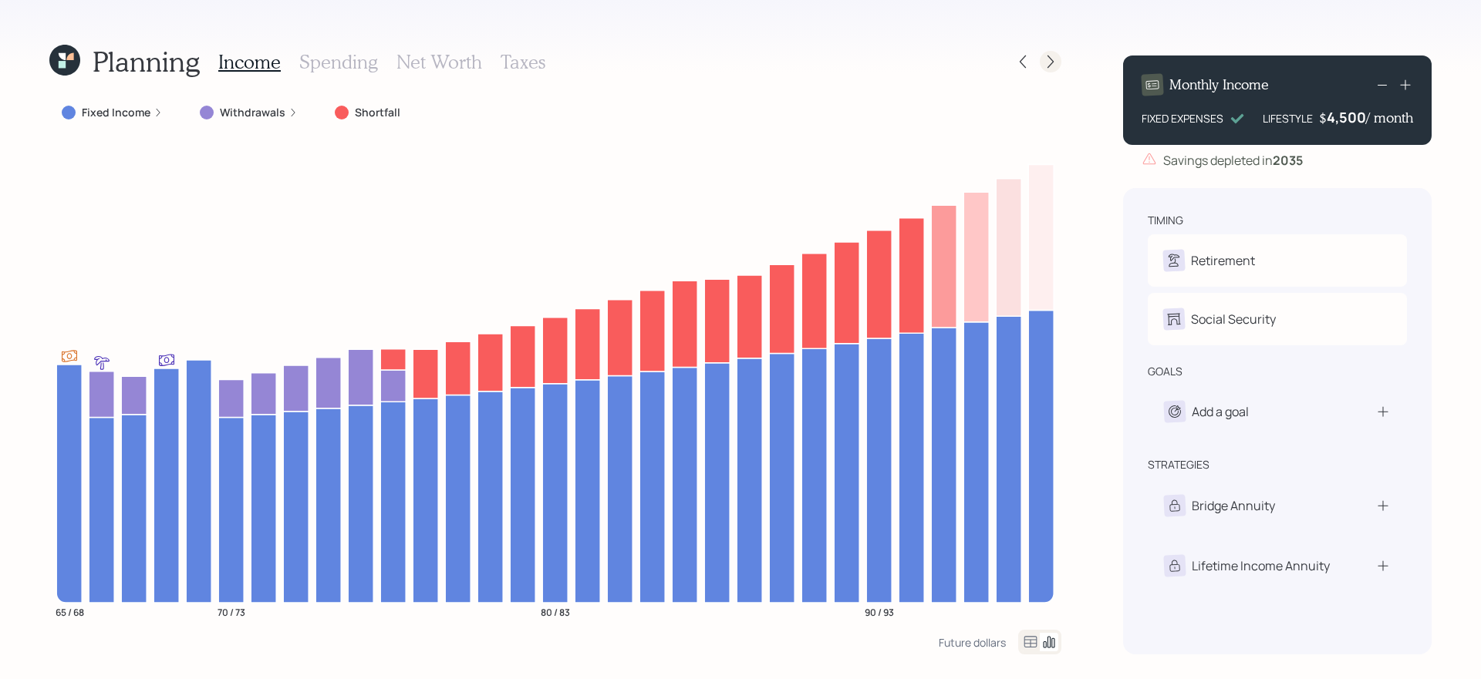
click at [1054, 60] on icon at bounding box center [1050, 61] width 15 height 15
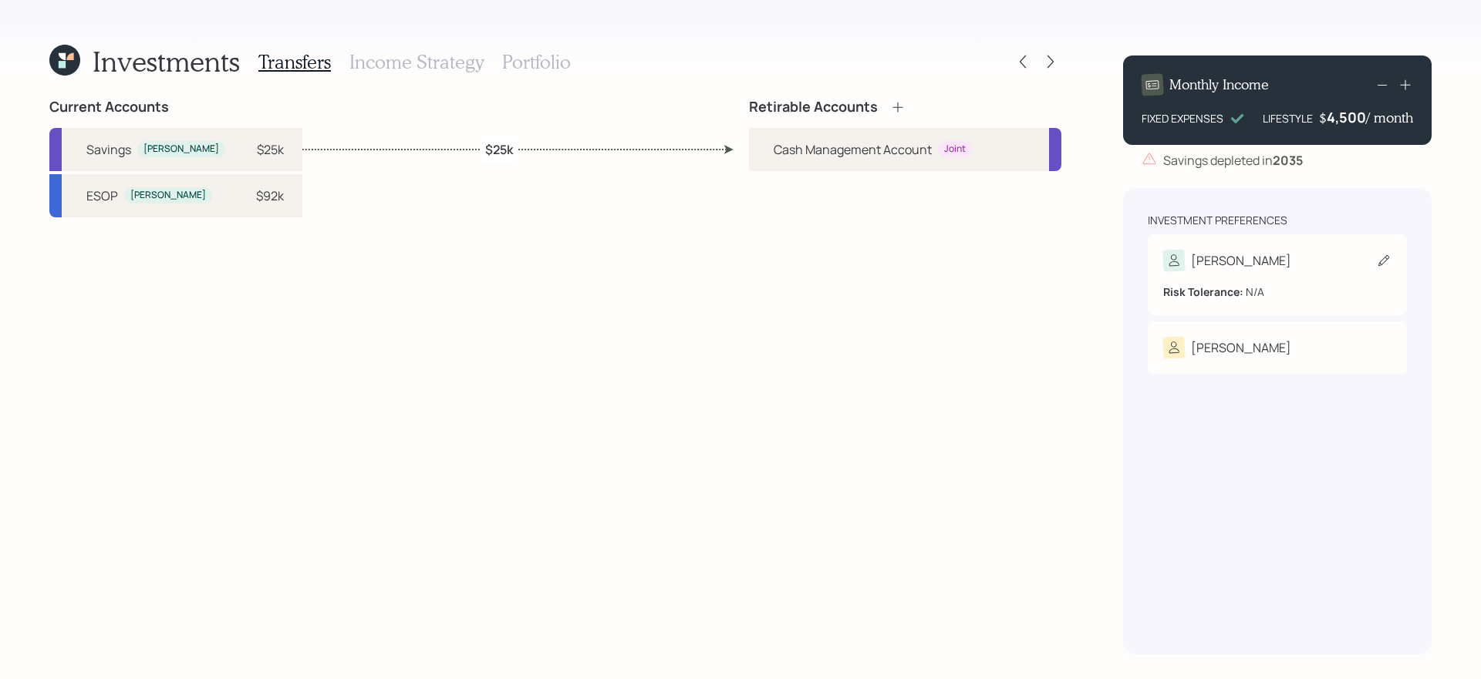
click at [1270, 265] on div "[PERSON_NAME]" at bounding box center [1277, 261] width 228 height 22
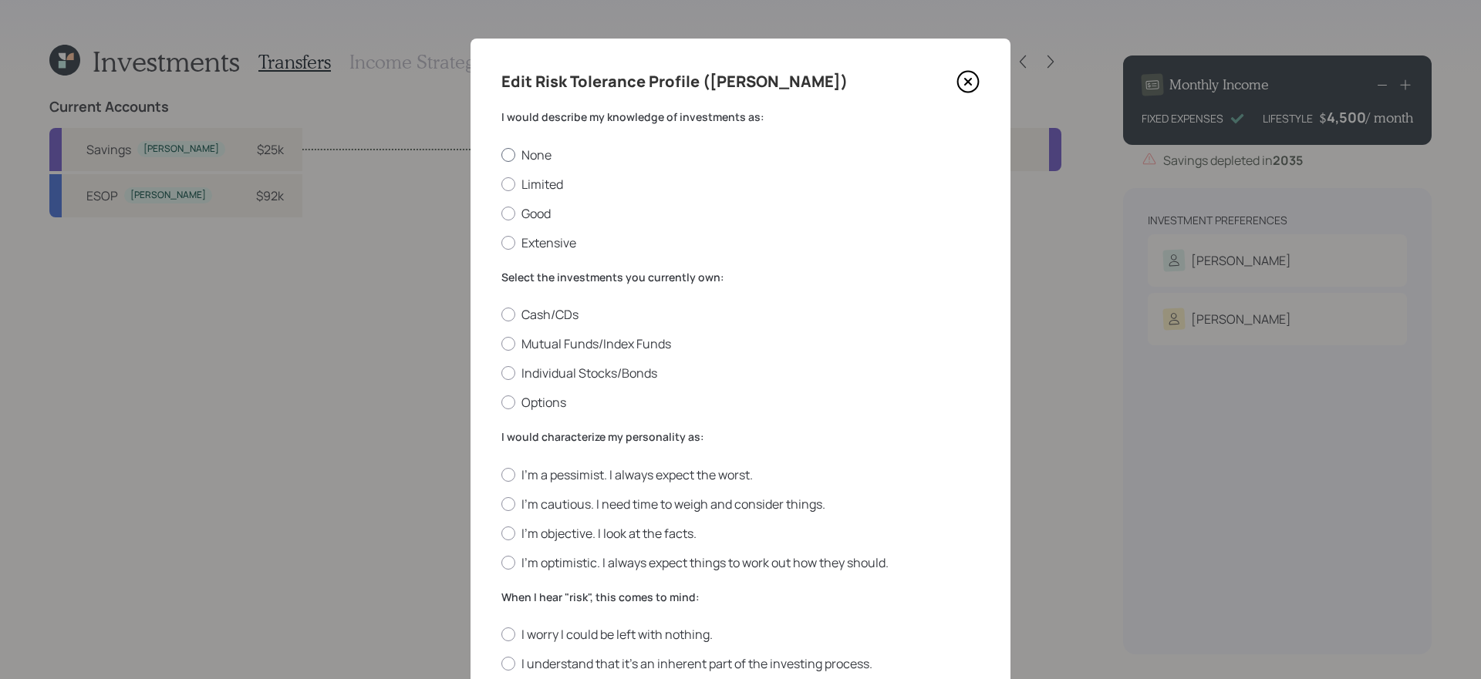
click at [544, 153] on label "None" at bounding box center [740, 155] width 478 height 17
click at [501, 154] on input "None" at bounding box center [501, 154] width 1 height 1
radio input "true"
click at [622, 375] on label "Individual Stocks/Bonds" at bounding box center [740, 373] width 478 height 17
click at [501, 374] on input "Individual Stocks/Bonds" at bounding box center [501, 373] width 1 height 1
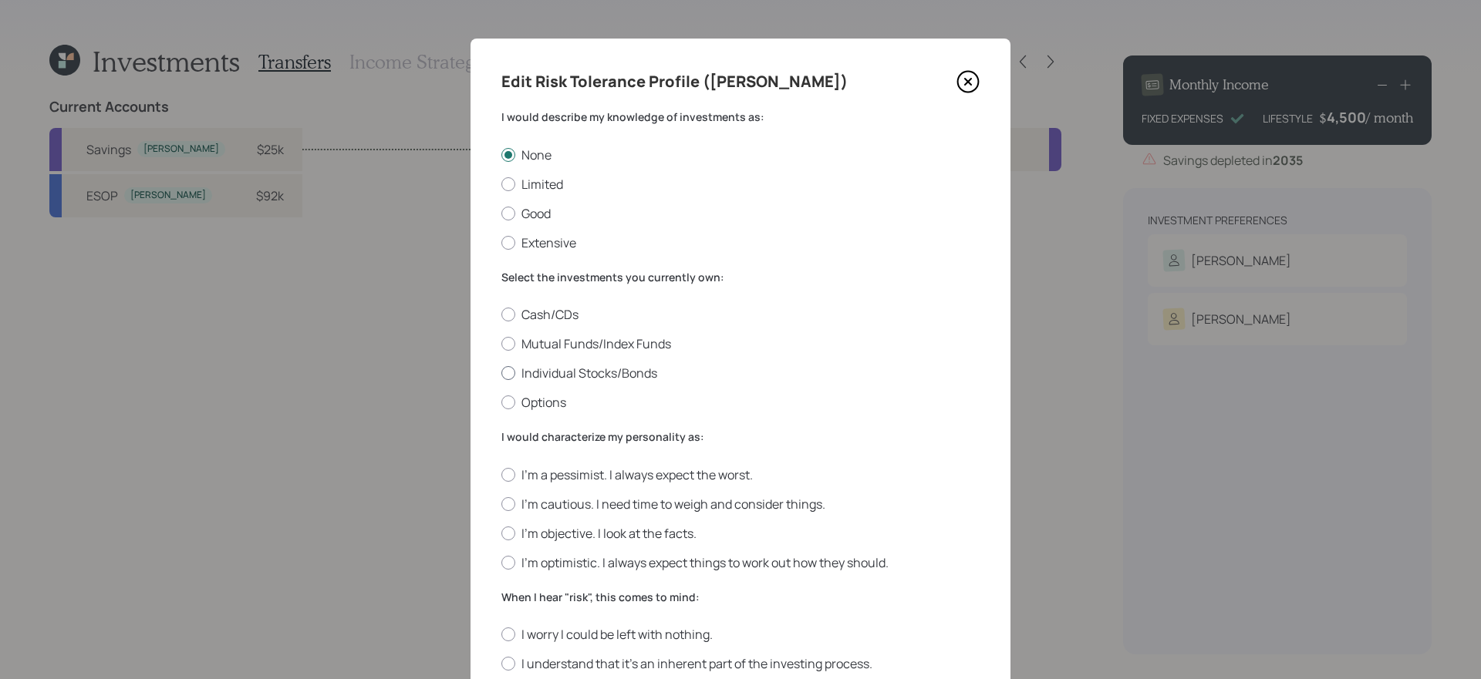
radio input "true"
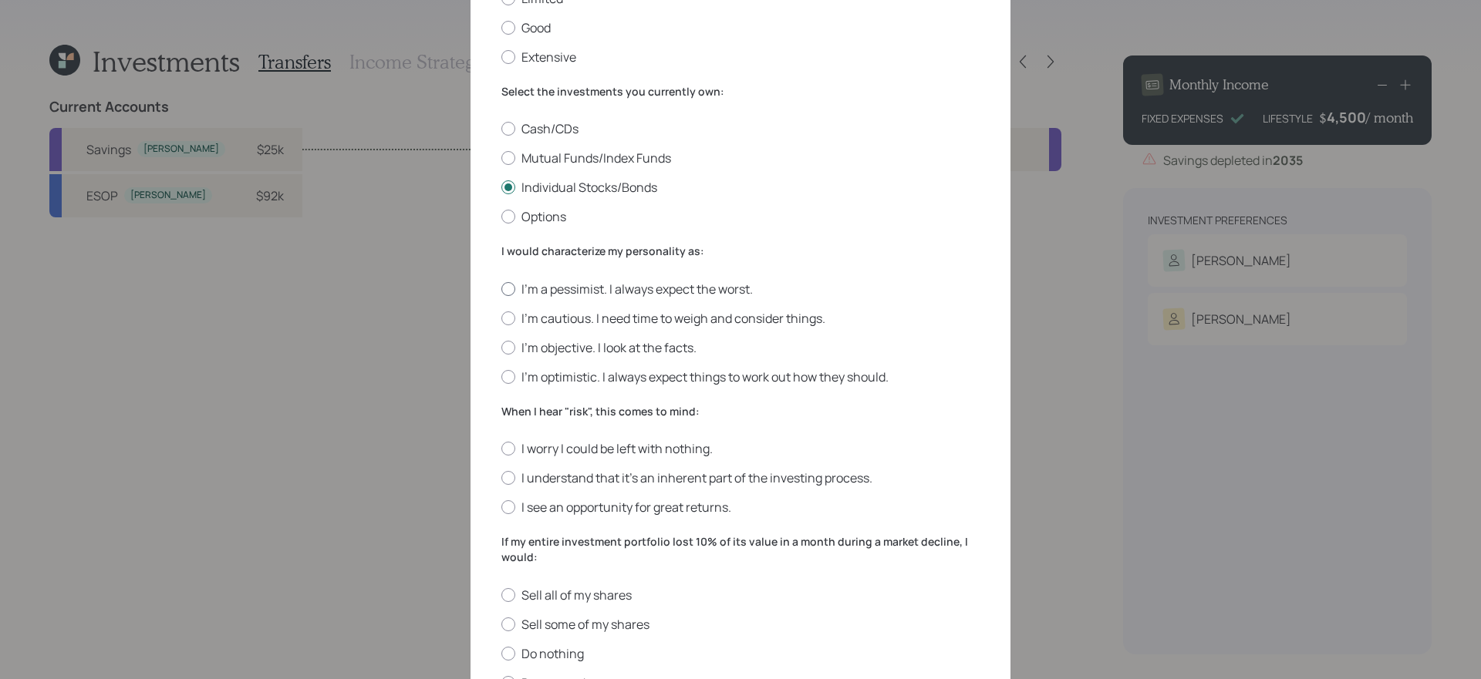
scroll to position [191, 0]
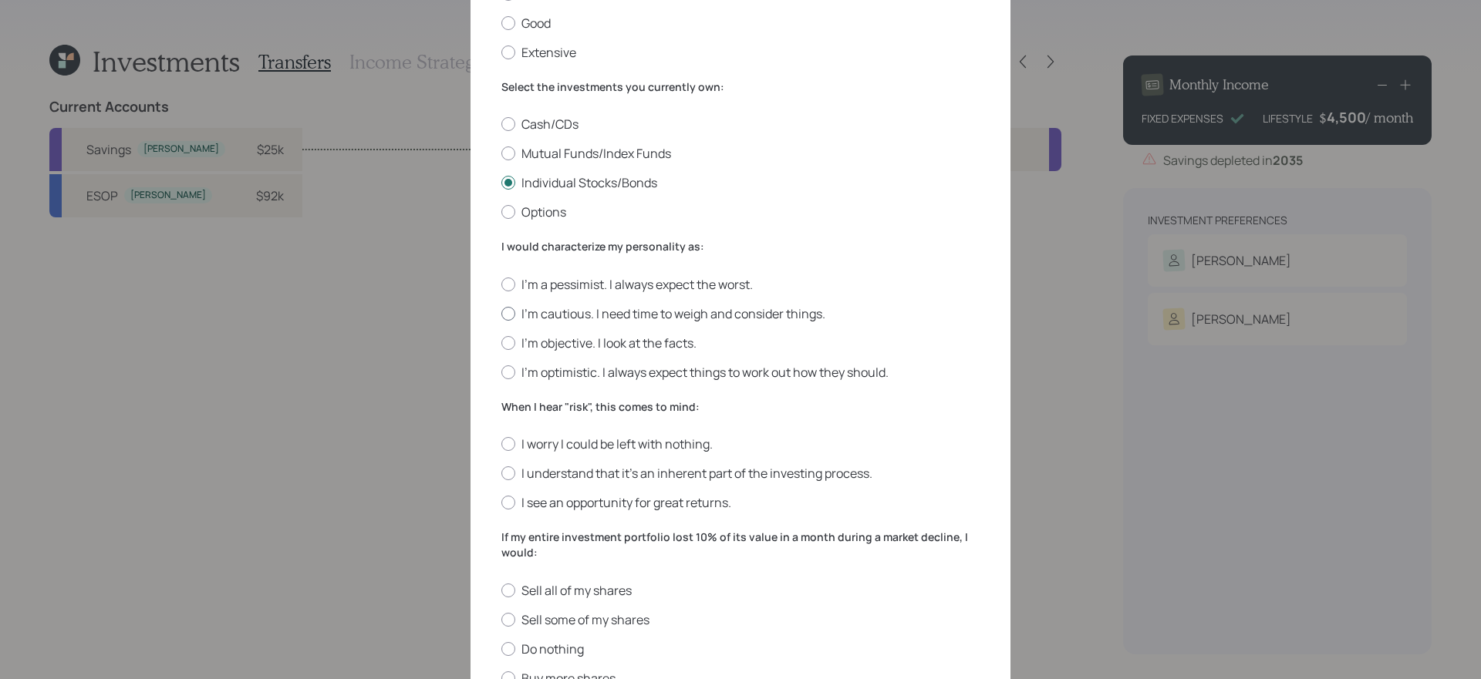
click at [643, 308] on label "I'm cautious. I need time to weigh and consider things." at bounding box center [740, 313] width 478 height 17
click at [501, 313] on input "I'm cautious. I need time to weigh and consider things." at bounding box center [501, 313] width 1 height 1
radio input "true"
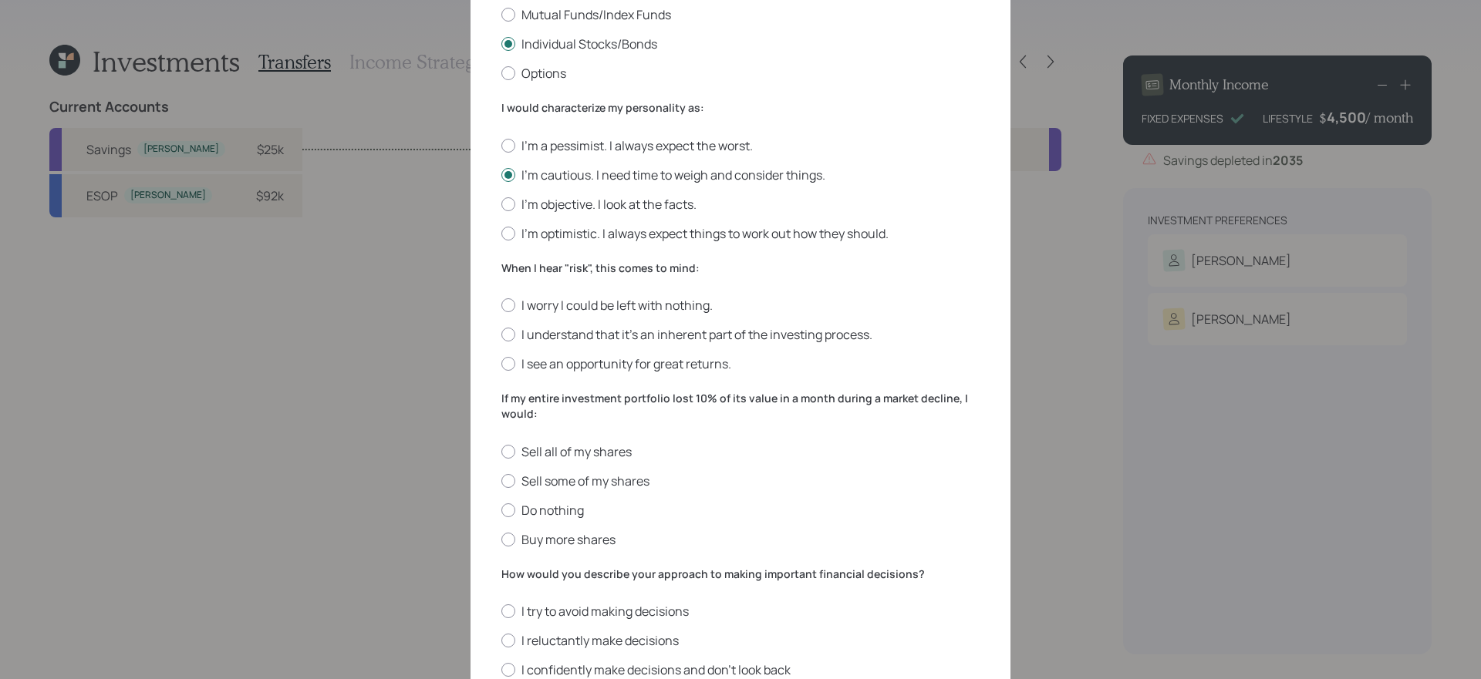
scroll to position [348, 0]
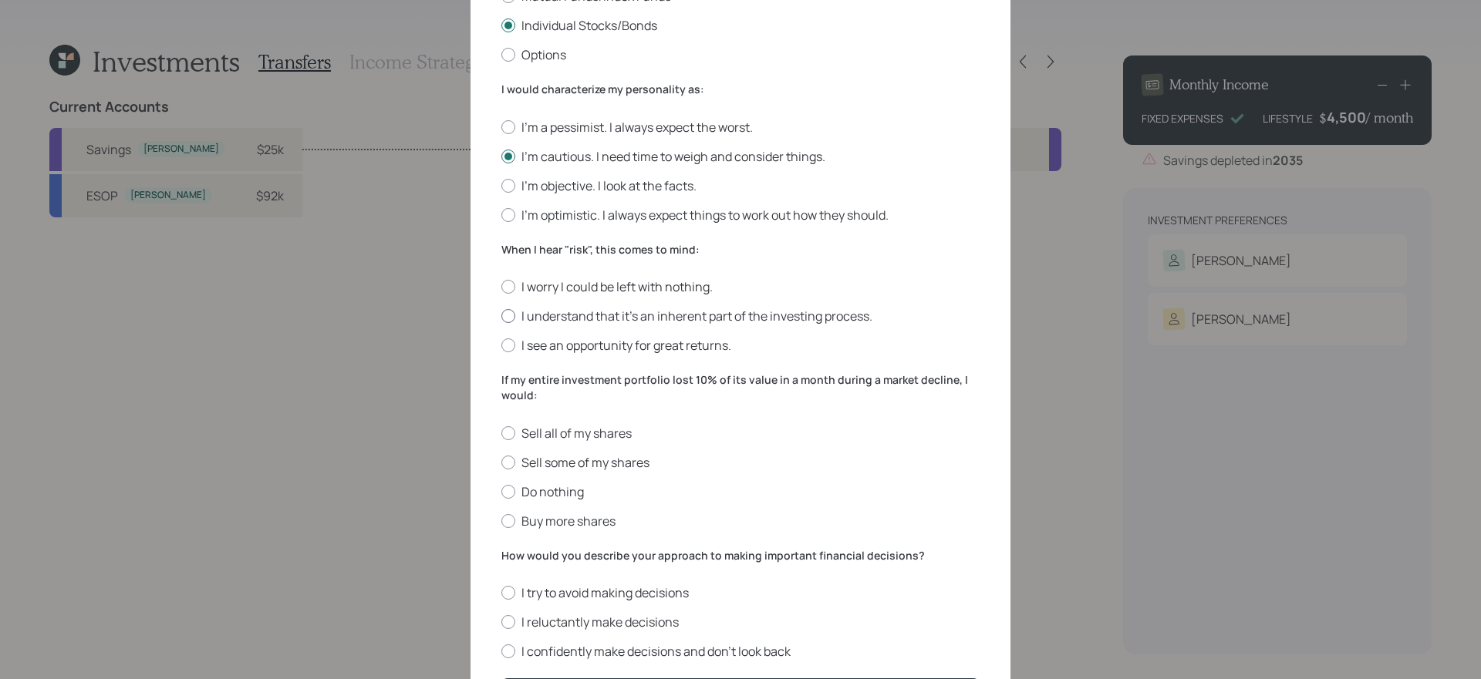
click at [853, 321] on label "I understand that it’s an inherent part of the investing process." at bounding box center [740, 316] width 478 height 17
click at [501, 317] on input "I understand that it’s an inherent part of the investing process." at bounding box center [501, 316] width 1 height 1
radio input "true"
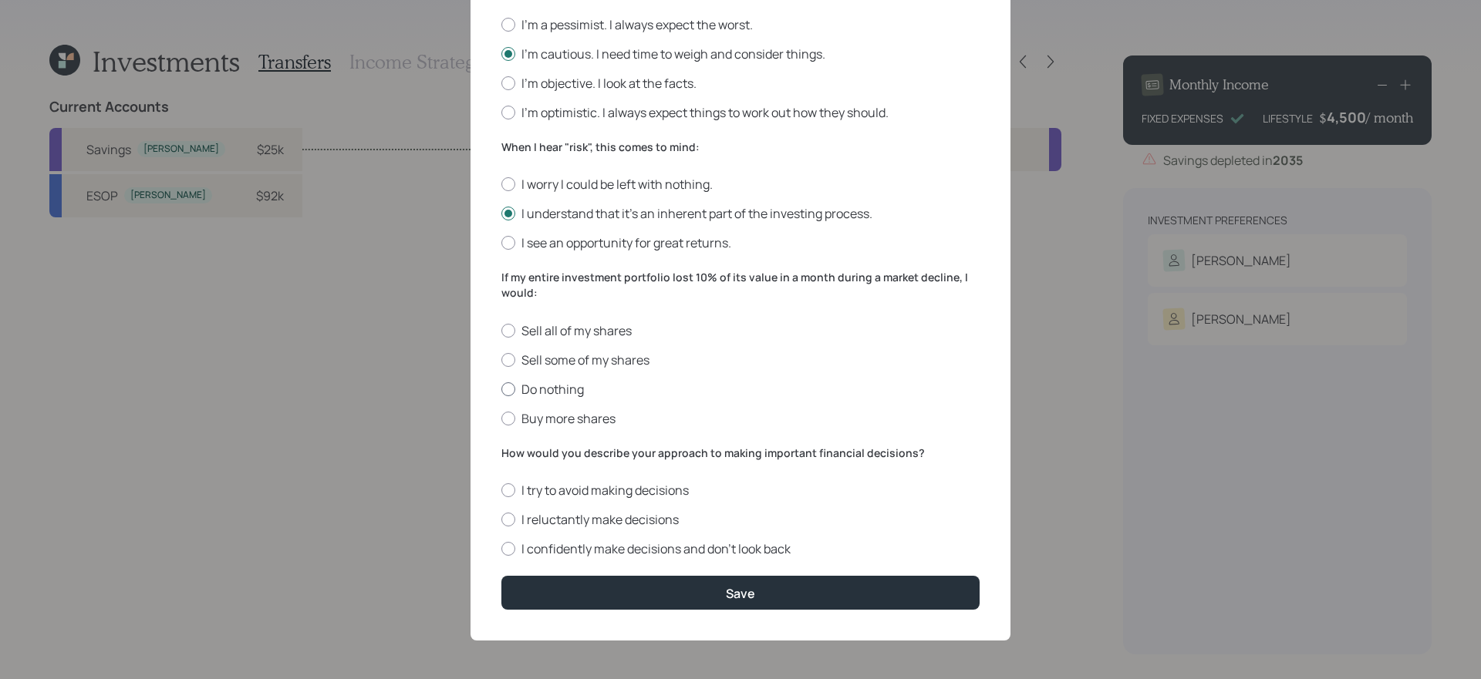
click at [573, 386] on label "Do nothing" at bounding box center [740, 389] width 478 height 17
click at [501, 389] on input "Do nothing" at bounding box center [501, 389] width 1 height 1
radio input "true"
click at [629, 517] on label "I reluctantly make decisions" at bounding box center [740, 519] width 478 height 17
click at [501, 520] on input "I reluctantly make decisions" at bounding box center [501, 520] width 1 height 1
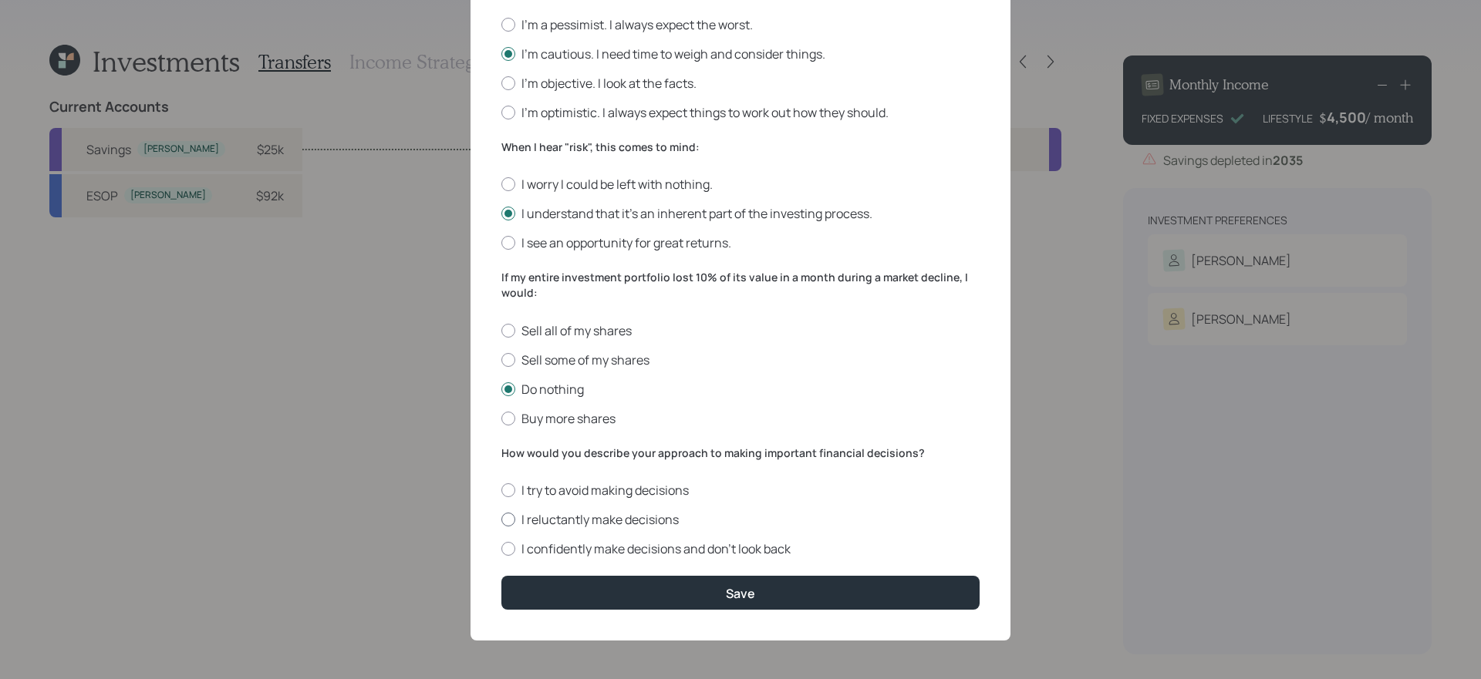
radio input "true"
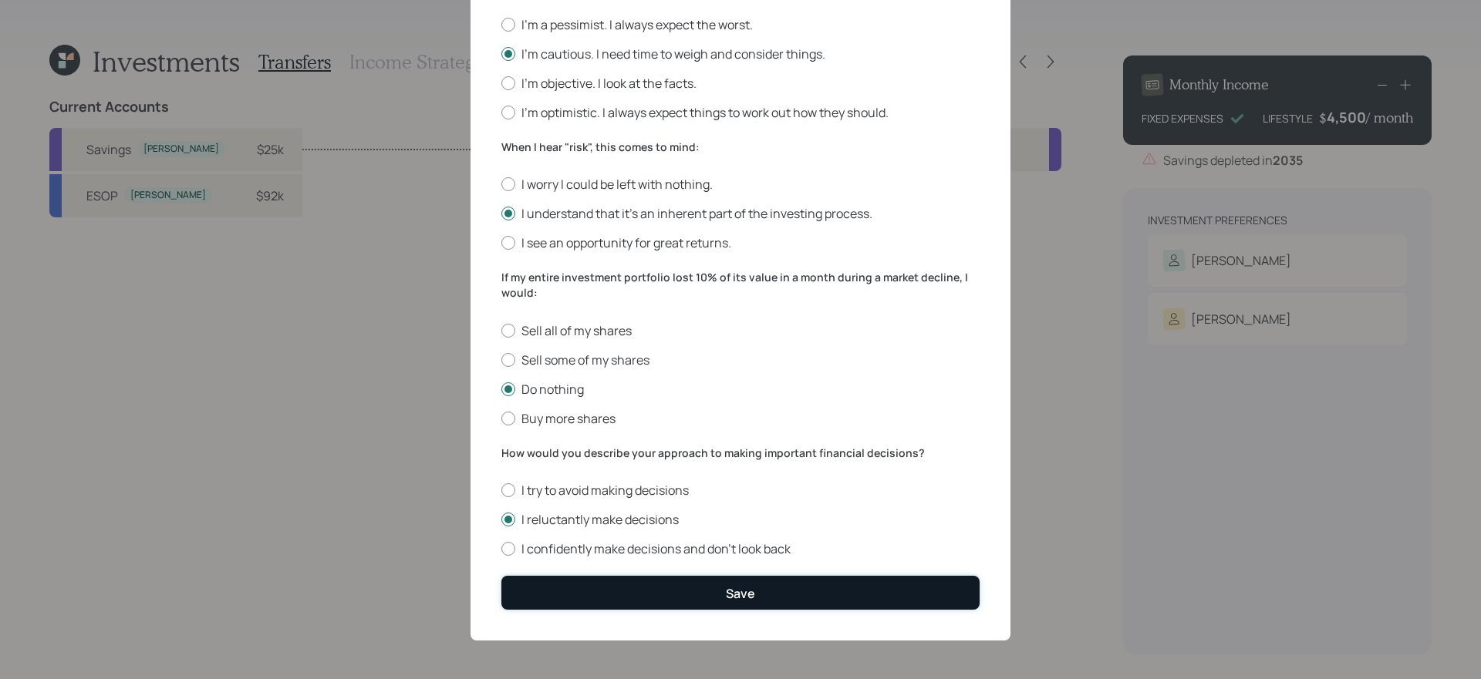
click at [766, 594] on button "Save" at bounding box center [740, 592] width 478 height 33
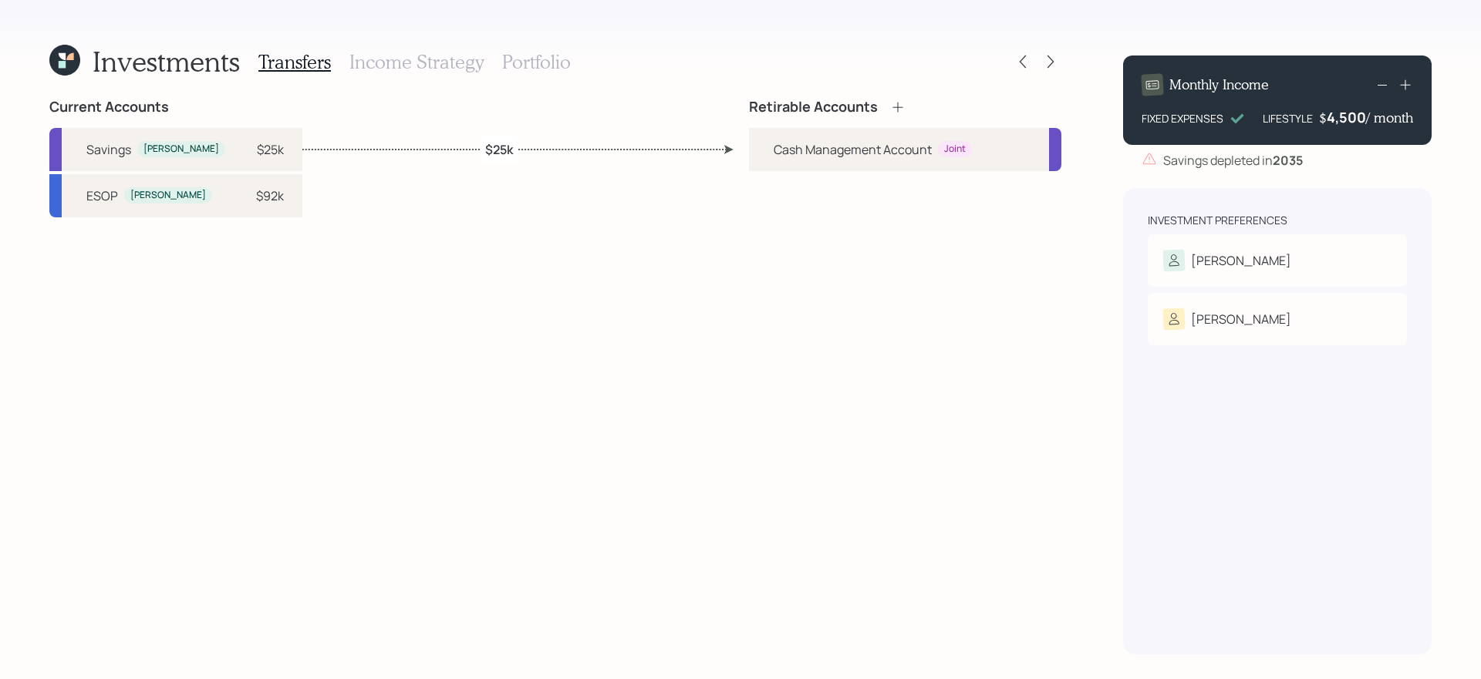
click at [904, 107] on icon at bounding box center [897, 106] width 15 height 15
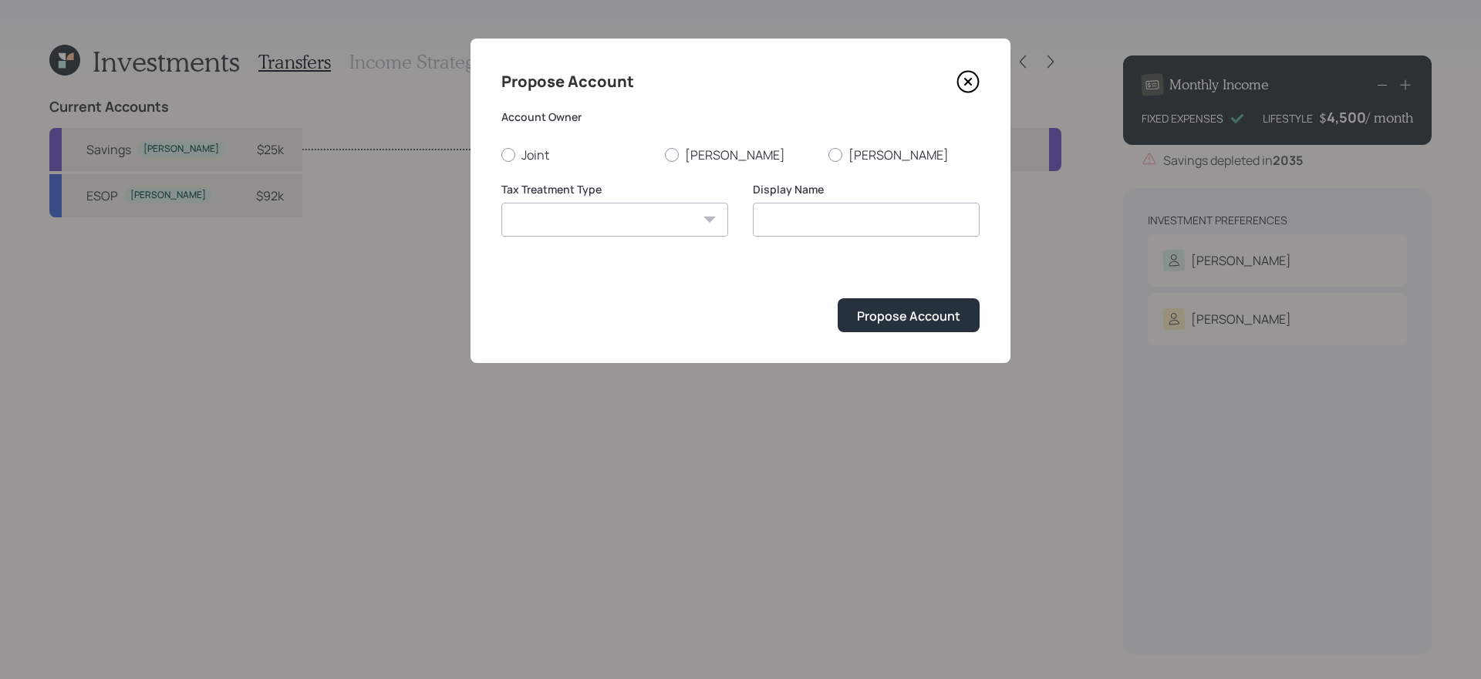
click at [621, 217] on select "Roth Taxable Traditional" at bounding box center [614, 220] width 227 height 34
select select "traditional"
click at [501, 203] on select "Roth Taxable Traditional" at bounding box center [614, 220] width 227 height 34
type input "Traditional"
click at [925, 311] on div "Propose Account" at bounding box center [908, 316] width 103 height 17
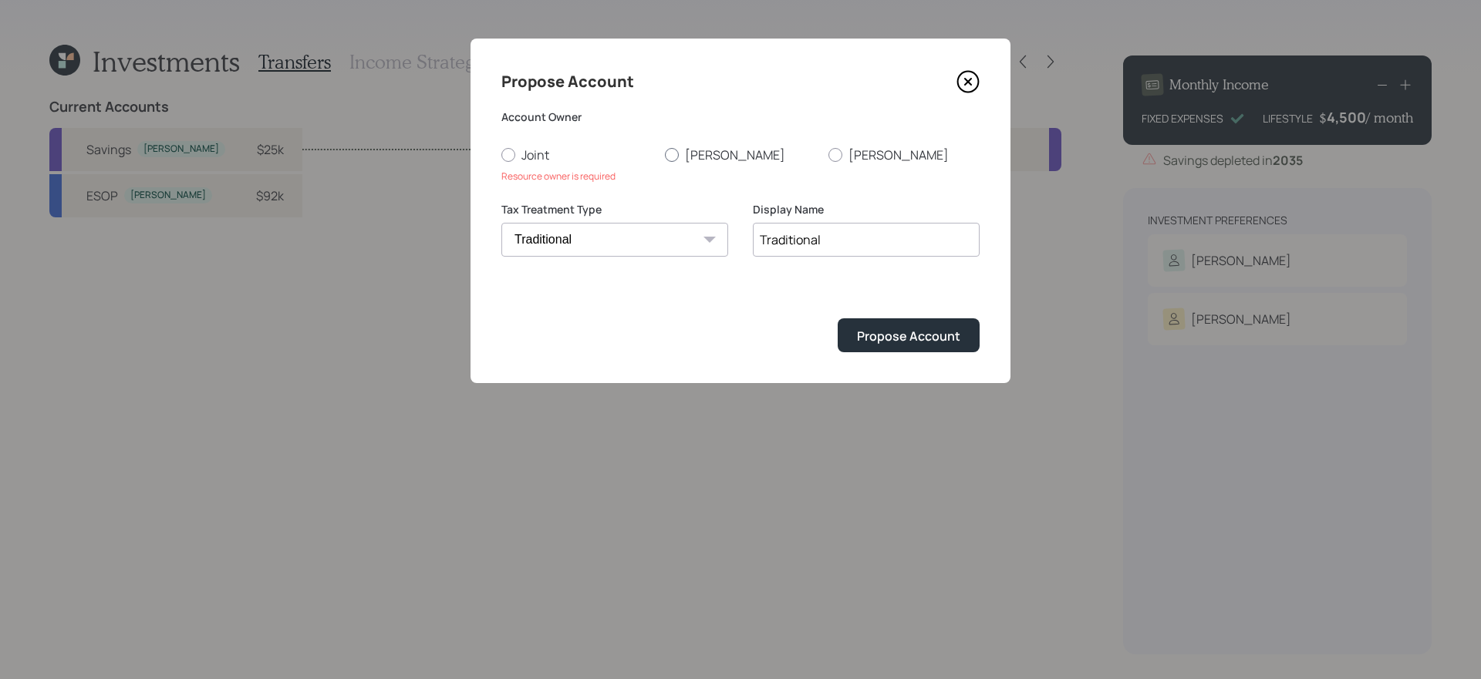
click at [705, 152] on label "[PERSON_NAME]" at bounding box center [740, 155] width 151 height 17
click at [665, 154] on input "[PERSON_NAME]" at bounding box center [664, 154] width 1 height 1
radio input "true"
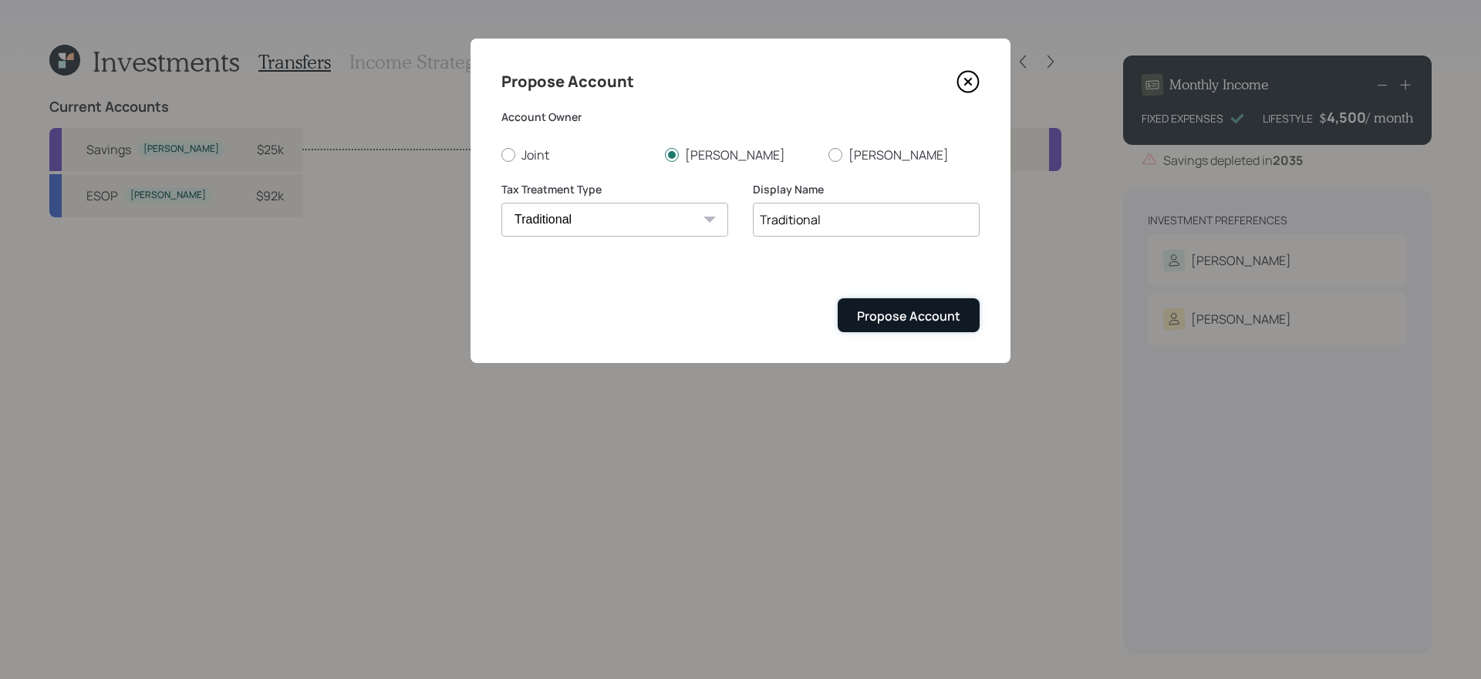
click at [926, 320] on div "Propose Account" at bounding box center [908, 316] width 103 height 17
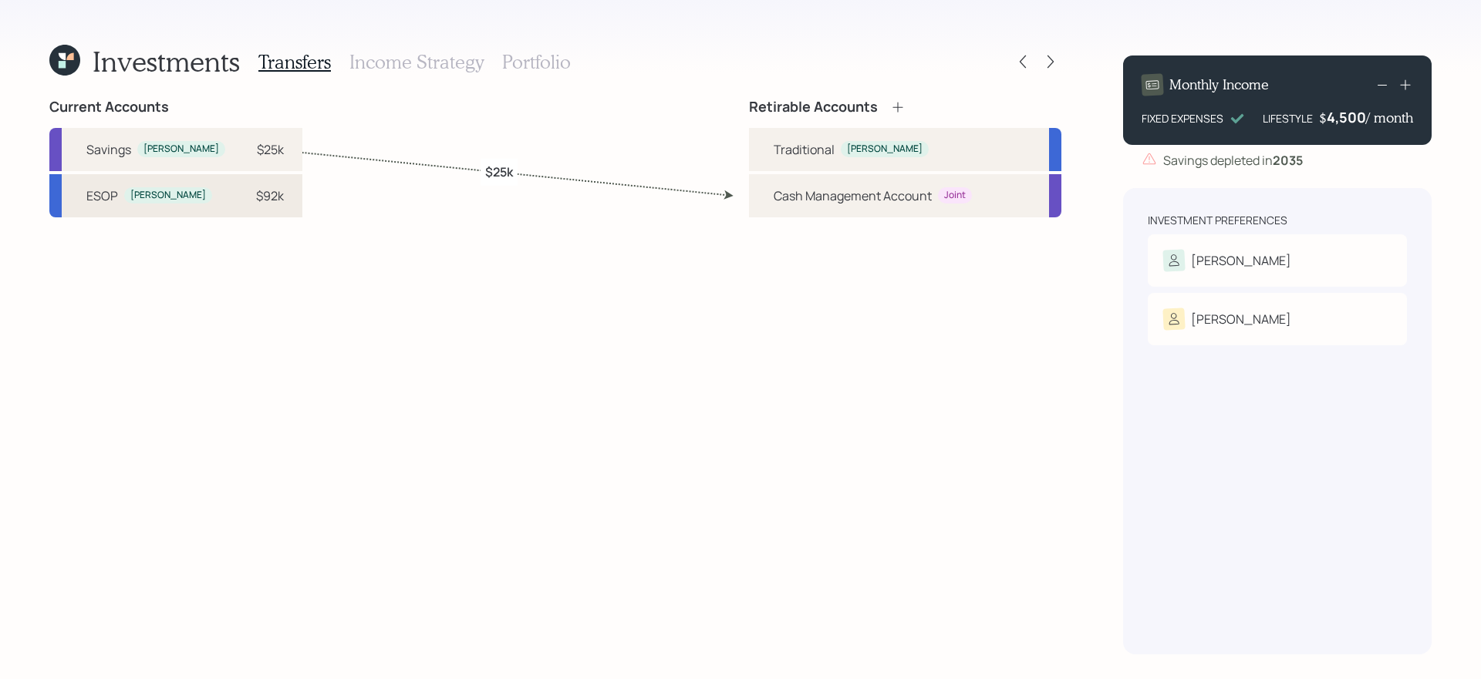
click at [184, 212] on div "ESOP Wanda $92k" at bounding box center [175, 195] width 253 height 43
click at [797, 156] on div "Traditional" at bounding box center [804, 149] width 61 height 19
select select "b7ebc4e8-191d-4bbb-b96b-d631ca169447"
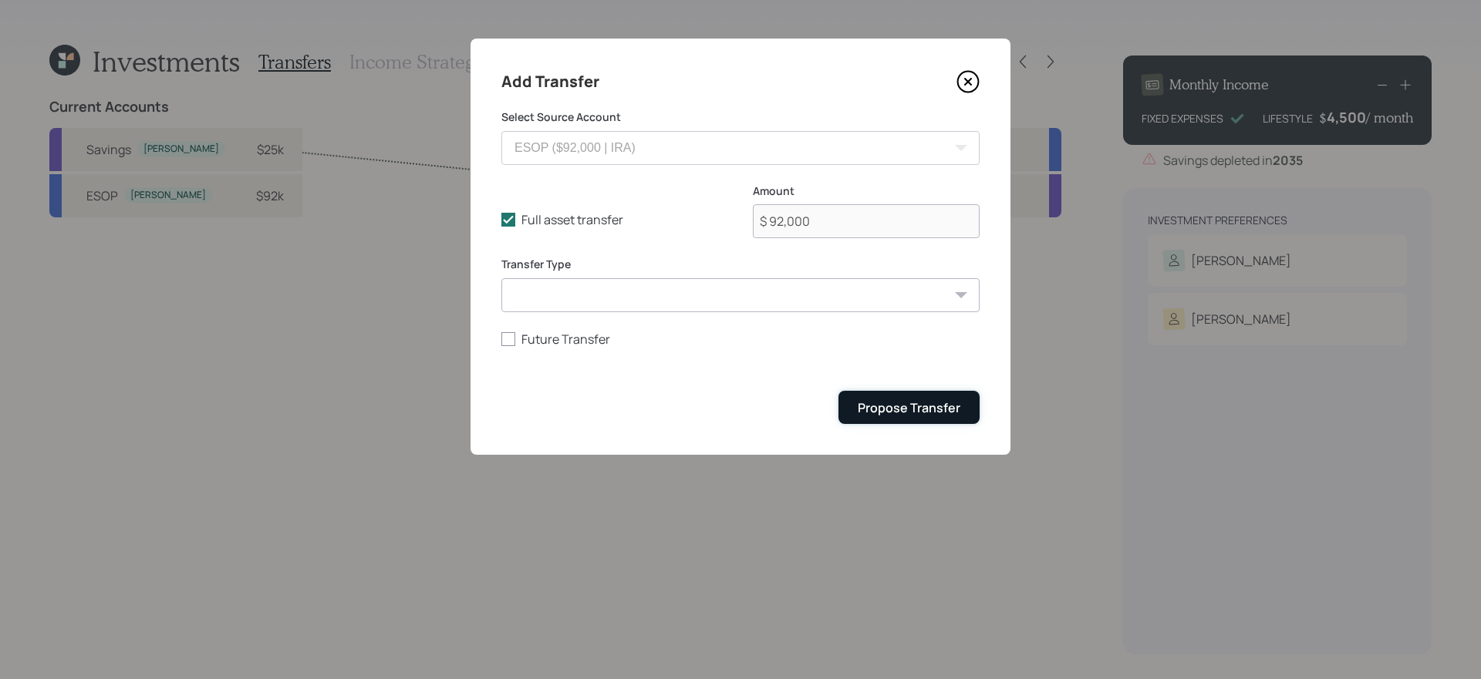
click at [899, 406] on div "Propose Transfer" at bounding box center [909, 408] width 103 height 17
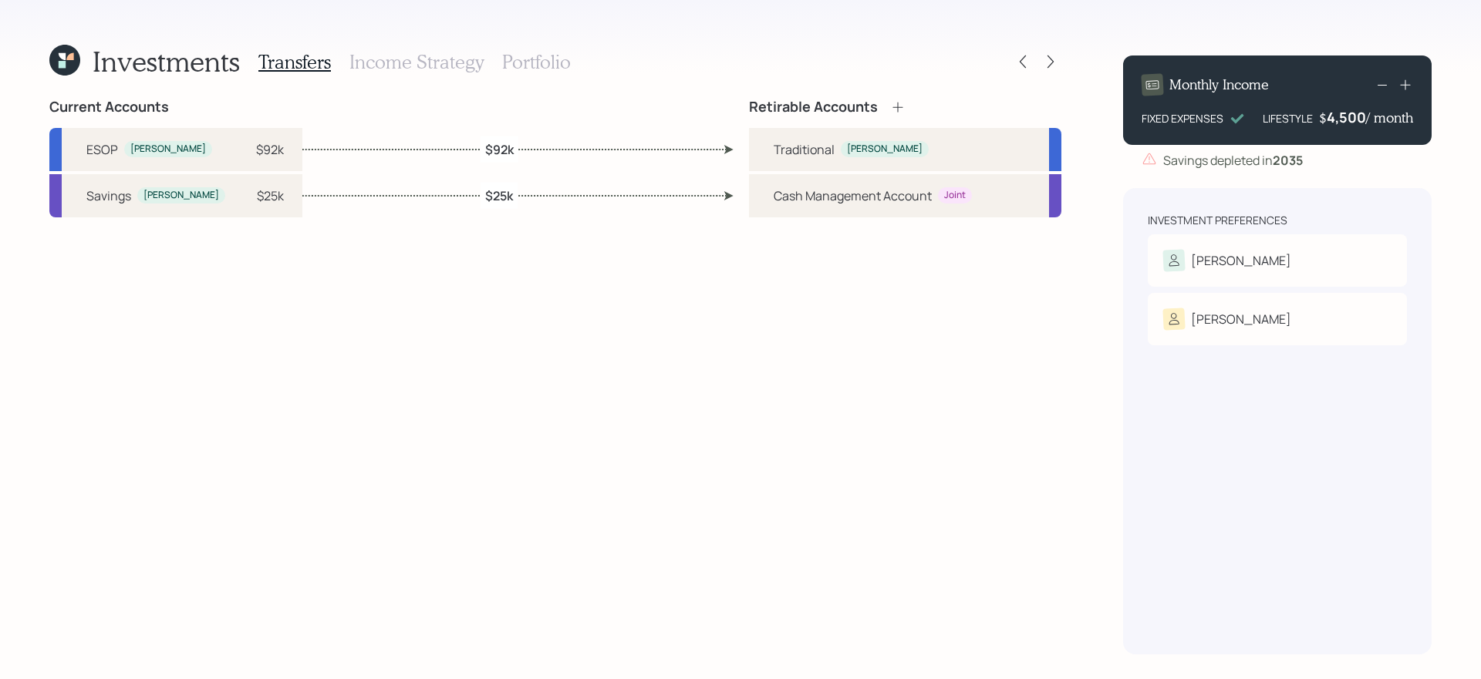
click at [413, 54] on h3 "Income Strategy" at bounding box center [416, 62] width 134 height 22
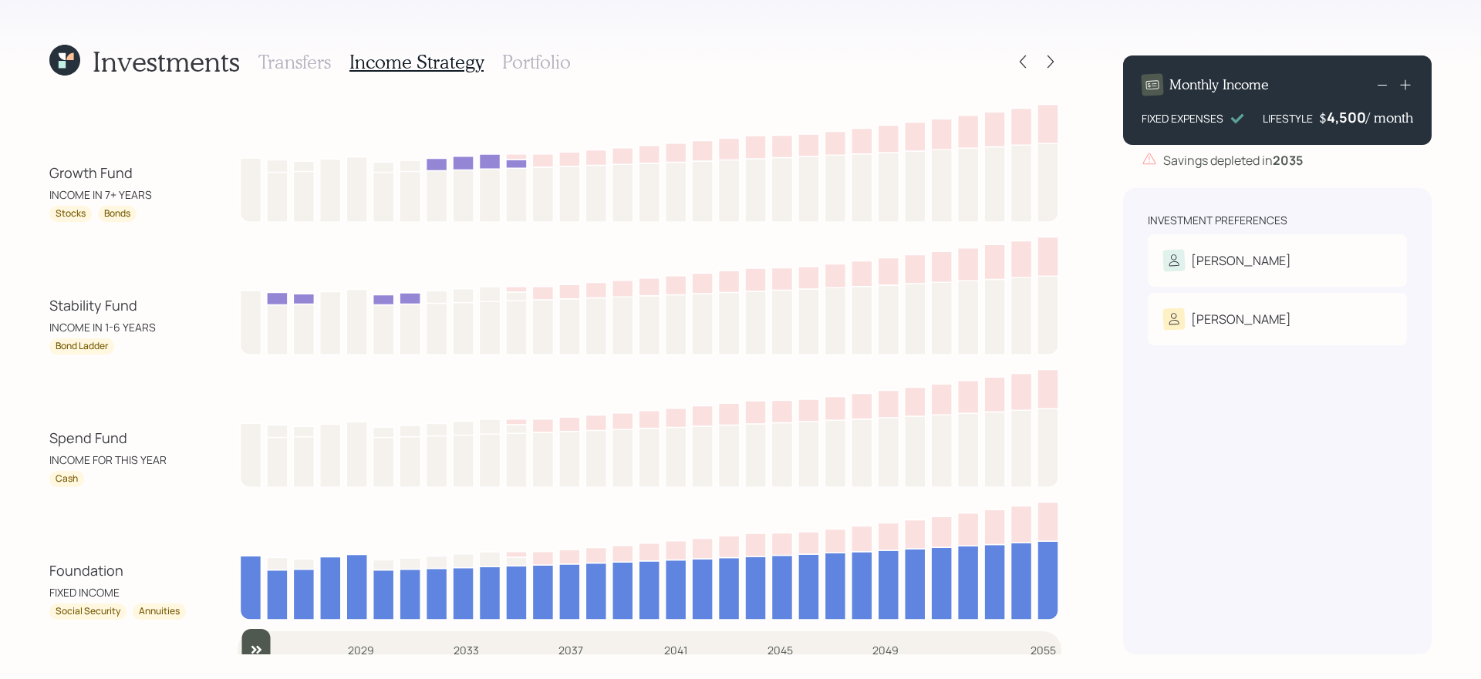
click at [526, 61] on h3 "Portfolio" at bounding box center [536, 62] width 69 height 22
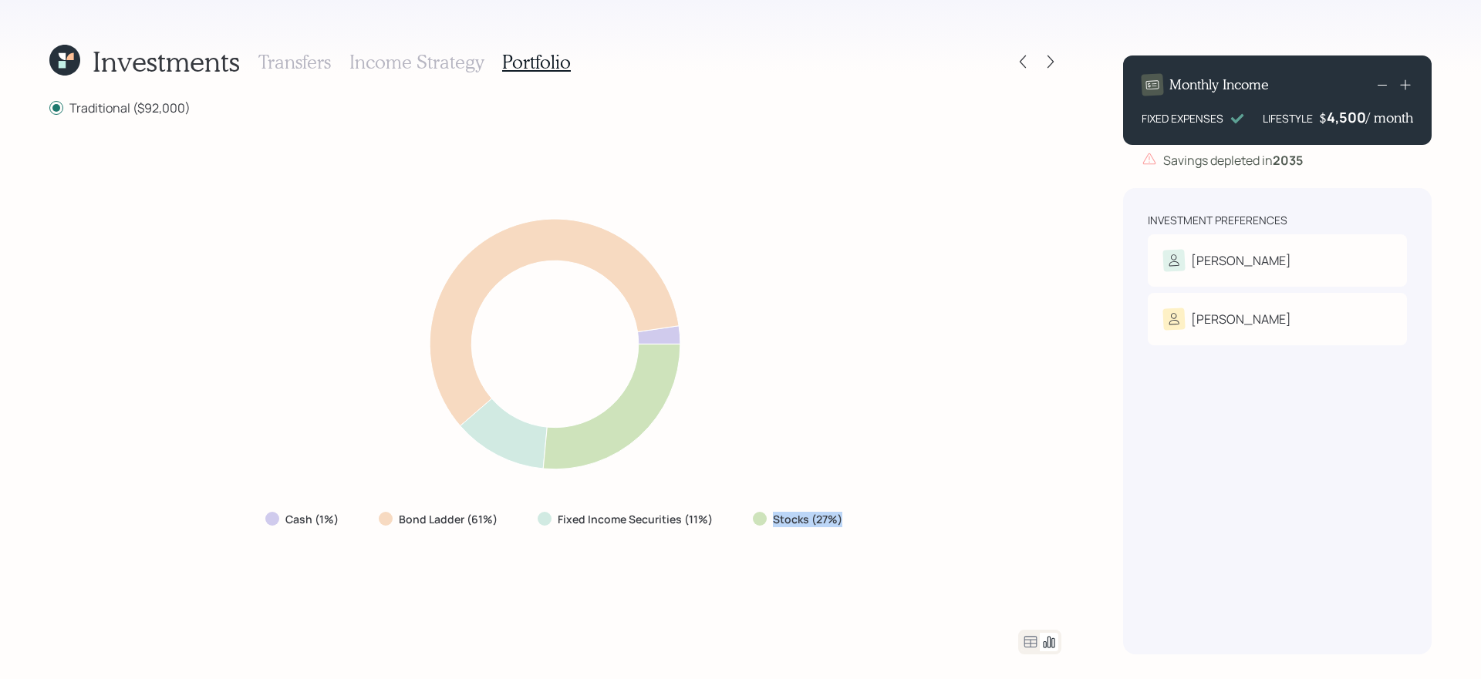
drag, startPoint x: 734, startPoint y: 521, endPoint x: 846, endPoint y: 514, distance: 112.1
click at [846, 514] on div "Cash (1%) Bond Ladder (61%) Fixed Income Securities (11%) Stocks (27%)" at bounding box center [555, 520] width 605 height 28
drag, startPoint x: 716, startPoint y: 521, endPoint x: 341, endPoint y: 530, distance: 374.9
click at [342, 528] on div "Cash (1%) Bond Ladder (61%) Fixed Income Securities (11%) Stocks (27%)" at bounding box center [555, 520] width 605 height 28
drag, startPoint x: 246, startPoint y: 525, endPoint x: 356, endPoint y: 523, distance: 109.5
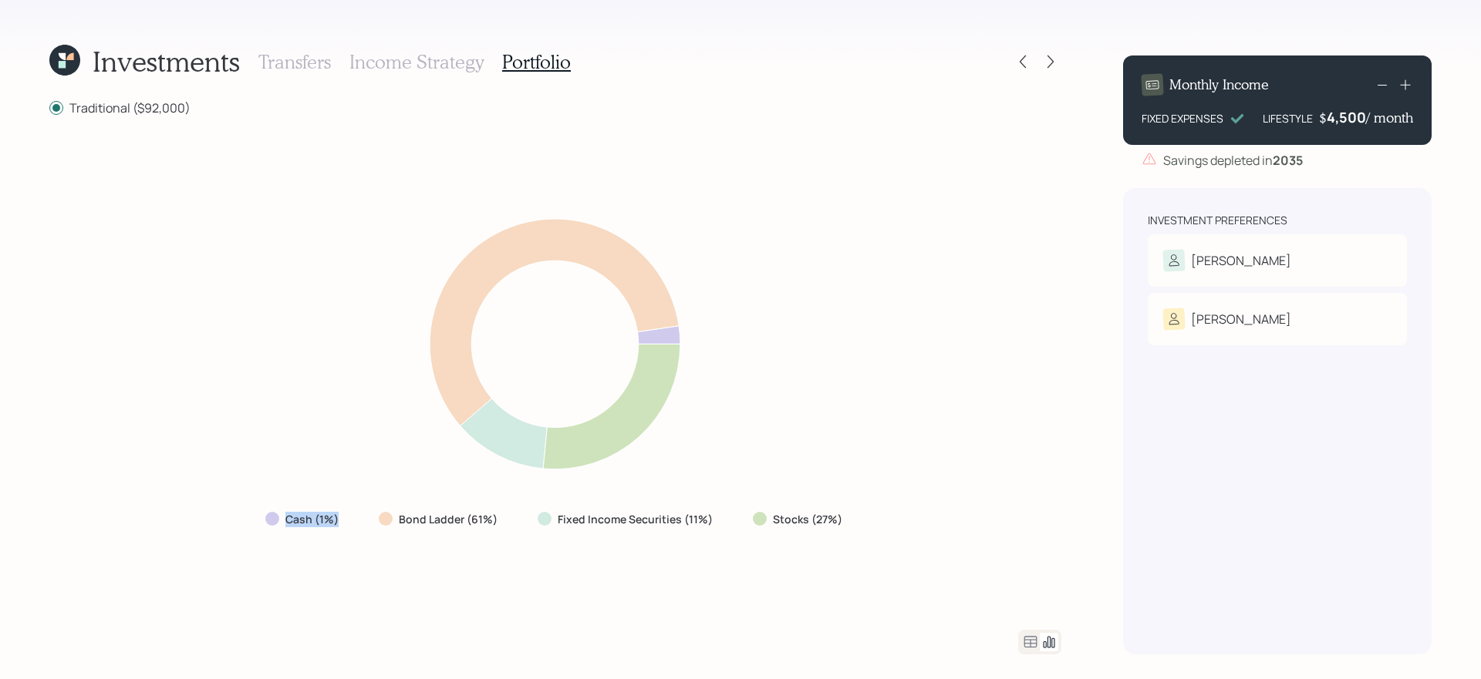
click at [356, 523] on div "Cash (1%) Bond Ladder (61%) Fixed Income Securities (11%) Stocks (27%)" at bounding box center [555, 373] width 1012 height 477
click at [359, 575] on div "Cash (1%) Bond Ladder (61%) Fixed Income Securities (11%) Stocks (27%)" at bounding box center [555, 373] width 1012 height 477
drag, startPoint x: 376, startPoint y: 531, endPoint x: 217, endPoint y: 522, distance: 159.2
click at [217, 522] on div "Cash (1%) Bond Ladder (61%) Fixed Income Securities (11%) Stocks (27%)" at bounding box center [555, 373] width 1012 height 477
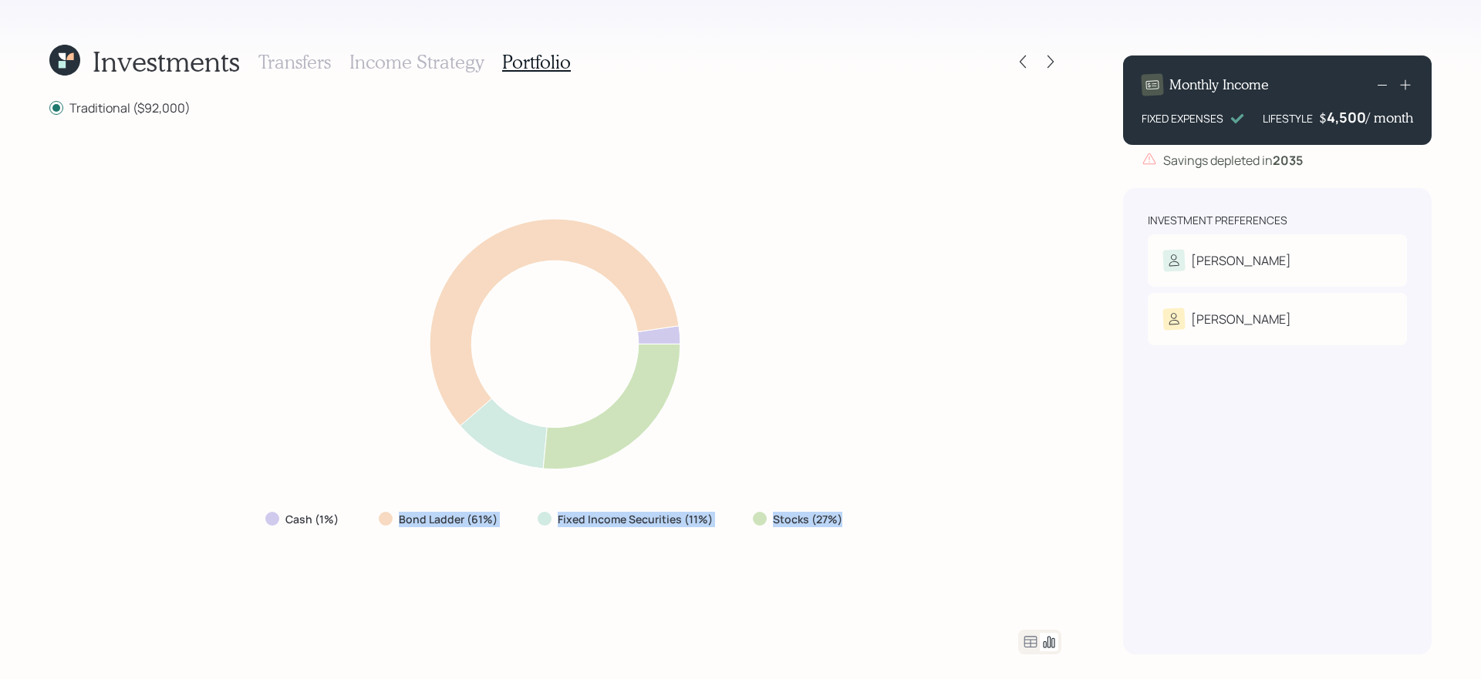
drag, startPoint x: 386, startPoint y: 524, endPoint x: 898, endPoint y: 525, distance: 511.4
click at [898, 525] on div "Cash (1%) Bond Ladder (61%) Fixed Income Securities (11%) Stocks (27%)" at bounding box center [555, 373] width 1012 height 477
click at [898, 524] on div "Cash (1%) Bond Ladder (61%) Fixed Income Securities (11%) Stocks (27%)" at bounding box center [555, 373] width 1012 height 477
drag, startPoint x: 394, startPoint y: 528, endPoint x: 560, endPoint y: 519, distance: 166.0
click at [560, 519] on div "Cash (1%) Bond Ladder (61%) Fixed Income Securities (11%) Stocks (27%)" at bounding box center [555, 520] width 605 height 28
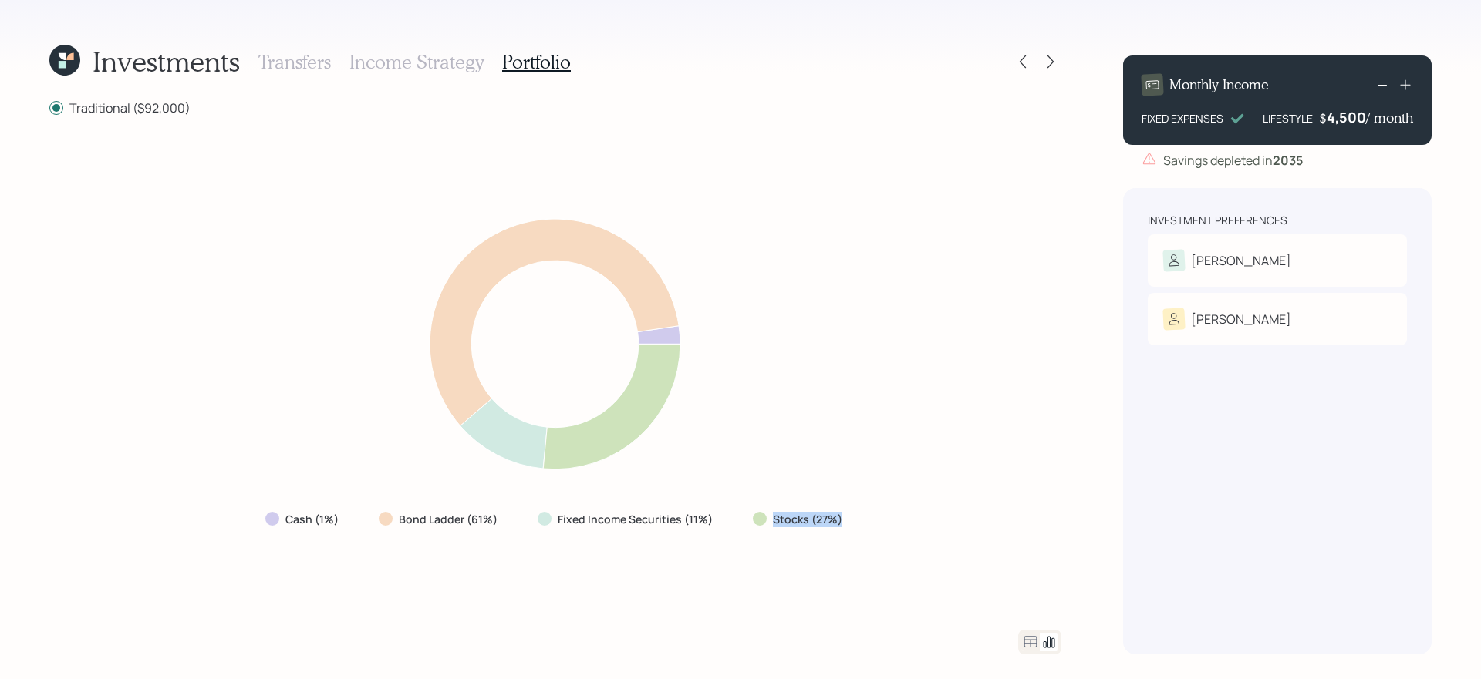
drag, startPoint x: 721, startPoint y: 526, endPoint x: 895, endPoint y: 524, distance: 173.6
click at [895, 524] on div "Cash (1%) Bond Ladder (61%) Fixed Income Securities (11%) Stocks (27%)" at bounding box center [555, 373] width 1012 height 477
click at [891, 530] on div "Cash (1%) Bond Ladder (61%) Fixed Income Securities (11%) Stocks (27%)" at bounding box center [555, 373] width 1012 height 477
click at [1026, 641] on icon at bounding box center [1030, 642] width 19 height 19
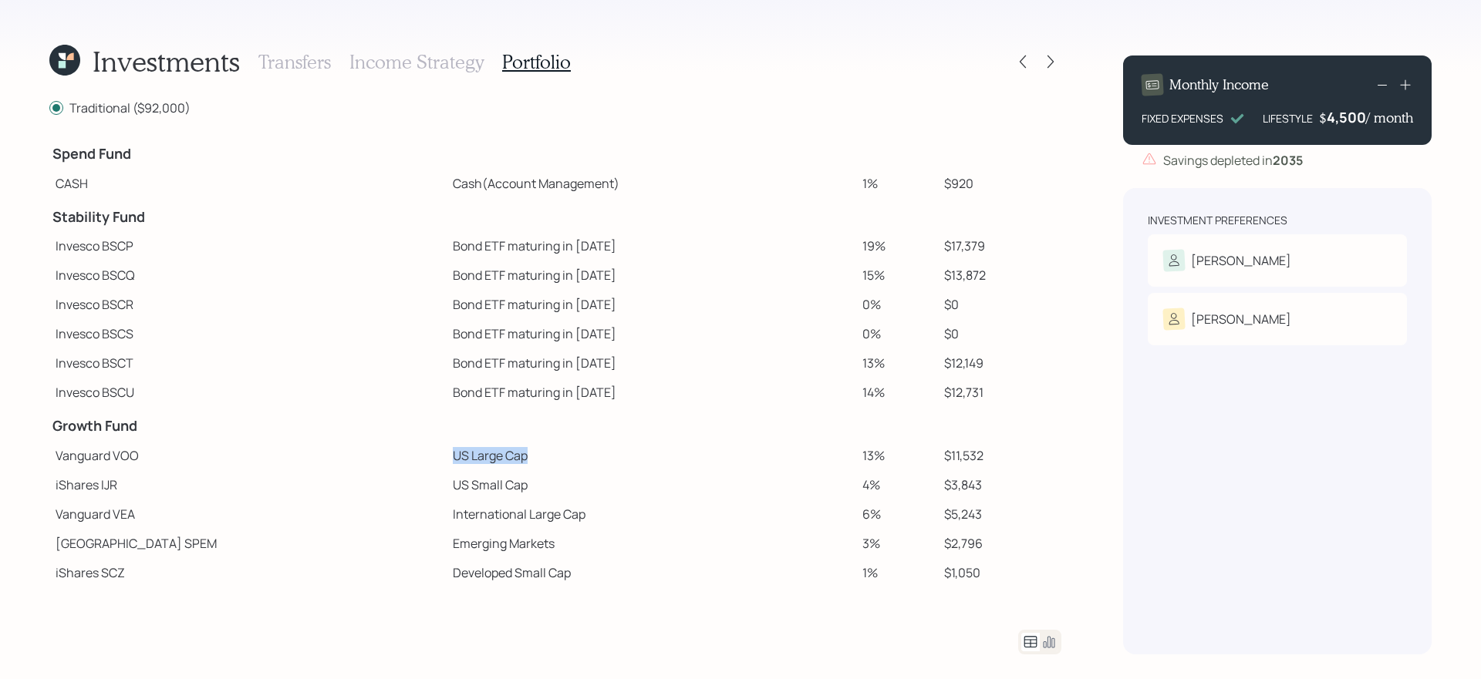
drag, startPoint x: 329, startPoint y: 456, endPoint x: 497, endPoint y: 458, distance: 167.4
click at [497, 458] on tr "Vanguard VOO US Large Cap 13% $11,532" at bounding box center [555, 455] width 1012 height 29
click at [447, 513] on td "International Large Cap" at bounding box center [652, 514] width 410 height 29
click at [1048, 64] on icon at bounding box center [1050, 61] width 15 height 15
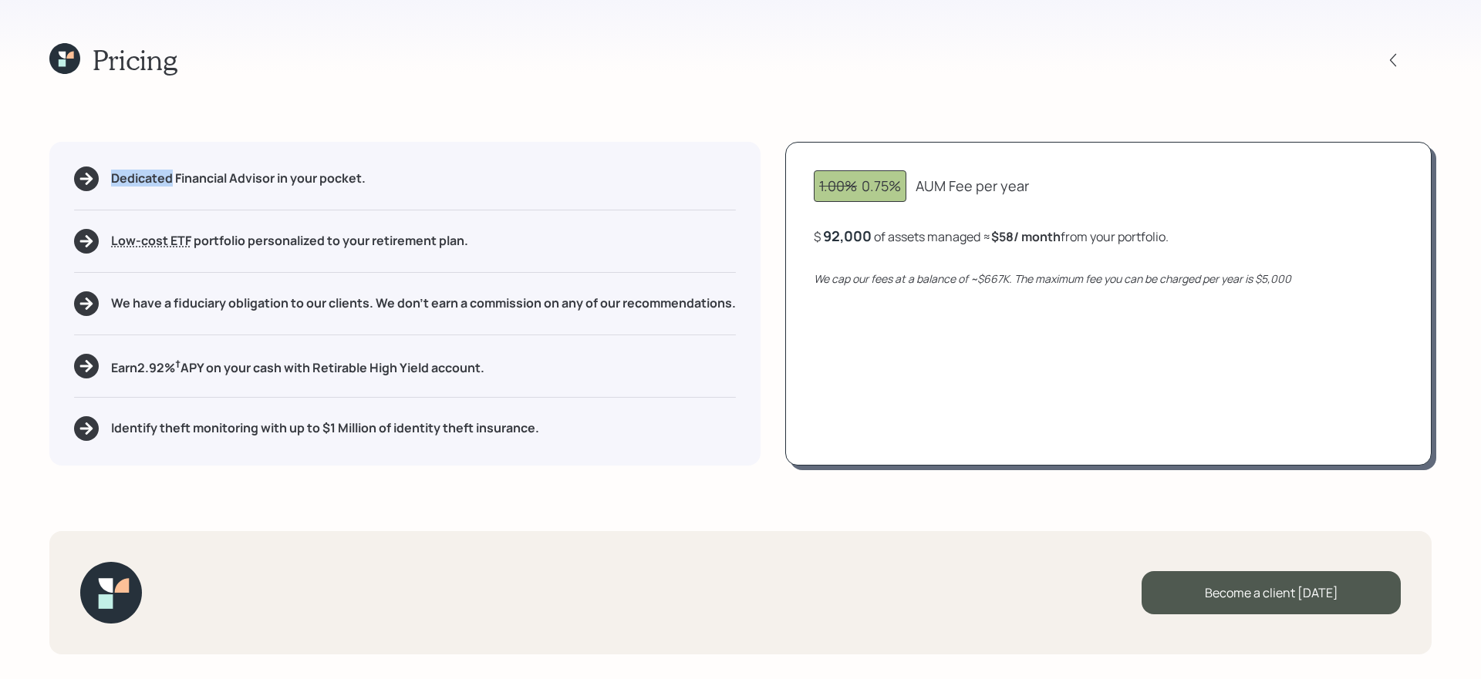
click at [1048, 64] on div "Pricing" at bounding box center [740, 59] width 1382 height 33
drag, startPoint x: 992, startPoint y: 244, endPoint x: 1020, endPoint y: 243, distance: 27.8
click at [1020, 243] on div "$ 92,000 of assets managed ≈ $58 / month from your portfolio ." at bounding box center [991, 236] width 355 height 19
click at [983, 359] on div "1.00% 0.75% AUM Fee per year $ 92,000 of assets managed ≈ $58 / month from your…" at bounding box center [1108, 304] width 646 height 324
click at [405, 365] on h5 "Earn 2.92 % † APY on your cash with Retirable High Yield account." at bounding box center [297, 366] width 373 height 19
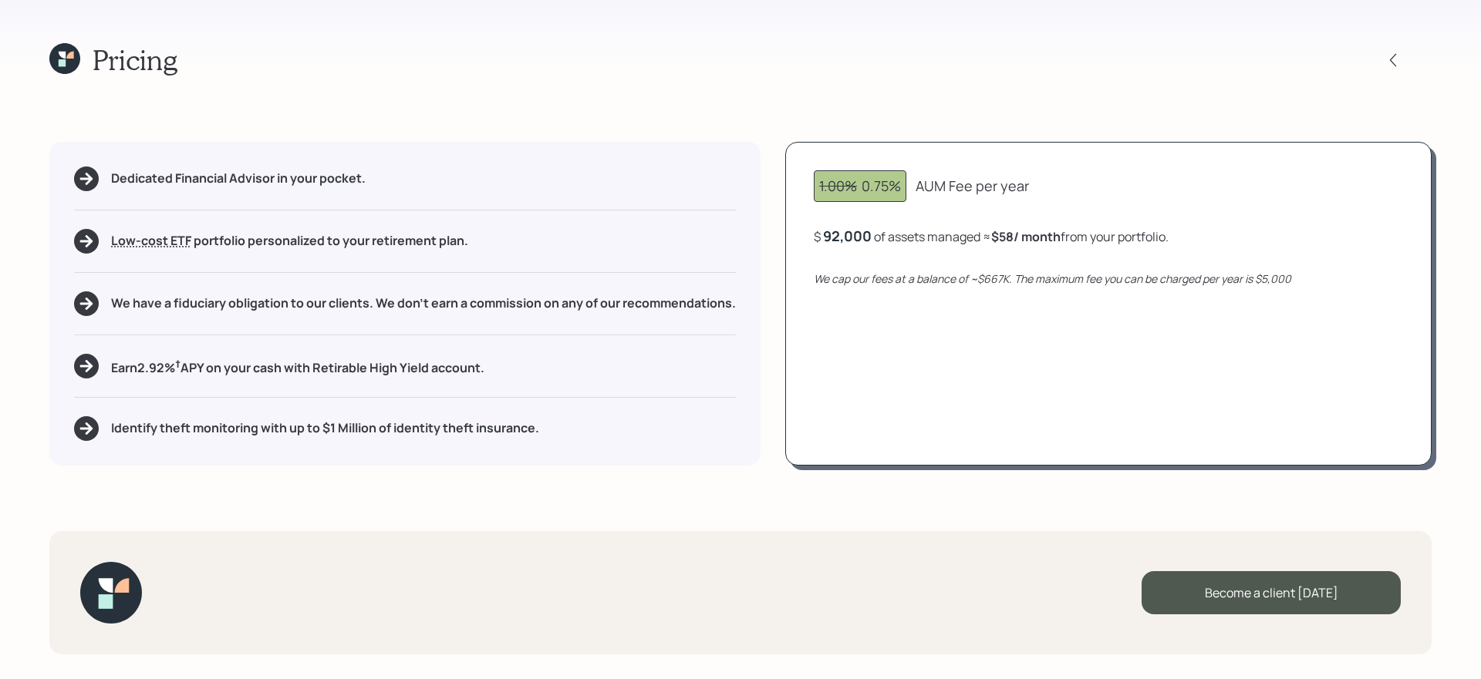
click at [405, 365] on h5 "Earn 2.92 % † APY on your cash with Retirable High Yield account." at bounding box center [297, 366] width 373 height 19
click at [290, 424] on h5 "Identify theft monitoring with up to $1 Million of identity theft insurance." at bounding box center [325, 428] width 428 height 15
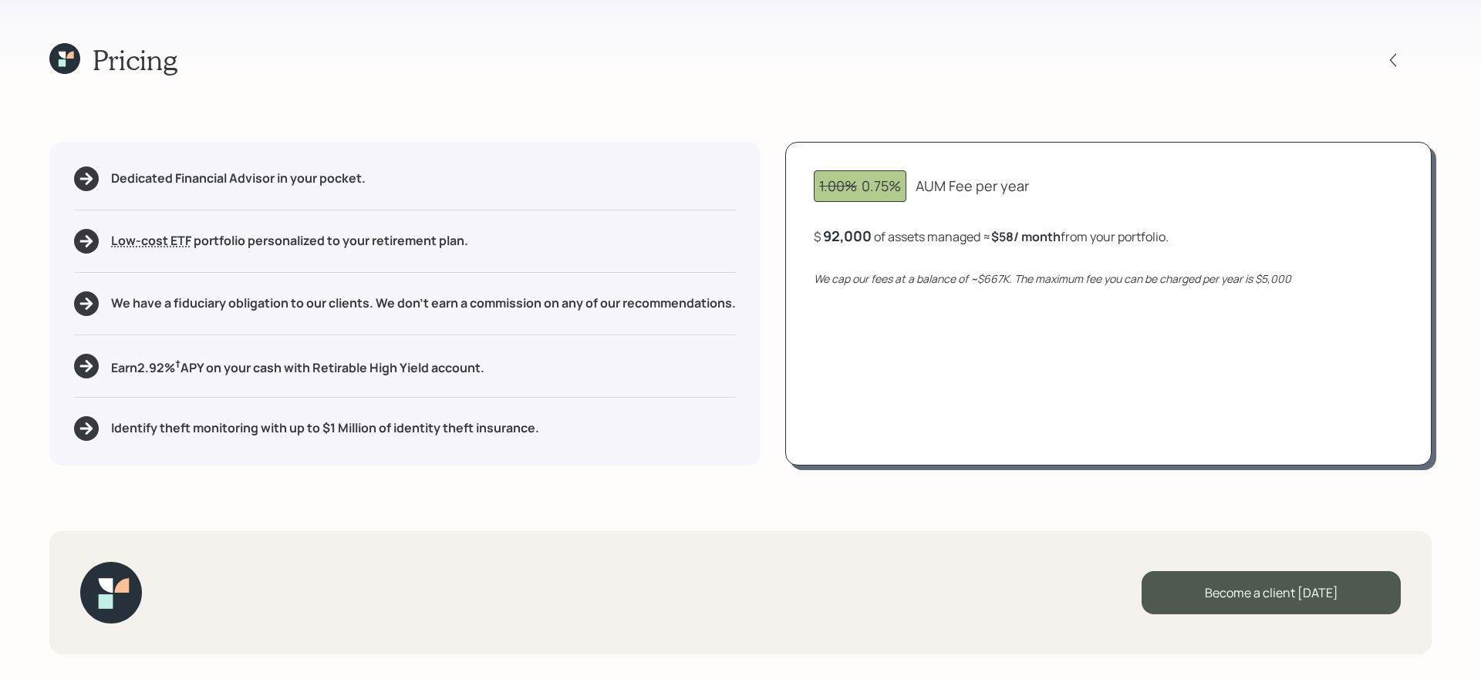
click at [61, 50] on icon at bounding box center [64, 58] width 31 height 31
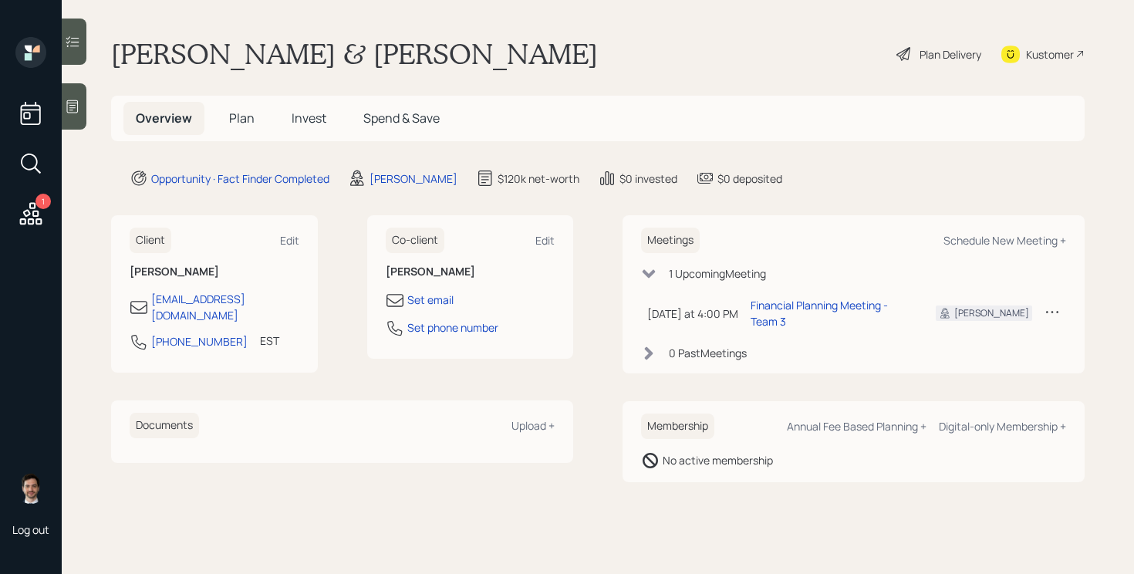
click at [224, 115] on h5 "Plan" at bounding box center [242, 118] width 50 height 33
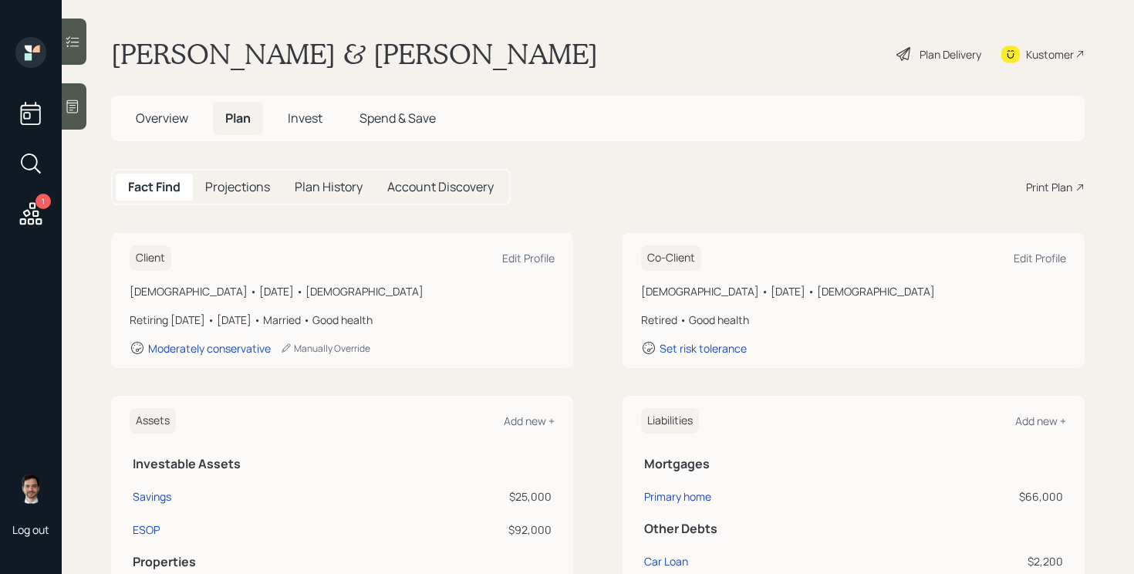
click at [50, 197] on div "1 Log out" at bounding box center [31, 287] width 62 height 574
click at [944, 67] on div "Plan Delivery" at bounding box center [939, 54] width 88 height 34
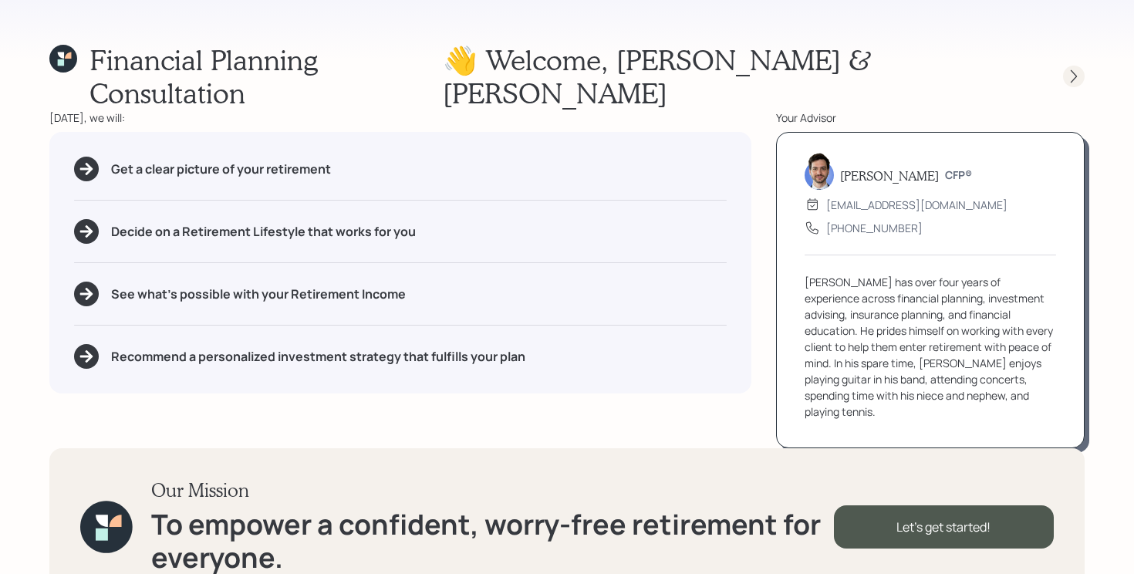
click at [1067, 69] on icon at bounding box center [1073, 76] width 15 height 15
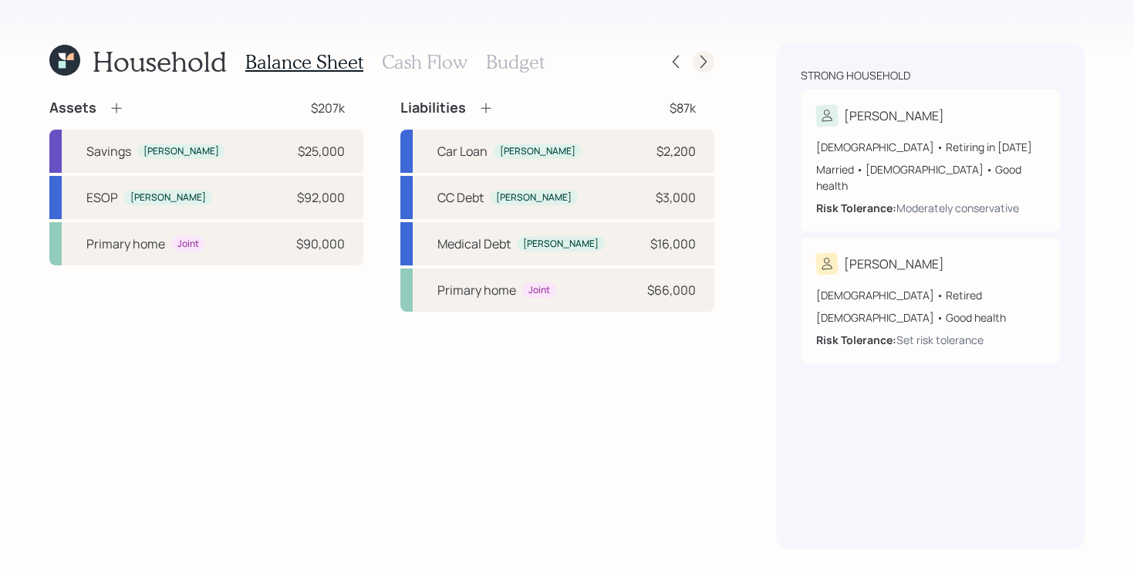
click at [701, 59] on icon at bounding box center [703, 61] width 15 height 15
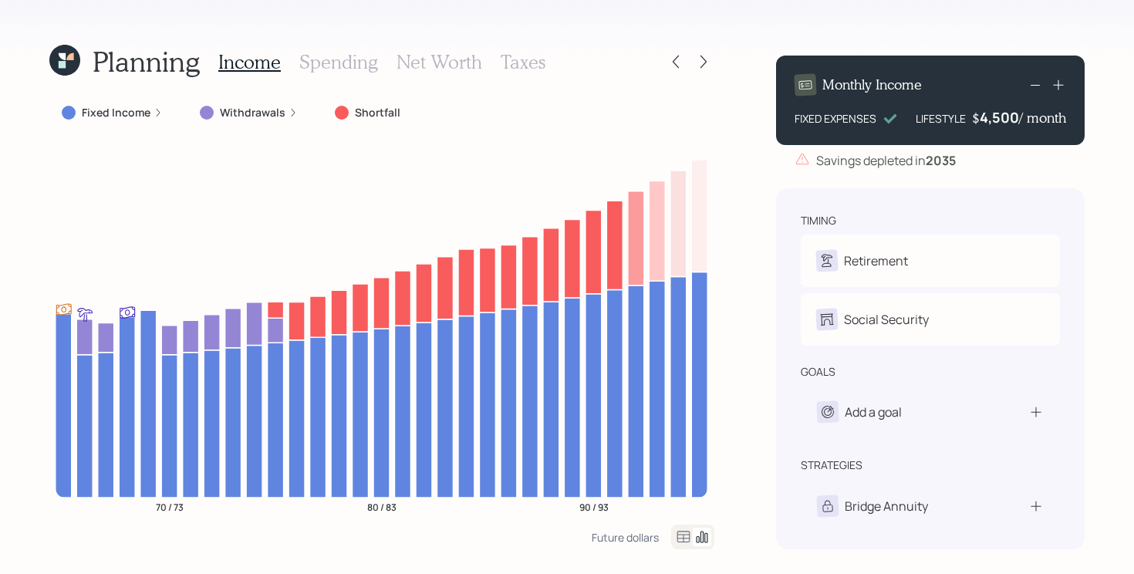
click at [92, 113] on label "Fixed Income" at bounding box center [116, 112] width 69 height 15
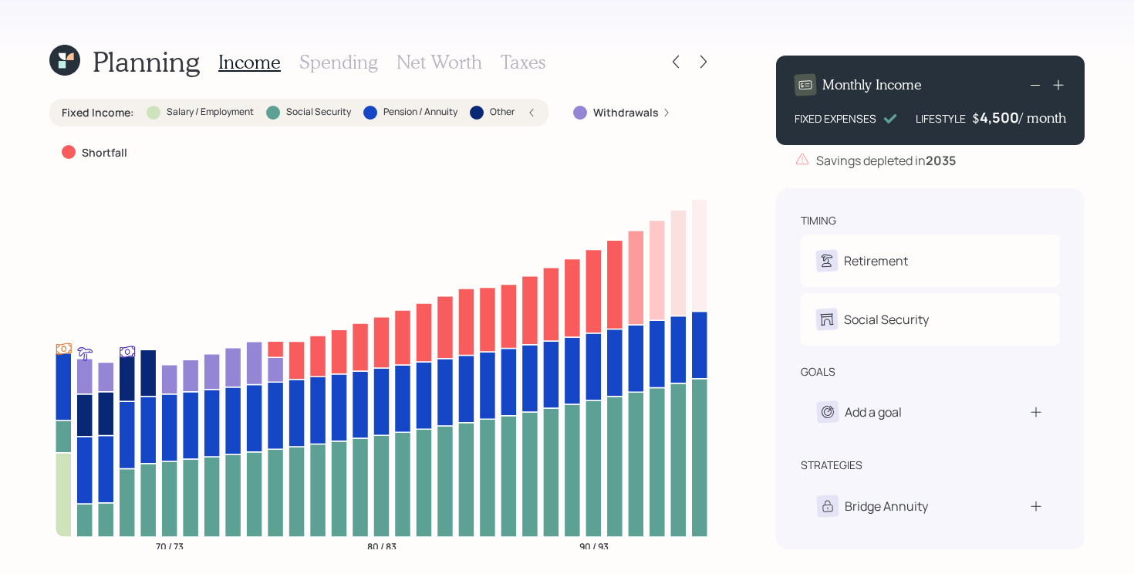
click at [110, 110] on label "Fixed Income :" at bounding box center [98, 112] width 72 height 15
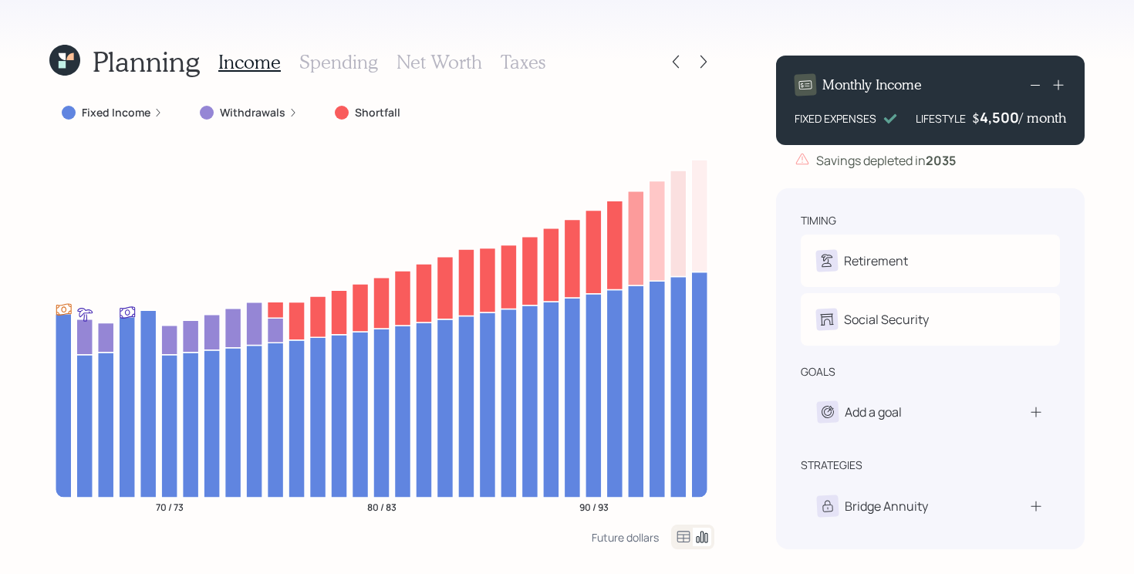
click at [61, 59] on icon at bounding box center [64, 60] width 31 height 31
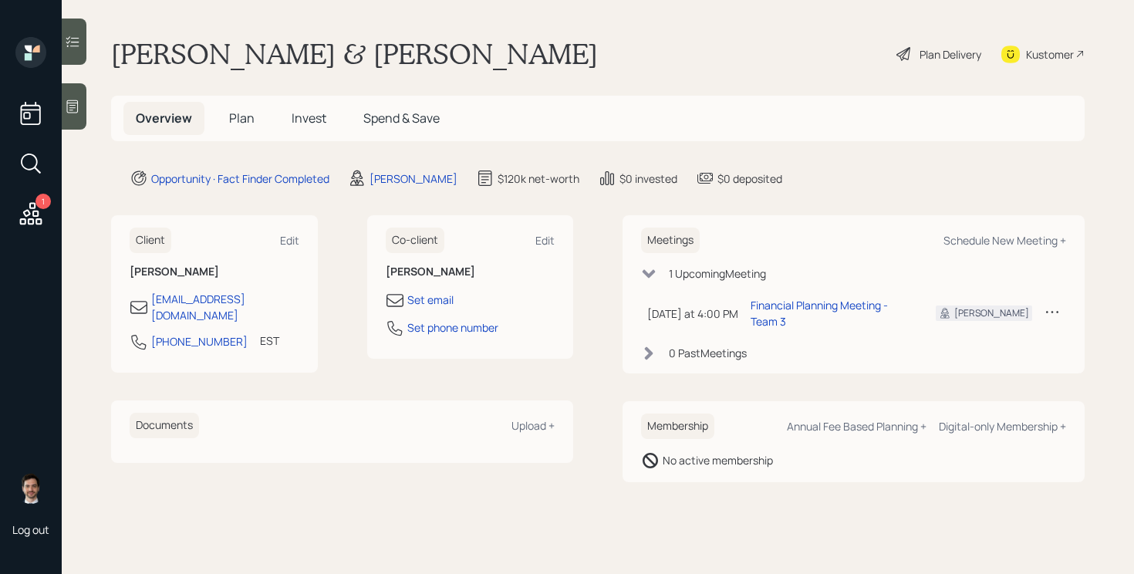
click at [241, 116] on span "Plan" at bounding box center [241, 118] width 25 height 17
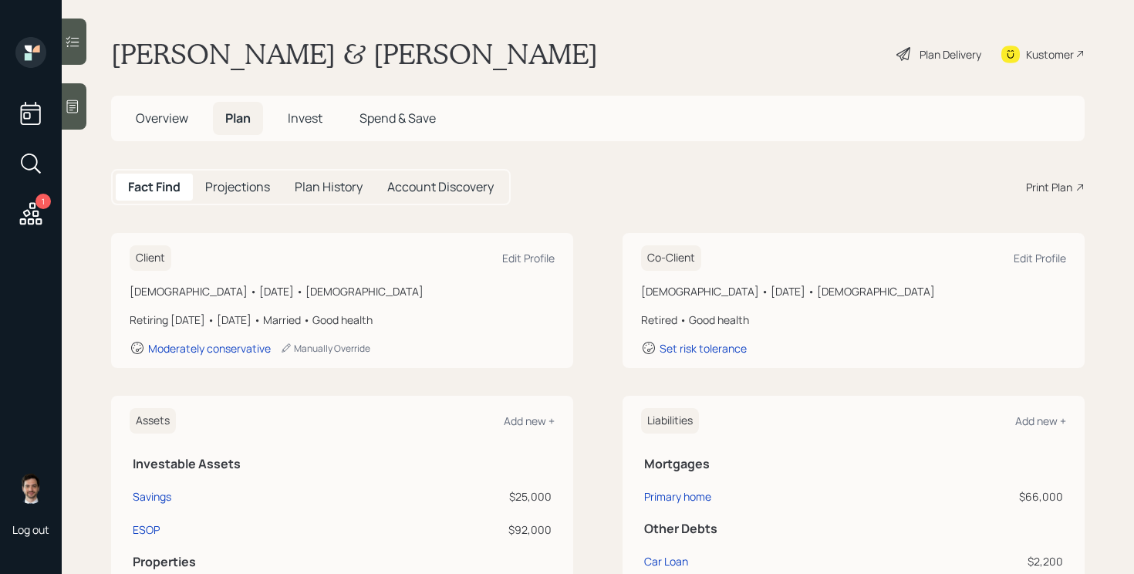
click at [599, 188] on div "Fact Find Projections Plan History Account Discovery Print Plan" at bounding box center [597, 187] width 973 height 36
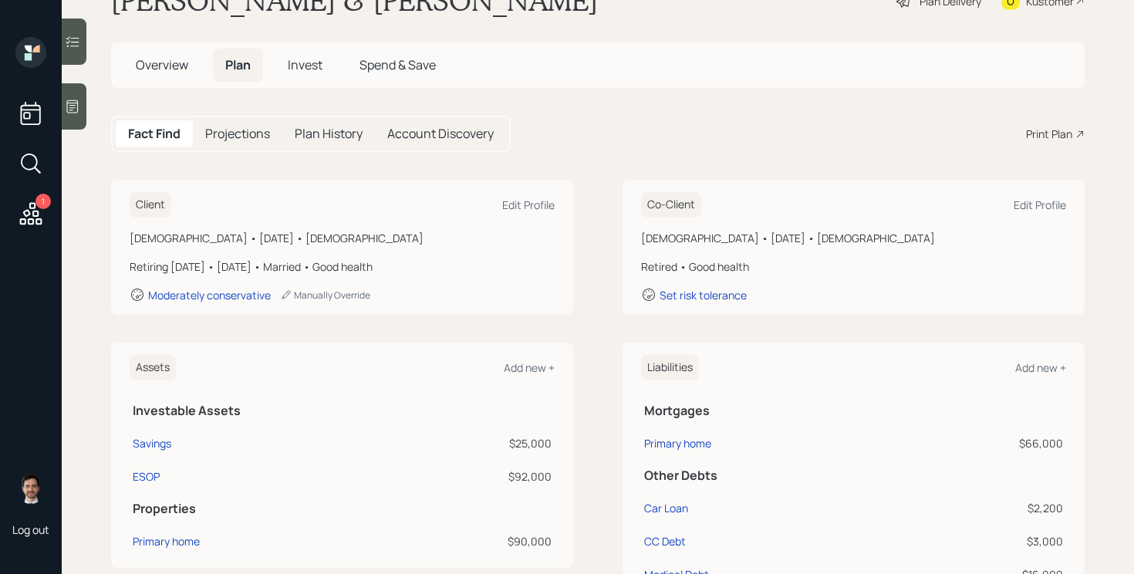
scroll to position [56, 0]
click at [587, 111] on main "Wanda & Marty Strong Plan Delivery Kustomer Overview Plan Invest Spend & Save F…" at bounding box center [598, 287] width 1072 height 574
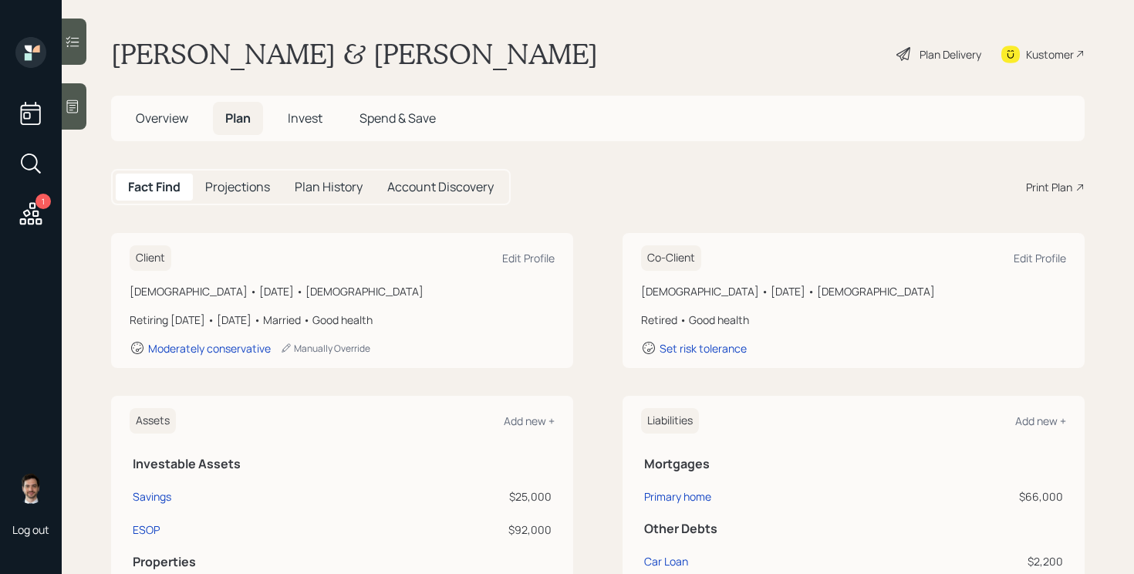
scroll to position [3, 0]
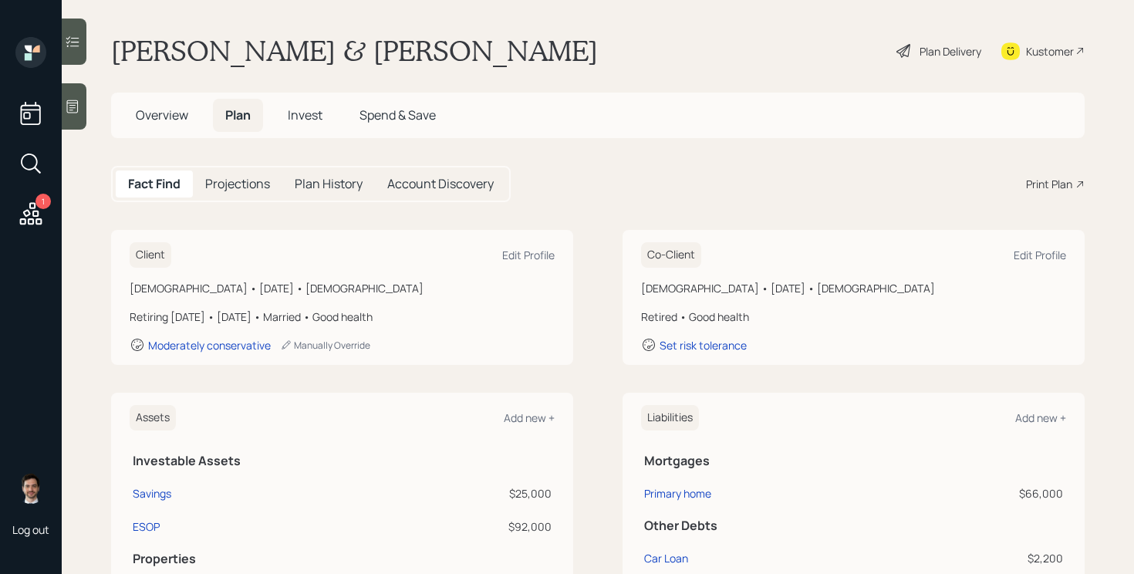
click at [301, 111] on span "Invest" at bounding box center [305, 114] width 35 height 17
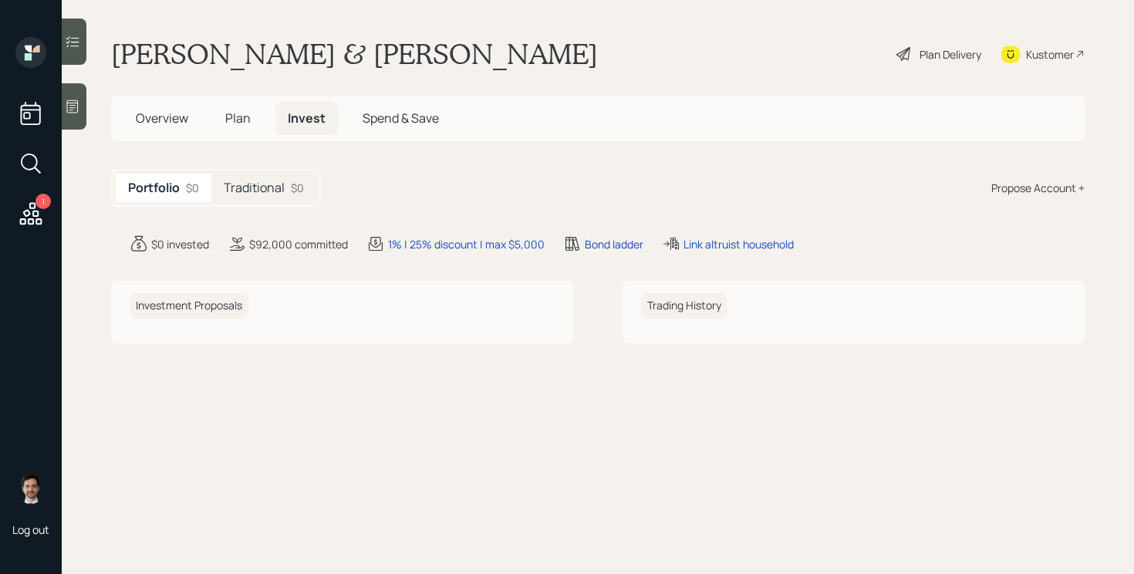
click at [560, 190] on div "Portfolio $0 Traditional $0 Propose Account +" at bounding box center [597, 188] width 973 height 38
click at [237, 198] on div "Traditional $0" at bounding box center [263, 188] width 105 height 29
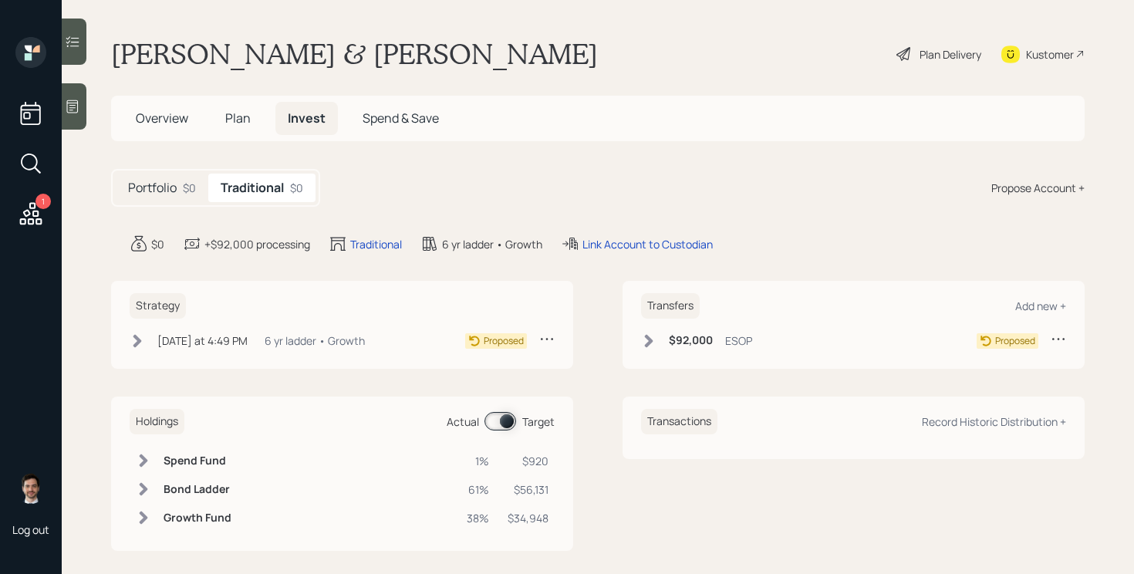
click at [172, 119] on span "Overview" at bounding box center [162, 118] width 52 height 17
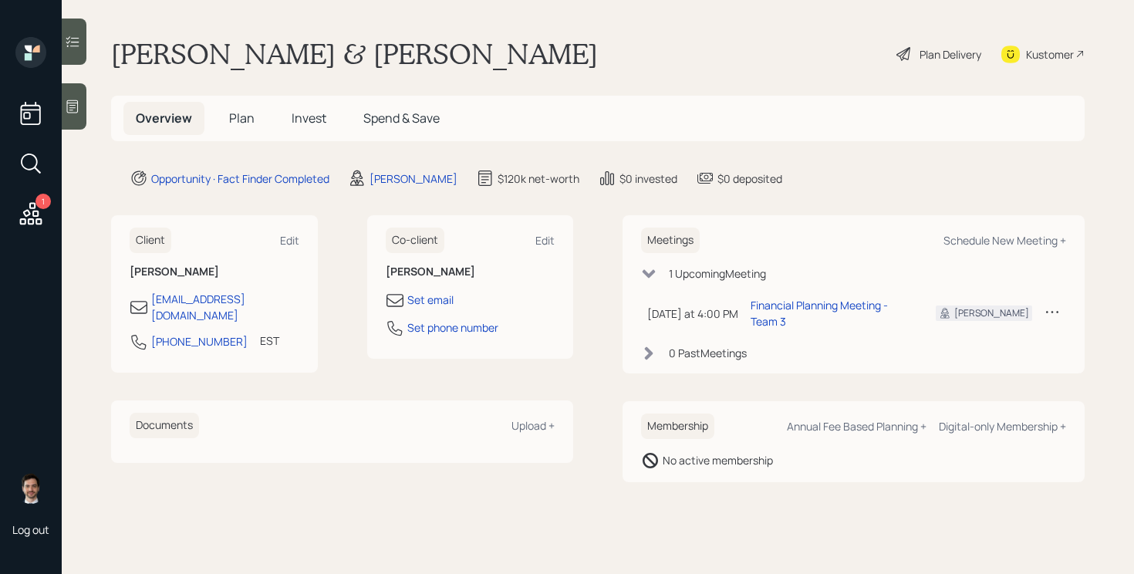
click at [241, 118] on span "Plan" at bounding box center [241, 118] width 25 height 17
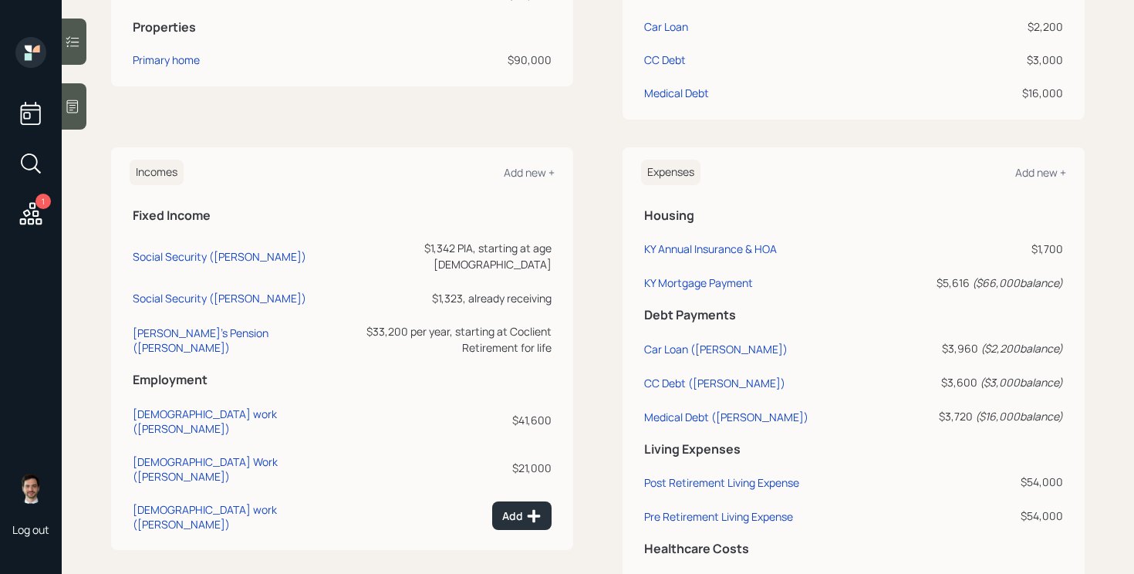
scroll to position [640, 0]
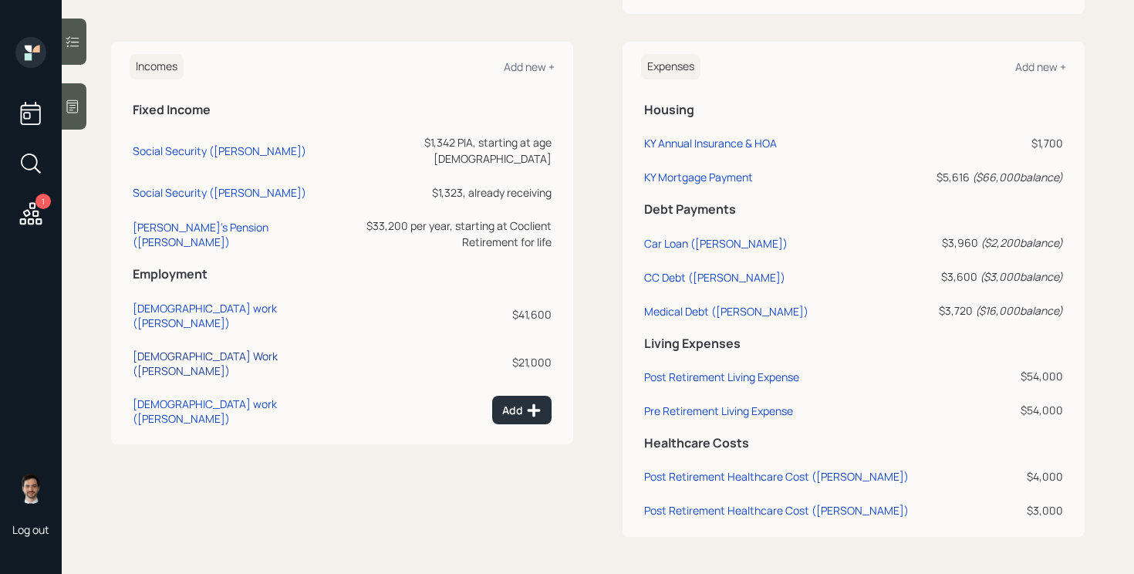
click at [234, 349] on div "Part Time Work (Wanda)" at bounding box center [231, 363] width 197 height 29
select select "part_time"
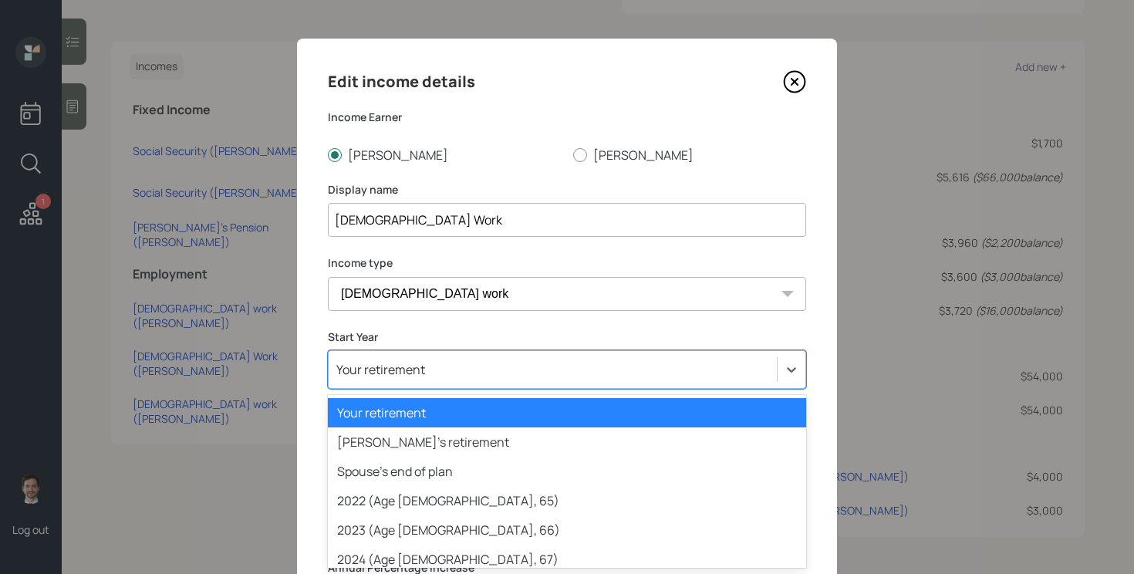
scroll to position [59, 0]
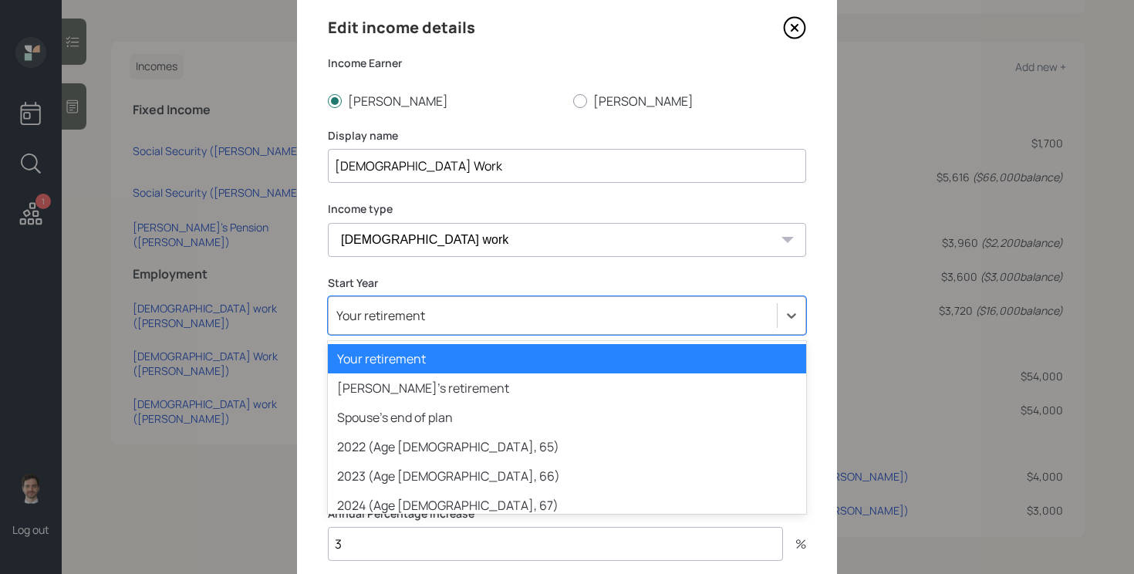
click at [555, 335] on div "option Your retirement selected, 1 of 81. 81 results available. Use Up and Down…" at bounding box center [567, 315] width 478 height 39
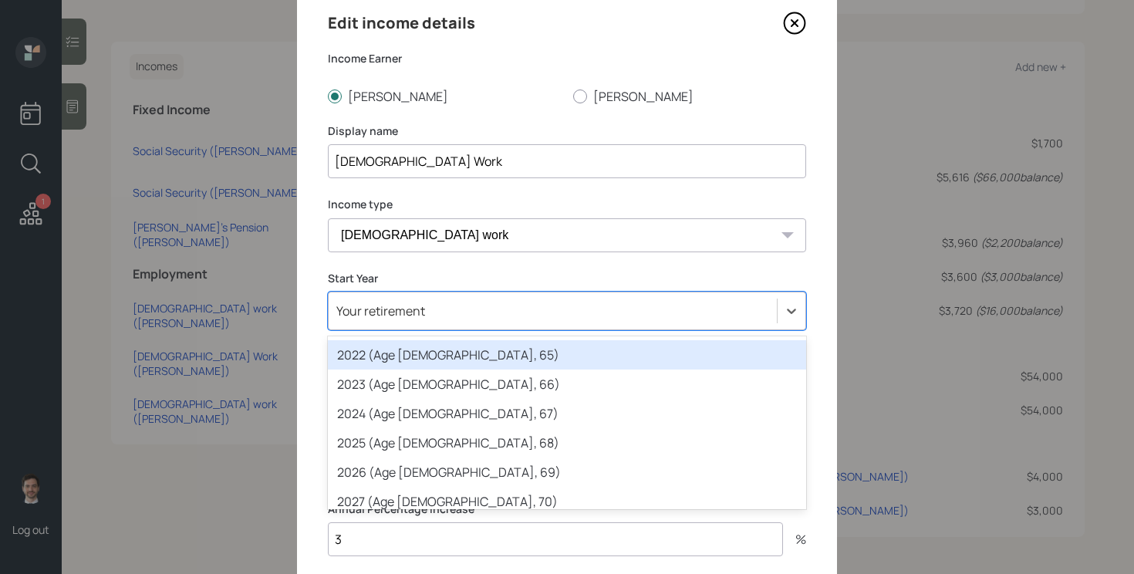
scroll to position [90, 0]
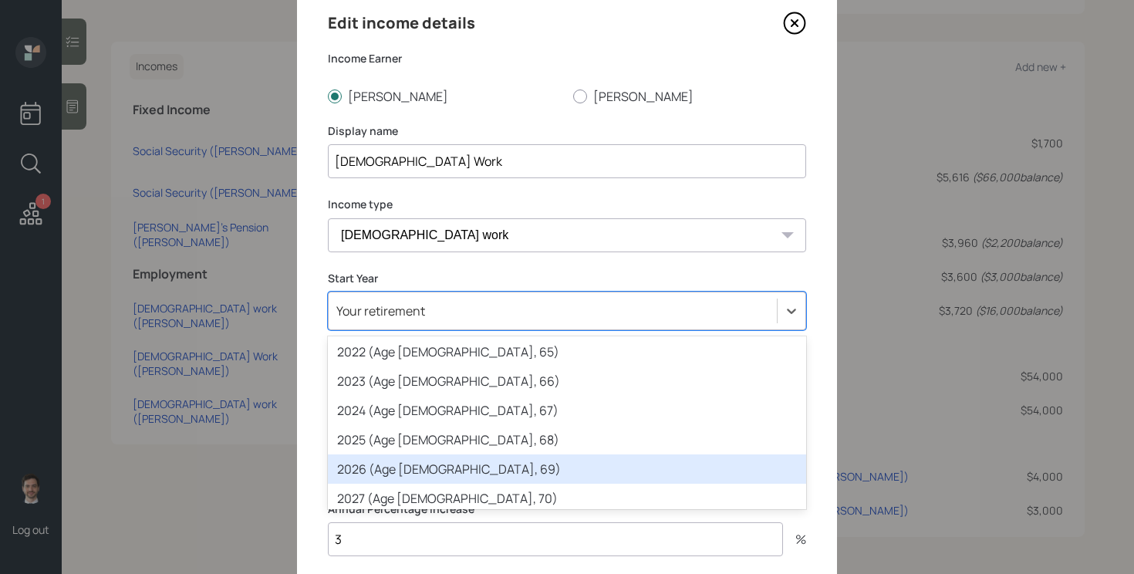
click at [390, 464] on div "2026 (Age 66, 69)" at bounding box center [567, 468] width 478 height 29
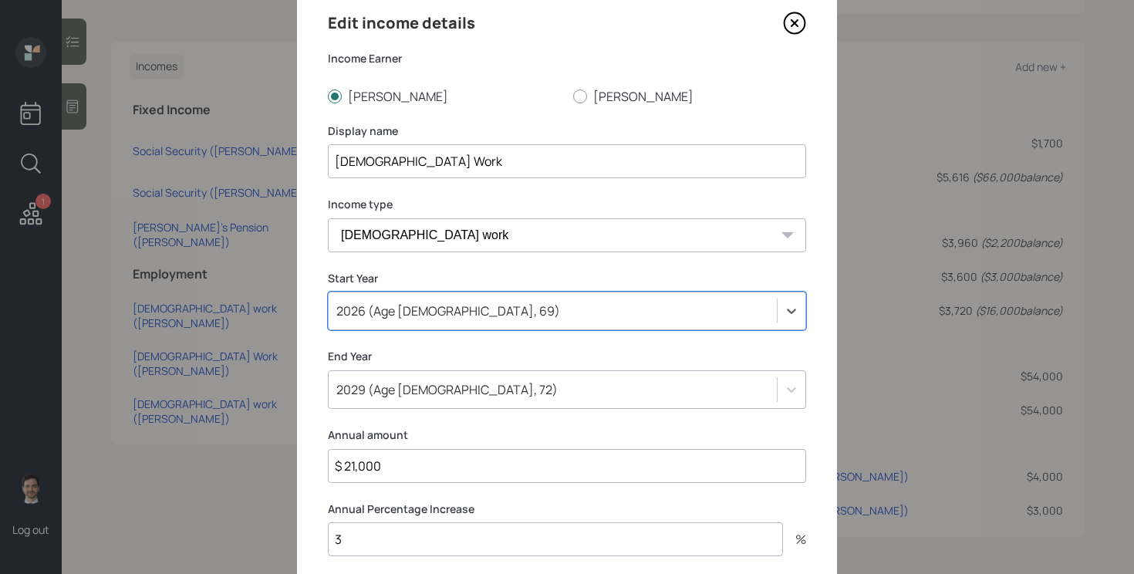
scroll to position [166, 0]
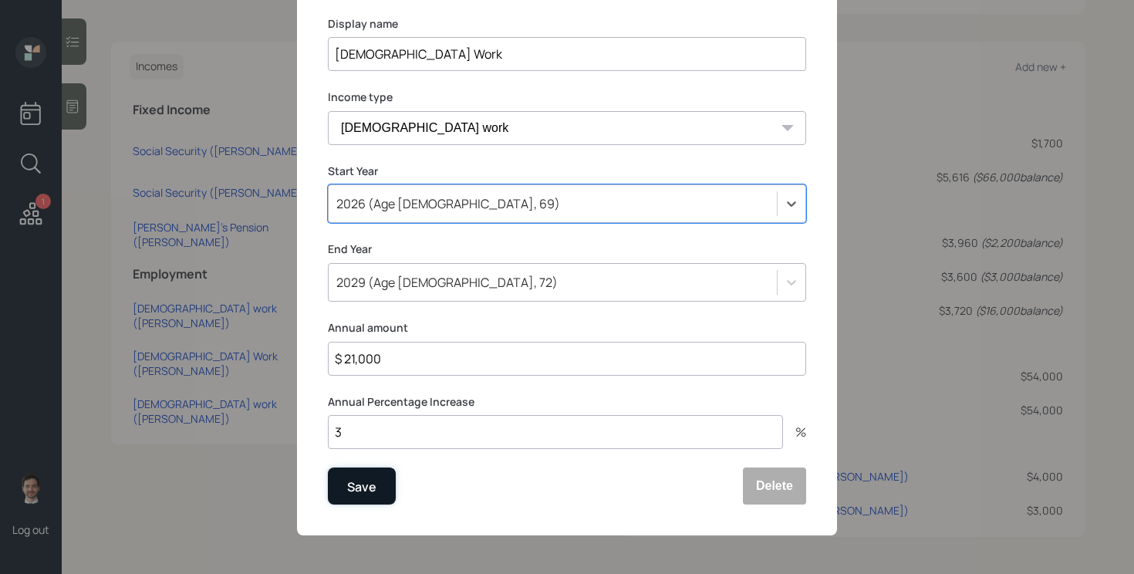
click at [372, 487] on div "Save" at bounding box center [361, 487] width 29 height 21
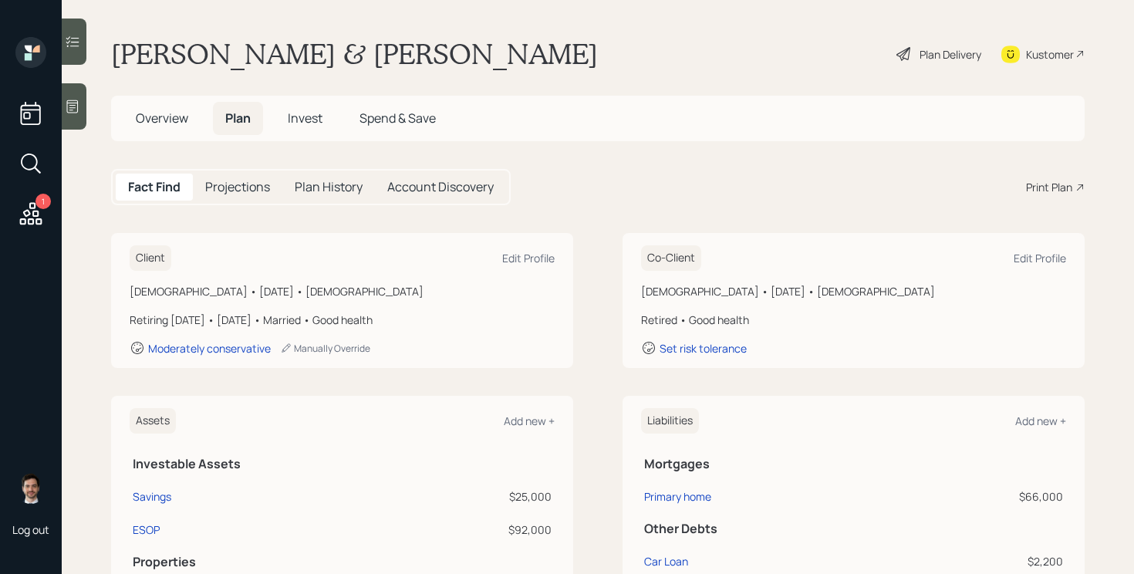
click at [919, 62] on div "Plan Delivery" at bounding box center [939, 54] width 88 height 34
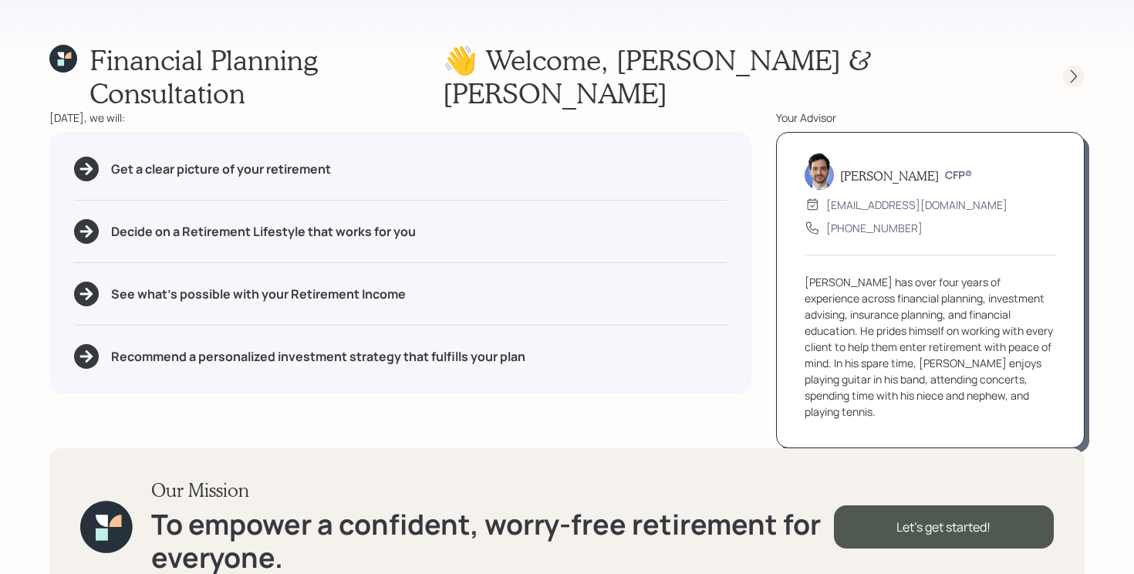
click at [1068, 69] on icon at bounding box center [1073, 76] width 15 height 15
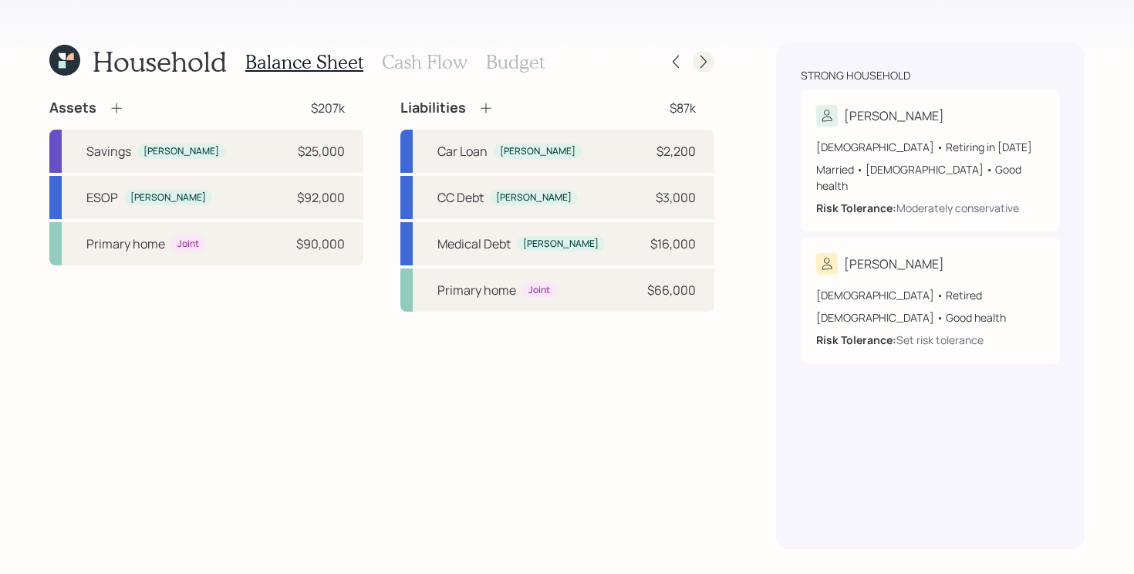
click at [703, 62] on icon at bounding box center [703, 61] width 15 height 15
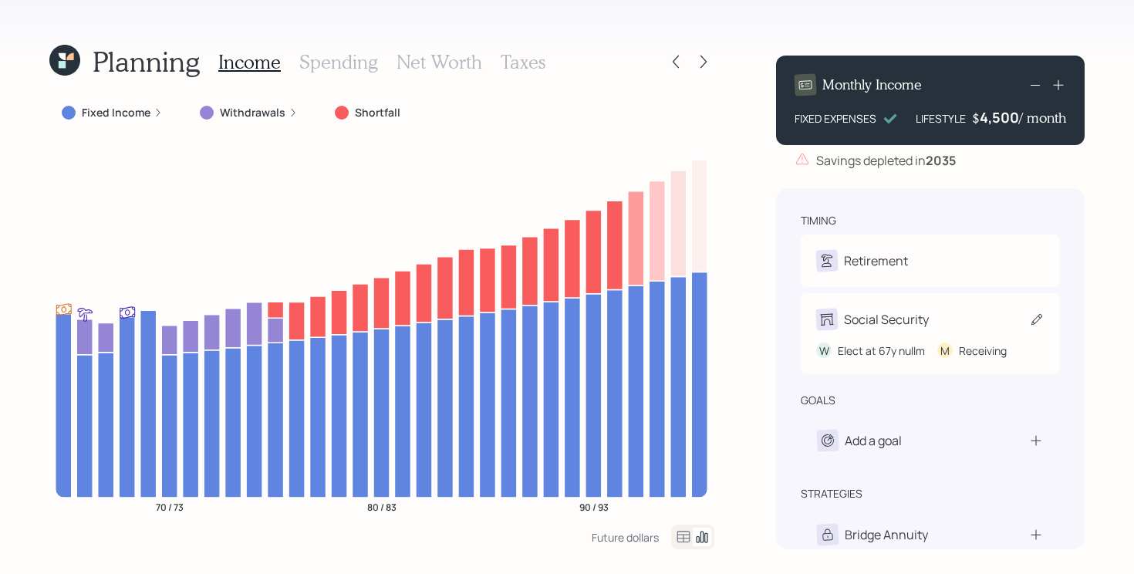
click at [1027, 316] on div "Social Security" at bounding box center [930, 320] width 228 height 22
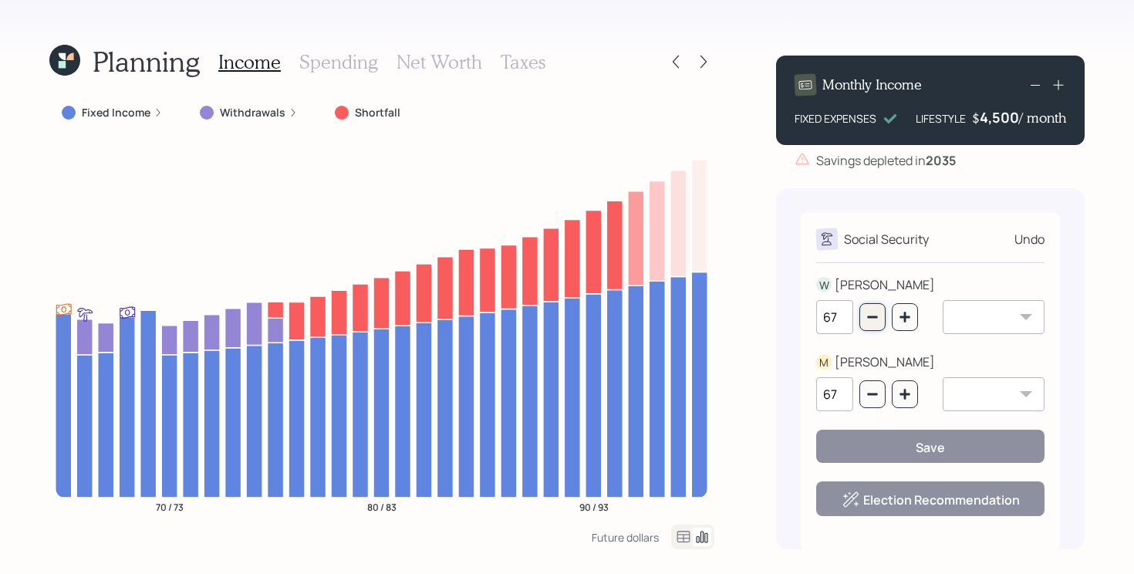
click at [879, 320] on button "button" at bounding box center [872, 317] width 26 height 28
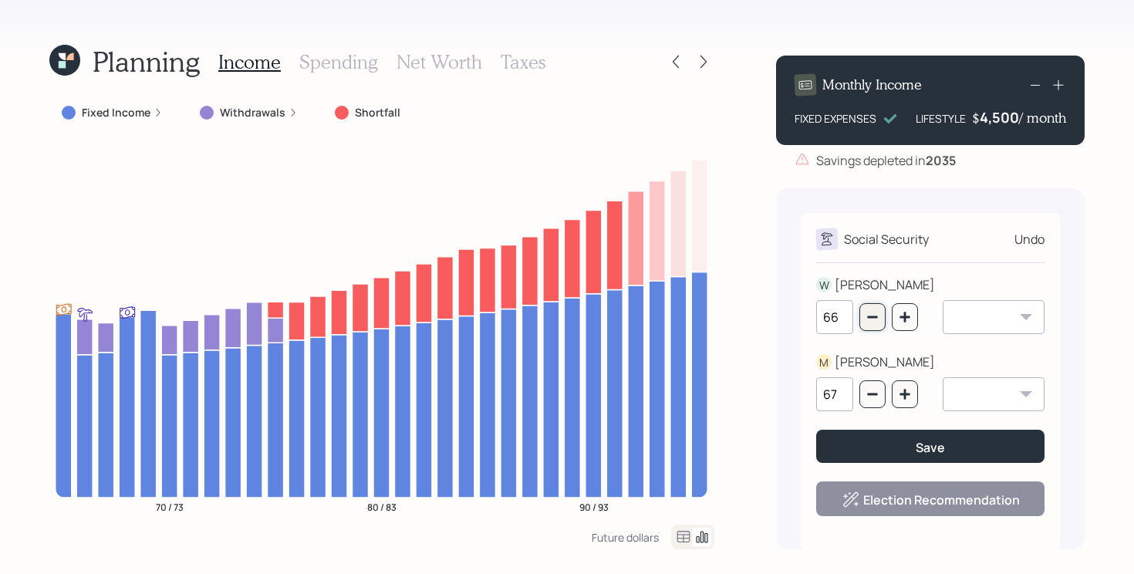
click at [878, 320] on icon "button" at bounding box center [872, 317] width 12 height 12
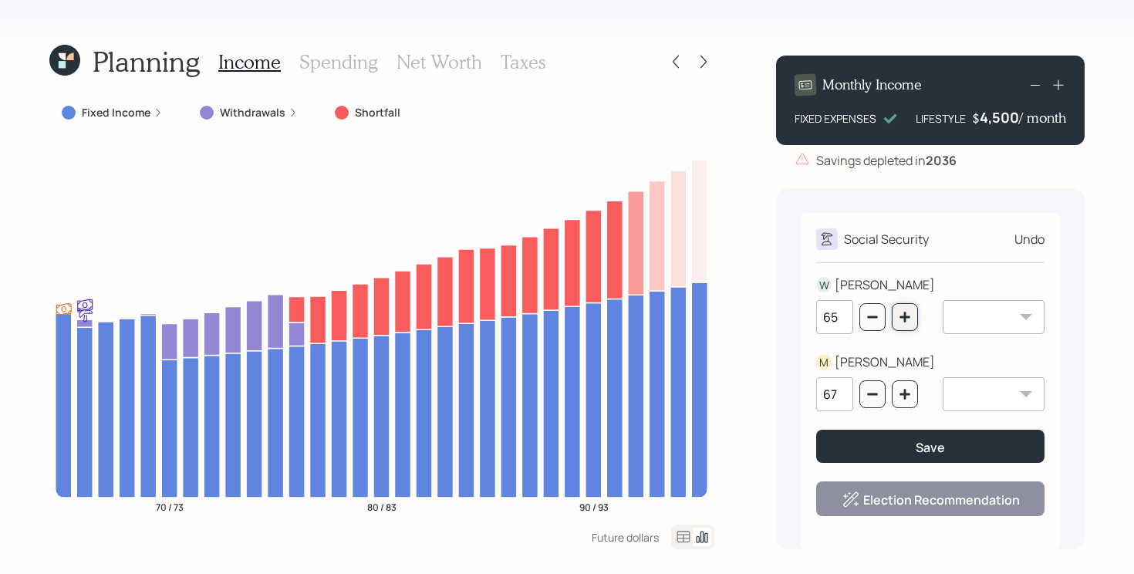
click at [900, 320] on icon "button" at bounding box center [905, 317] width 12 height 12
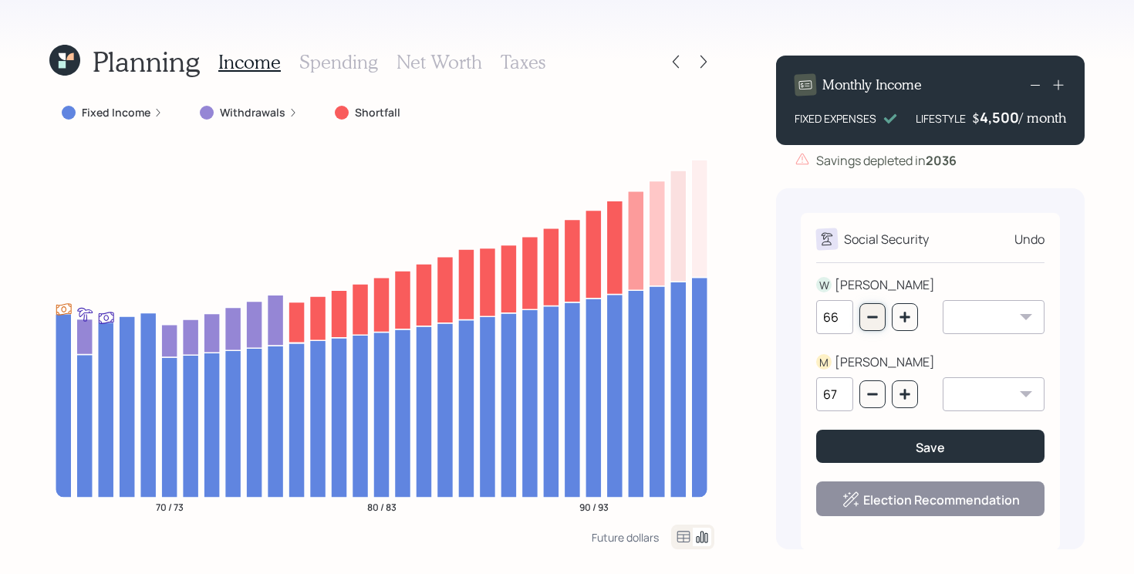
click at [878, 321] on button "button" at bounding box center [872, 317] width 26 height 28
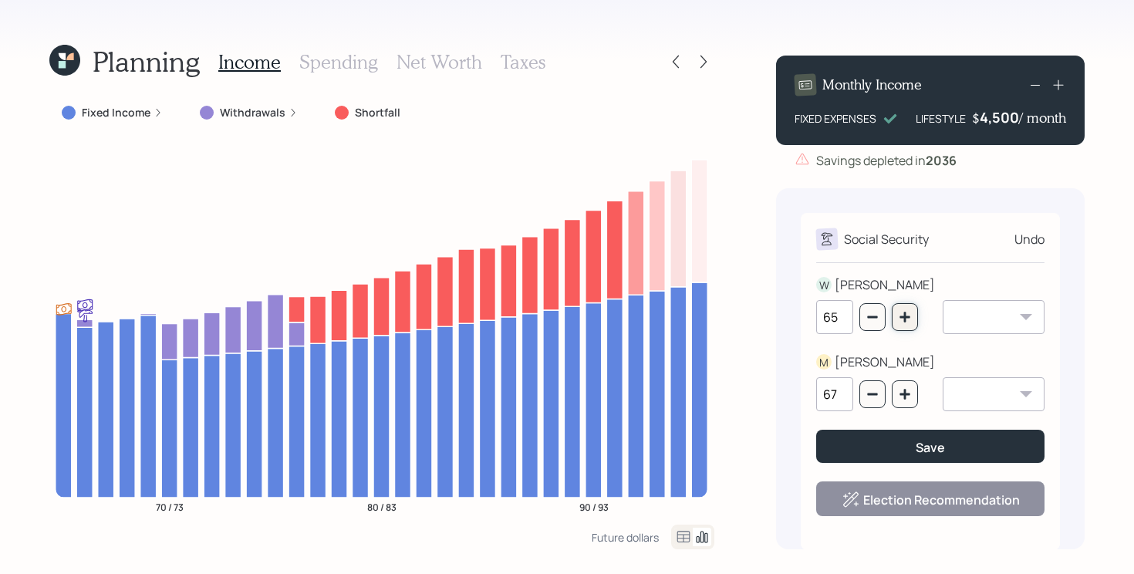
click at [909, 323] on icon "button" at bounding box center [905, 317] width 12 height 12
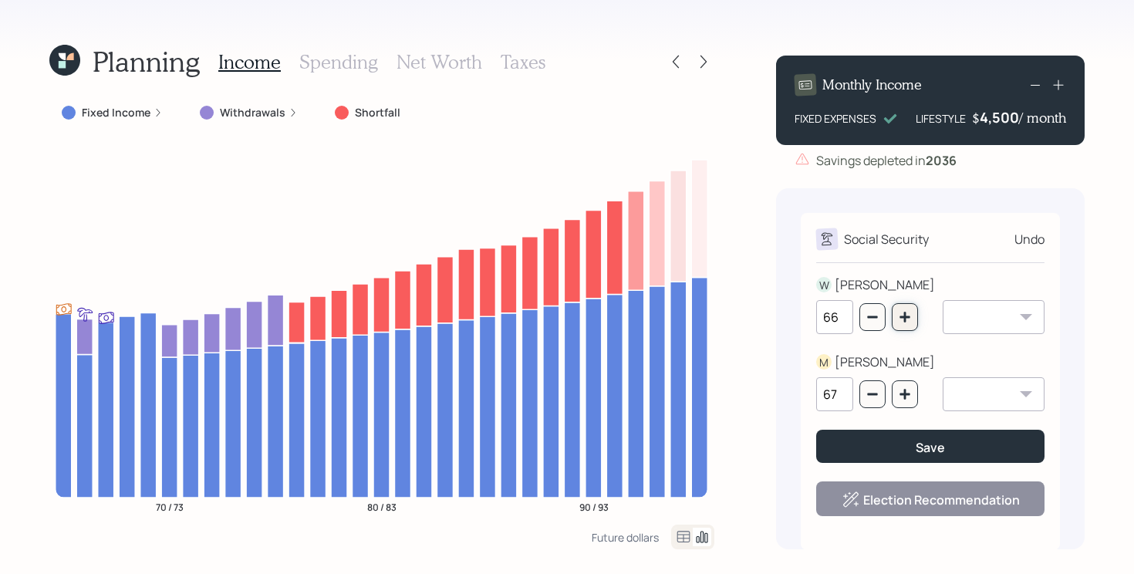
click at [909, 323] on icon "button" at bounding box center [905, 317] width 12 height 12
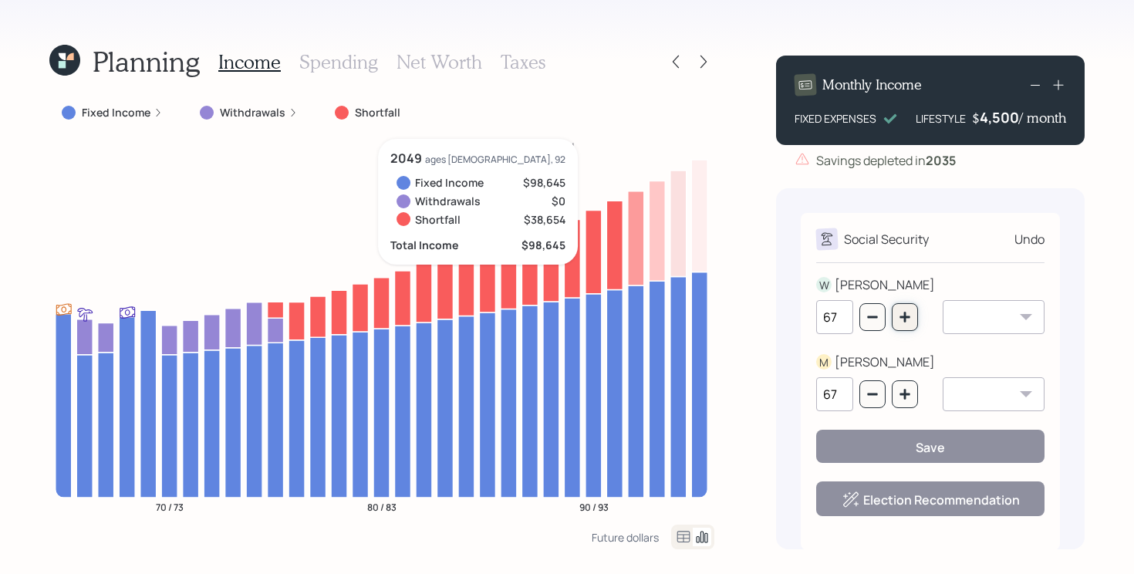
click at [903, 323] on button "button" at bounding box center [905, 317] width 26 height 28
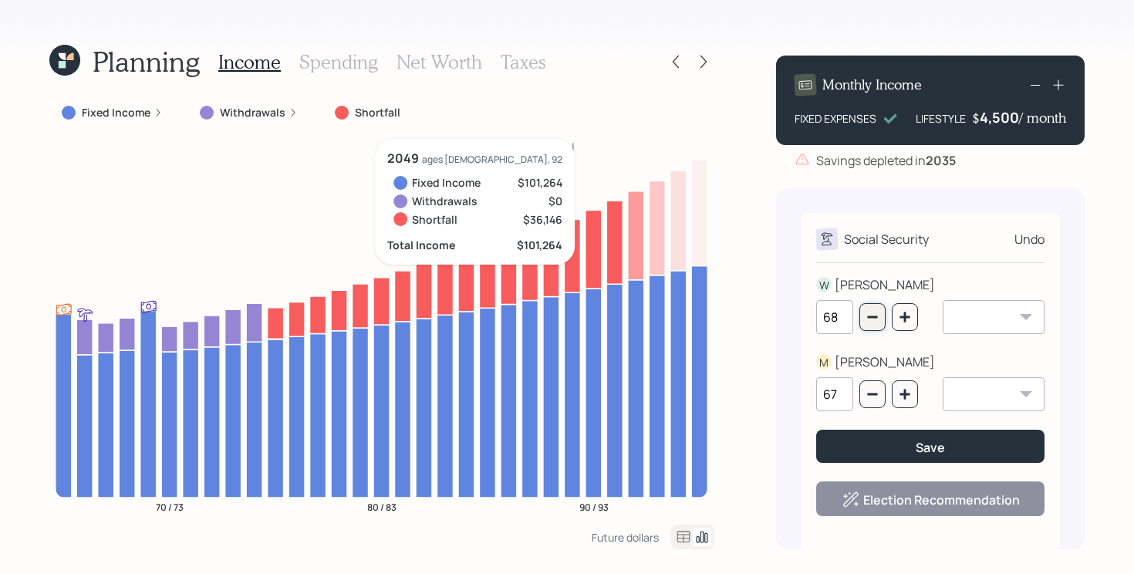
click at [872, 312] on icon "button" at bounding box center [872, 317] width 12 height 12
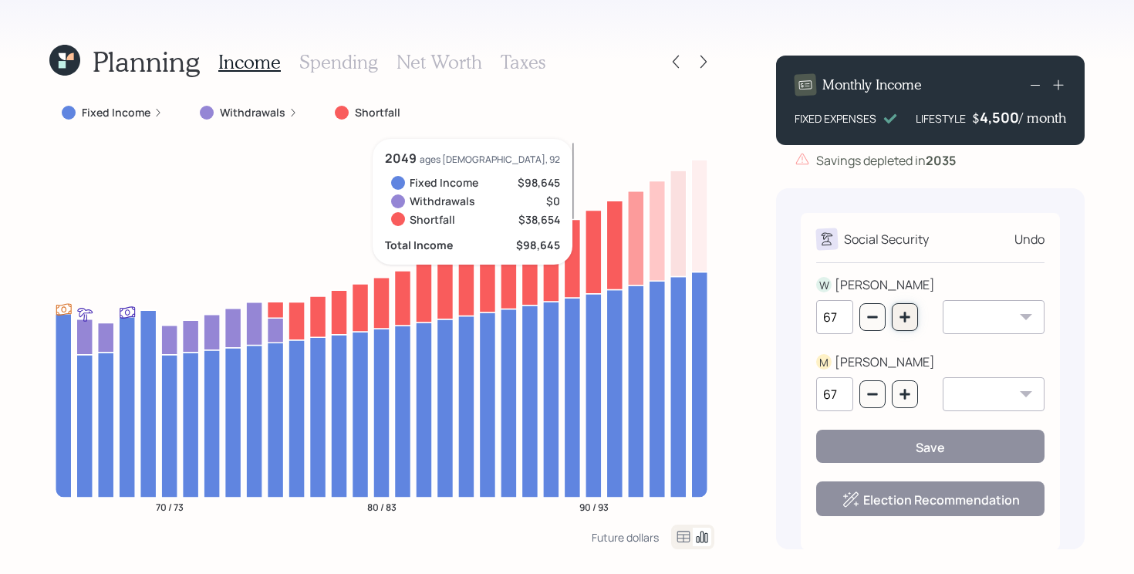
click at [903, 315] on icon "button" at bounding box center [905, 317] width 12 height 12
type input "68"
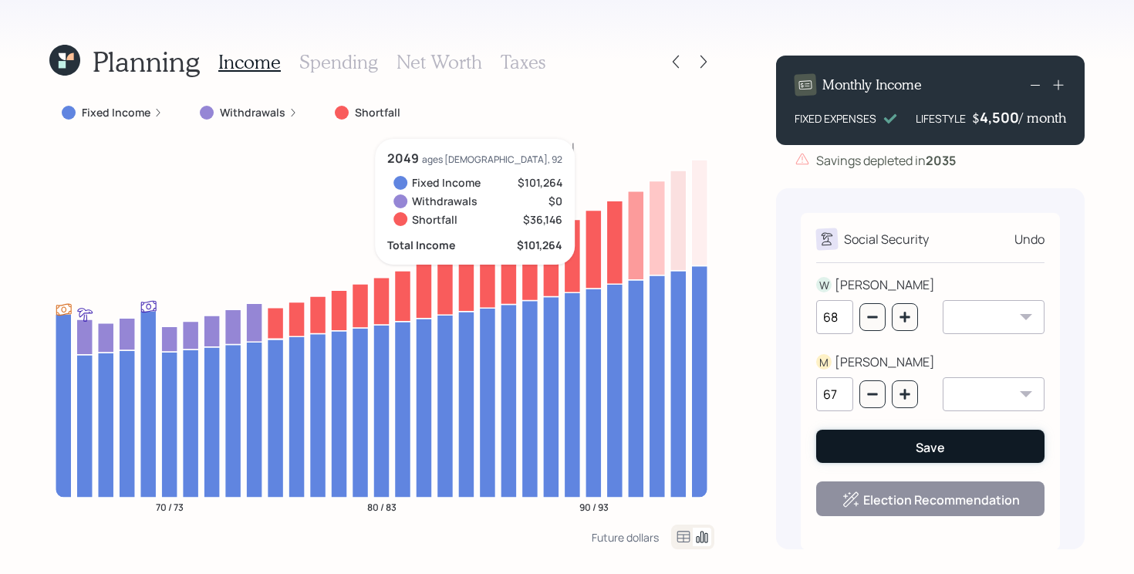
click at [897, 447] on button "Save" at bounding box center [930, 446] width 228 height 33
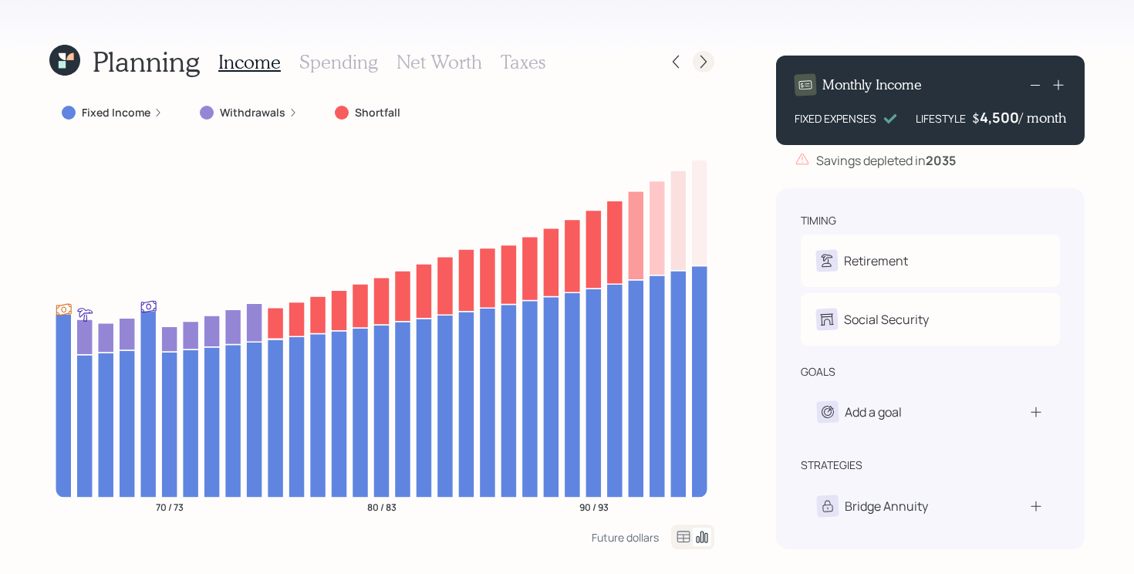
click at [700, 59] on icon at bounding box center [703, 61] width 15 height 15
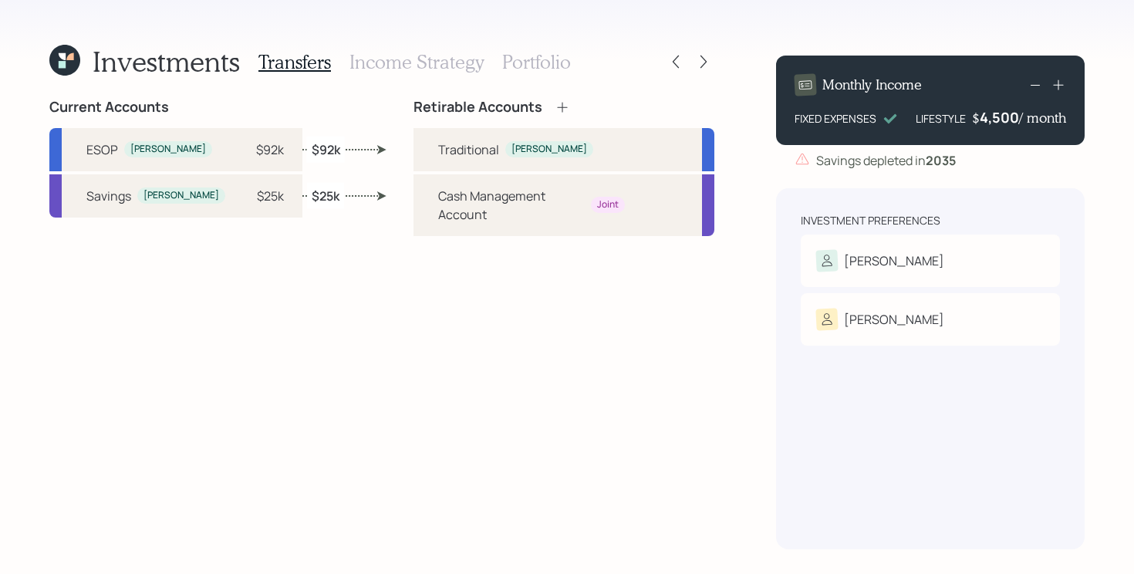
click at [515, 59] on h3 "Portfolio" at bounding box center [536, 62] width 69 height 22
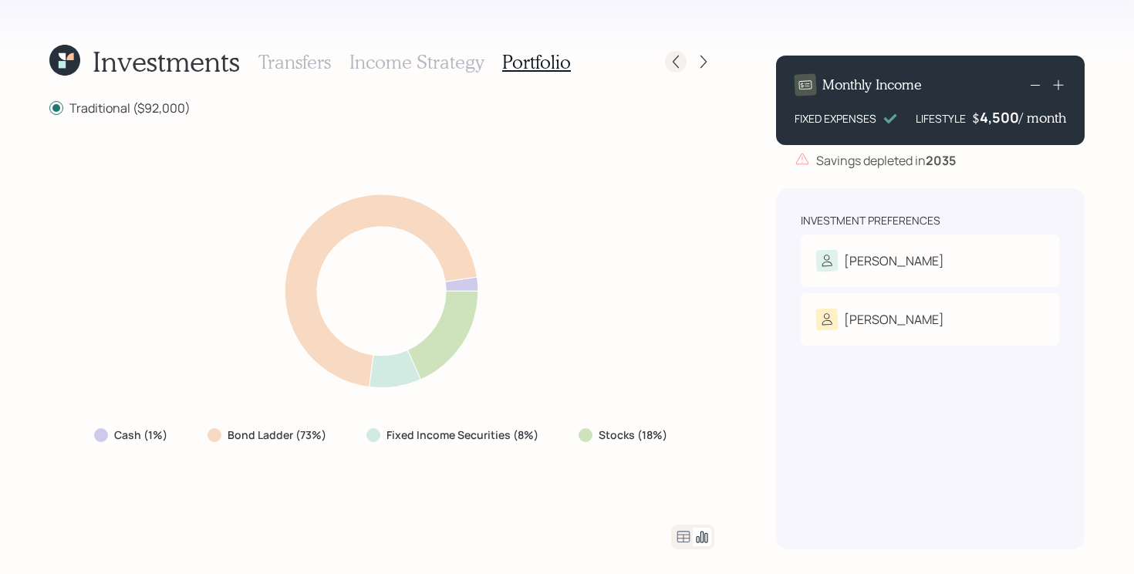
click at [676, 58] on icon at bounding box center [675, 61] width 15 height 15
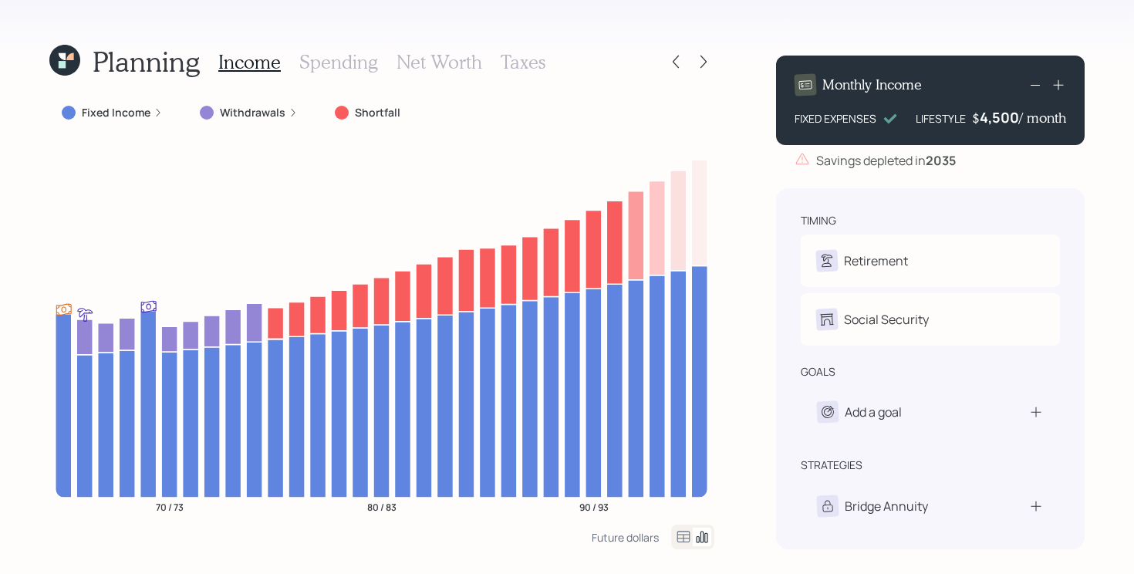
click at [65, 49] on icon at bounding box center [64, 60] width 31 height 31
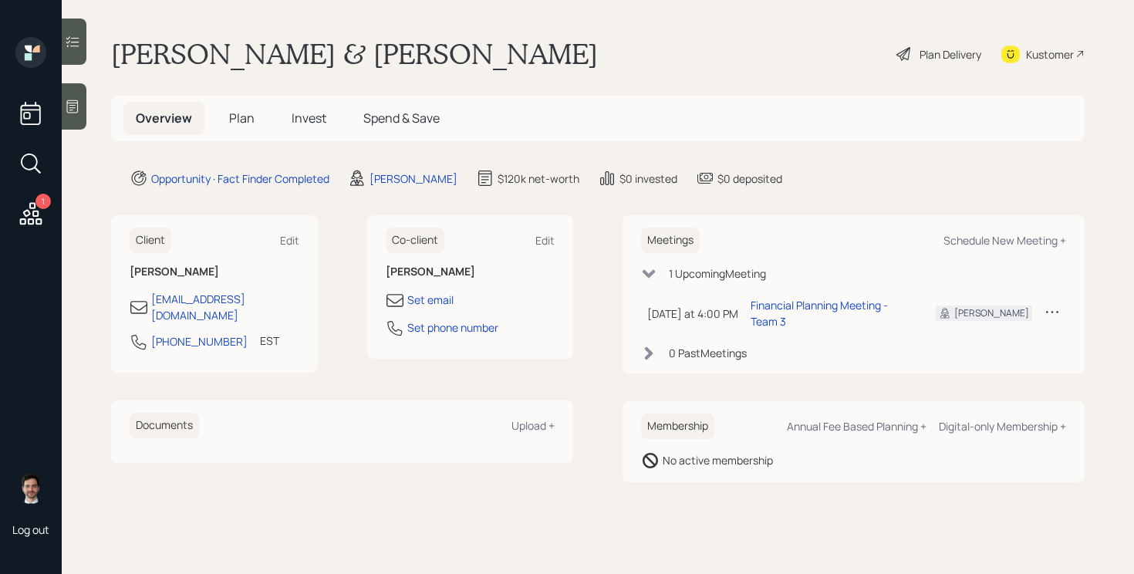
click at [246, 118] on span "Plan" at bounding box center [241, 118] width 25 height 17
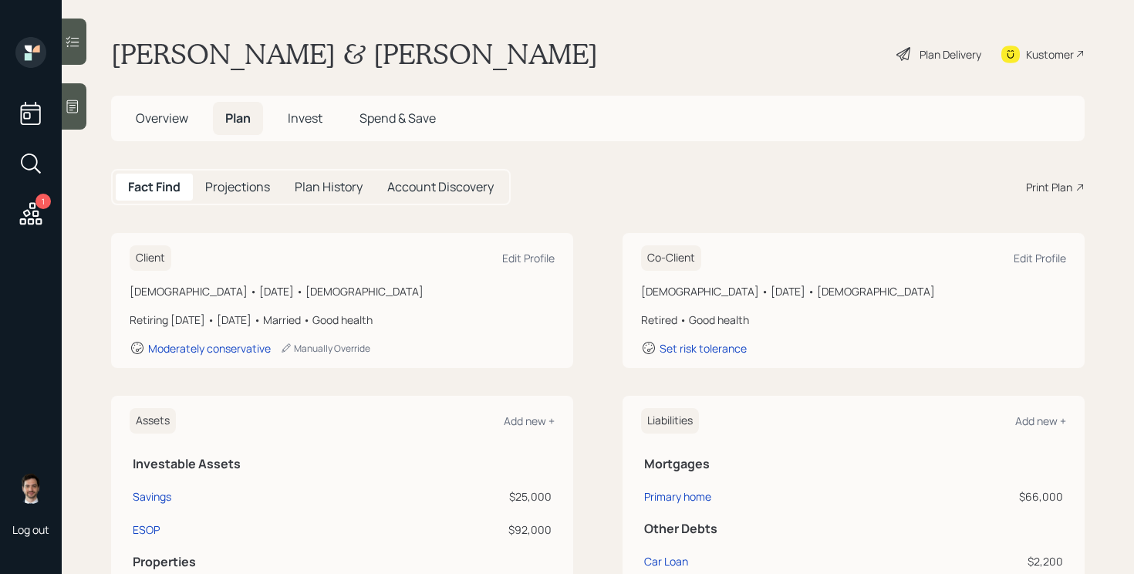
click at [1042, 184] on div "Print Plan" at bounding box center [1049, 187] width 46 height 16
click at [153, 124] on span "Overview" at bounding box center [162, 118] width 52 height 17
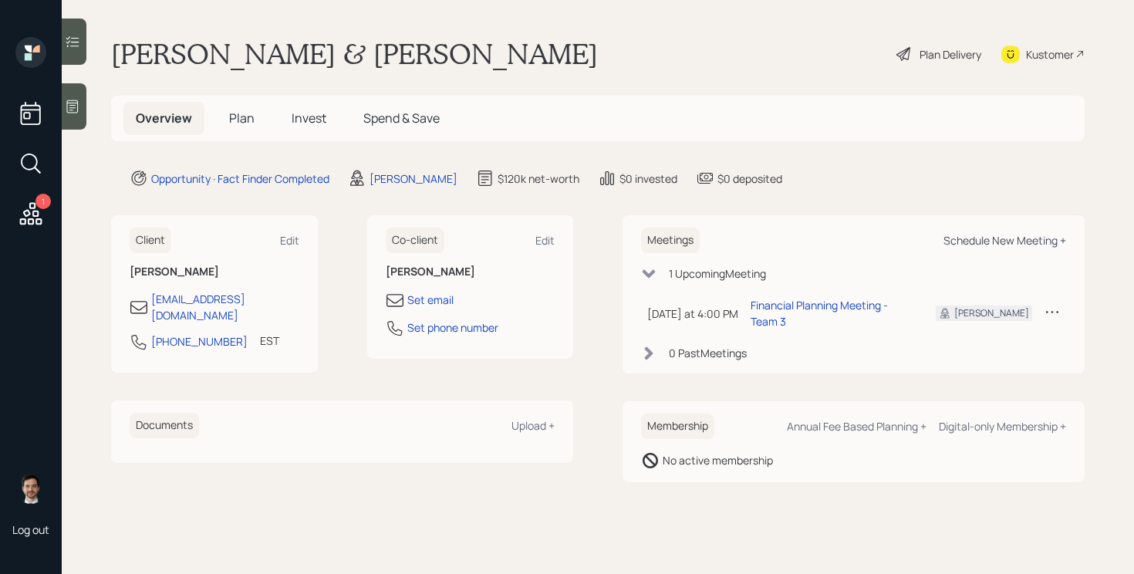
click at [993, 244] on div "Schedule New Meeting +" at bounding box center [1004, 240] width 123 height 15
select select "ef6b64e1-8f62-4a74-b865-a7df4b35b836"
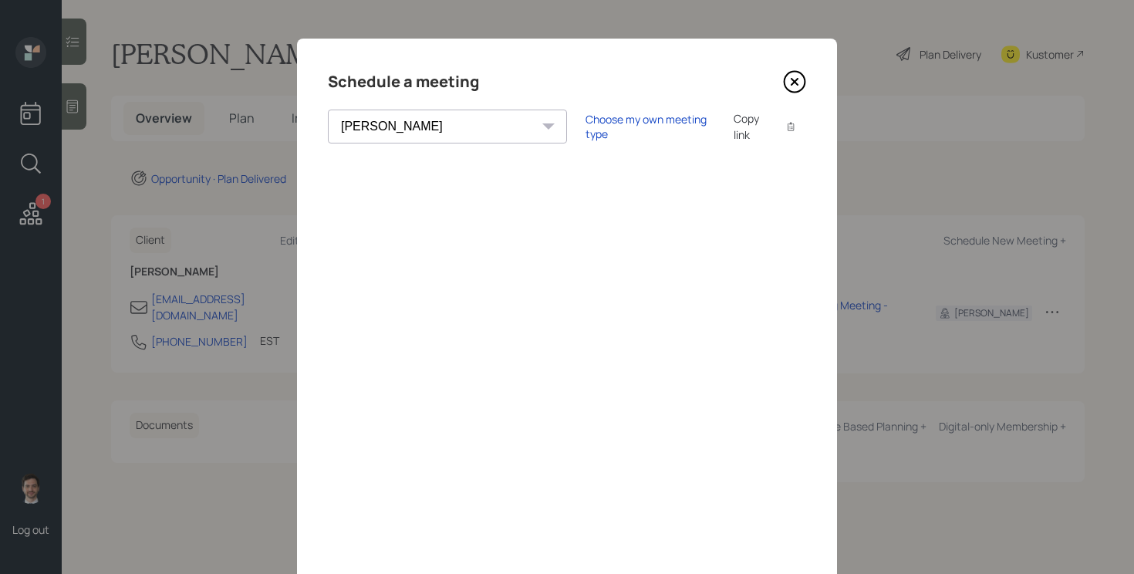
scroll to position [97, 0]
